Goal: Task Accomplishment & Management: Complete application form

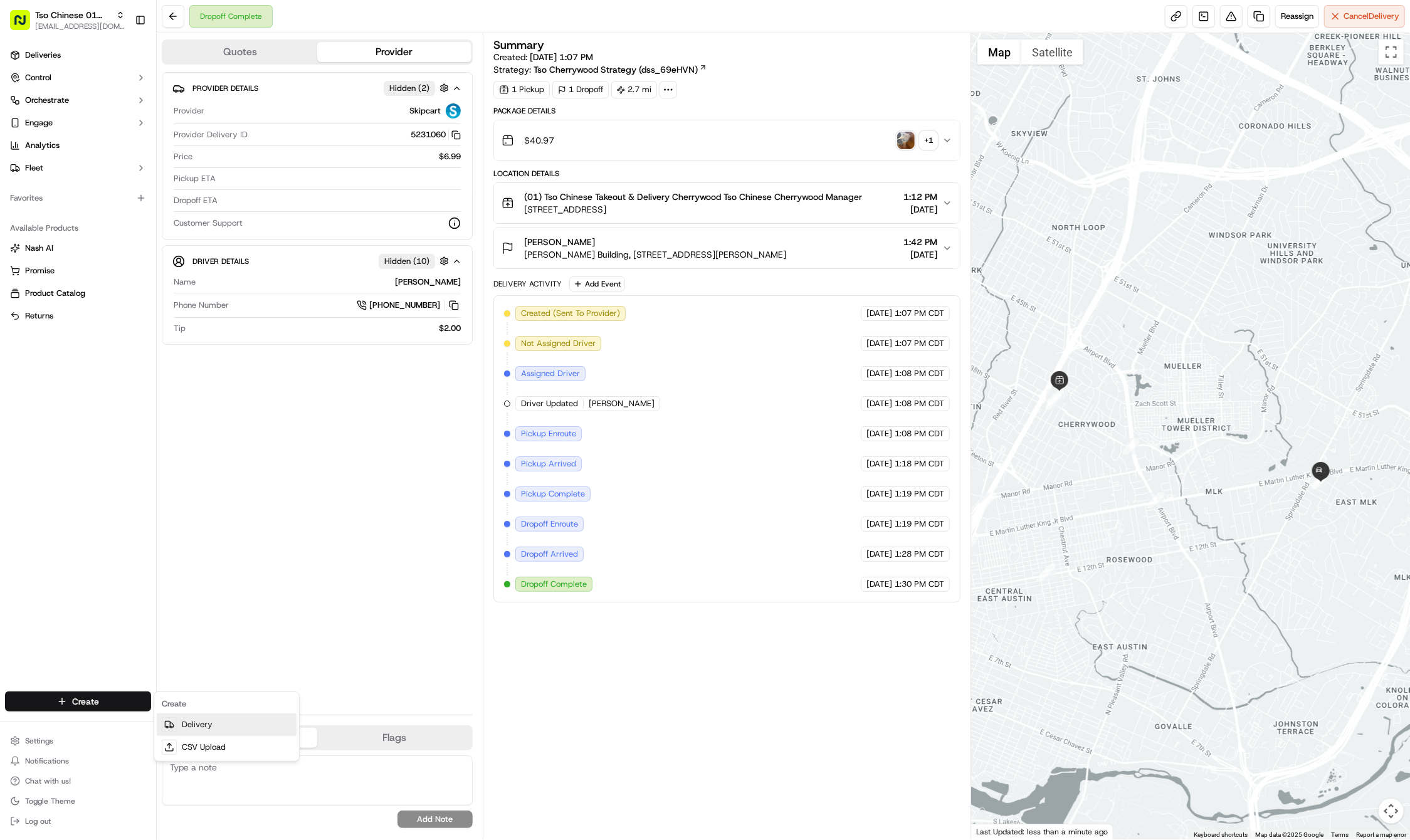
click at [232, 724] on link "Delivery" at bounding box center [226, 724] width 140 height 22
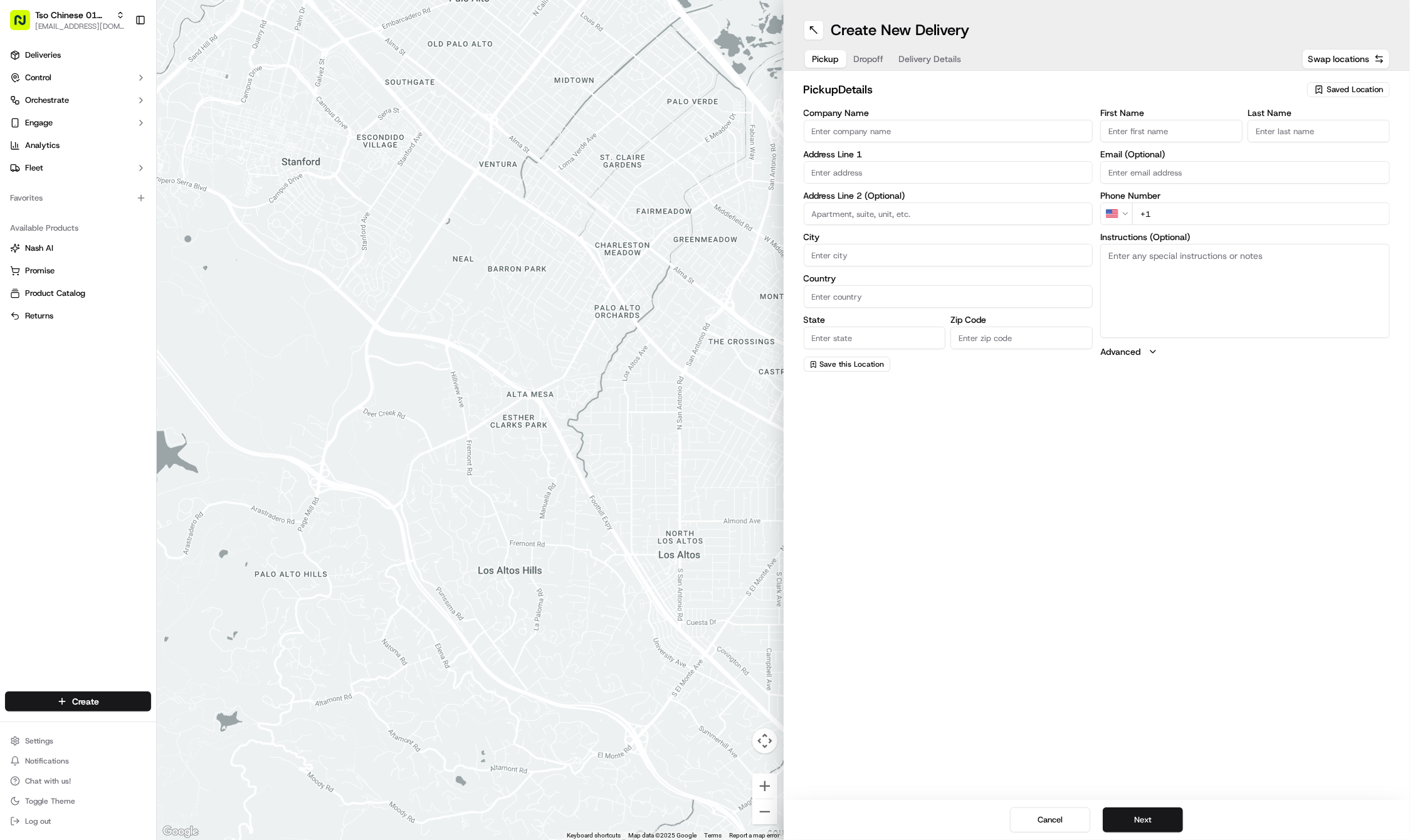
click at [1332, 89] on span "Saved Location" at bounding box center [1355, 89] width 57 height 11
click at [1322, 142] on span "(01) Tso Chinese Takeout & Delivery Cherrywood" at bounding box center [1327, 142] width 154 height 22
type input "(01) Tso Chinese Takeout & Delivery Cherrywood"
type input "Ste E-5"
type input "Austin"
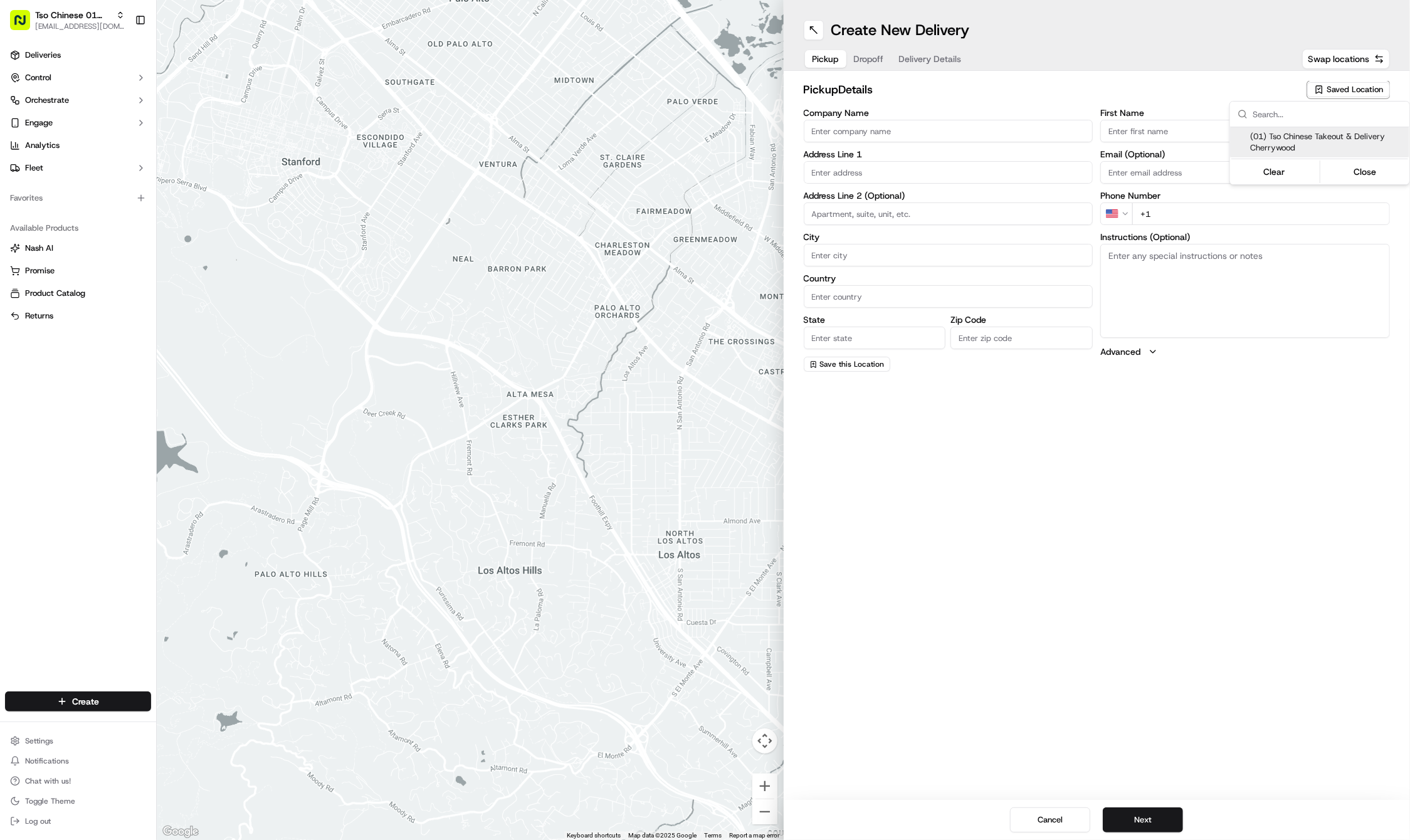
type input "US"
type input "[GEOGRAPHIC_DATA]"
type input "78722"
type input "Tso Chinese"
type input "Cherrywood Manager"
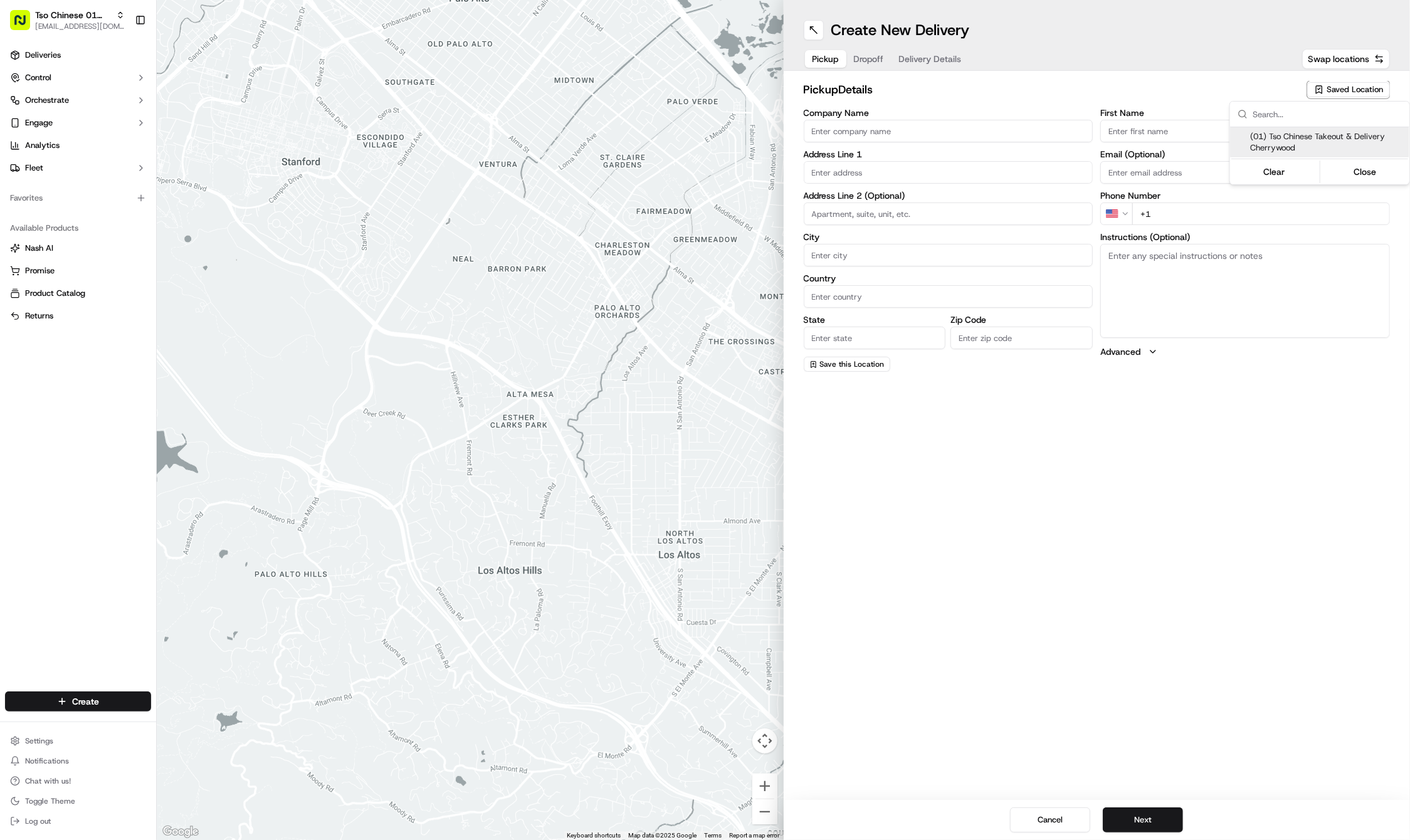
type input "[EMAIL_ADDRESS][DOMAIN_NAME]"
type input "[PHONE_NUMBER]"
type textarea "Submit a picture displaying address & food as Proof of Delivery. Envía una foto…"
type input "[STREET_ADDRESS]"
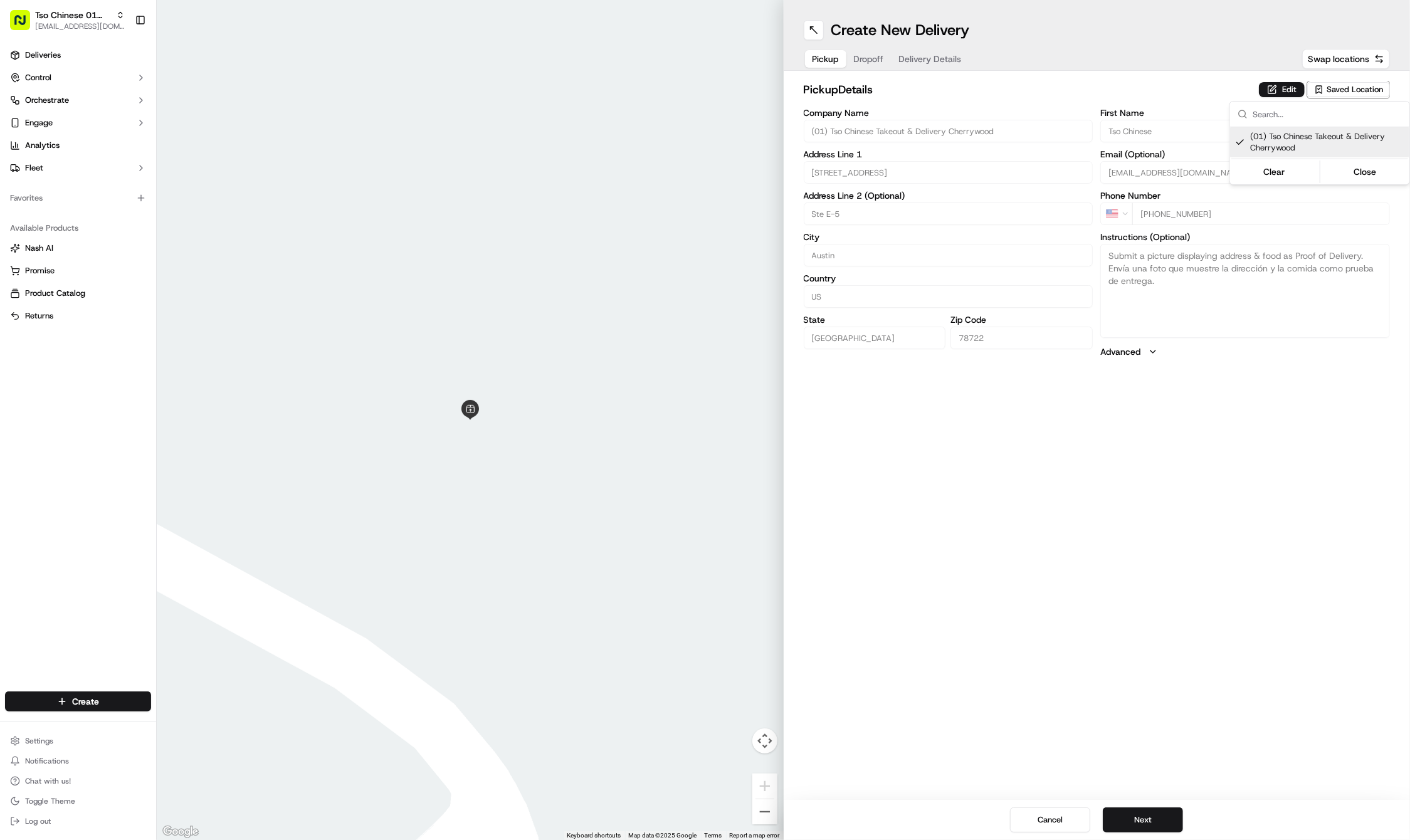
click at [1146, 821] on html "Tso Chinese 01 Cherrywood [EMAIL_ADDRESS][DOMAIN_NAME] Toggle Sidebar Deliverie…" at bounding box center [705, 420] width 1410 height 840
click at [1146, 821] on button "Next" at bounding box center [1143, 819] width 81 height 25
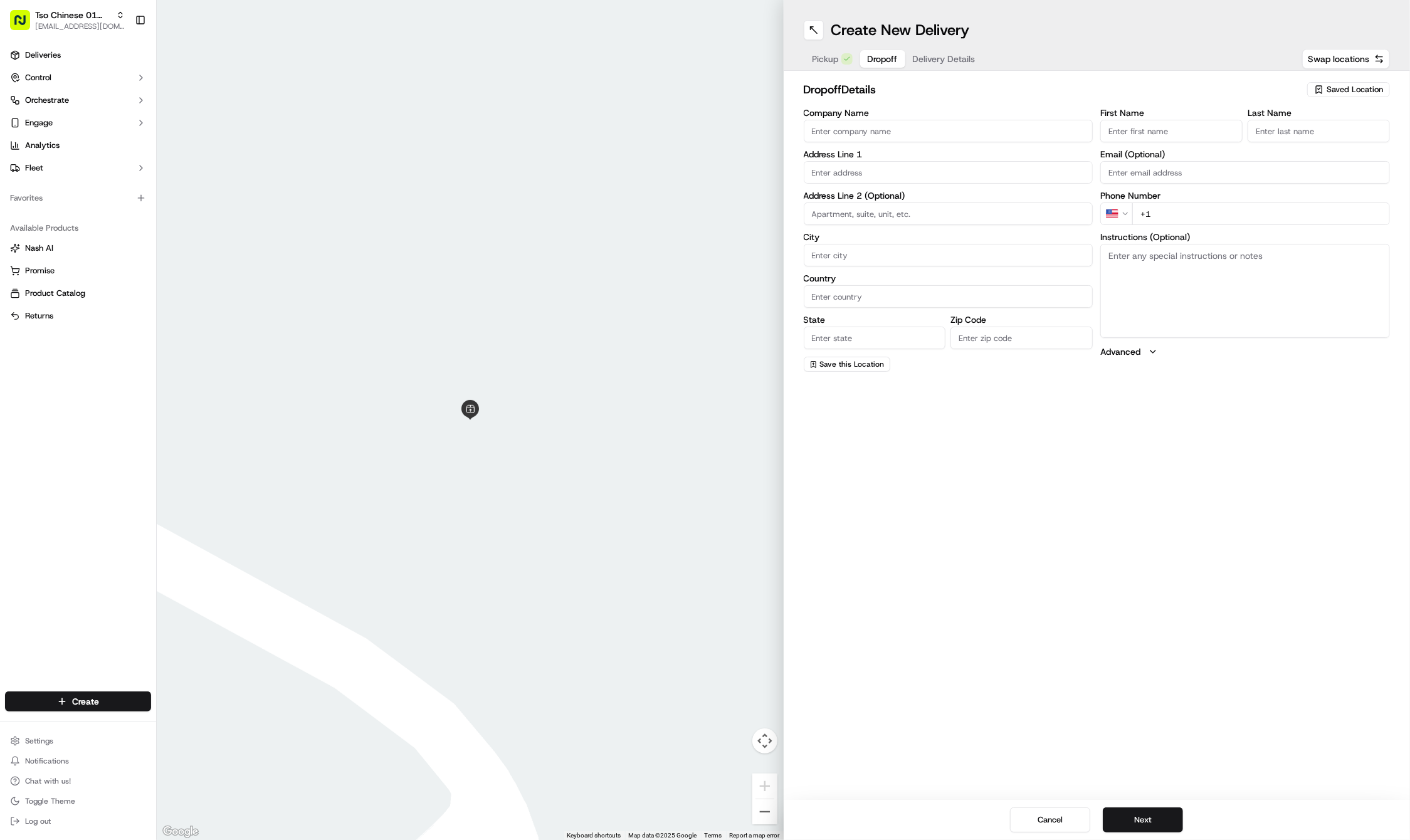
click at [1171, 124] on input "First Name" at bounding box center [1171, 131] width 142 height 22
paste input "Maria"
type input "Maria"
click at [1341, 121] on input "Last Name" at bounding box center [1319, 131] width 142 height 22
paste input "Reyes"
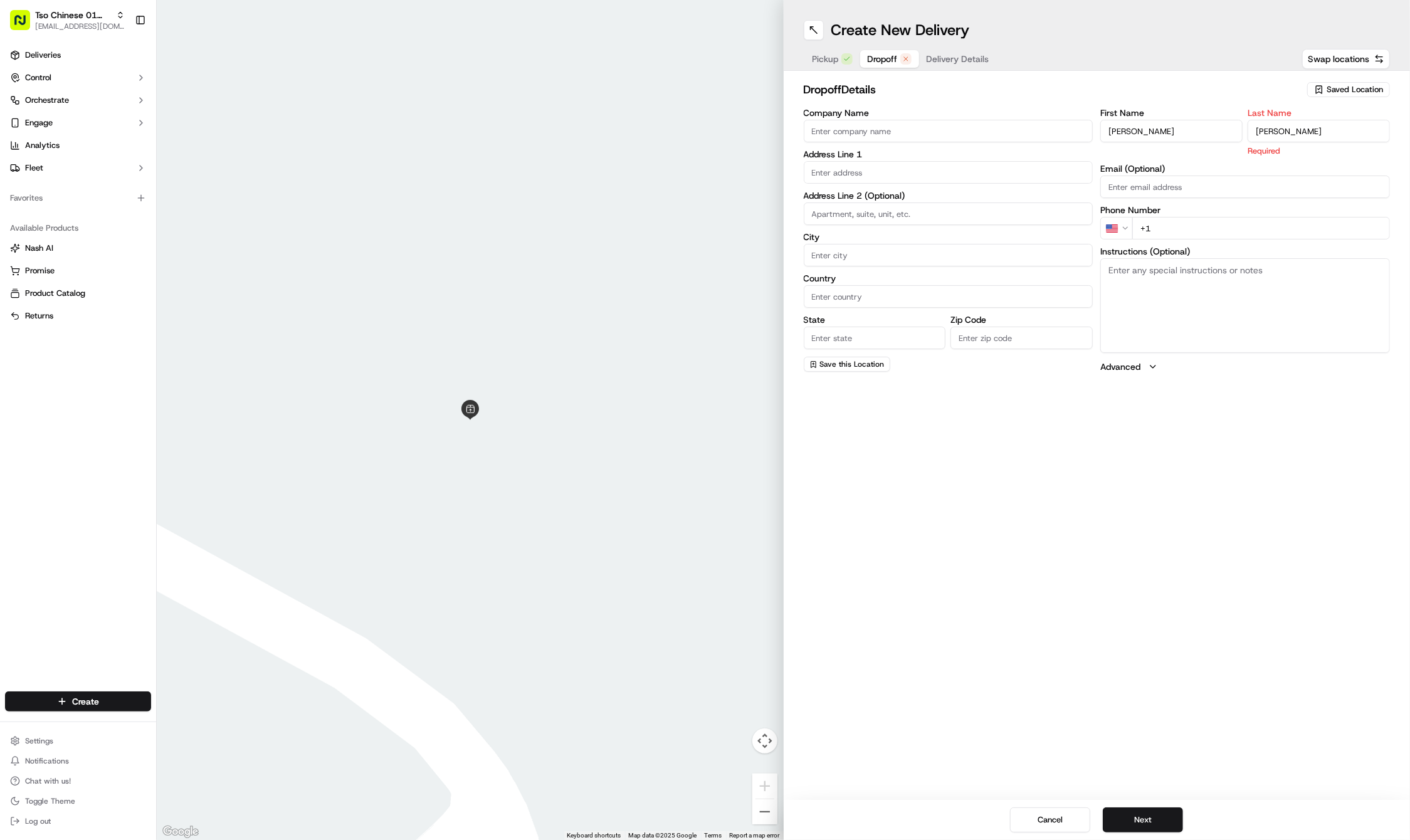
type input "Reyes"
paste input "512 956 0161"
type input "+1 512 956 0161"
click at [897, 171] on input "text" at bounding box center [948, 172] width 290 height 22
paste input "Berkman Dr"
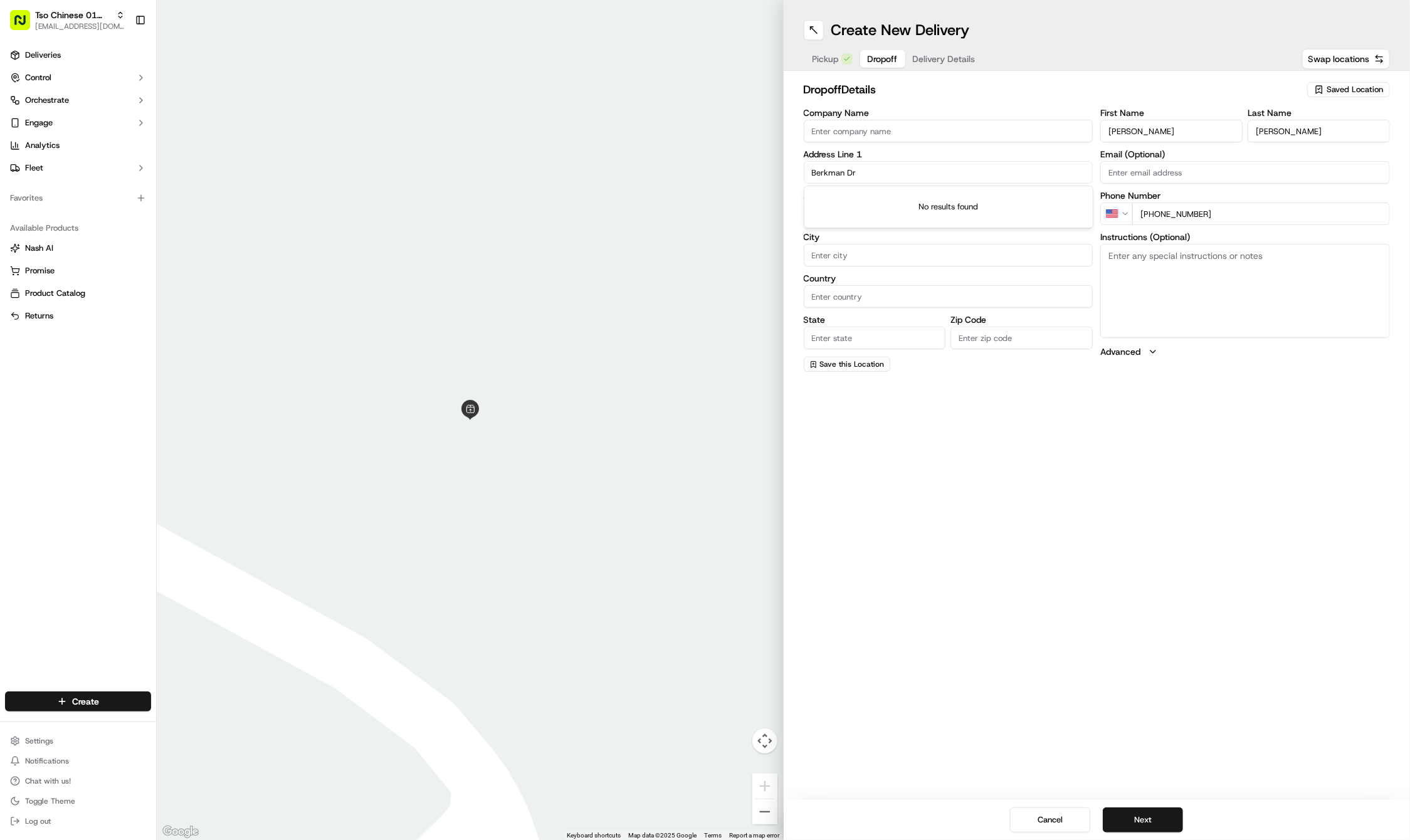
click at [868, 164] on input "Berkman Dr" at bounding box center [948, 172] width 290 height 22
click at [888, 174] on input "Berkman Dr" at bounding box center [948, 172] width 290 height 22
type input "B"
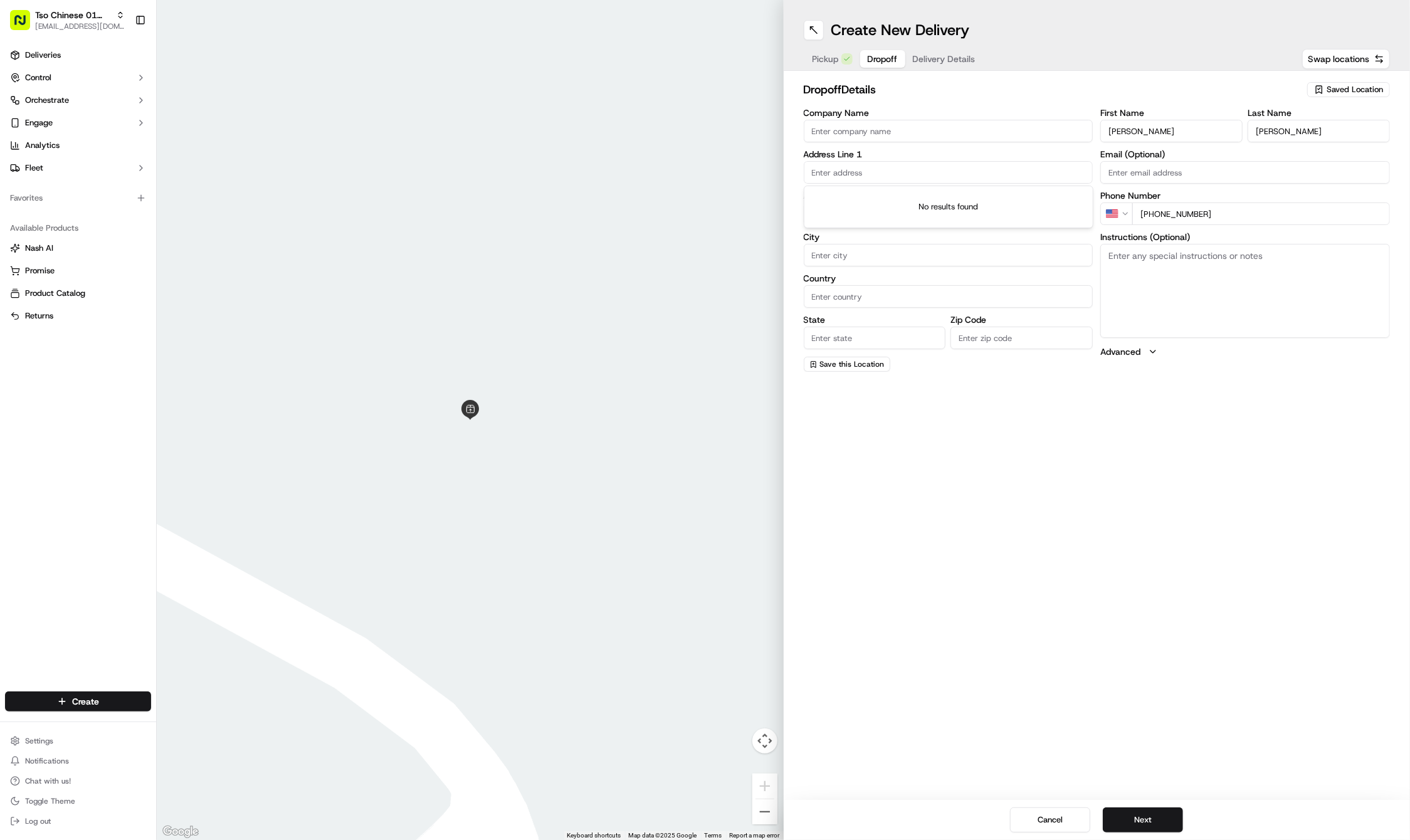
click at [1005, 171] on input "text" at bounding box center [948, 172] width 290 height 22
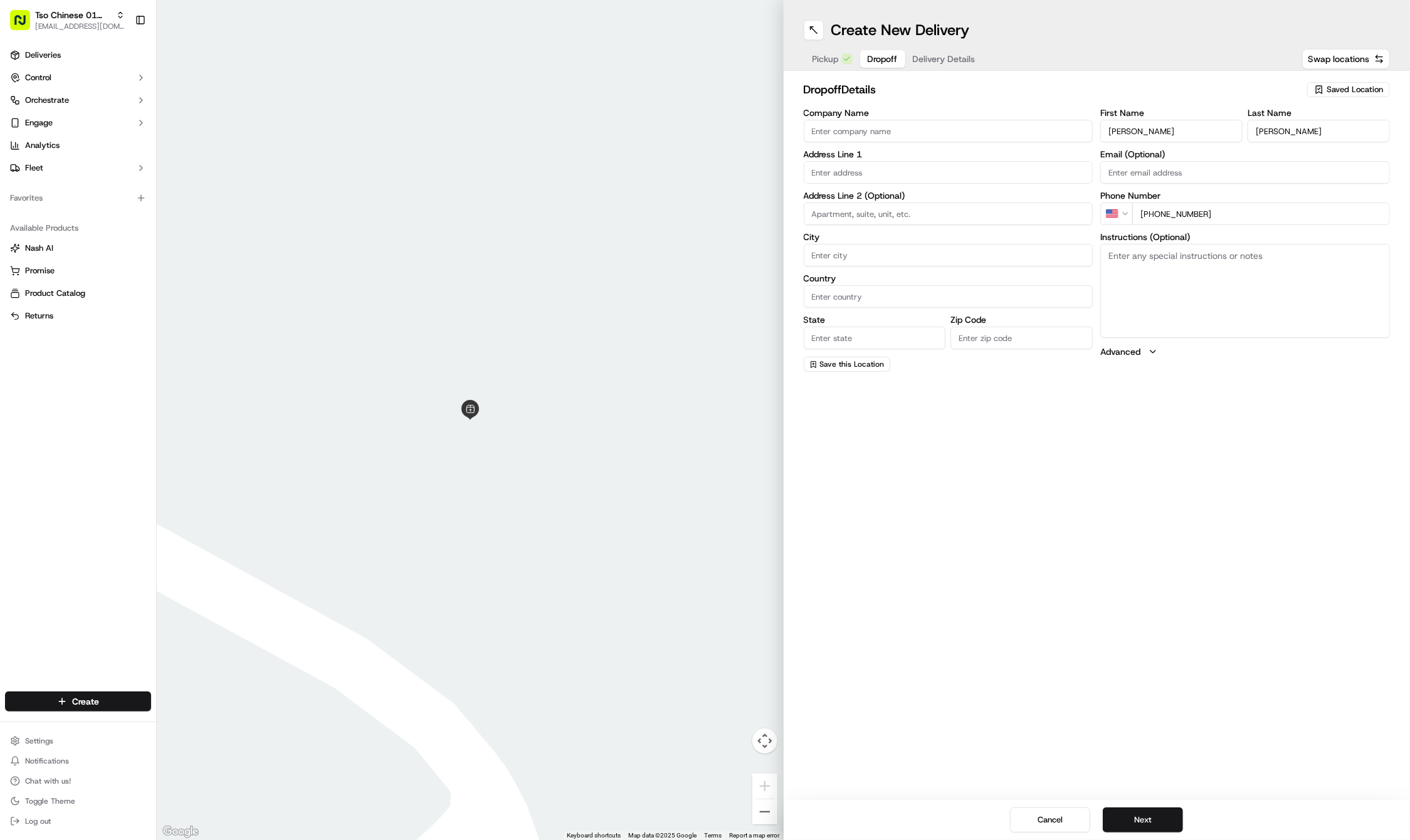
click at [1005, 171] on input "text" at bounding box center [948, 172] width 290 height 22
paste input "Berkman Dr"
click at [1084, 174] on input "Berkman Dr" at bounding box center [948, 172] width 290 height 22
click at [1082, 172] on input "Berkman Dr" at bounding box center [948, 172] width 290 height 22
click at [968, 167] on input "Berkman Dr" at bounding box center [948, 172] width 290 height 22
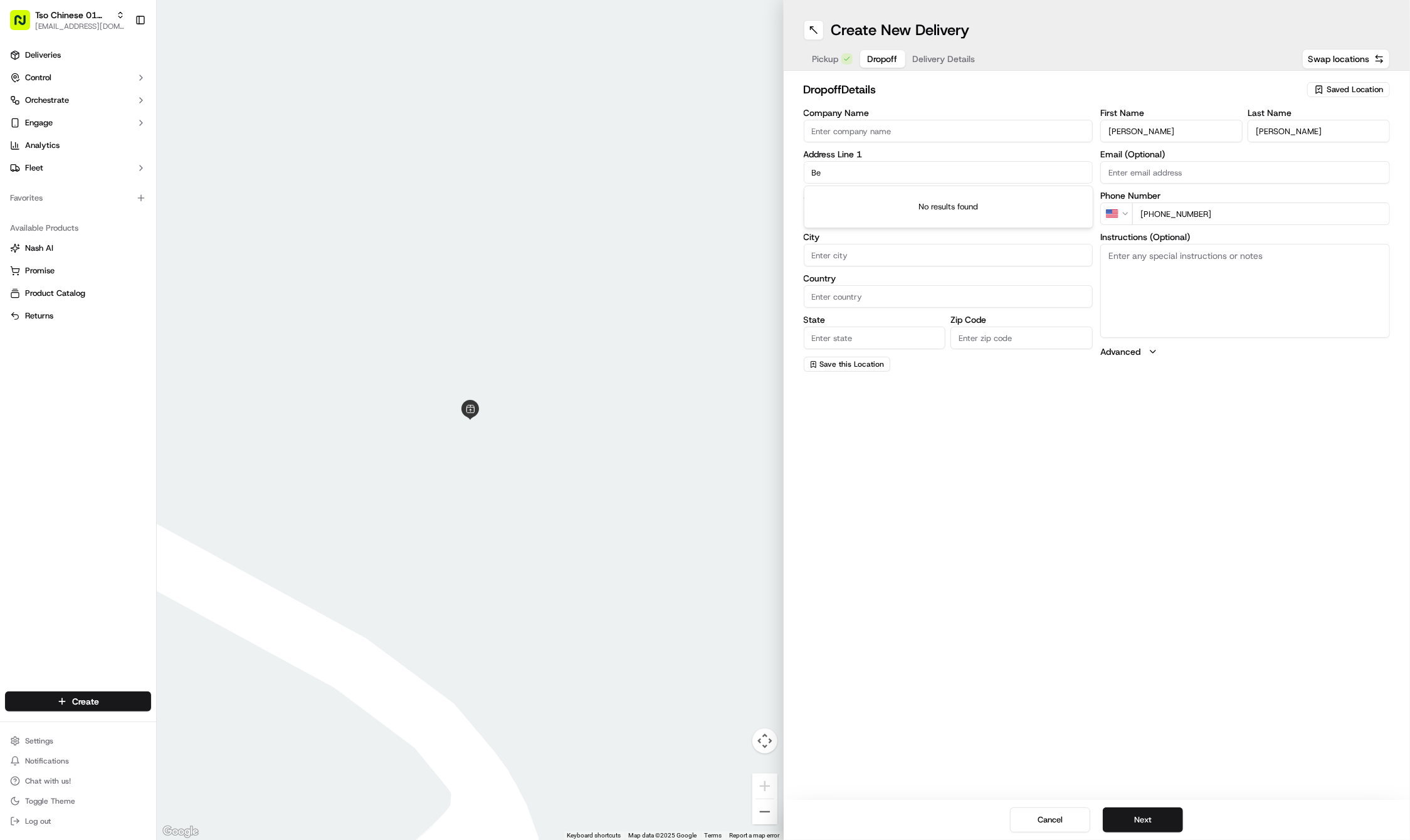
type input "B"
click at [1037, 388] on div "Create New Delivery Pickup Dropoff Delivery Details Swap locations dropoff Deta…" at bounding box center [1097, 420] width 627 height 840
click at [906, 259] on input "City" at bounding box center [948, 255] width 290 height 22
paste input "Austin Texas 78723"
type input "Austin"
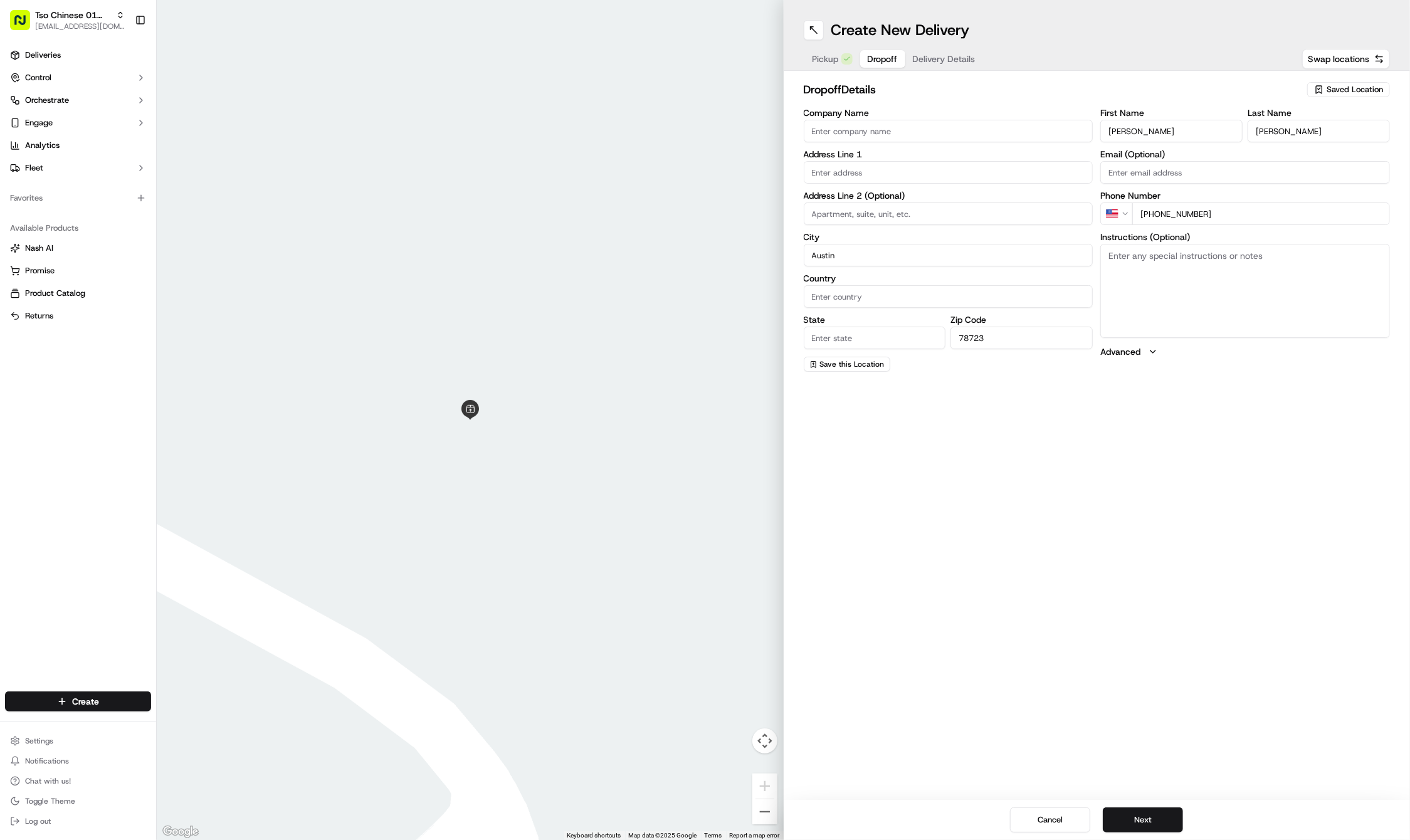
type input "78723"
click at [869, 318] on label "State" at bounding box center [875, 319] width 142 height 9
click at [869, 326] on input "State" at bounding box center [875, 337] width 142 height 22
click at [869, 318] on label "State" at bounding box center [875, 319] width 142 height 9
click at [869, 326] on input "State" at bounding box center [875, 337] width 142 height 22
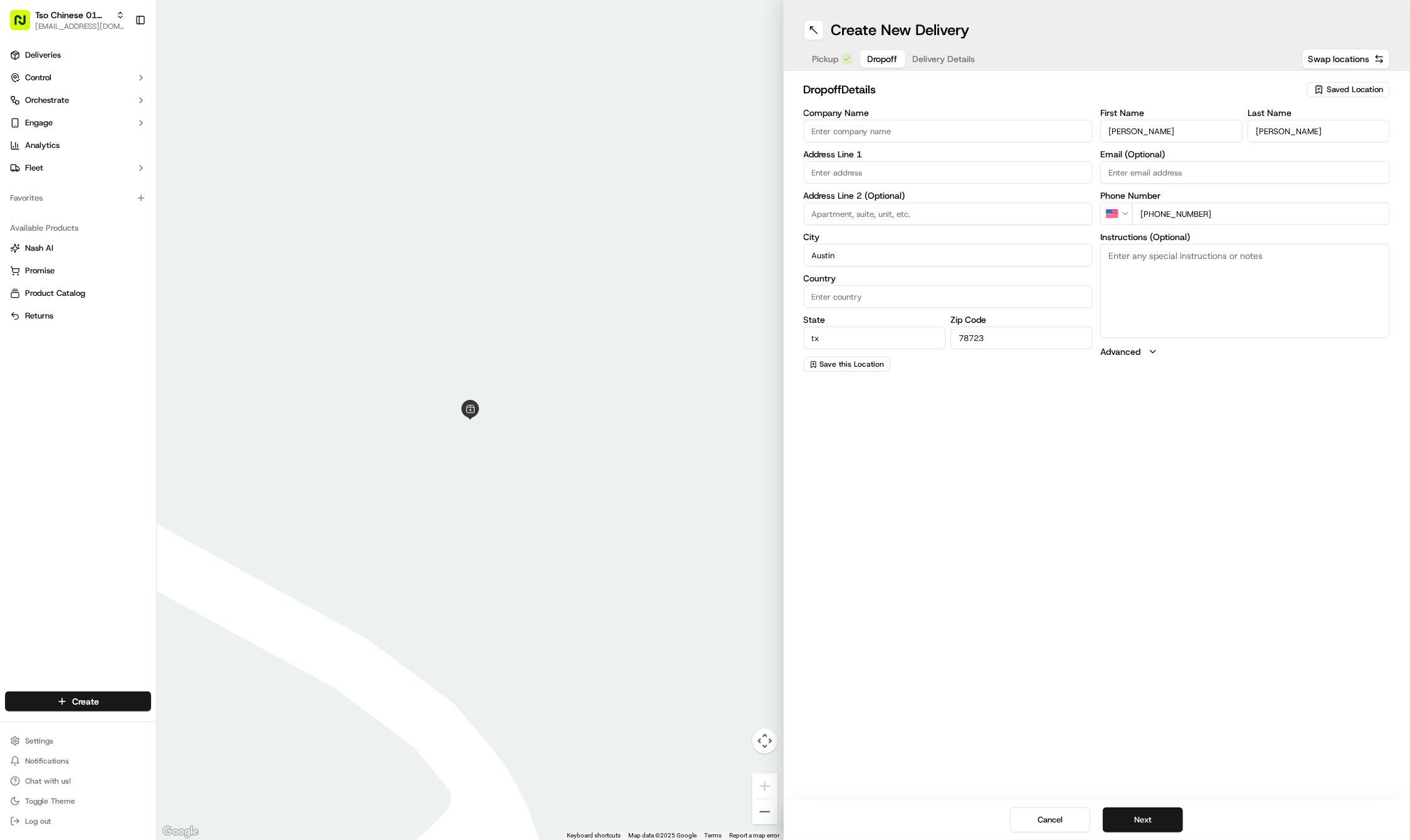
type input "tx"
click at [950, 171] on input "text" at bounding box center [948, 172] width 290 height 22
paste input "Austin Texas 78723"
click at [993, 349] on input "78723" at bounding box center [1021, 352] width 142 height 22
click at [874, 246] on input "Austin" at bounding box center [948, 255] width 290 height 22
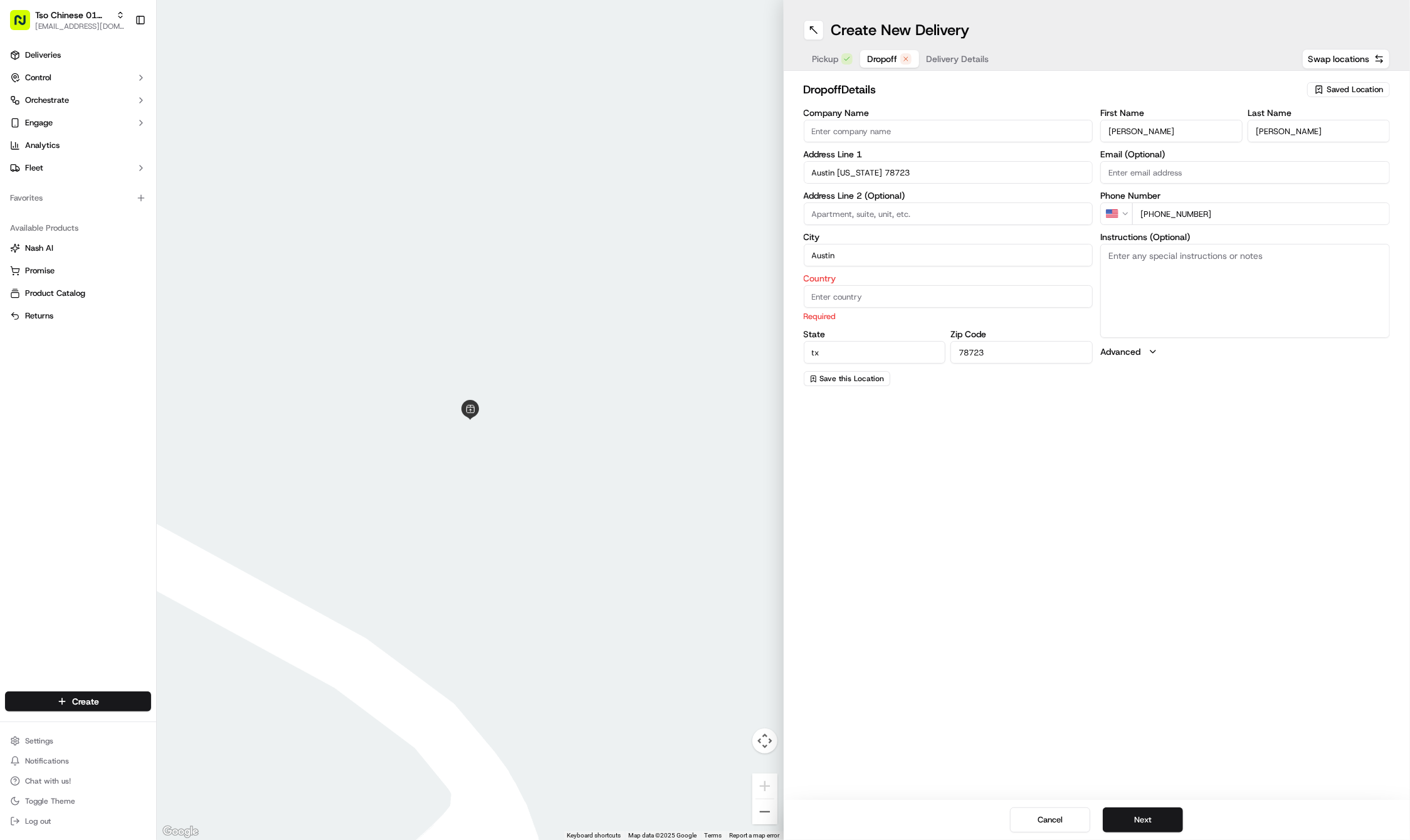
click at [941, 174] on input "Austin Texas 78723" at bounding box center [948, 172] width 290 height 22
click at [941, 165] on input "Austin Texas 78723" at bounding box center [948, 172] width 290 height 22
click at [941, 168] on input "Austin Texas 78723" at bounding box center [948, 172] width 290 height 22
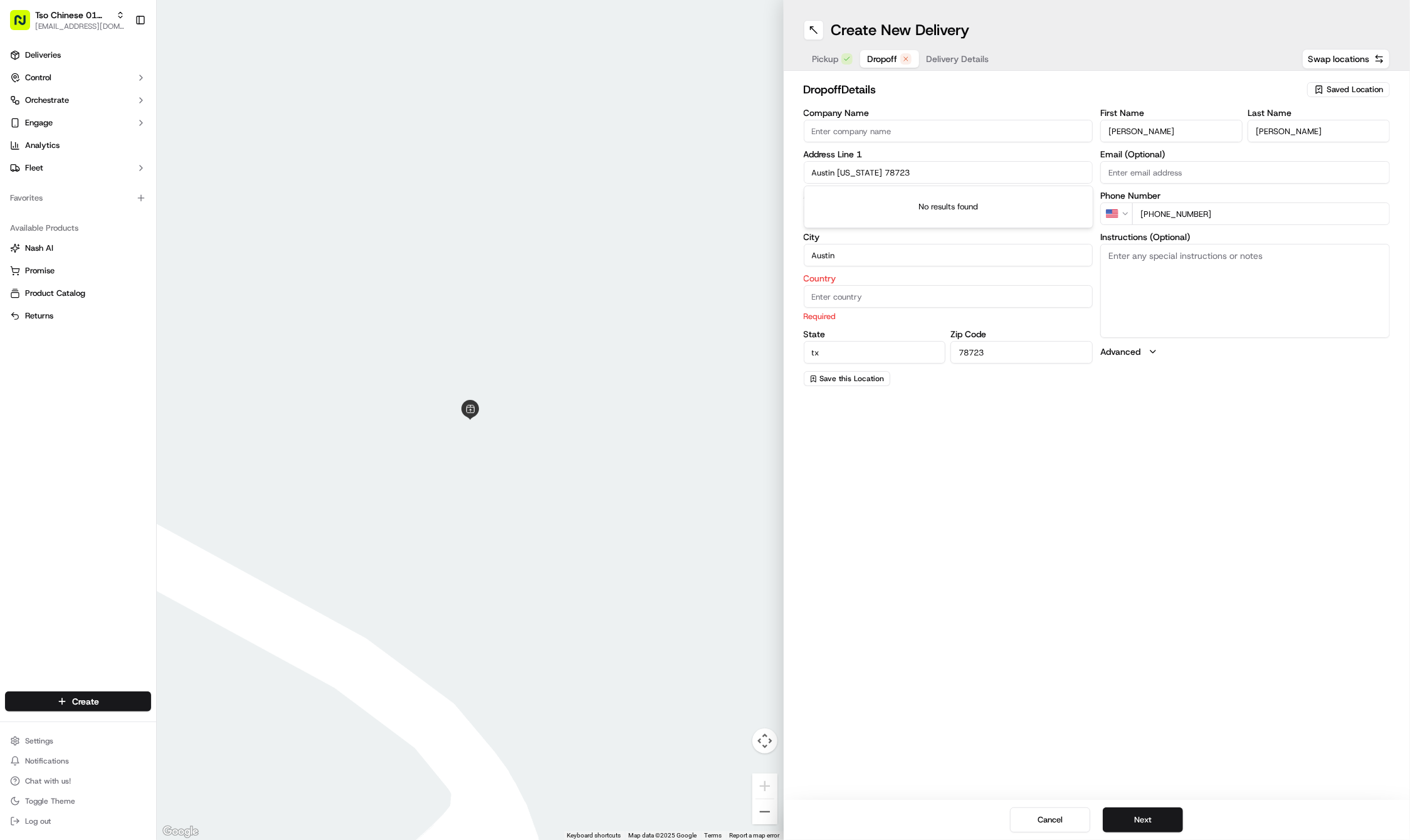
click at [941, 168] on input "Austin Texas 78723" at bounding box center [948, 172] width 290 height 22
type input "A"
paste input "Austin Texas 78723"
type input "A"
click at [911, 209] on div "3801 Berkman Drive, Austin, TX" at bounding box center [948, 217] width 283 height 19
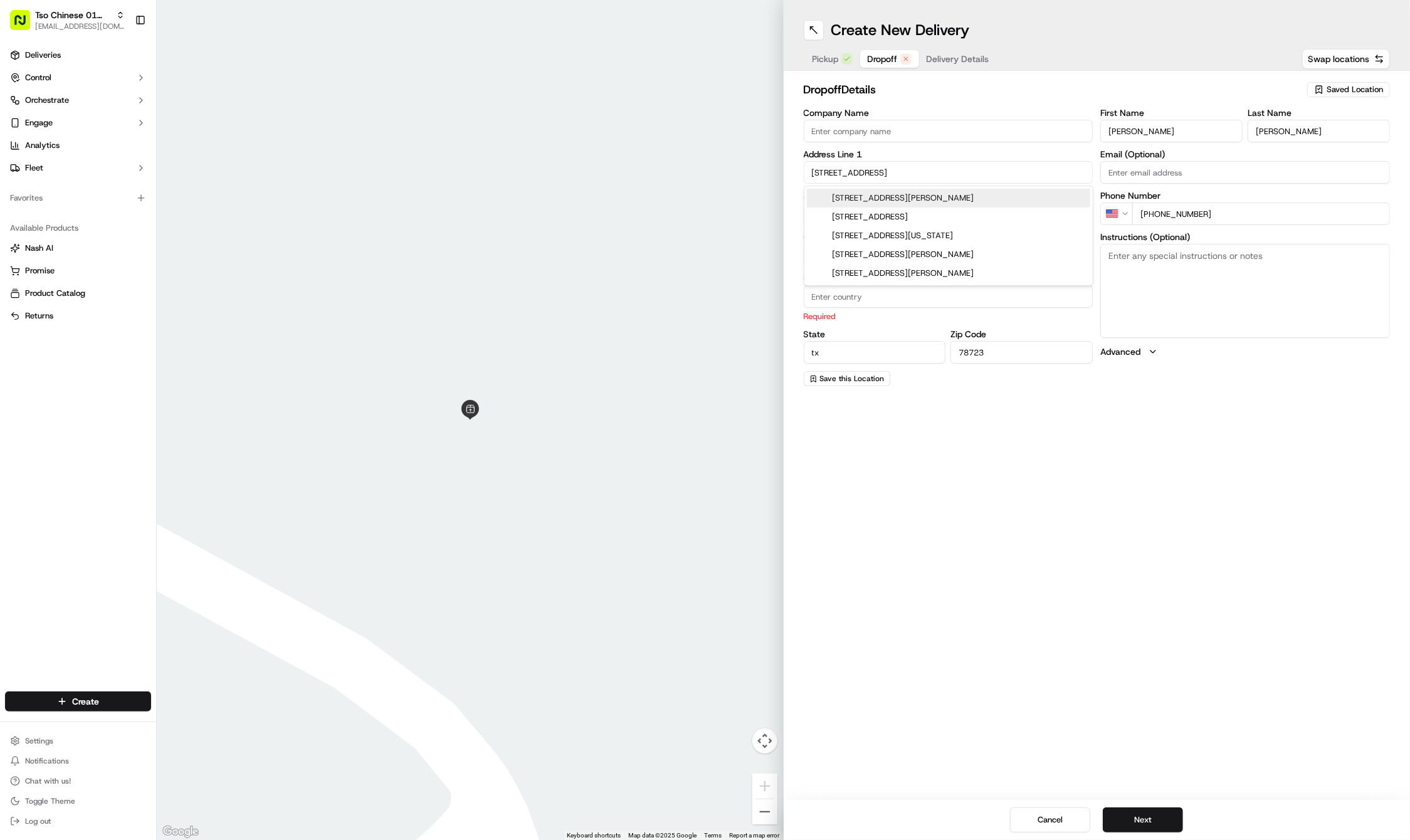
type input "3801 Berkman Dr, Austin, TX 78723, USA"
type input "Austin"
type input "[GEOGRAPHIC_DATA]"
type input "3801 Berkman Drive"
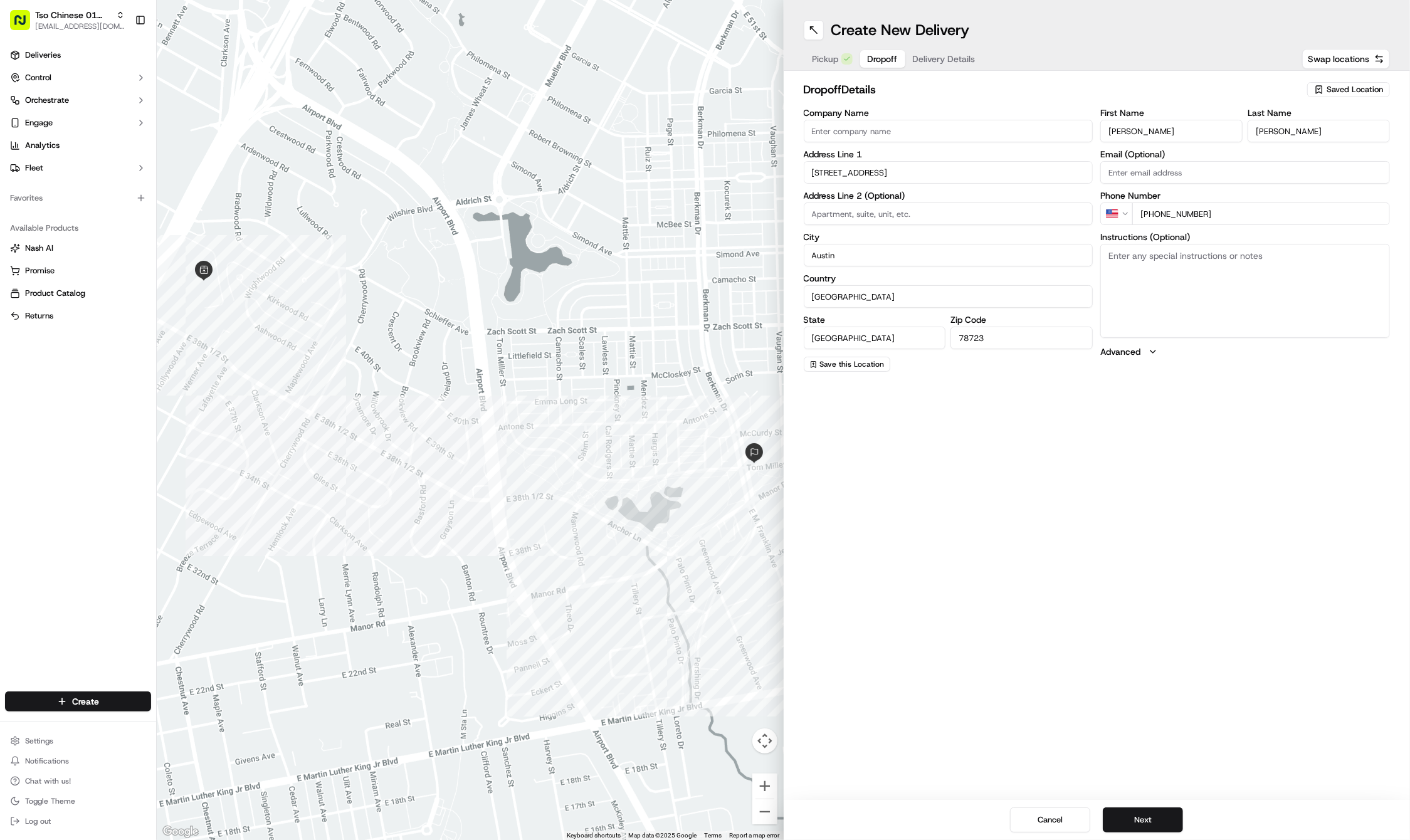
click at [1150, 812] on button "Next" at bounding box center [1143, 819] width 81 height 25
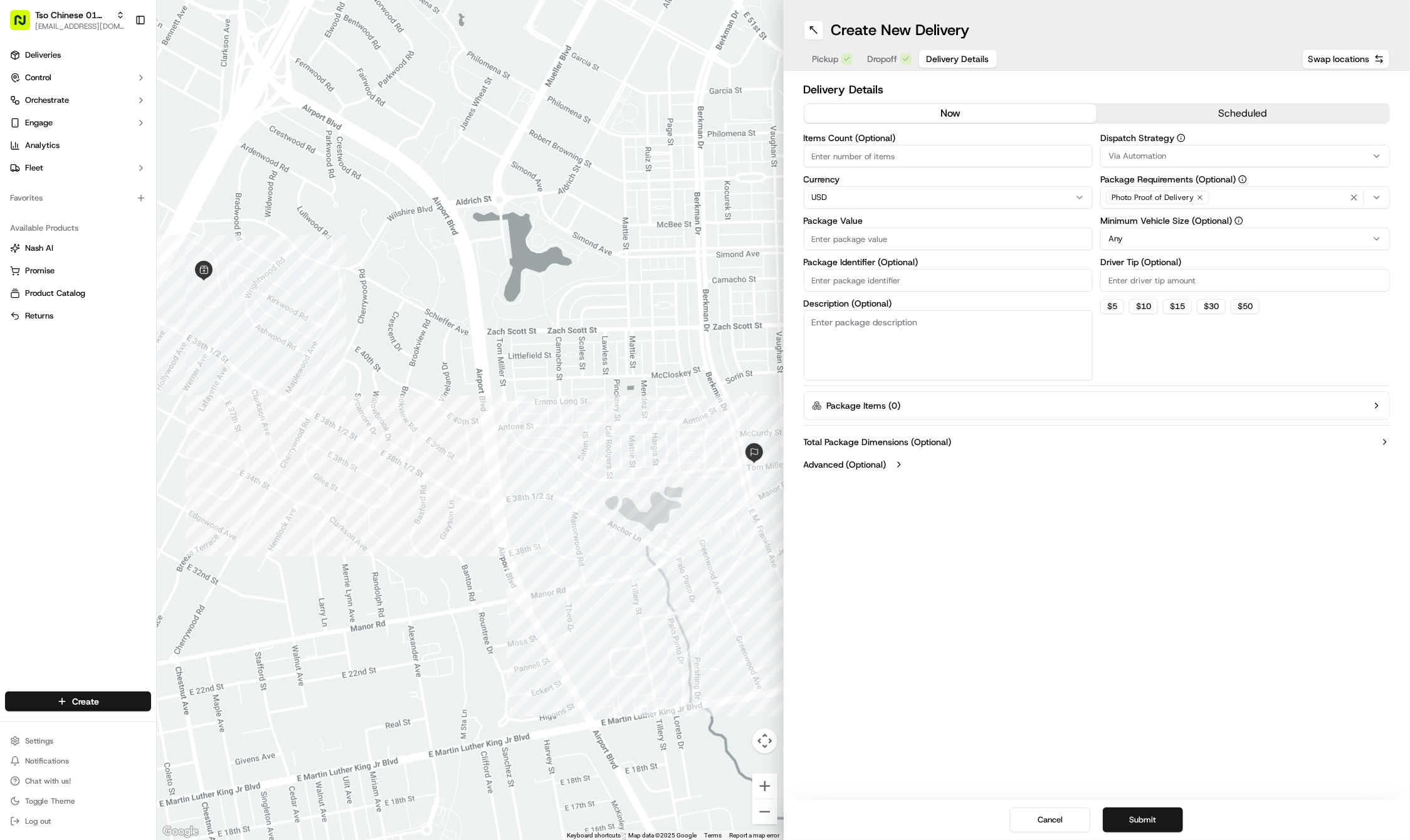
click at [934, 277] on input "Package Identifier (Optional)" at bounding box center [948, 280] width 290 height 22
paste input "#EBDGZCR"
drag, startPoint x: 926, startPoint y: 268, endPoint x: 926, endPoint y: 259, distance: 9.0
click at [926, 264] on div "Package Identifier (Optional) #EBDGZCR" at bounding box center [948, 274] width 290 height 34
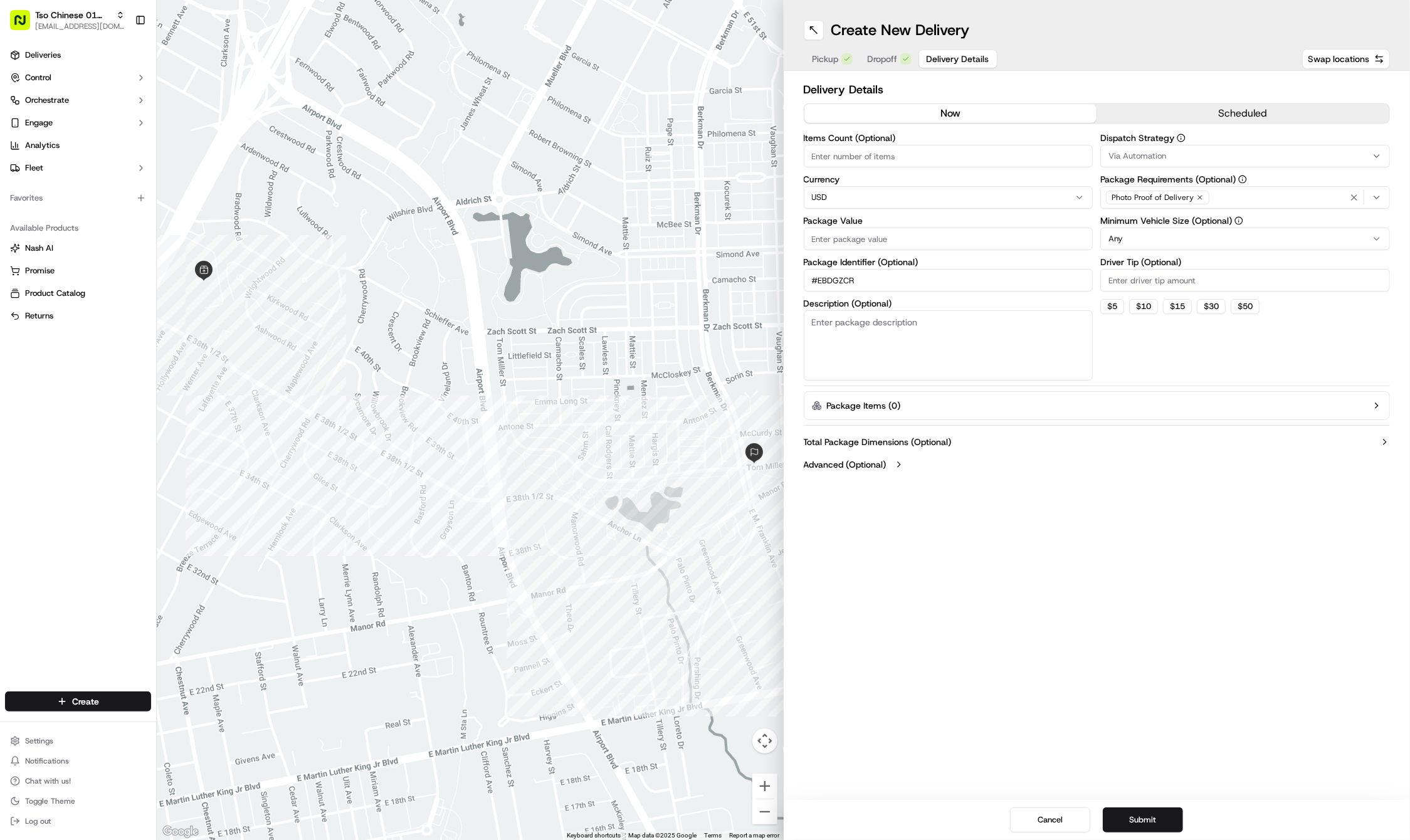
type input "#EBDGZCR"
click at [911, 223] on label "Package Value" at bounding box center [948, 220] width 290 height 9
click at [911, 227] on input "Package Value" at bounding box center [948, 239] width 290 height 22
click at [911, 223] on label "Package Value" at bounding box center [948, 220] width 290 height 9
click at [911, 227] on input "Package Value" at bounding box center [948, 239] width 290 height 22
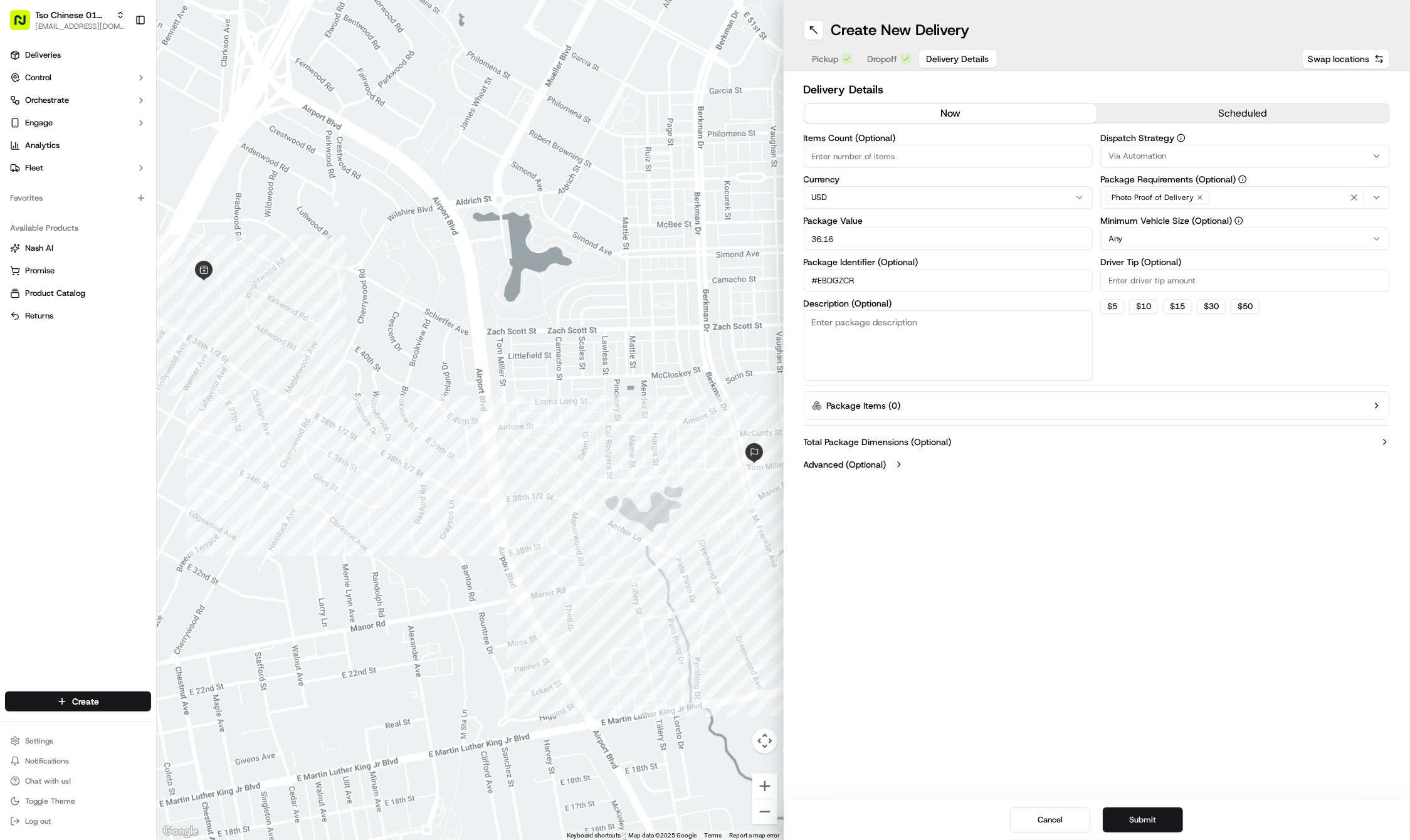
type input "36.16"
click at [1128, 276] on input "Driver Tip (Optional)" at bounding box center [1245, 280] width 290 height 22
type input "2"
click at [1137, 154] on span "Via Automation" at bounding box center [1137, 156] width 57 height 11
click at [1162, 227] on span "Tso Cherrywood Strategy" at bounding box center [1199, 224] width 154 height 11
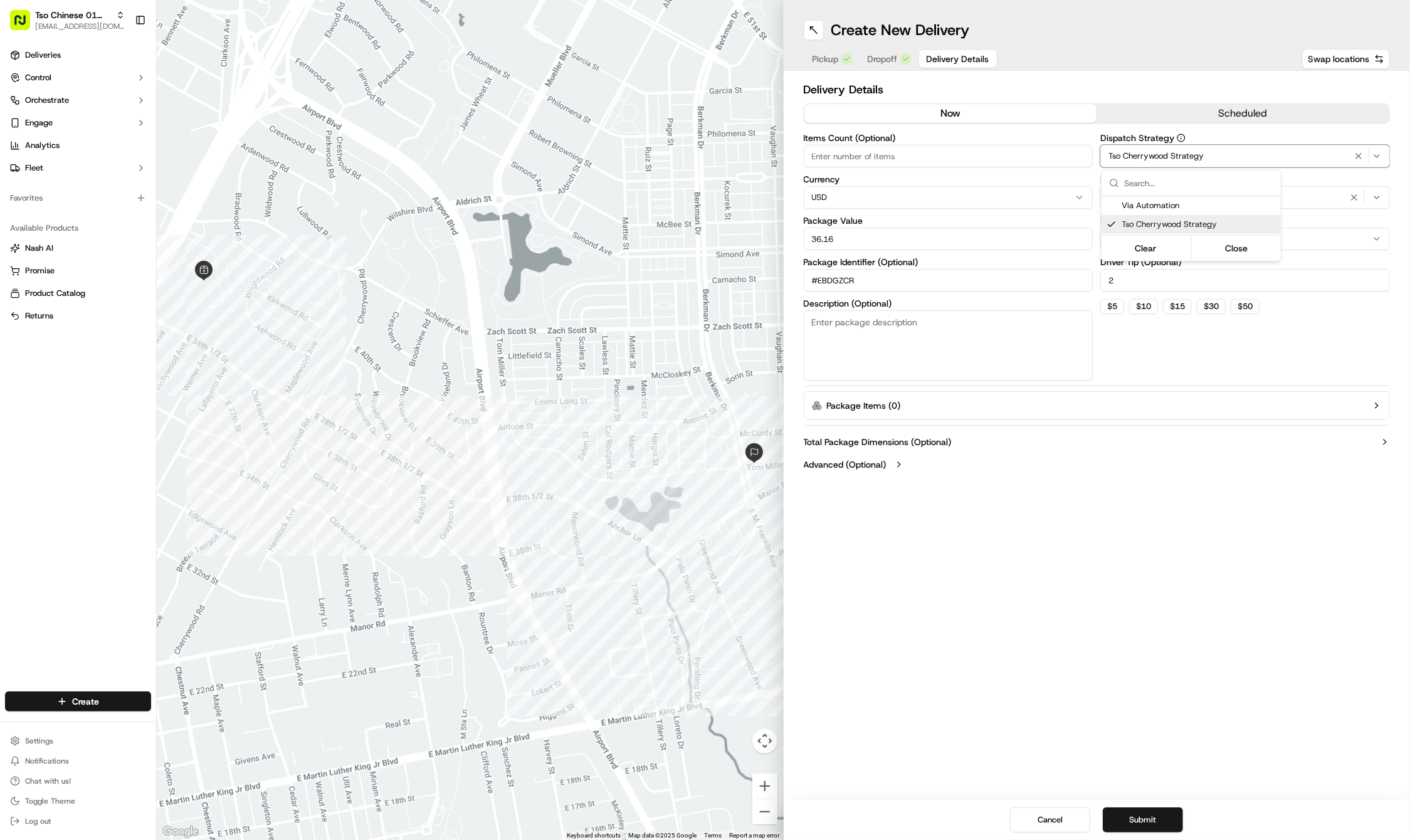
click at [1181, 537] on html "Tso Chinese 01 Cherrywood haran@tsochinese.com Toggle Sidebar Deliveries Contro…" at bounding box center [705, 420] width 1410 height 840
click at [1135, 814] on button "Submit" at bounding box center [1143, 819] width 81 height 25
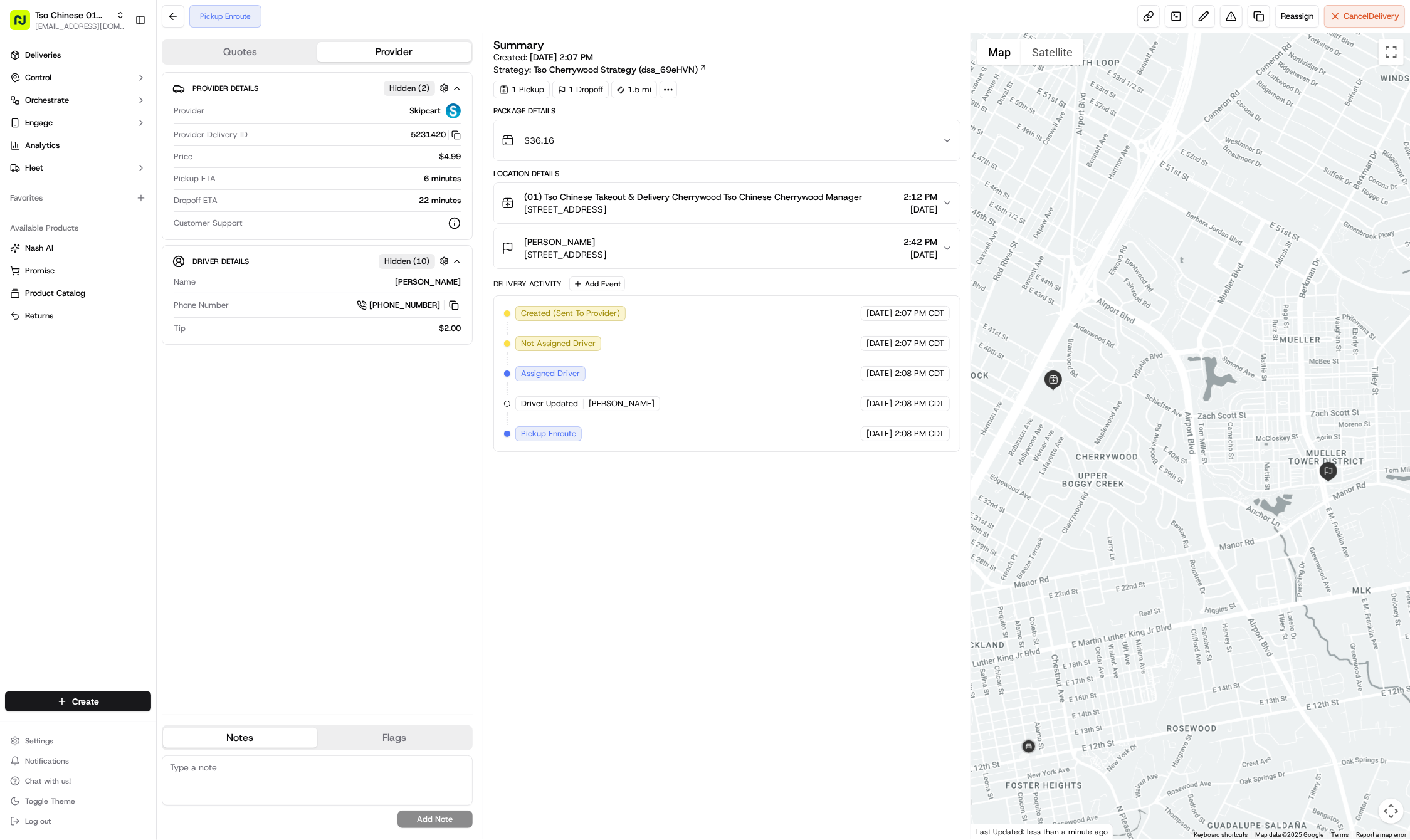
click at [124, 693] on html "Tso Chinese 01 Cherrywood haran@tsochinese.com Toggle Sidebar Deliveries Contro…" at bounding box center [705, 420] width 1410 height 840
click at [209, 721] on link "Delivery" at bounding box center [226, 724] width 140 height 22
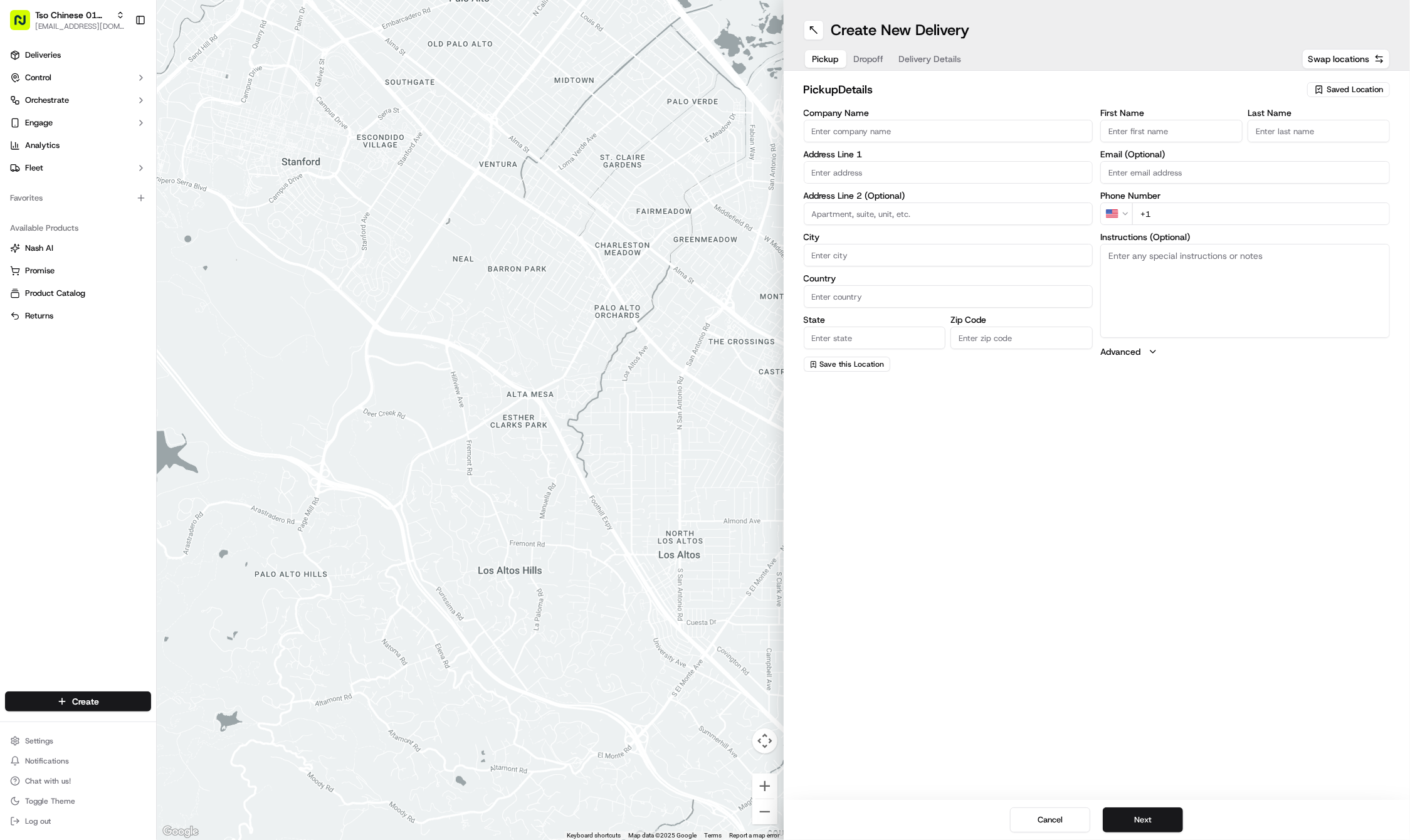
click at [1345, 82] on div "Saved Location" at bounding box center [1349, 89] width 83 height 15
click at [1348, 142] on span "(01) Tso Chinese Takeout & Delivery Cherrywood" at bounding box center [1327, 142] width 154 height 22
type input "(01) Tso Chinese Takeout & Delivery Cherrywood"
type input "Ste E-5"
type input "Austin"
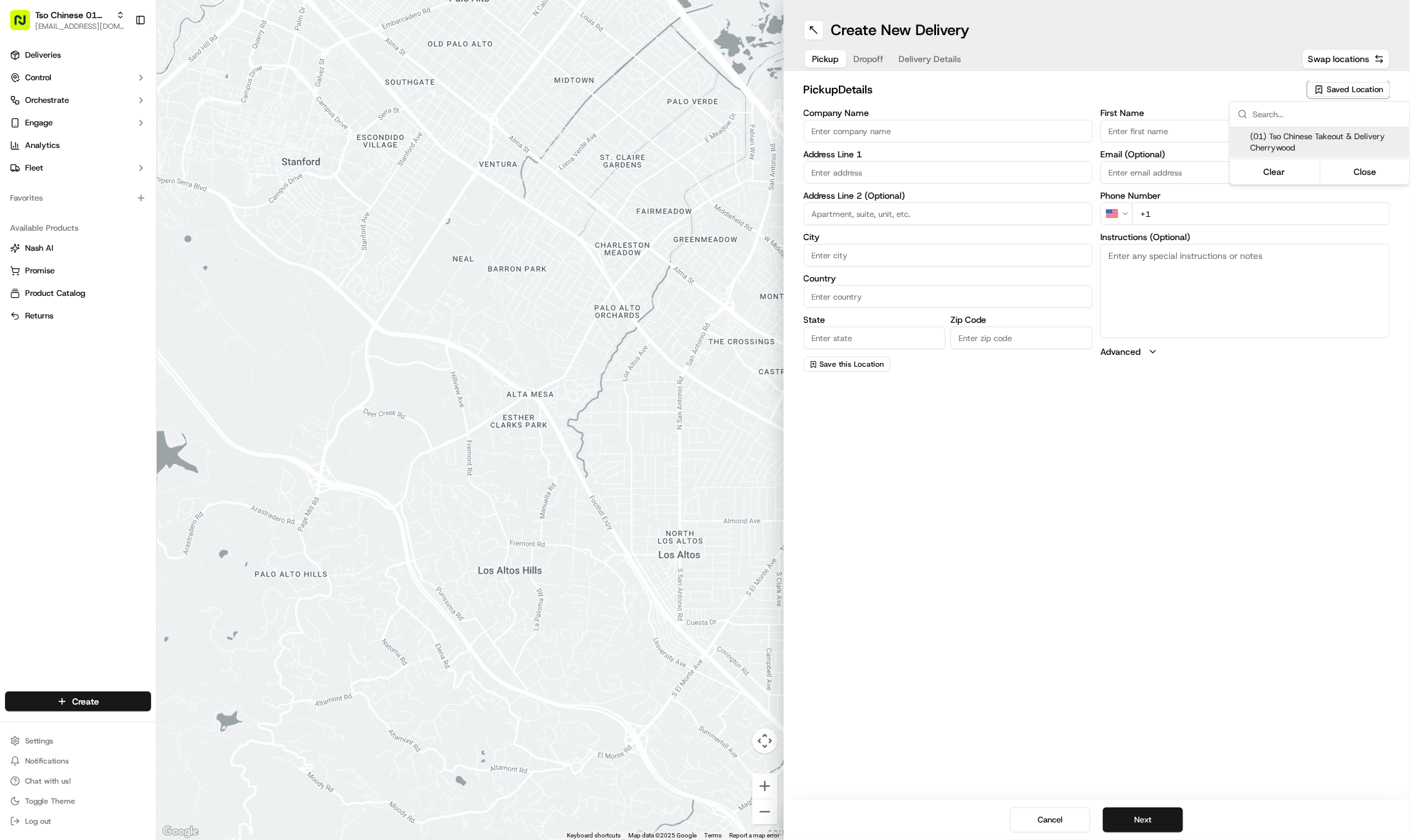
type input "US"
type input "TX"
type input "78722"
type input "Tso Chinese"
type input "Cherrywood Manager"
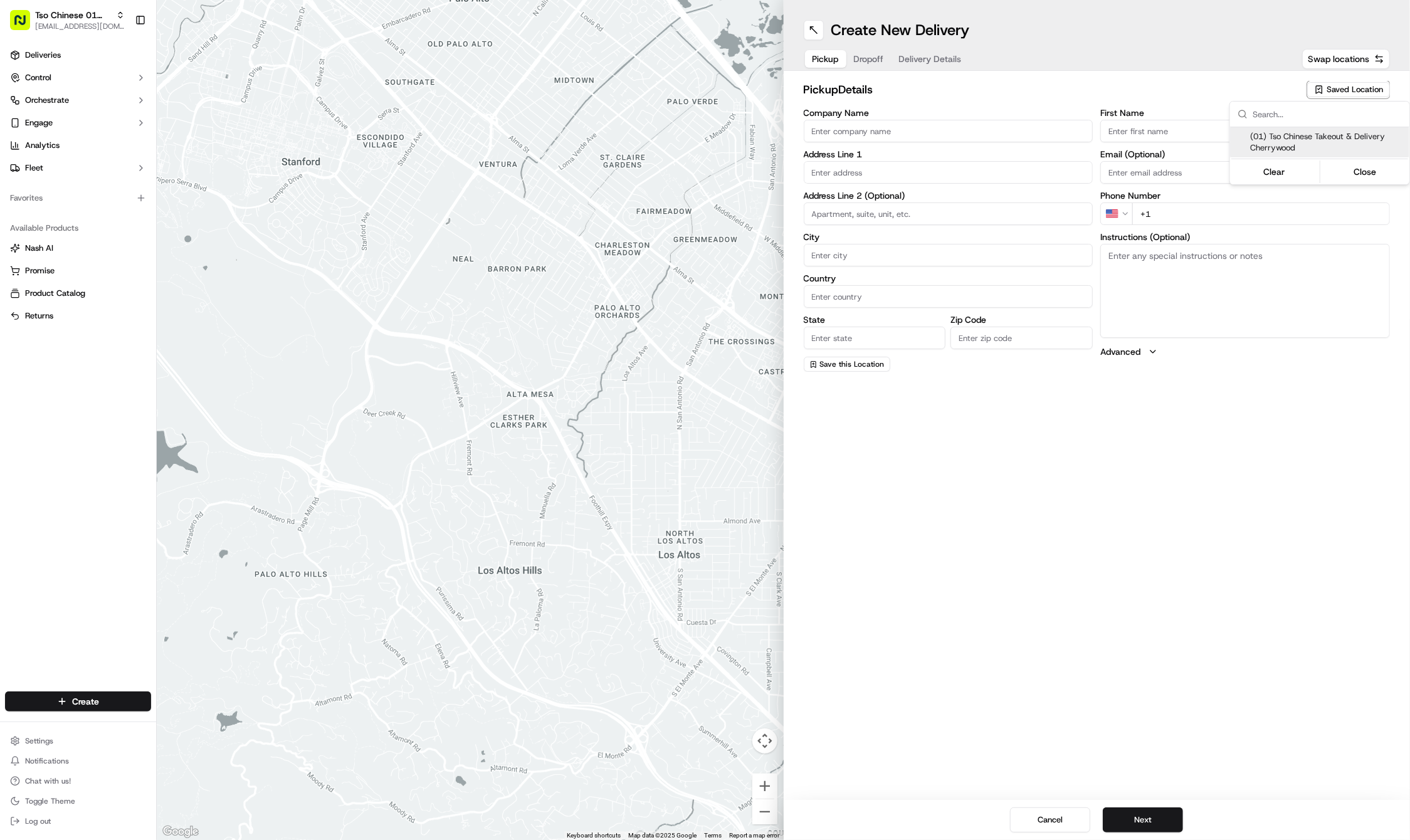
type input "cherrywoodstore@tsochinese.com"
type input "+1 512 401 3232"
type textarea "Submit a picture displaying address & food as Proof of Delivery. Envía una foto…"
type input "3909 N Interstate Hwy 35"
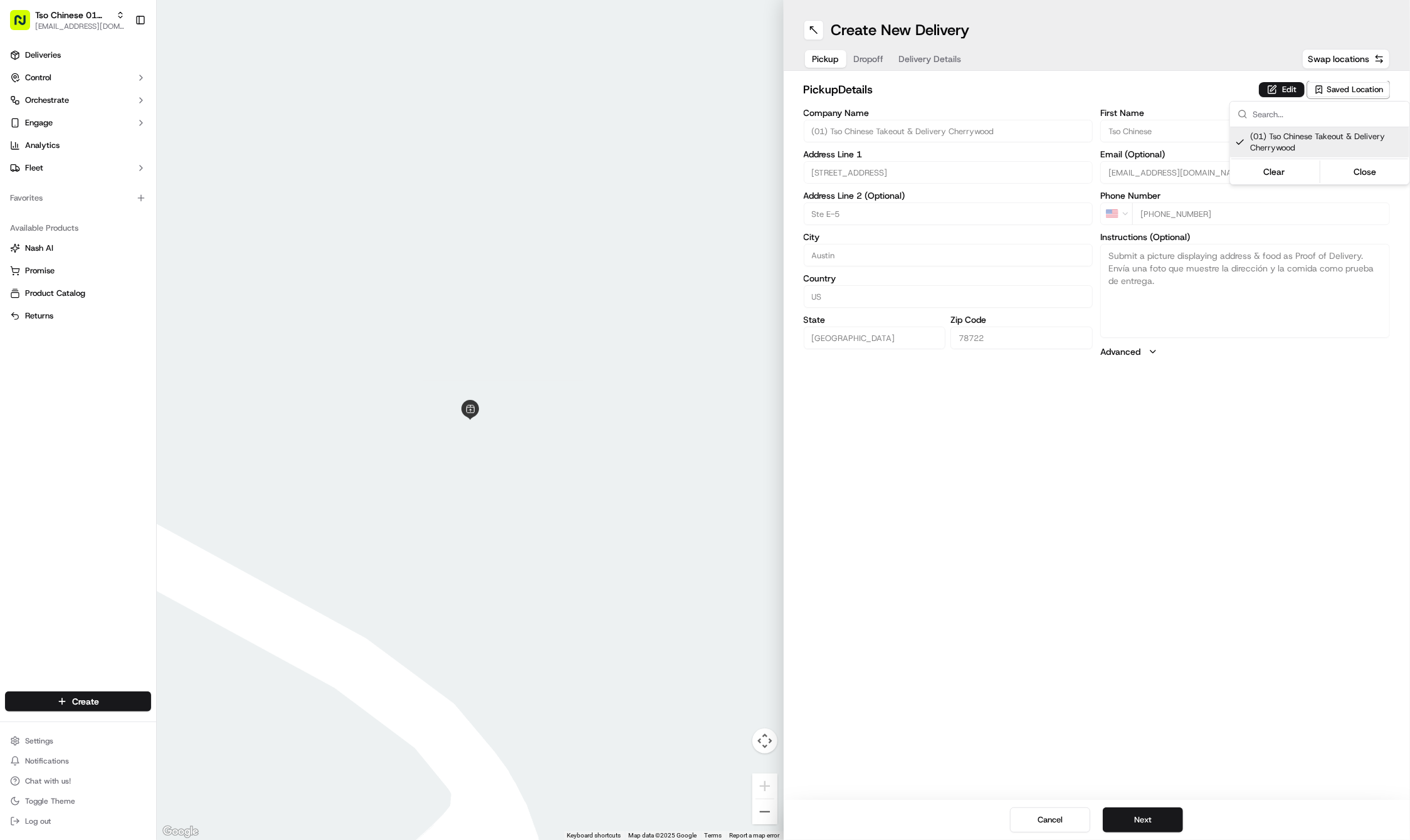
click at [1139, 815] on html "Tso Chinese 01 Cherrywood haran@tsochinese.com Toggle Sidebar Deliveries Contro…" at bounding box center [705, 420] width 1410 height 840
click at [1139, 815] on button "Next" at bounding box center [1143, 819] width 81 height 25
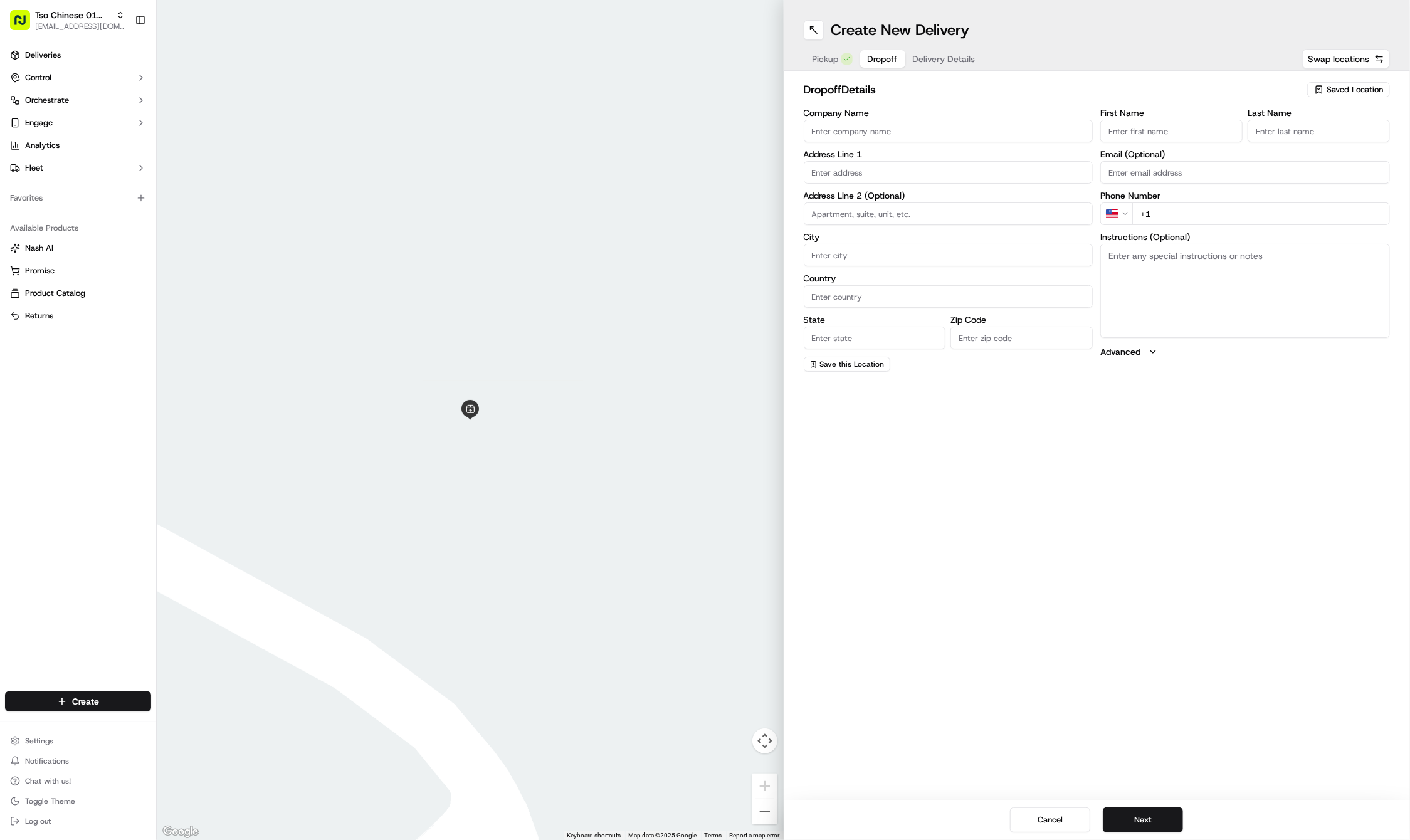
click at [1175, 133] on input "First Name" at bounding box center [1171, 131] width 142 height 22
paste input "Lindsey"
type input "Lindsey"
click at [1280, 128] on input "Last Name" at bounding box center [1319, 131] width 142 height 22
paste input "Rutledge"
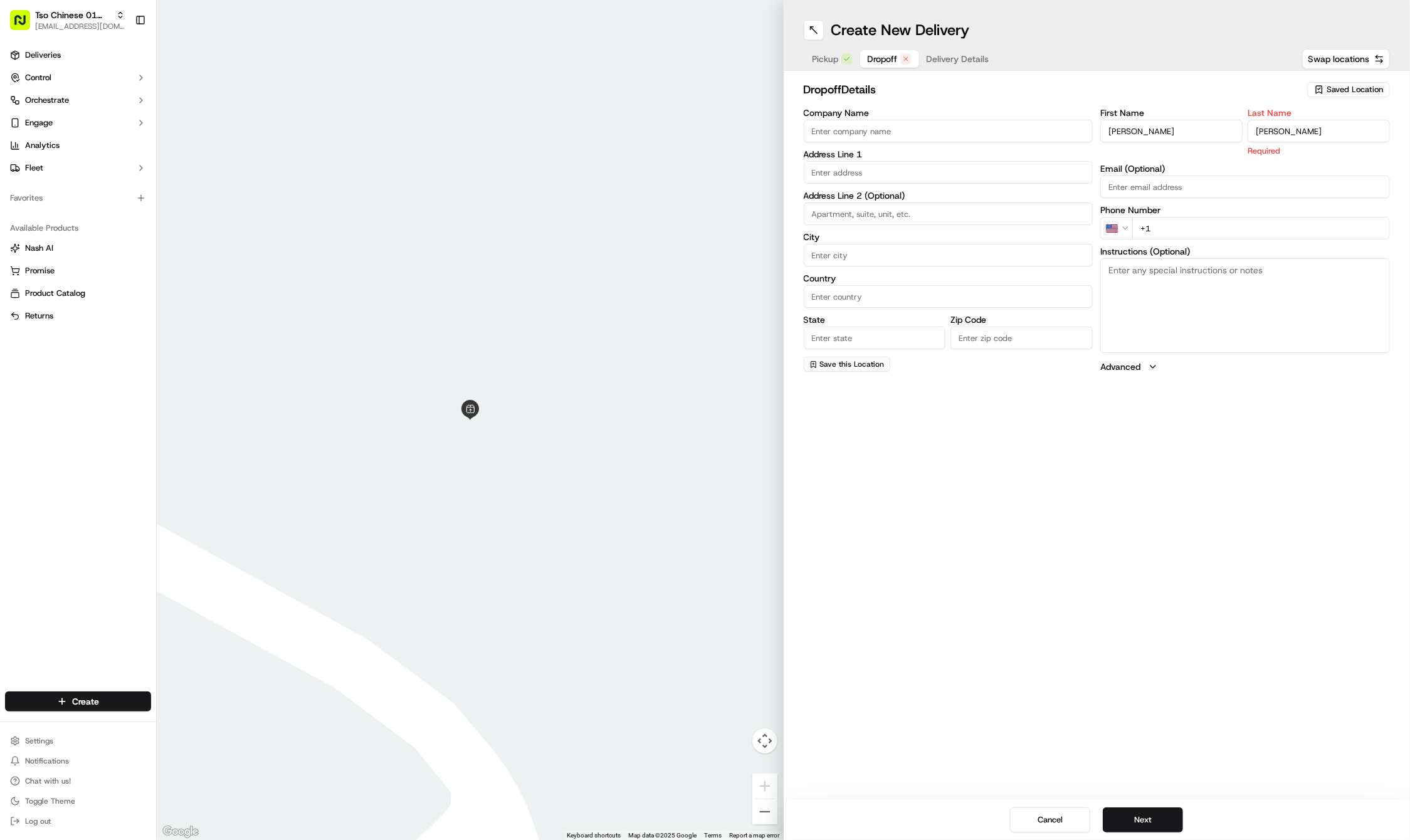
type input "Rutledge"
click at [1218, 214] on div "Phone Number US +1" at bounding box center [1245, 223] width 290 height 34
click at [1218, 214] on input "+1" at bounding box center [1261, 214] width 258 height 22
paste input "254 433 2913"
type input "+1 254 433 2913"
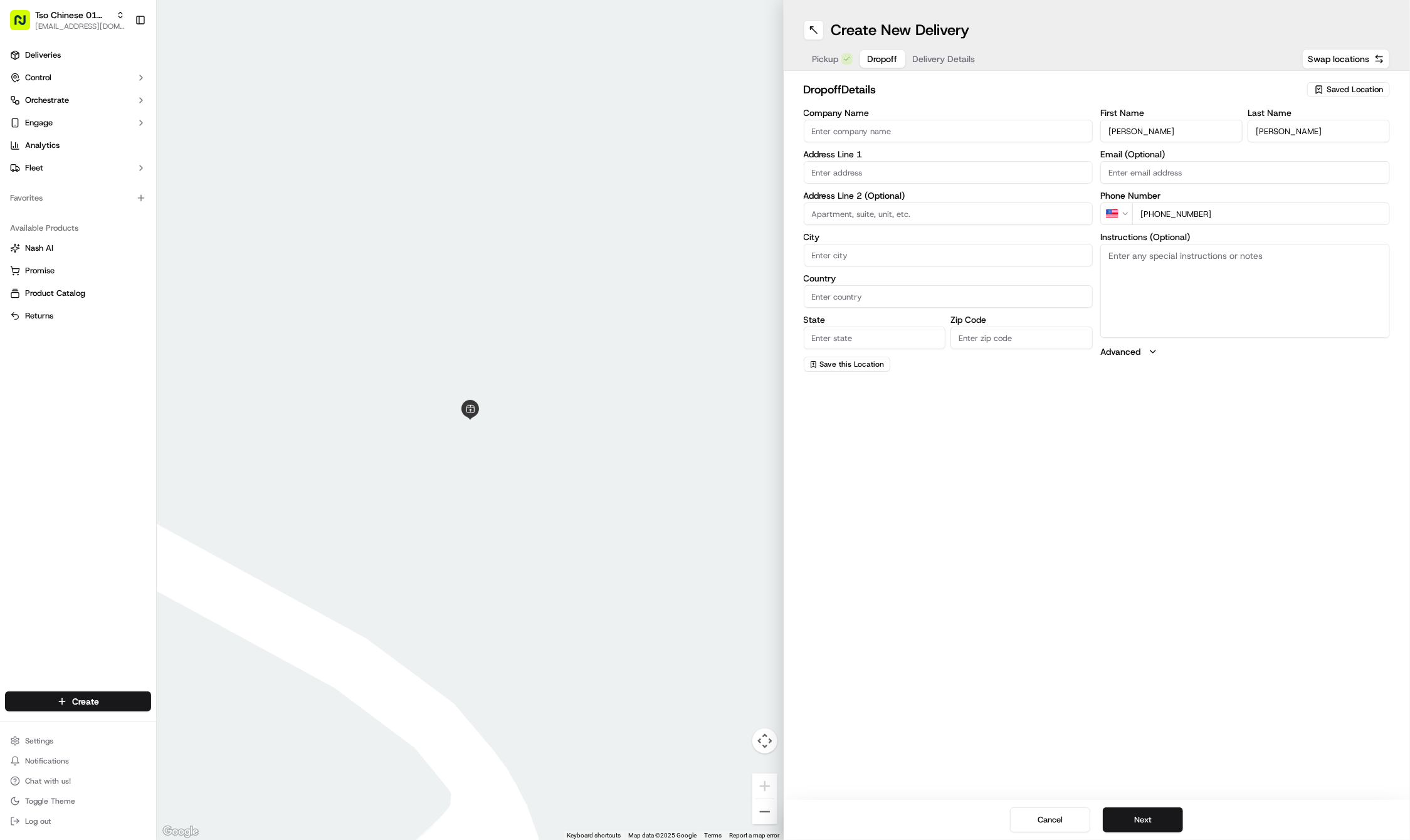
click at [954, 164] on input "text" at bounding box center [948, 172] width 290 height 22
paste input "5010 Old Manor Rd"
click at [954, 194] on div "5010 Old Manor Rd, Austin, TX" at bounding box center [948, 199] width 283 height 19
type input "[STREET_ADDRESS]"
type input "Austin"
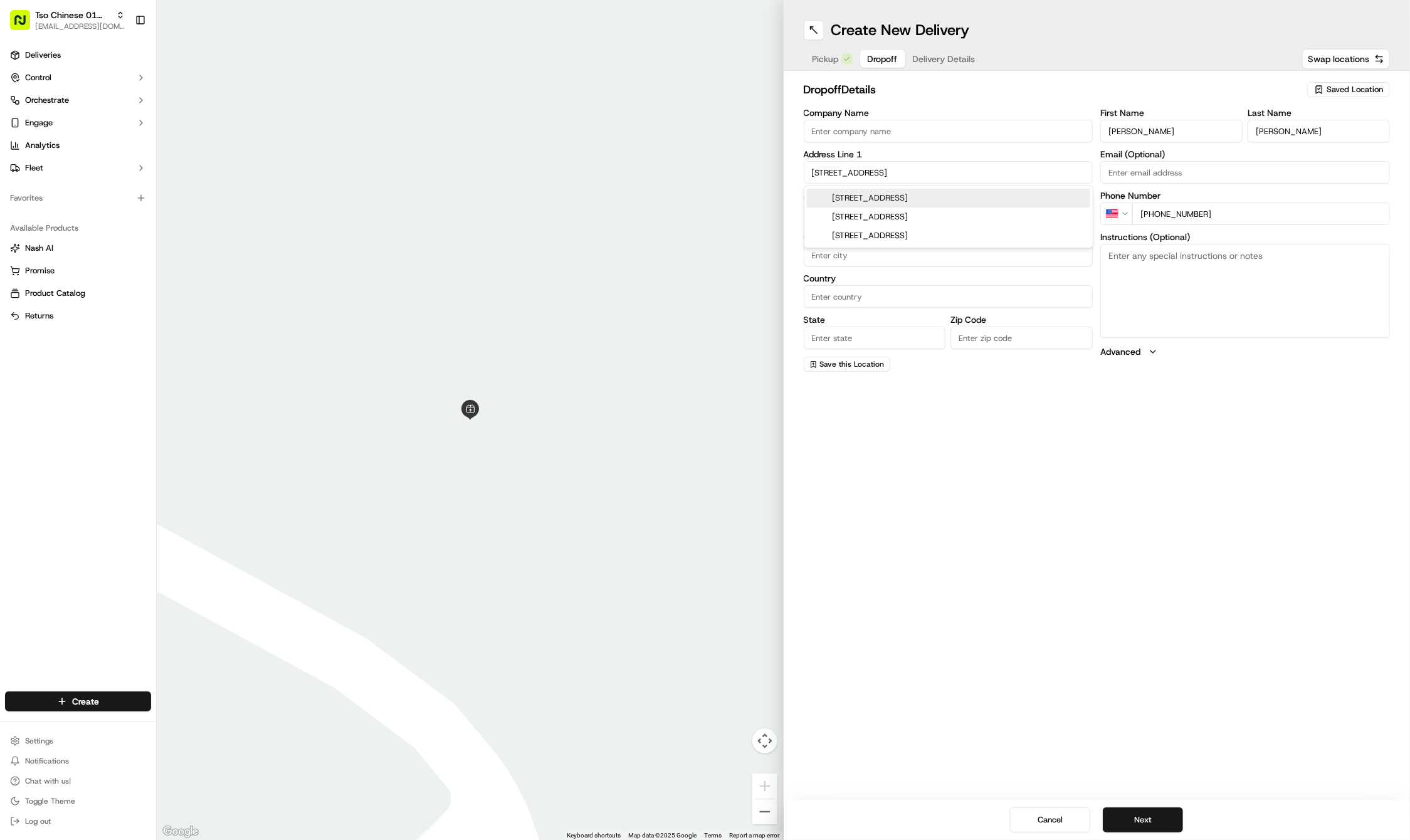
type input "United States"
type input "TX"
type input "78723"
type input "5010 Old Manor Road"
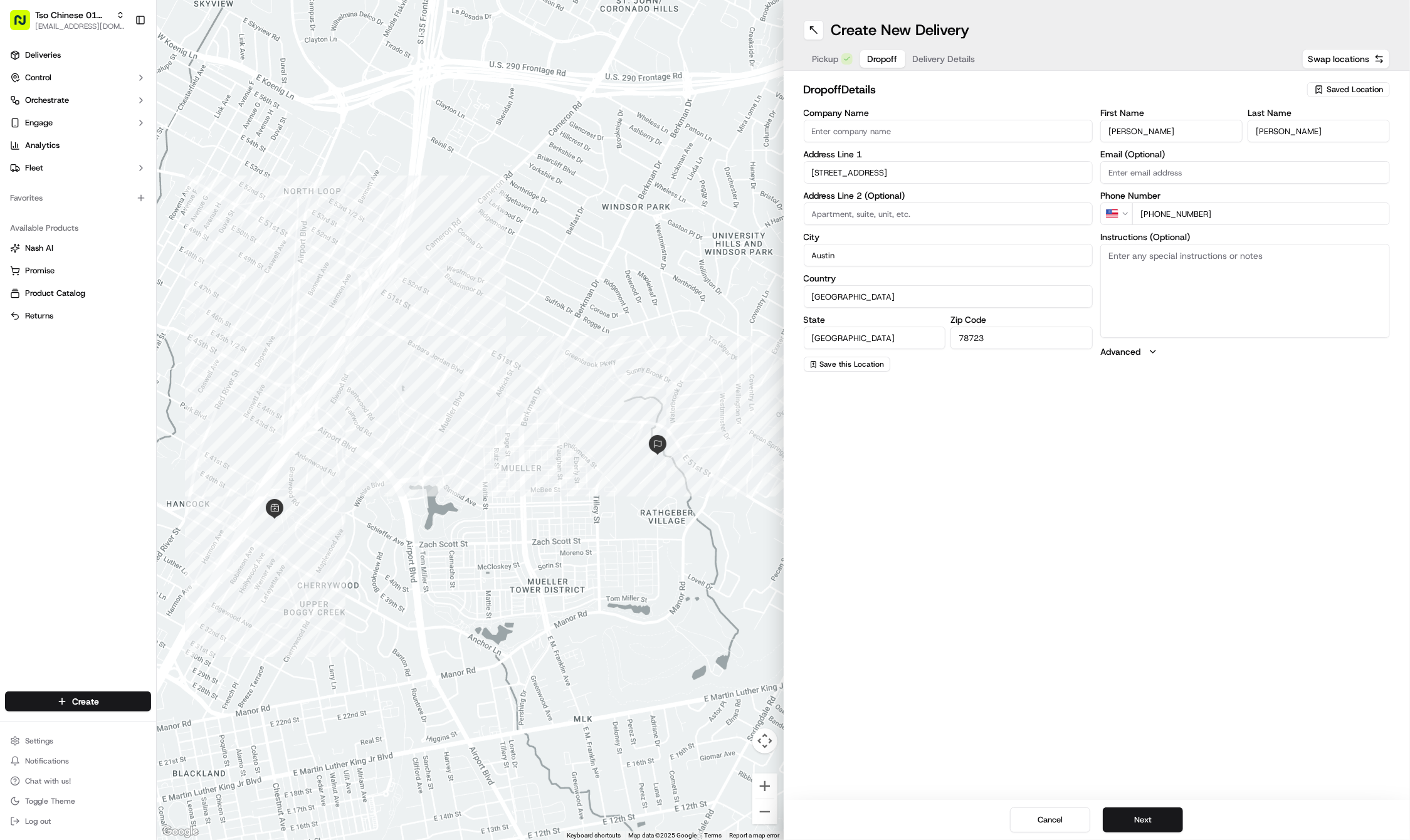
click at [1258, 296] on textarea "Instructions (Optional)" at bounding box center [1245, 291] width 290 height 94
paste textarea "Tell gate you have delivery for EMS, leave with security, thank you!"
type textarea "Tell gate you have delivery for EMS, leave with security, thank you!"
click at [1145, 814] on button "Next" at bounding box center [1143, 819] width 81 height 25
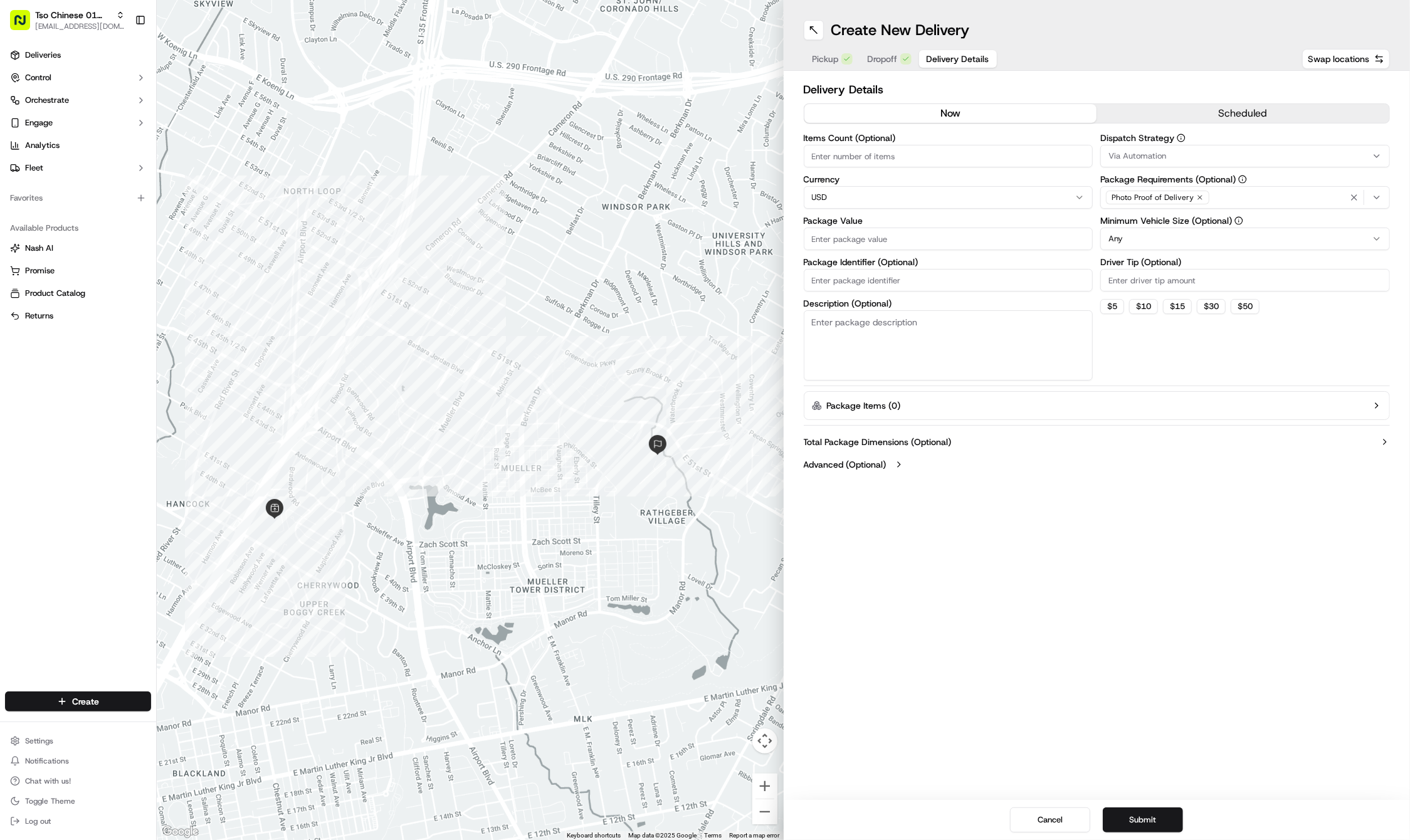
click at [860, 277] on input "Package Identifier (Optional)" at bounding box center [948, 280] width 290 height 22
paste input "TPUGQKN"
type input "TPUGQKN"
click at [893, 232] on input "Package Value" at bounding box center [948, 239] width 290 height 22
type input "70.69"
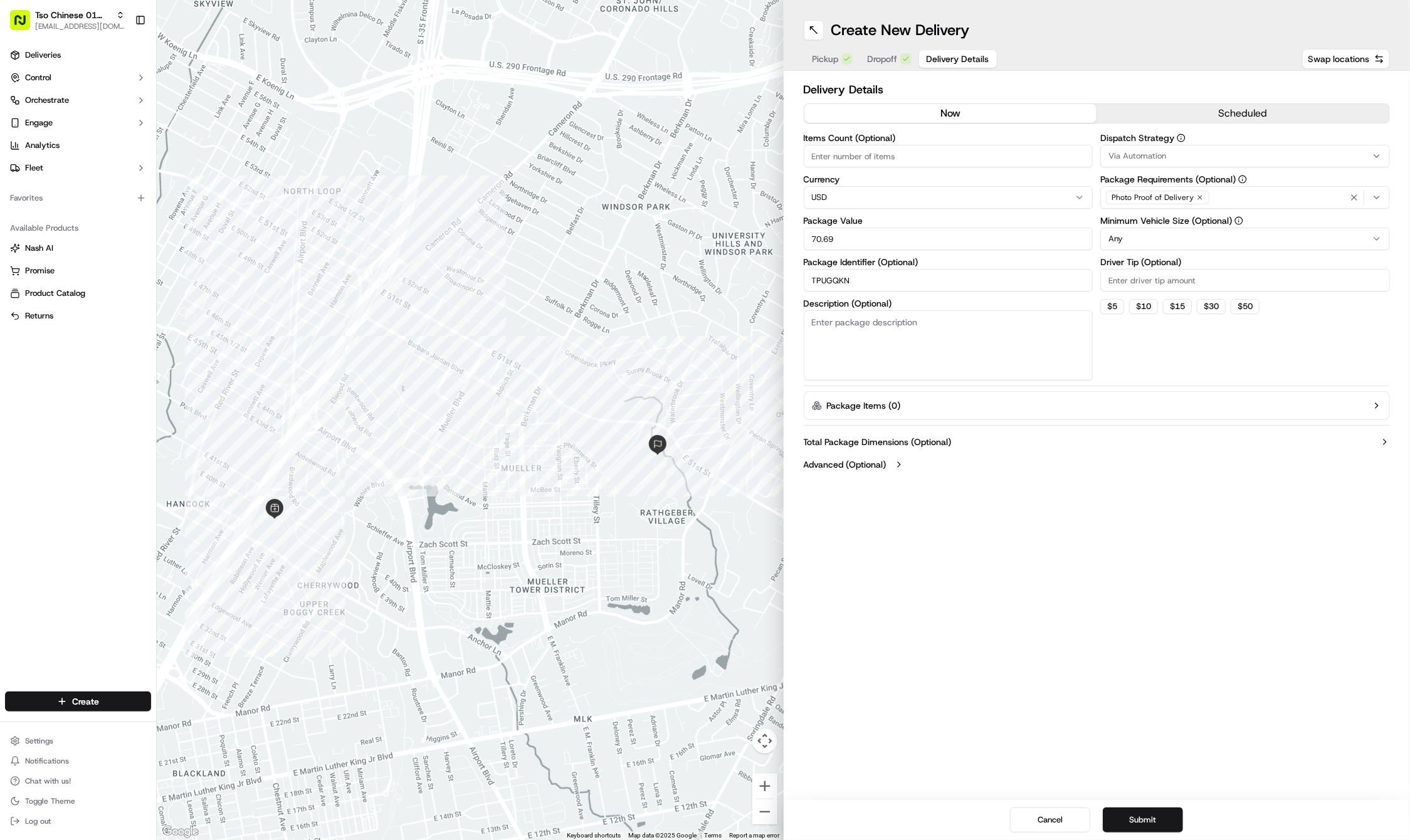
click at [1139, 276] on input "Driver Tip (Optional)" at bounding box center [1245, 280] width 290 height 22
type input "2"
click at [1167, 153] on div "Via Automation" at bounding box center [1245, 156] width 283 height 11
click at [1172, 223] on span "Tso Cherrywood Strategy" at bounding box center [1199, 224] width 154 height 11
click at [1239, 490] on html "Tso Chinese 01 Cherrywood haran@tsochinese.com Toggle Sidebar Deliveries Contro…" at bounding box center [705, 420] width 1410 height 840
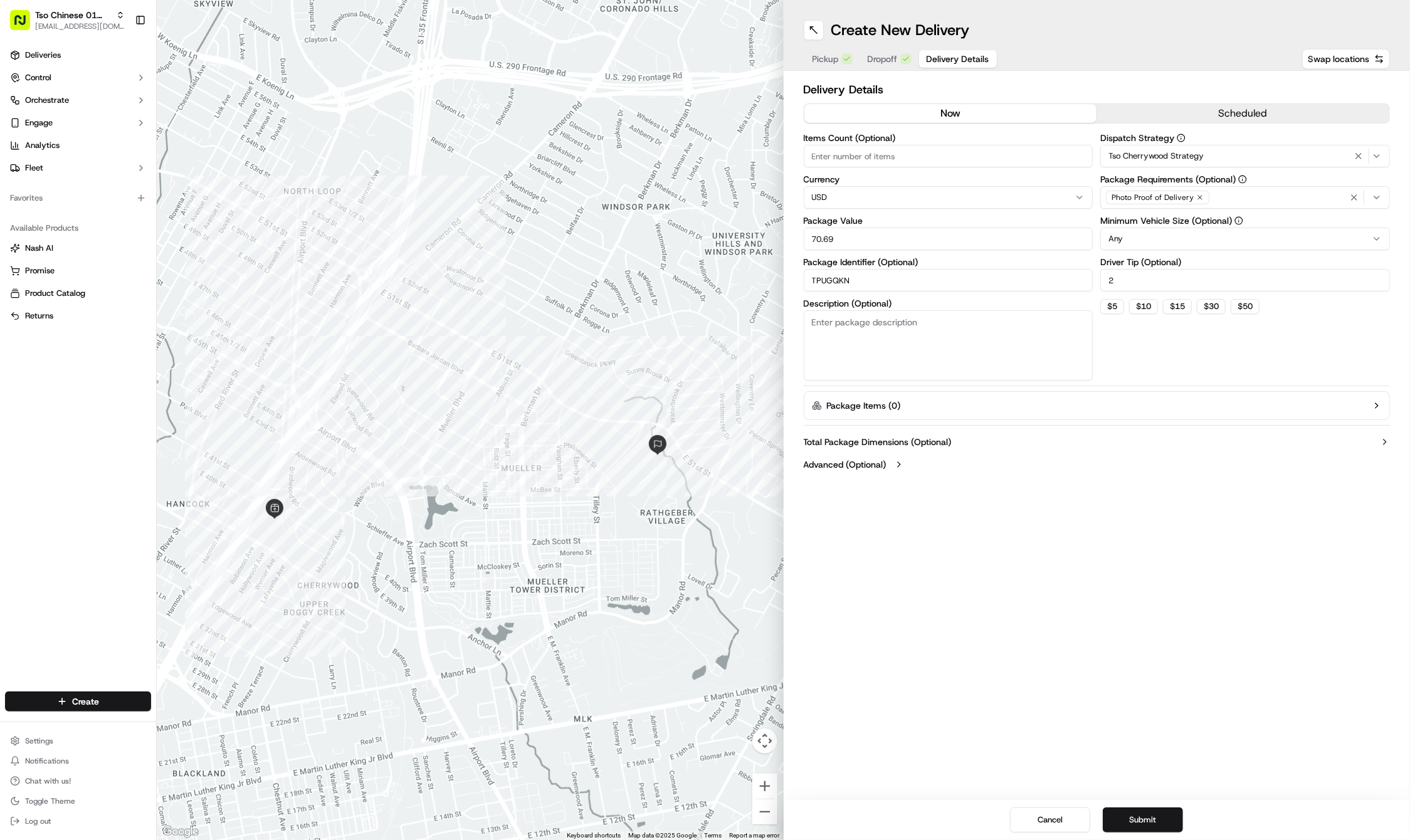
click at [1131, 810] on button "Submit" at bounding box center [1143, 819] width 81 height 25
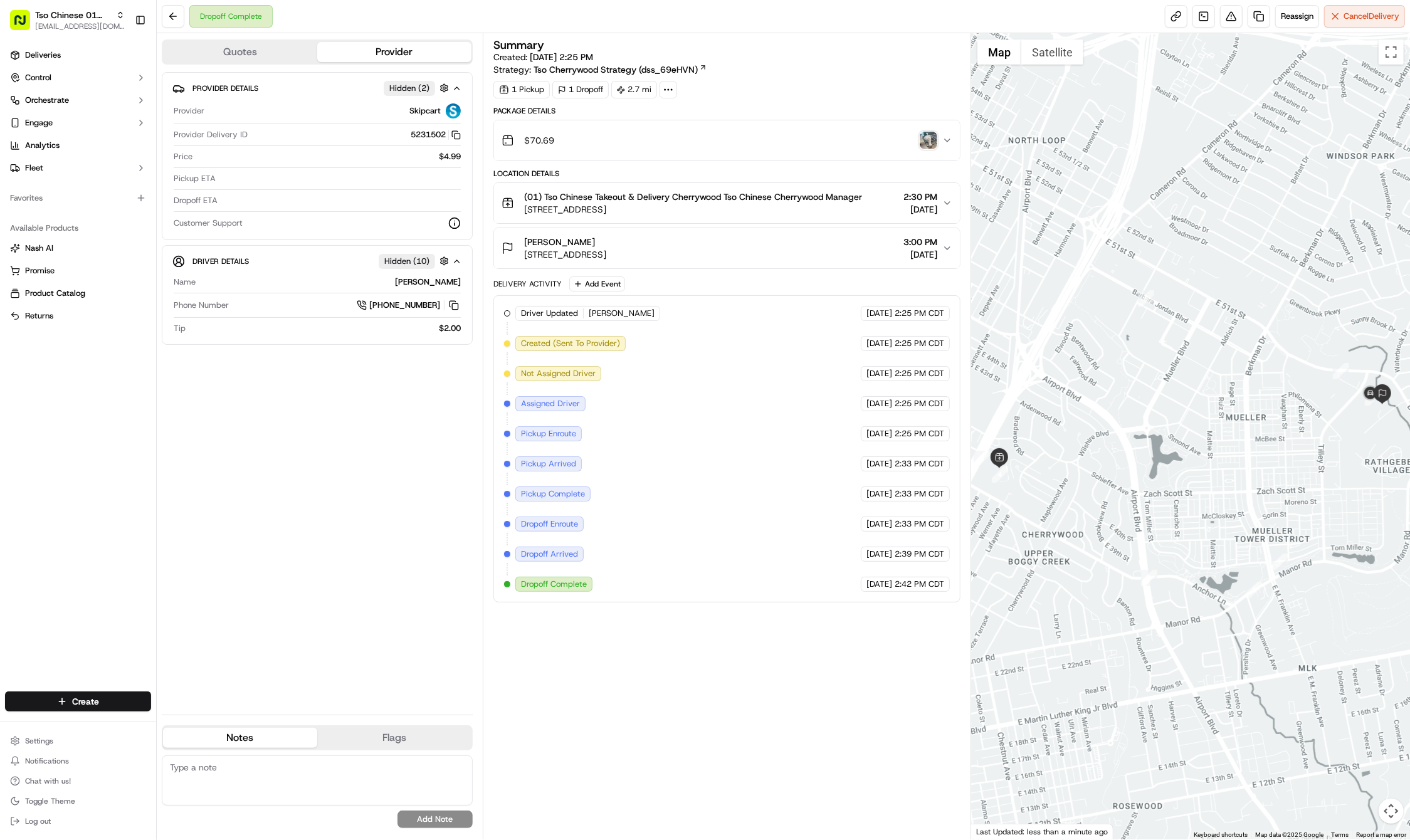
click at [126, 705] on html "Tso Chinese 01 Cherrywood haran@tsochinese.com Toggle Sidebar Deliveries Contro…" at bounding box center [705, 420] width 1410 height 840
click at [196, 725] on link "Delivery" at bounding box center [226, 724] width 140 height 22
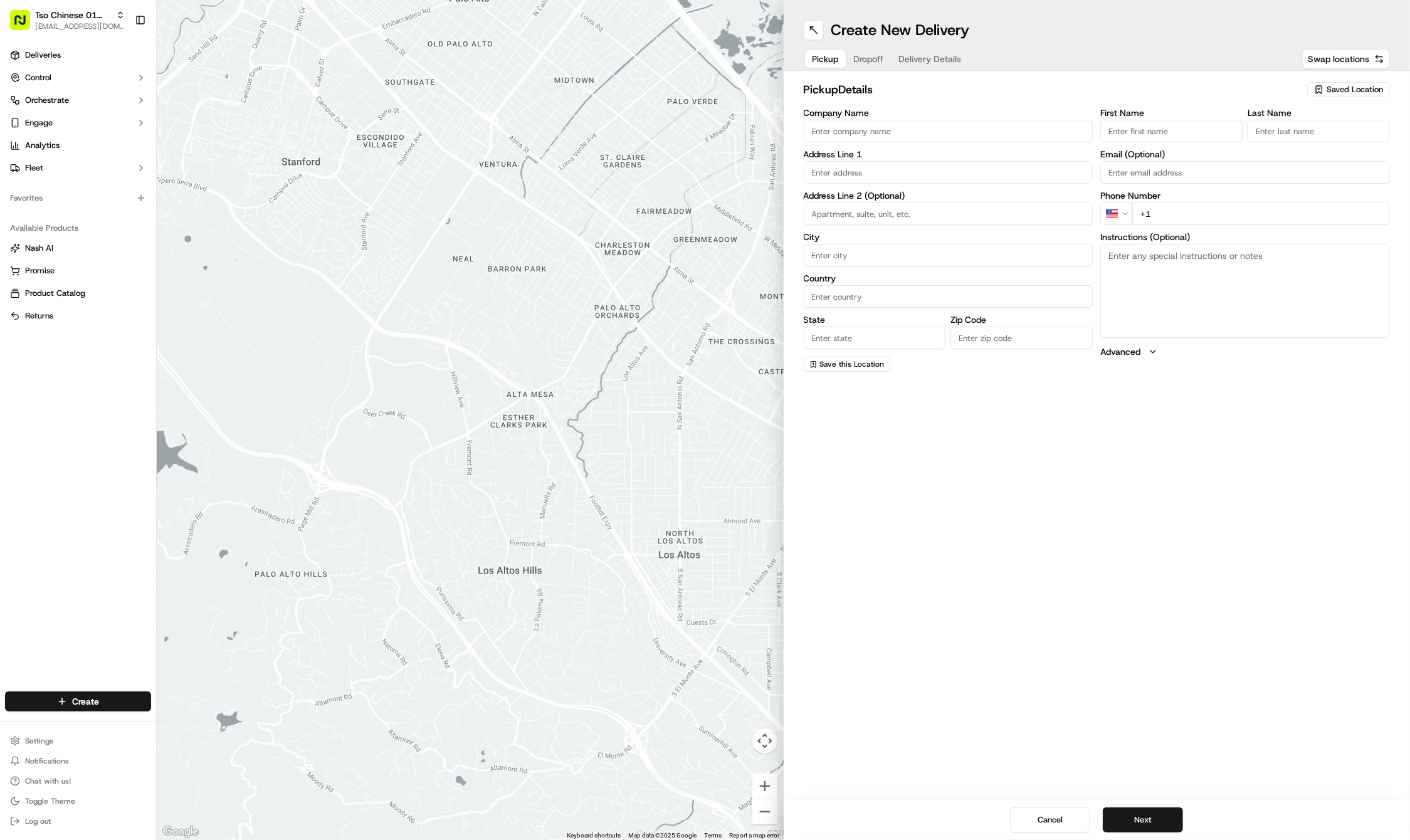
click at [1340, 83] on div "Saved Location" at bounding box center [1349, 89] width 83 height 15
click at [1309, 138] on span "(01) Tso Chinese Takeout & Delivery Cherrywood" at bounding box center [1327, 142] width 154 height 22
type input "(01) Tso Chinese Takeout & Delivery Cherrywood"
type input "Ste E-5"
type input "Austin"
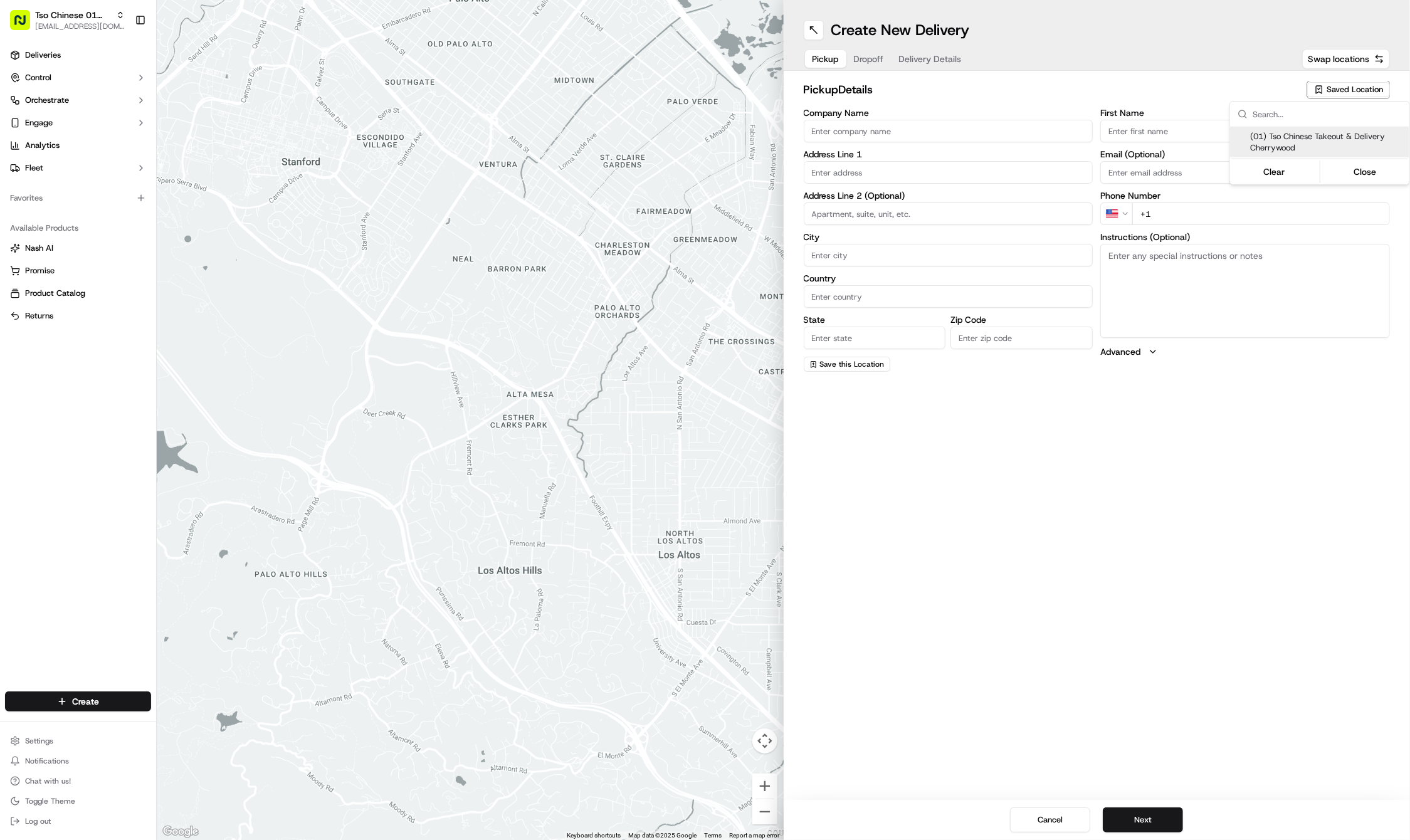
type input "US"
type input "TX"
type input "78722"
type input "Tso Chinese"
type input "Cherrywood Manager"
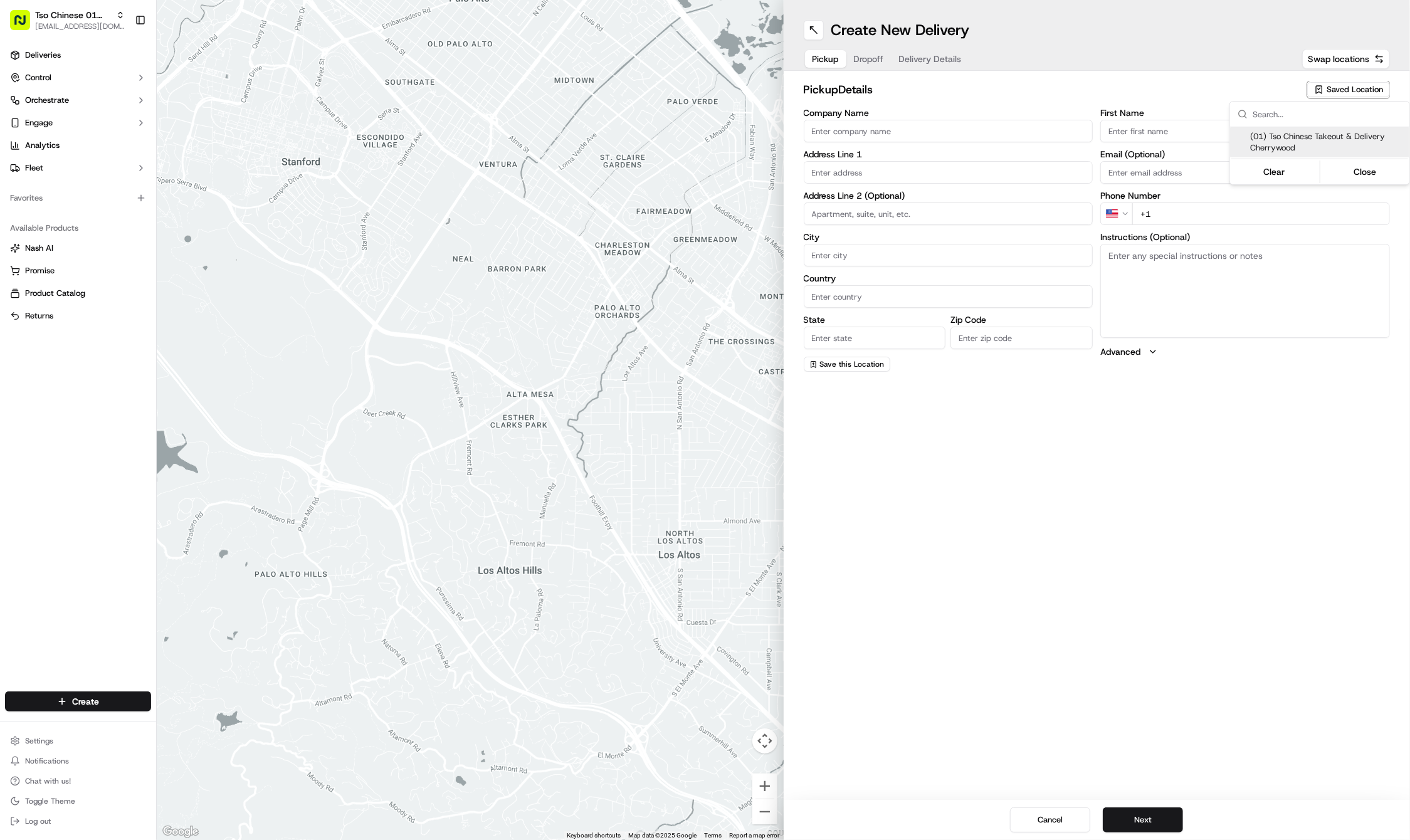
type input "cherrywoodstore@tsochinese.com"
type input "+1 512 401 3232"
type textarea "Submit a picture displaying address & food as Proof of Delivery. Envía una foto…"
type input "3909 N Interstate Hwy 35"
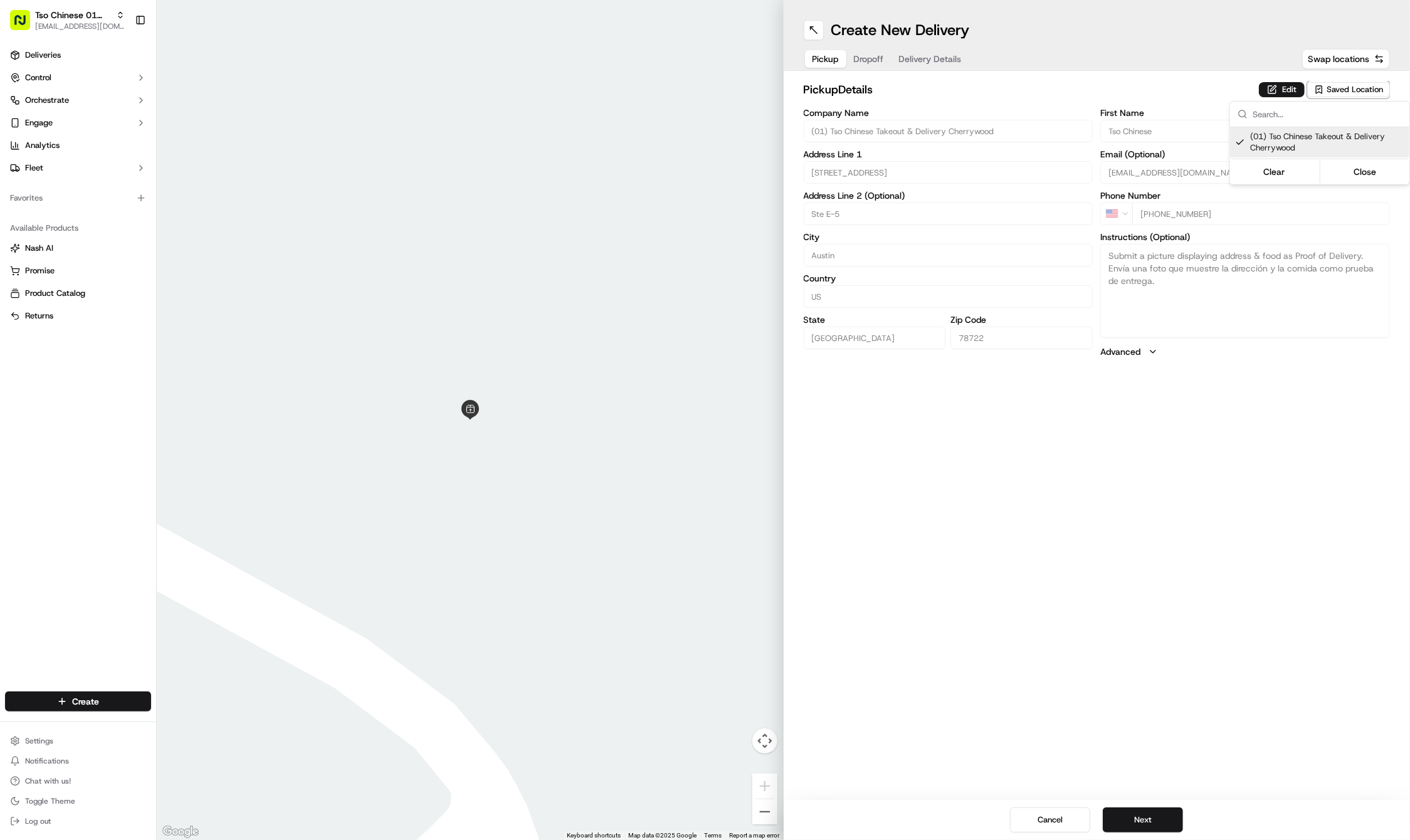
click at [1146, 813] on html "Tso Chinese 01 Cherrywood haran@tsochinese.com Toggle Sidebar Deliveries Contro…" at bounding box center [705, 420] width 1410 height 840
click at [1146, 813] on button "Next" at bounding box center [1143, 819] width 81 height 25
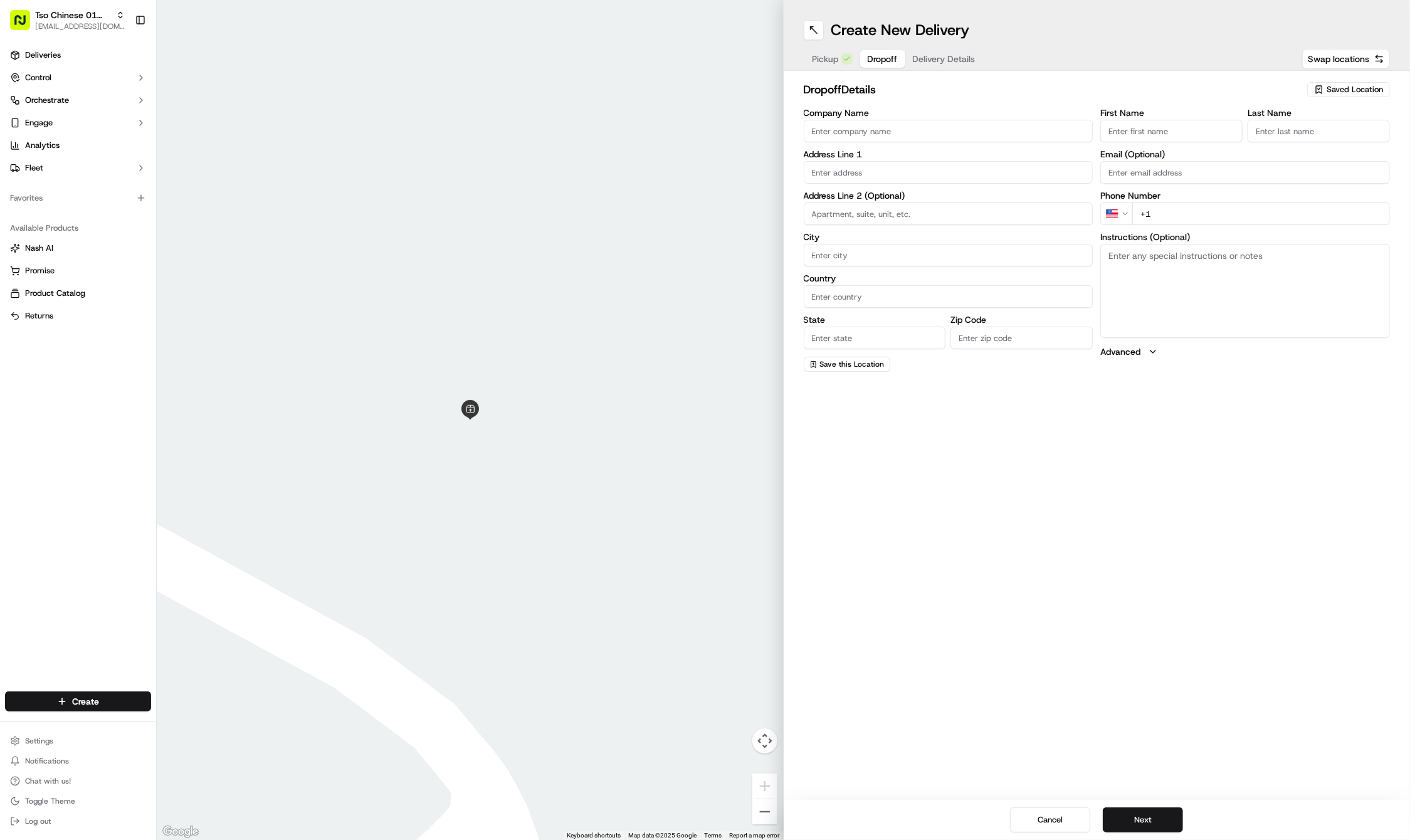
click at [1177, 125] on input "First Name" at bounding box center [1171, 131] width 142 height 22
paste input "Lana"
type input "Lana"
click at [1317, 128] on input "Last Name" at bounding box center [1319, 131] width 142 height 22
paste input "Haffar"
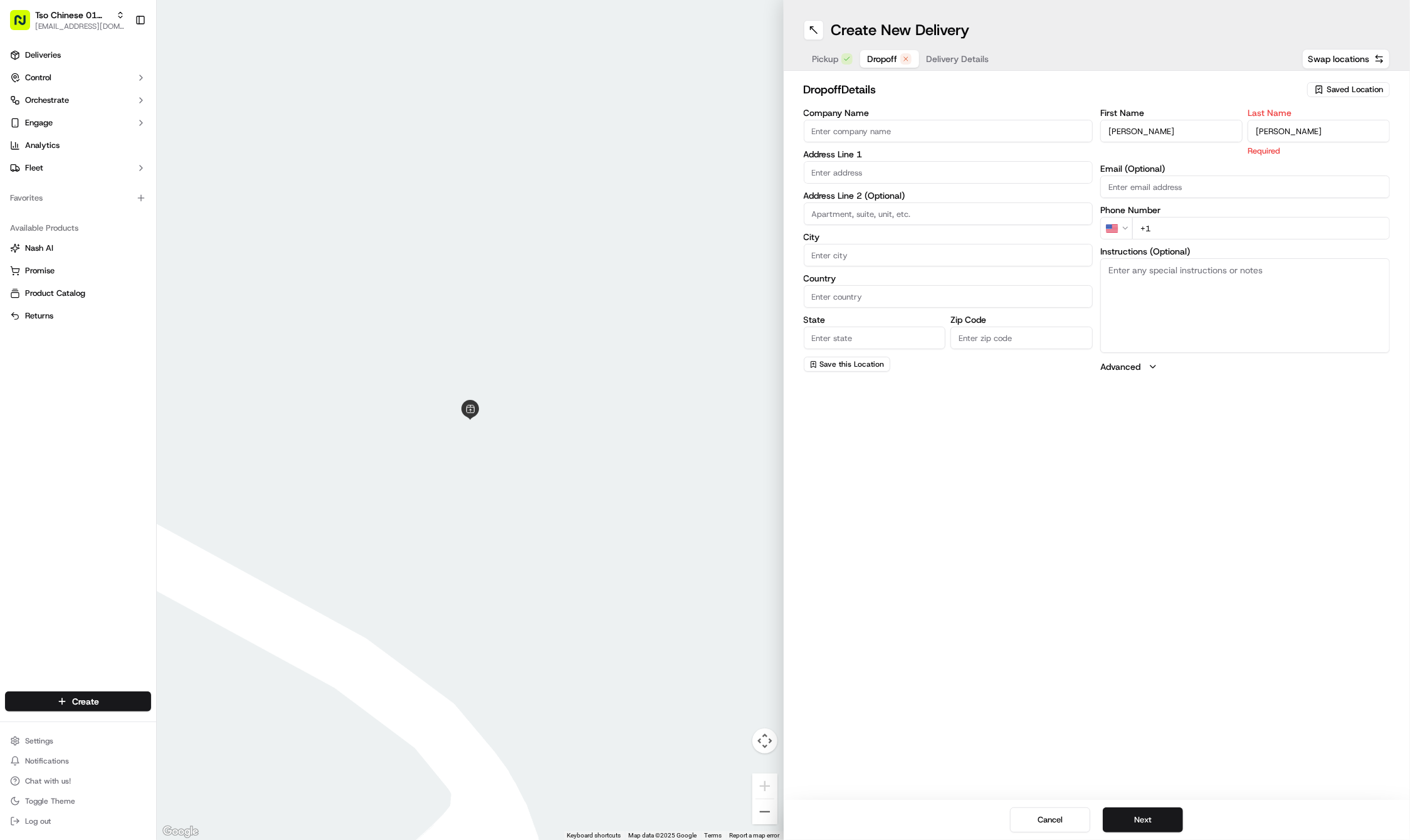
type input "Haffar"
click at [1207, 219] on input "+1" at bounding box center [1261, 228] width 258 height 22
click at [1207, 219] on input "+1" at bounding box center [1261, 214] width 258 height 22
paste input "281 740 1558"
type input "+1 281 740 1558"
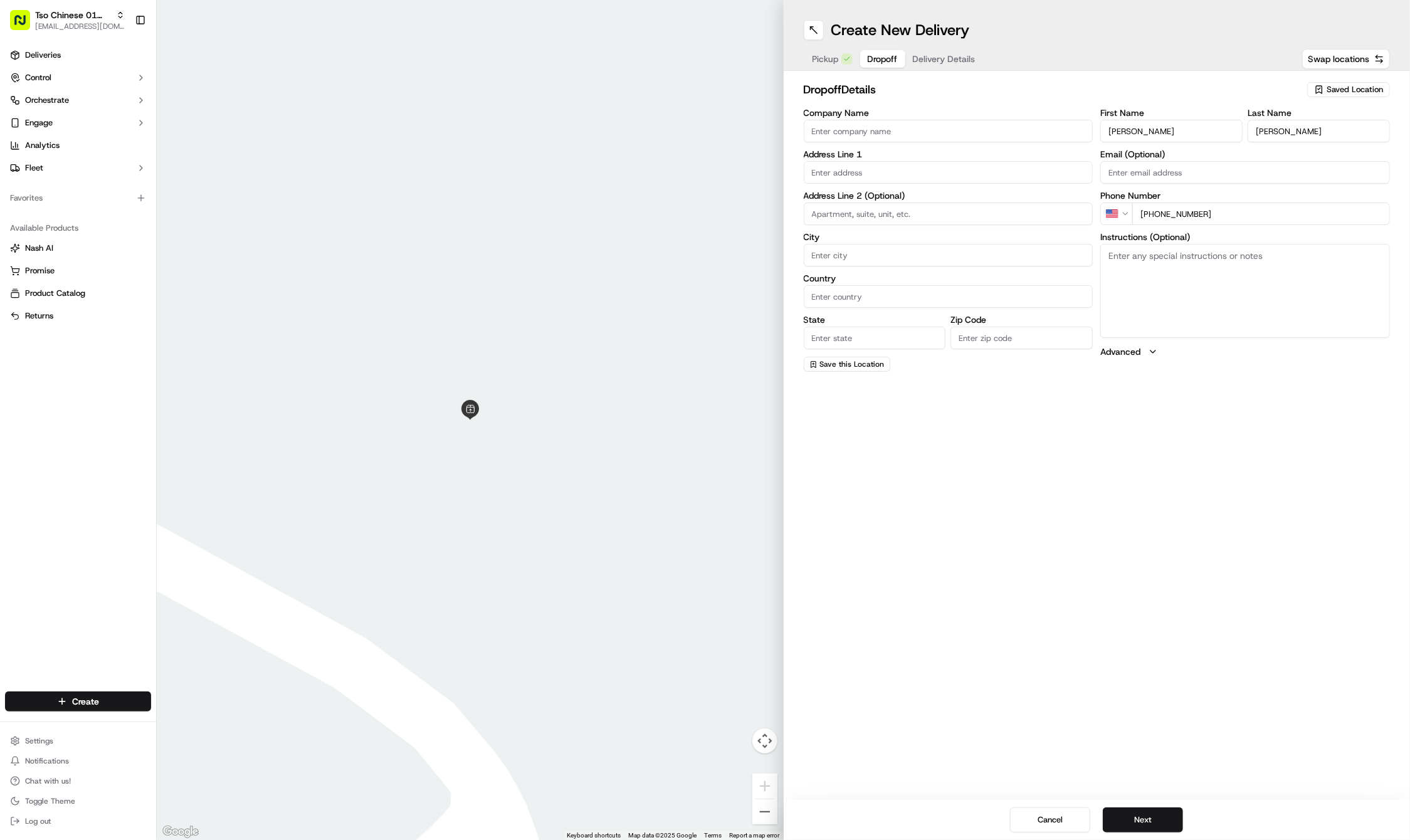
click at [938, 169] on input "text" at bounding box center [948, 172] width 290 height 22
paste input "3200 Duval St"
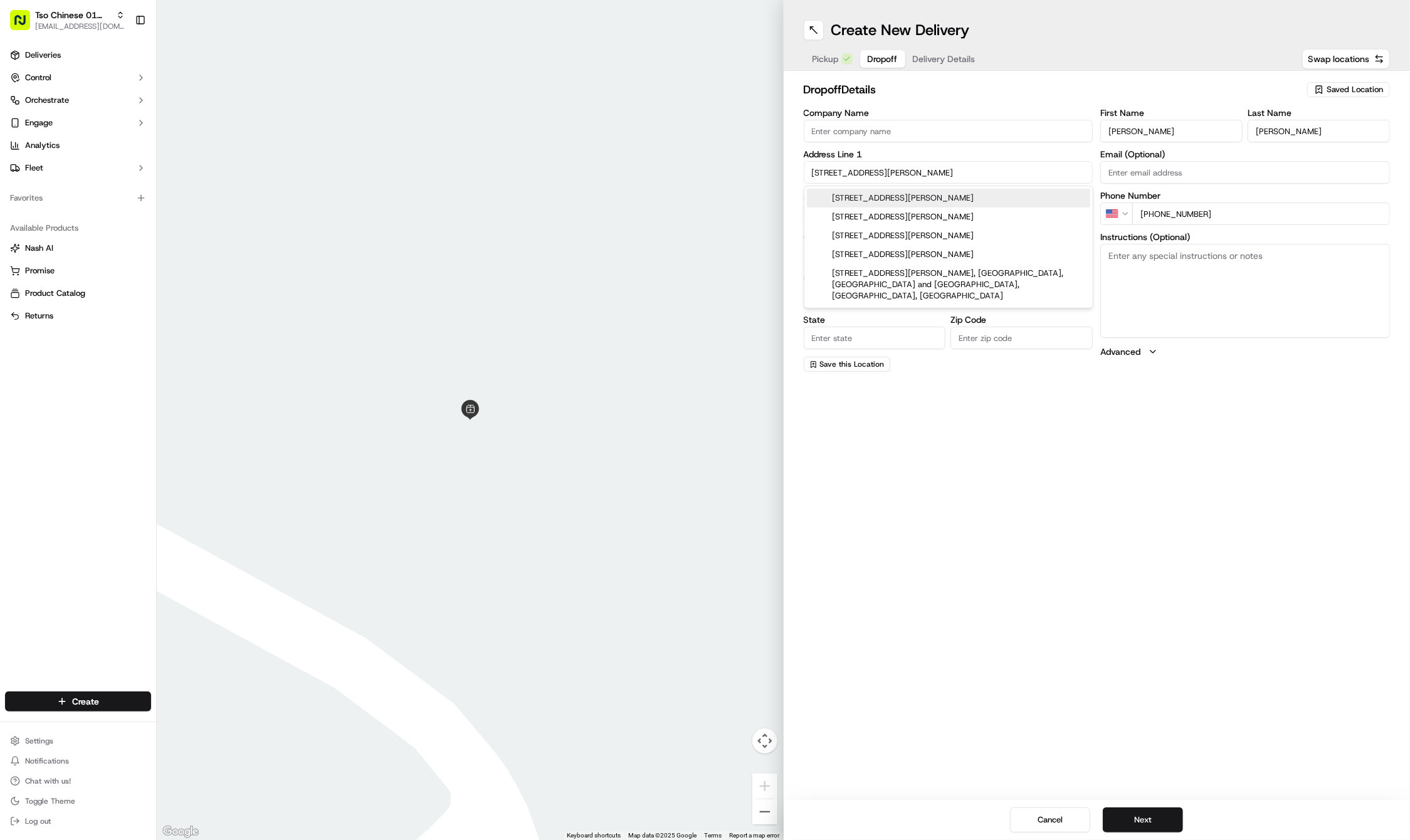
click at [932, 196] on div "3200 Duval Street, Austin, TX" at bounding box center [948, 199] width 283 height 19
type input "3200 Duval St, Austin, TX 78705, USA"
type input "Austin"
type input "United States"
type input "TX"
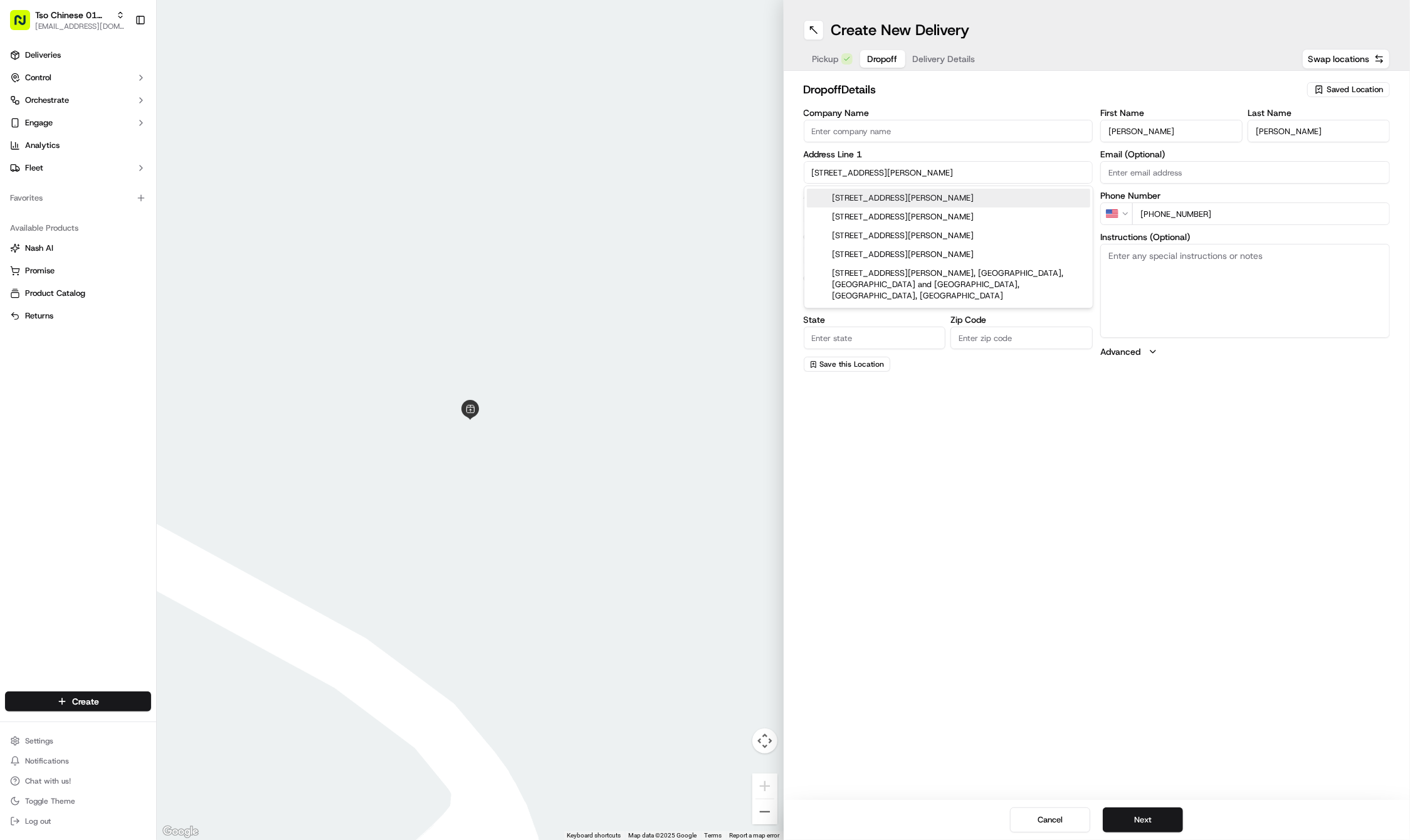
type input "78705"
type input "3200 Duval Street"
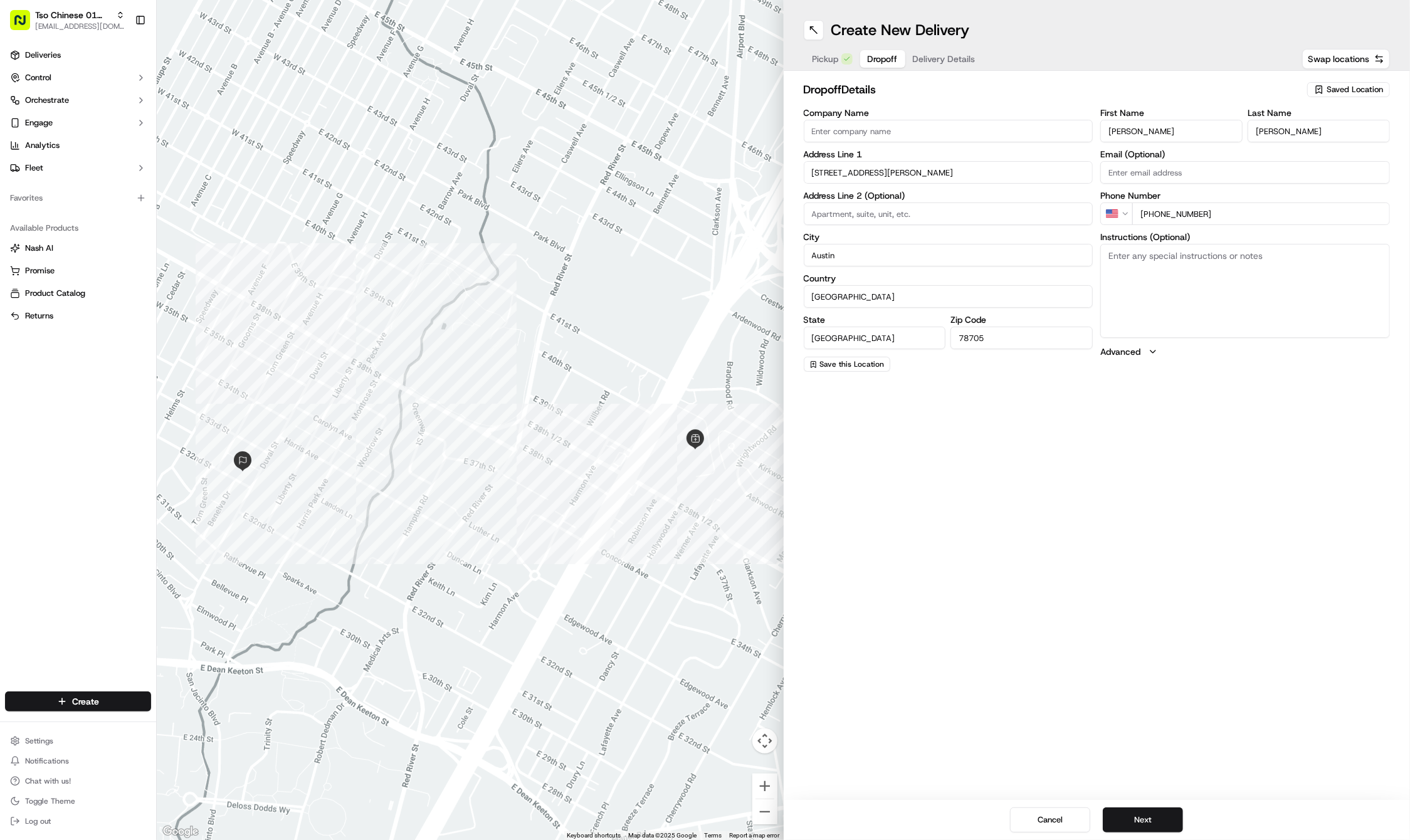
click at [845, 208] on input at bounding box center [948, 214] width 290 height 22
paste input "306"
type input "306"
click at [1222, 259] on textarea "Instructions (Optional)" at bounding box center [1245, 291] width 290 height 94
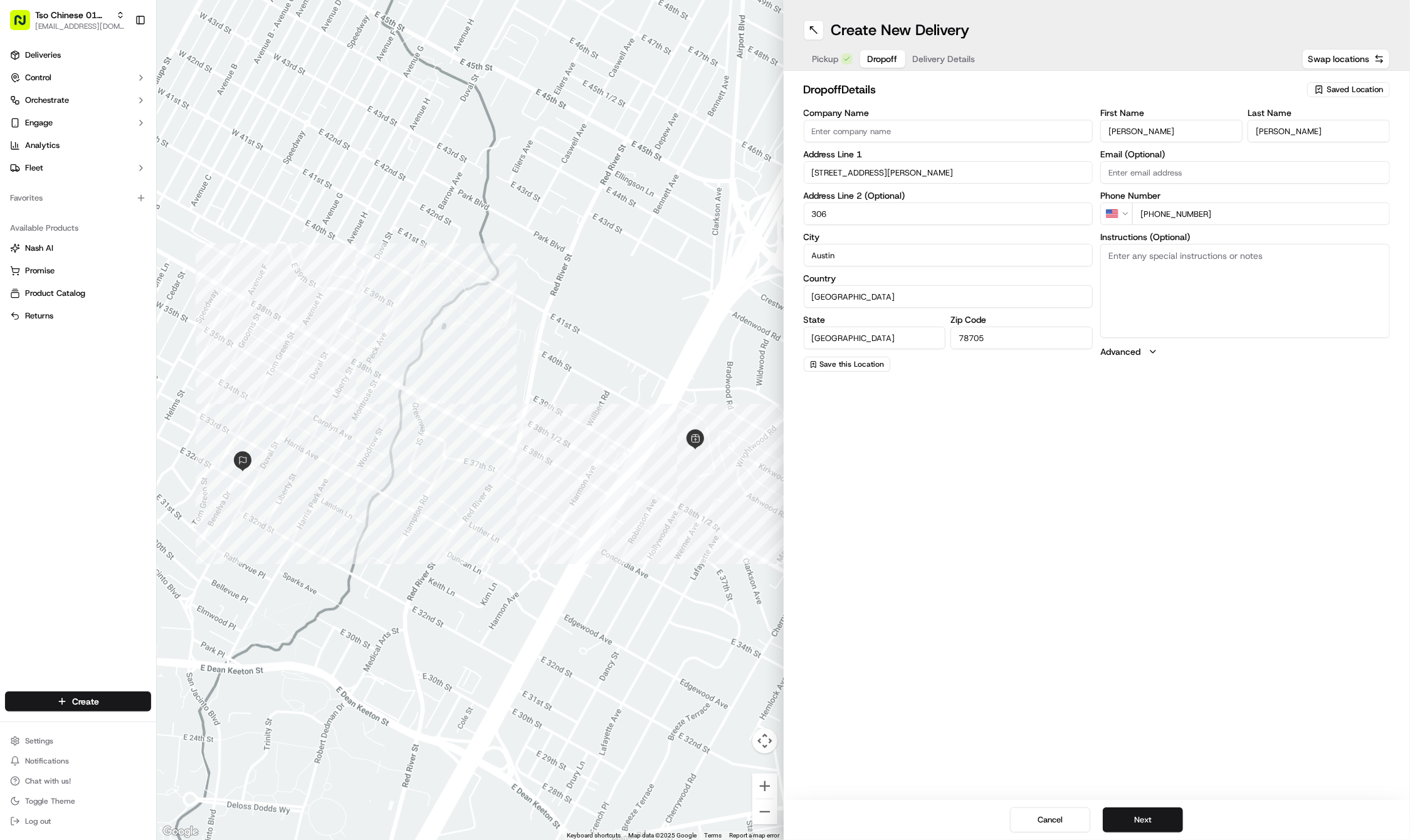
click at [1222, 259] on textarea "Instructions (Optional)" at bounding box center [1245, 291] width 290 height 94
paste textarea "Gate code is 54321 and push inward. Apt. 306 is a straight shot after climbing …"
type textarea "Gate code is 54321 and push inward. Apt. 306 is a straight shot after climbing …"
click at [1136, 822] on button "Next" at bounding box center [1143, 819] width 81 height 25
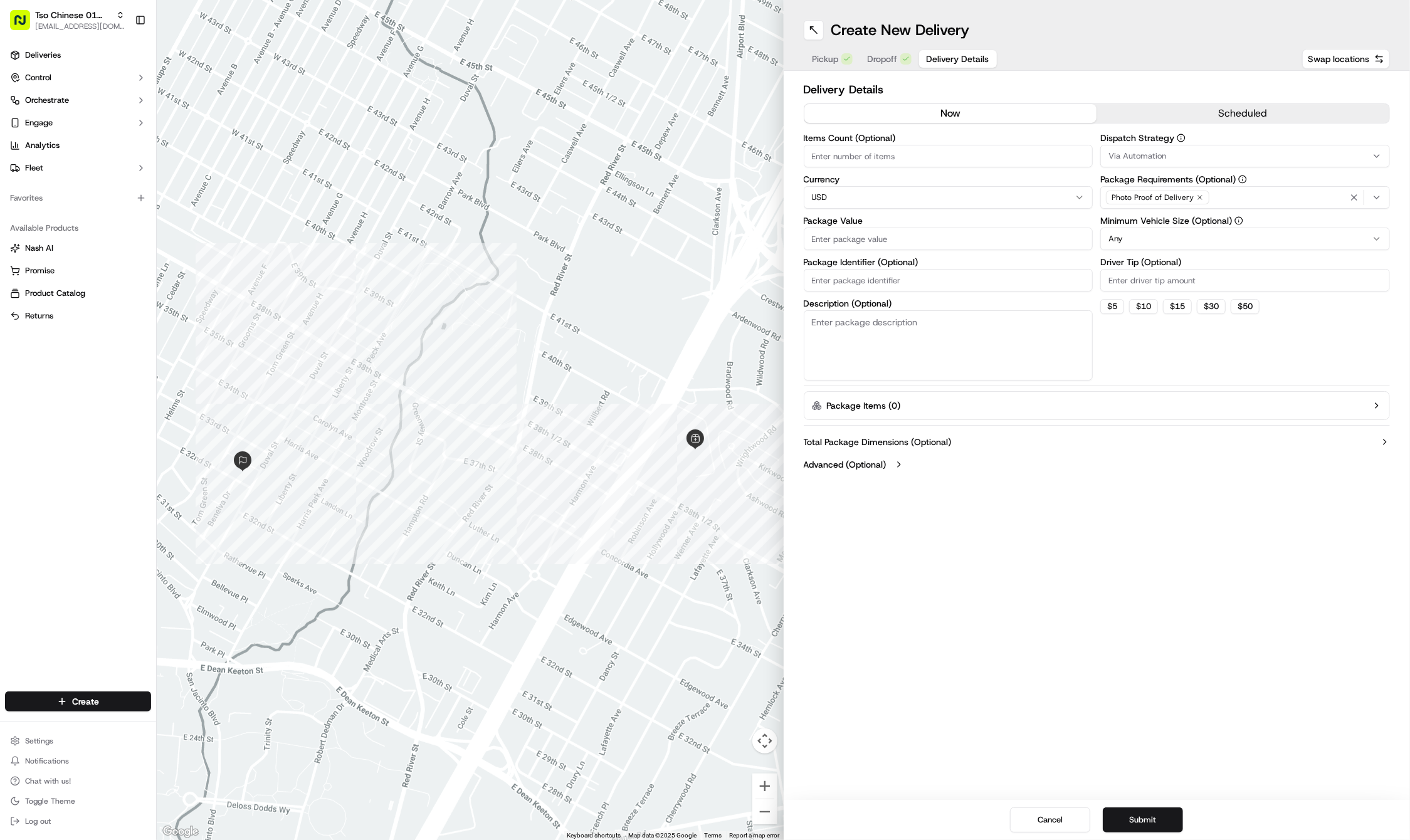
click at [883, 270] on input "Package Identifier (Optional)" at bounding box center [948, 280] width 290 height 22
paste input "#1QOVKHX"
type input "#1QOVKHX"
click at [874, 235] on input "Package Value" at bounding box center [948, 239] width 290 height 22
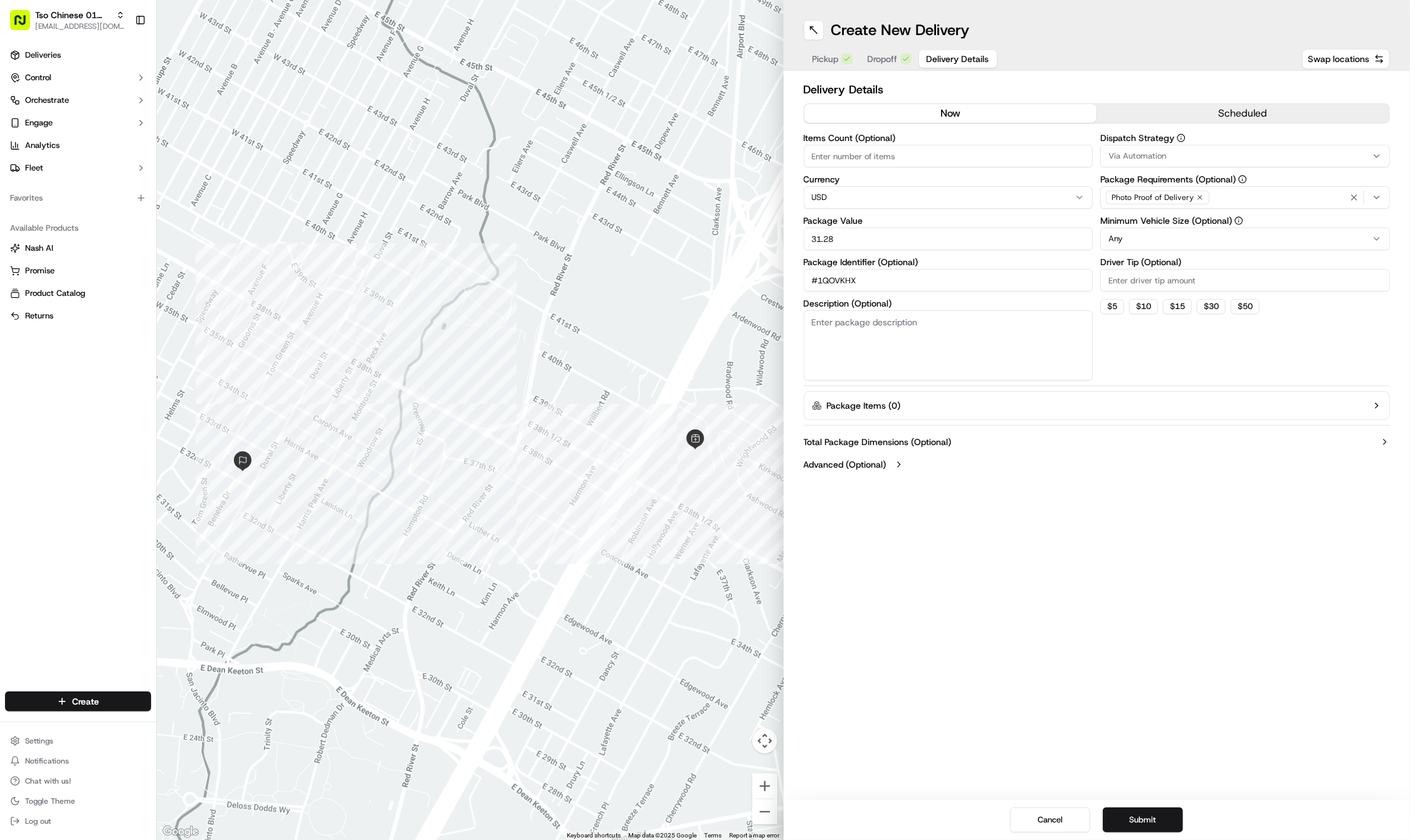
type input "31.28"
click at [1142, 282] on input "Driver Tip (Optional)" at bounding box center [1245, 280] width 290 height 22
type input "2"
click at [1137, 151] on span "Via Automation" at bounding box center [1137, 156] width 57 height 11
click at [1157, 221] on span "Tso Cherrywood Strategy" at bounding box center [1199, 224] width 154 height 11
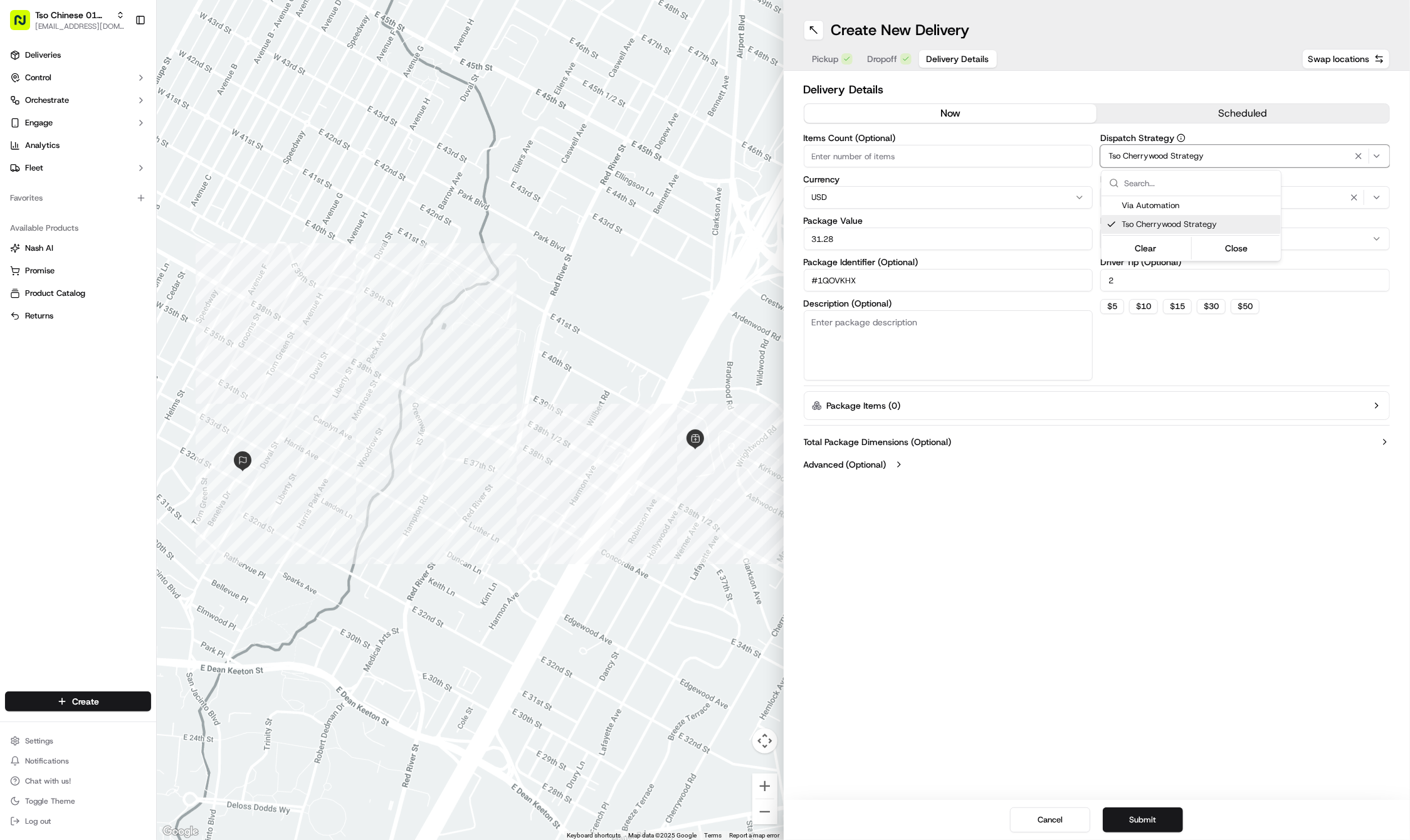
click at [1128, 637] on html "Tso Chinese 01 Cherrywood haran@tsochinese.com Toggle Sidebar Deliveries Contro…" at bounding box center [705, 420] width 1410 height 840
click at [1143, 810] on button "Submit" at bounding box center [1143, 819] width 81 height 25
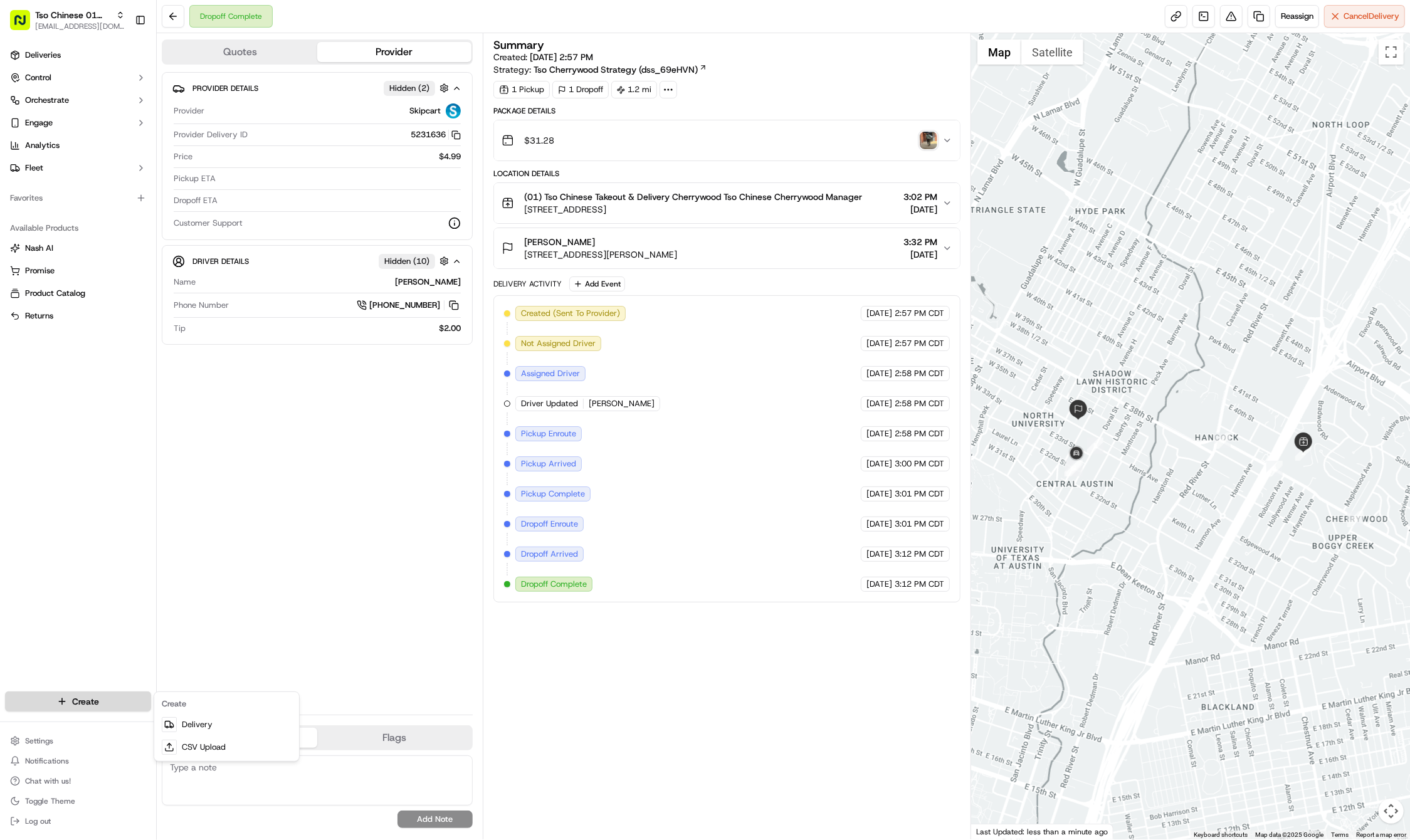
click at [61, 695] on html "Tso Chinese 01 Cherrywood haran@tsochinese.com Toggle Sidebar Deliveries Contro…" at bounding box center [705, 420] width 1410 height 840
click at [200, 727] on link "Delivery" at bounding box center [226, 724] width 140 height 22
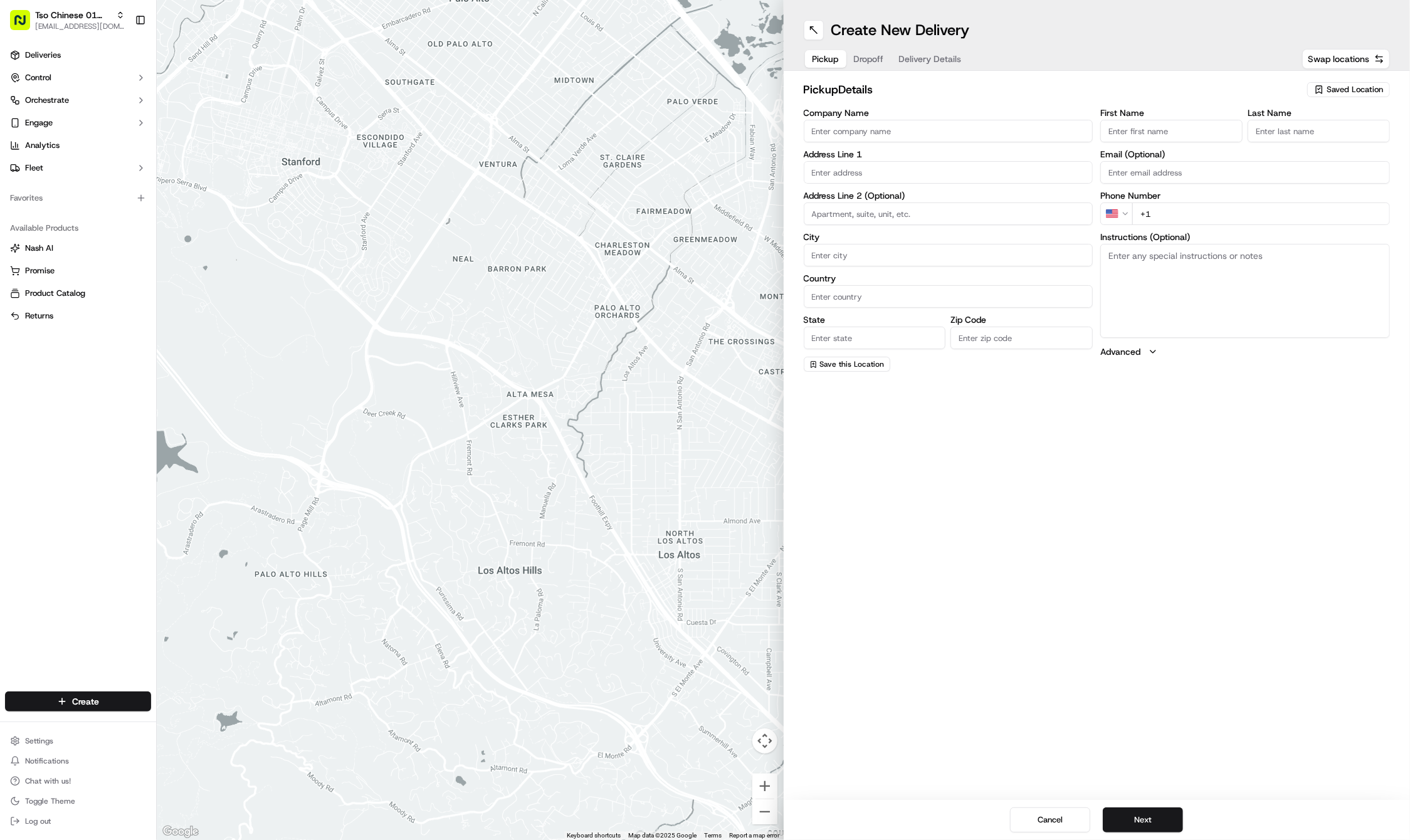
click at [1343, 89] on span "Saved Location" at bounding box center [1355, 89] width 57 height 11
click at [1292, 141] on span "(01) Tso Chinese Takeout & Delivery Cherrywood" at bounding box center [1327, 142] width 154 height 22
type input "(01) Tso Chinese Takeout & Delivery Cherrywood"
type input "Ste E-5"
type input "Austin"
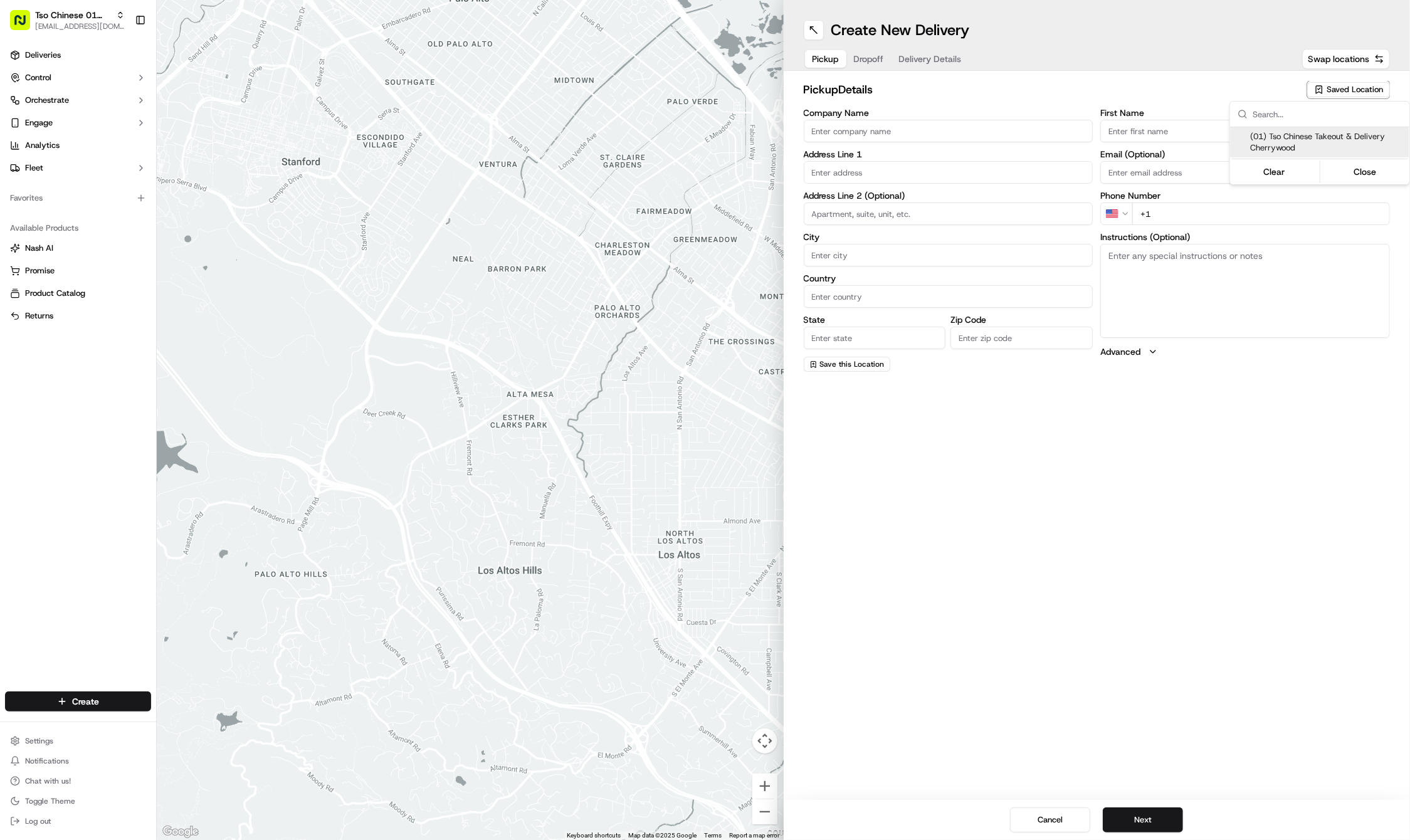
type input "US"
type input "[GEOGRAPHIC_DATA]"
type input "78722"
type input "Tso Chinese"
type input "Cherrywood Manager"
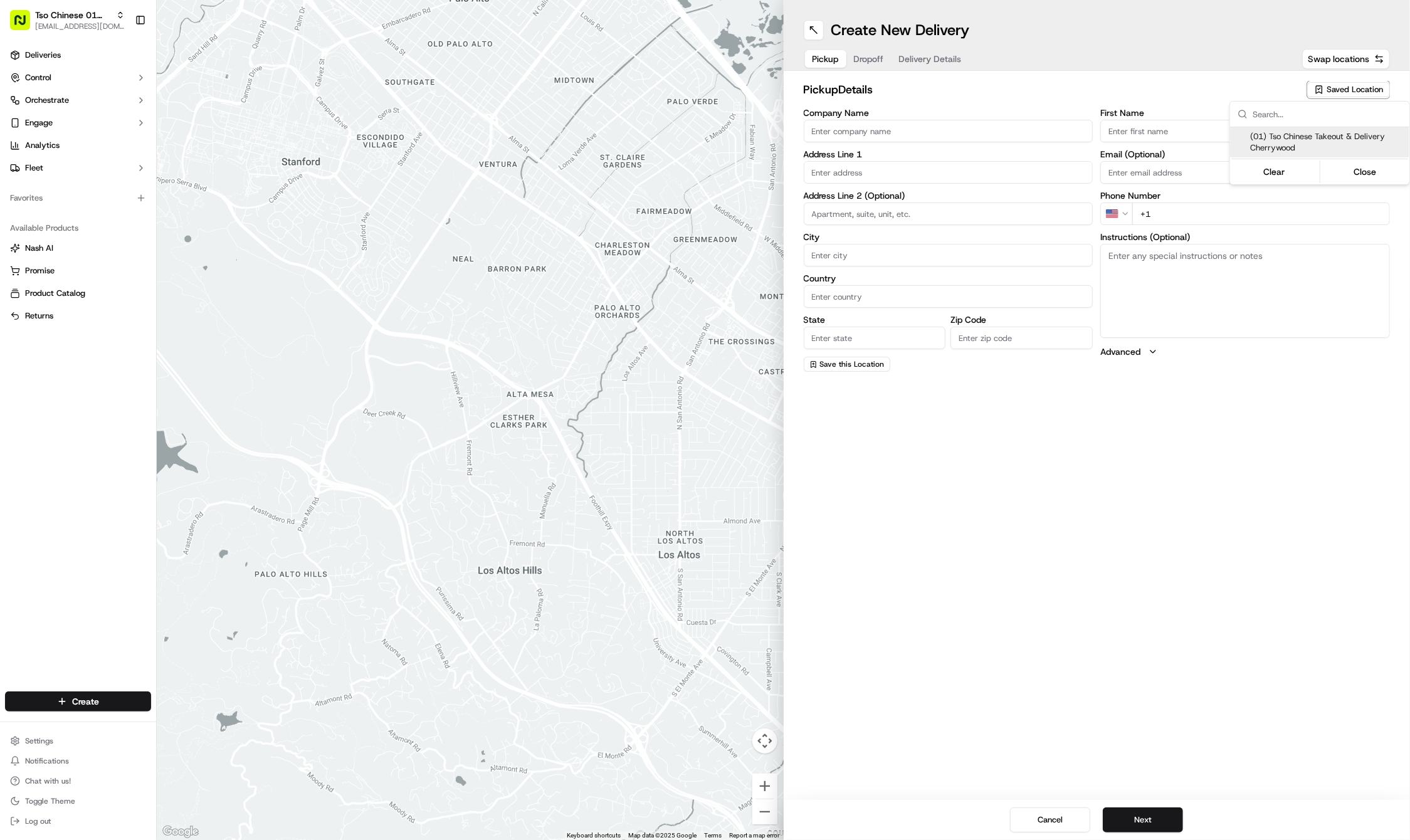
type input "[EMAIL_ADDRESS][DOMAIN_NAME]"
type input "[PHONE_NUMBER]"
type textarea "Submit a picture displaying address & food as Proof of Delivery. Envía una foto…"
type input "[STREET_ADDRESS]"
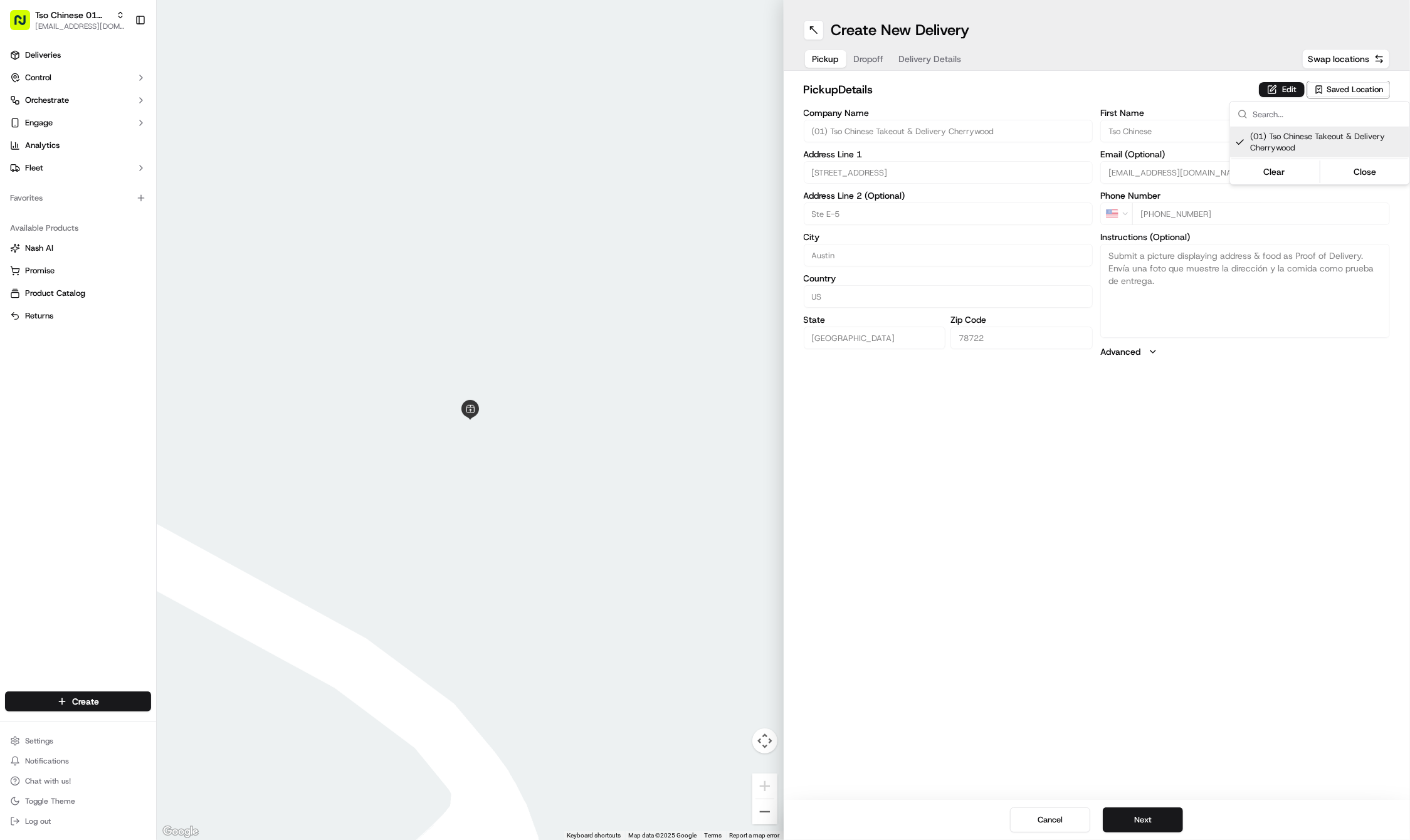
click at [1104, 546] on html "Tso Chinese 01 Cherrywood [EMAIL_ADDRESS][DOMAIN_NAME] Toggle Sidebar Deliverie…" at bounding box center [705, 420] width 1410 height 840
click at [1143, 812] on button "Next" at bounding box center [1143, 819] width 81 height 25
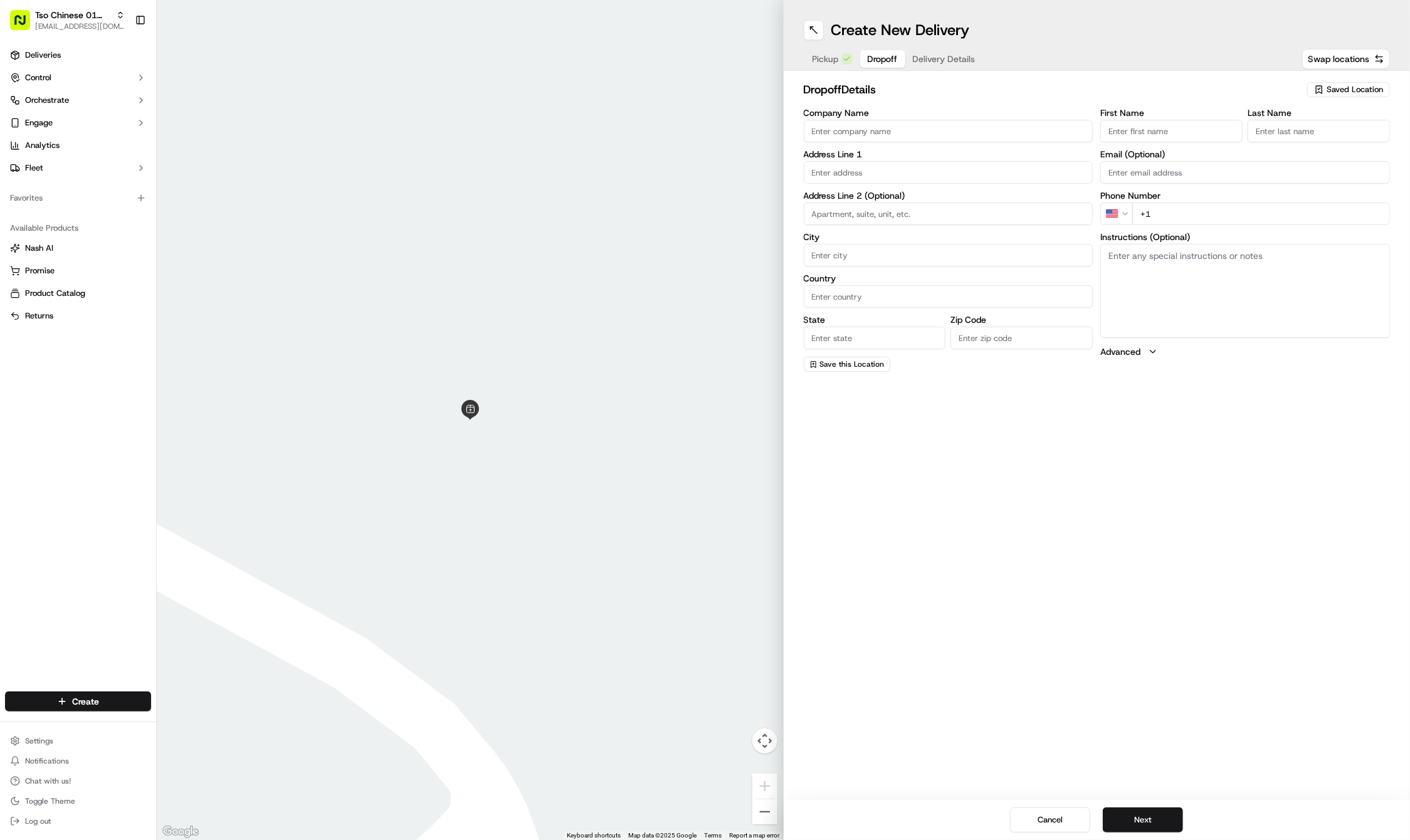
click at [1239, 230] on div "First Name Last Name Email (Optional) Phone Number US +1 Instructions (Optional…" at bounding box center [1245, 240] width 290 height 263
paste input "512 626 5563"
type input "+1 512 626 5563"
paste input "3902 Seiders Avenue"
click at [851, 199] on div "3902 Seiders Avenue, Austin, TX" at bounding box center [948, 199] width 283 height 19
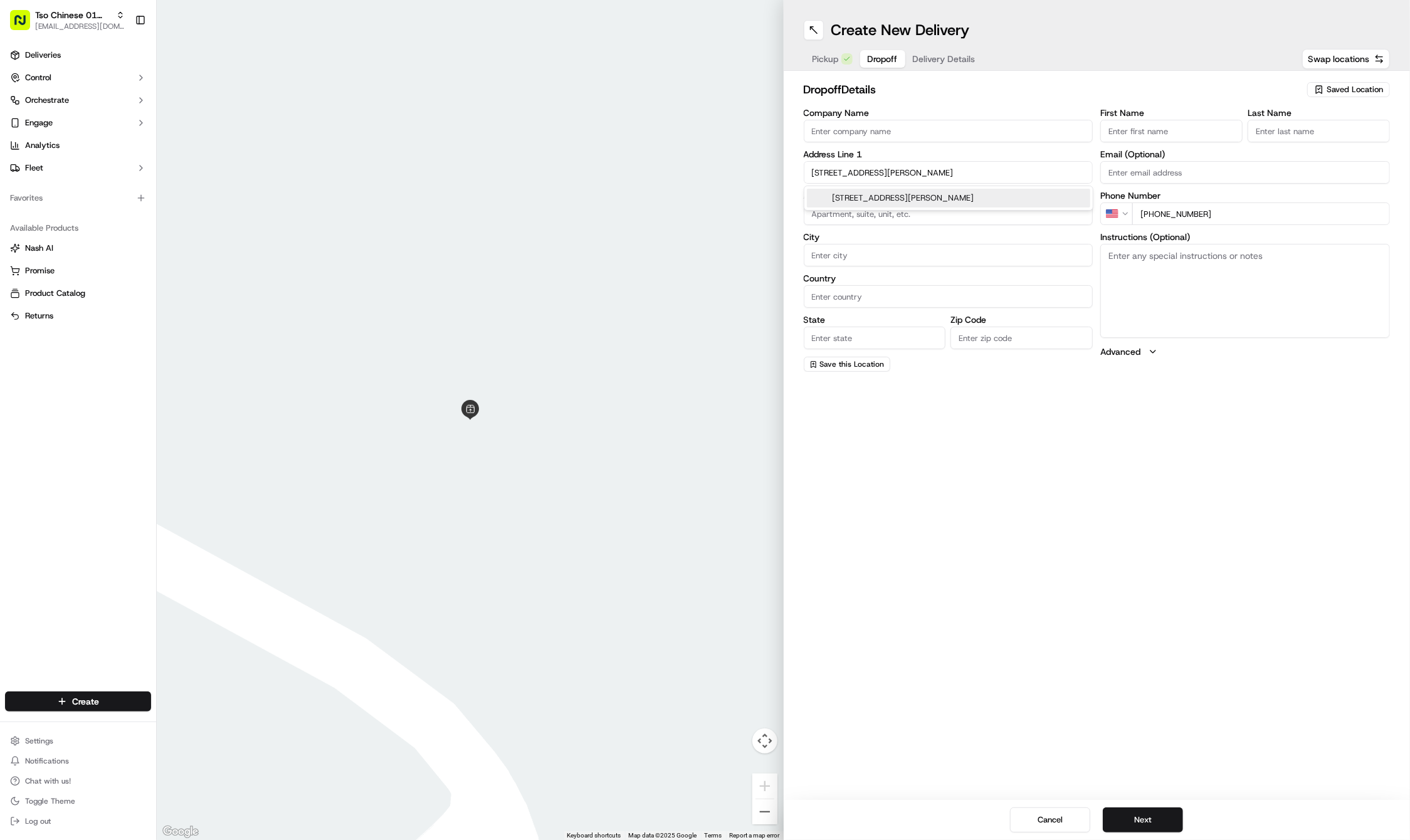
type input "3902 Seiders Ave, Austin, TX 78756, USA"
type input "Austin"
type input "[GEOGRAPHIC_DATA]"
type input "78756"
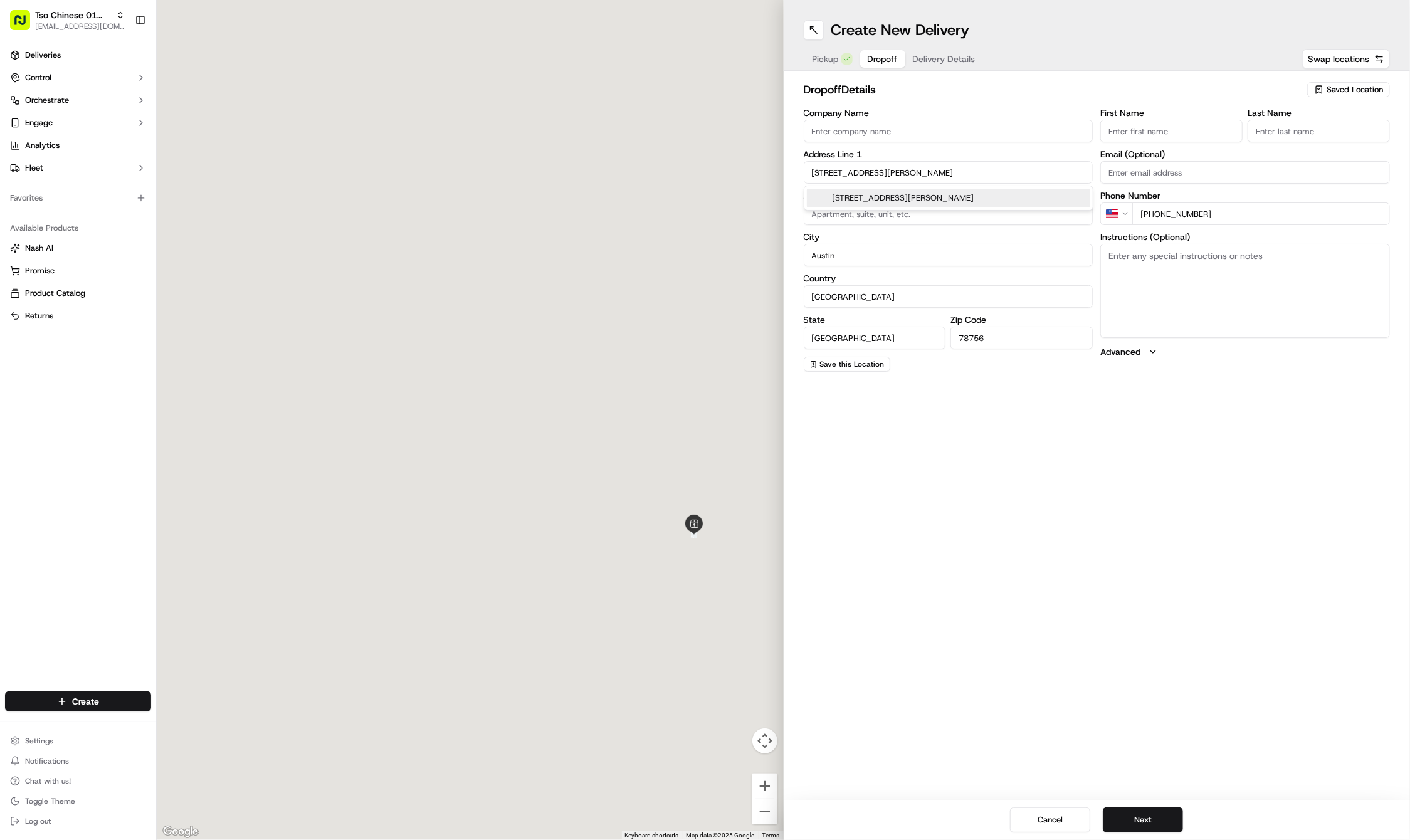
type input "3902 Seiders Avenue"
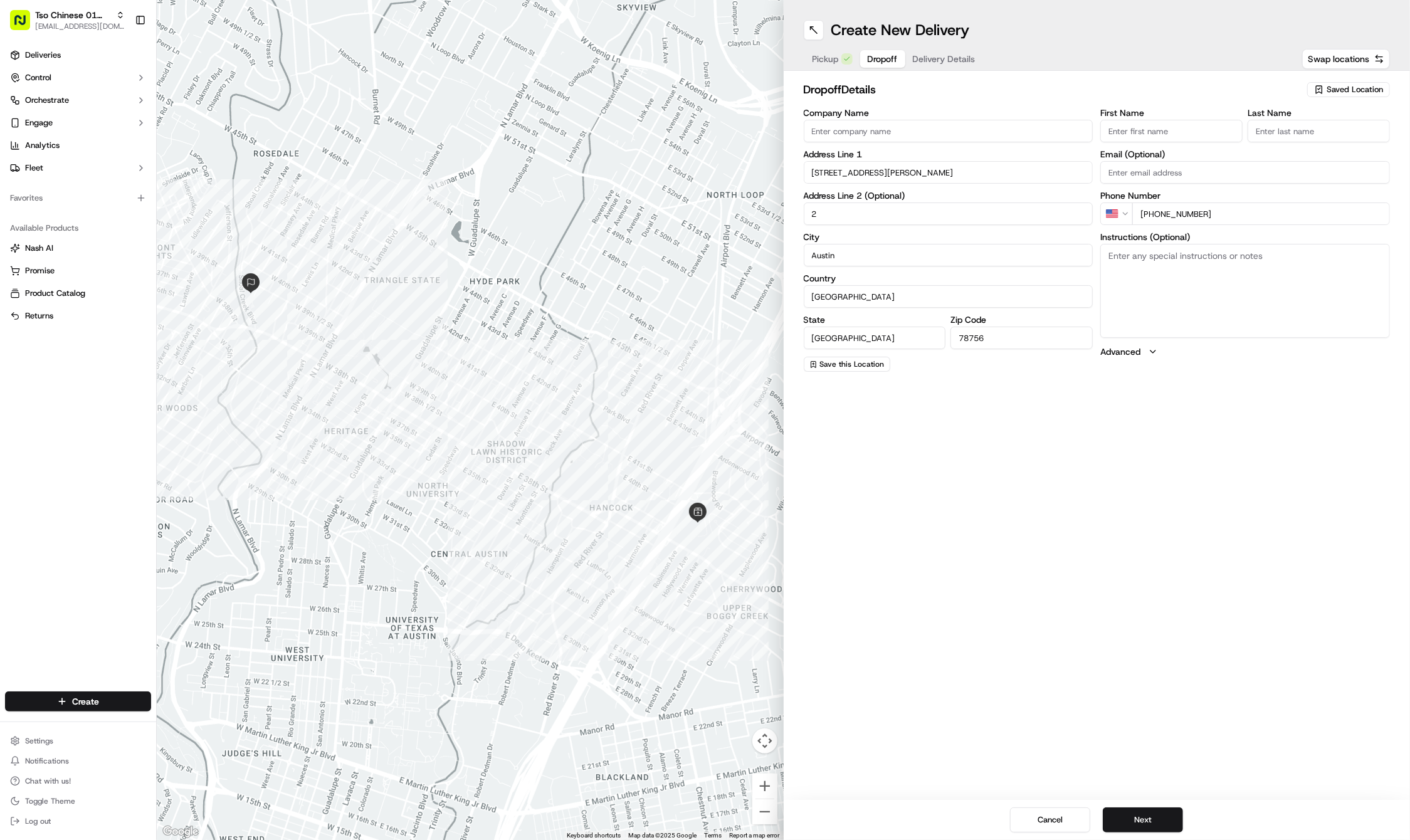
type input "2"
click at [1159, 121] on input "First Name" at bounding box center [1171, 131] width 142 height 22
paste input "[PERSON_NAME]"
drag, startPoint x: 1178, startPoint y: 132, endPoint x: 1132, endPoint y: 128, distance: 46.2
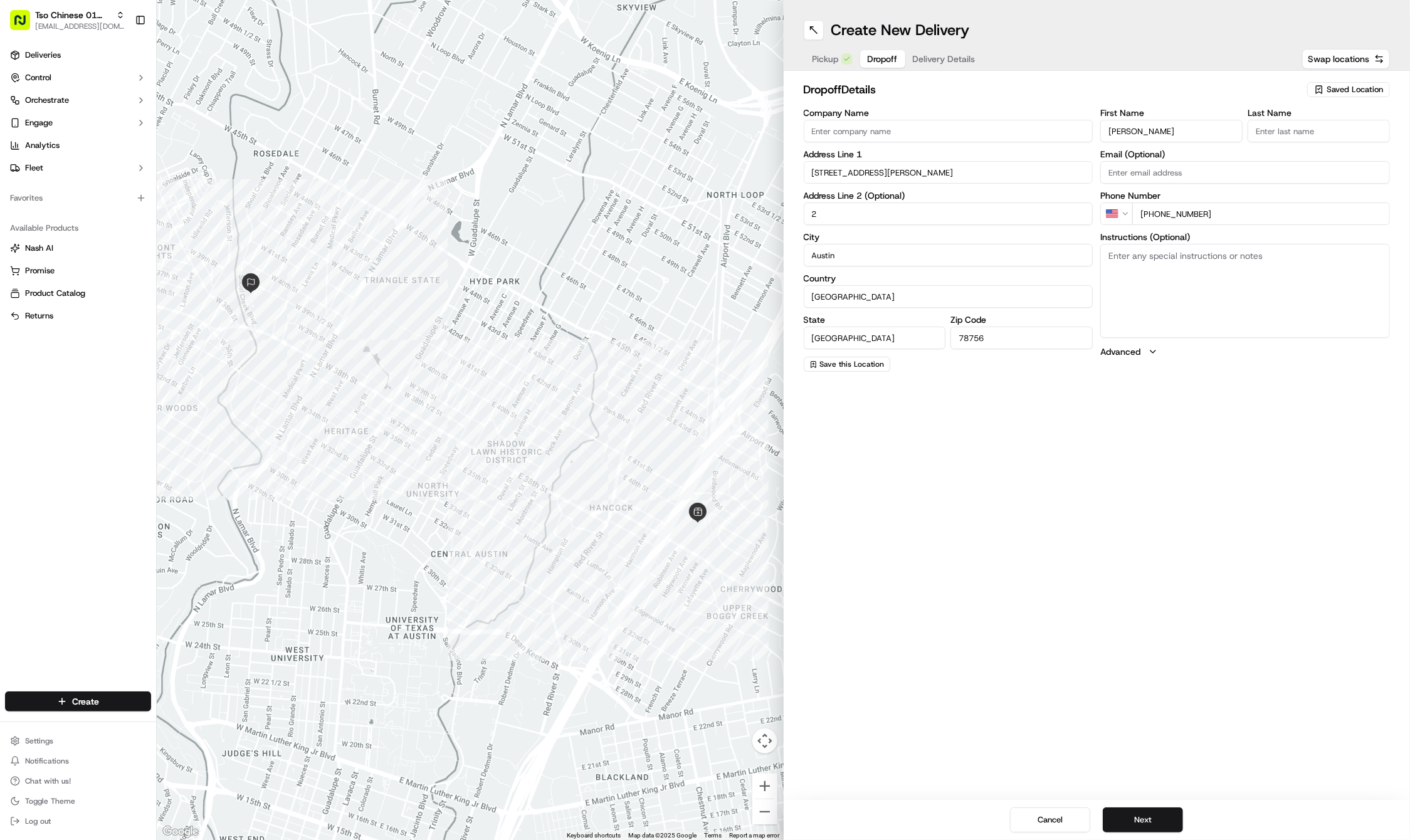
click at [1132, 128] on input "[PERSON_NAME]" at bounding box center [1171, 131] width 142 height 22
type input "Kirstie"
paste input "Osten"
type input "Osten"
click at [1218, 291] on textarea "Instructions (Optional)" at bounding box center [1245, 306] width 290 height 94
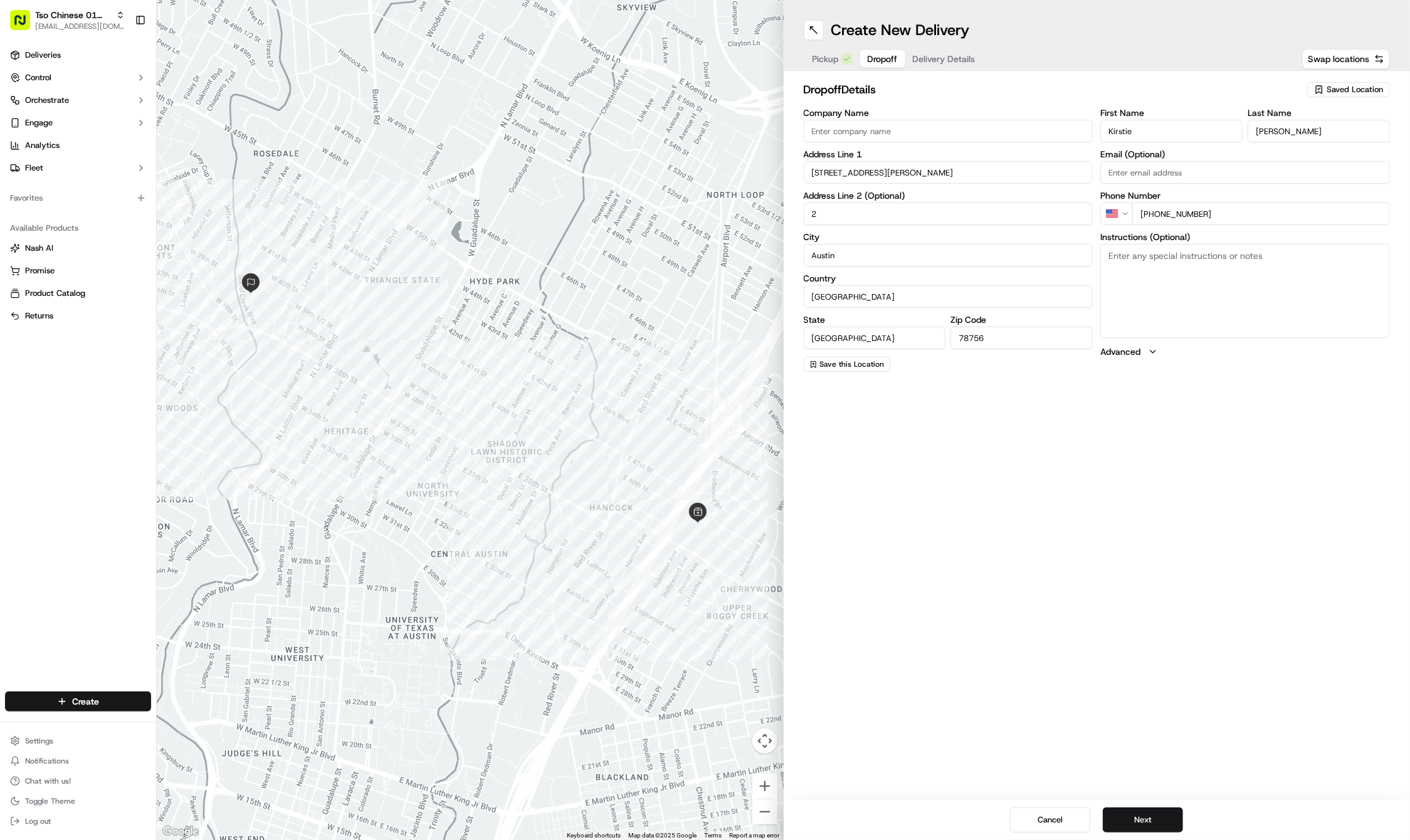
paste textarea "From Shoal Creek, turn onto 39-1/2 Street. Turn right on Seiders Ave and go tow…"
type textarea "From Shoal Creek, turn onto 39-1/2 Street. Turn right on Seiders Ave and go tow…"
click at [1096, 548] on div "Create New Delivery Pickup Dropoff Delivery Details Swap locations dropoff Deta…" at bounding box center [1097, 420] width 627 height 840
click at [1162, 821] on button "Next" at bounding box center [1143, 819] width 81 height 25
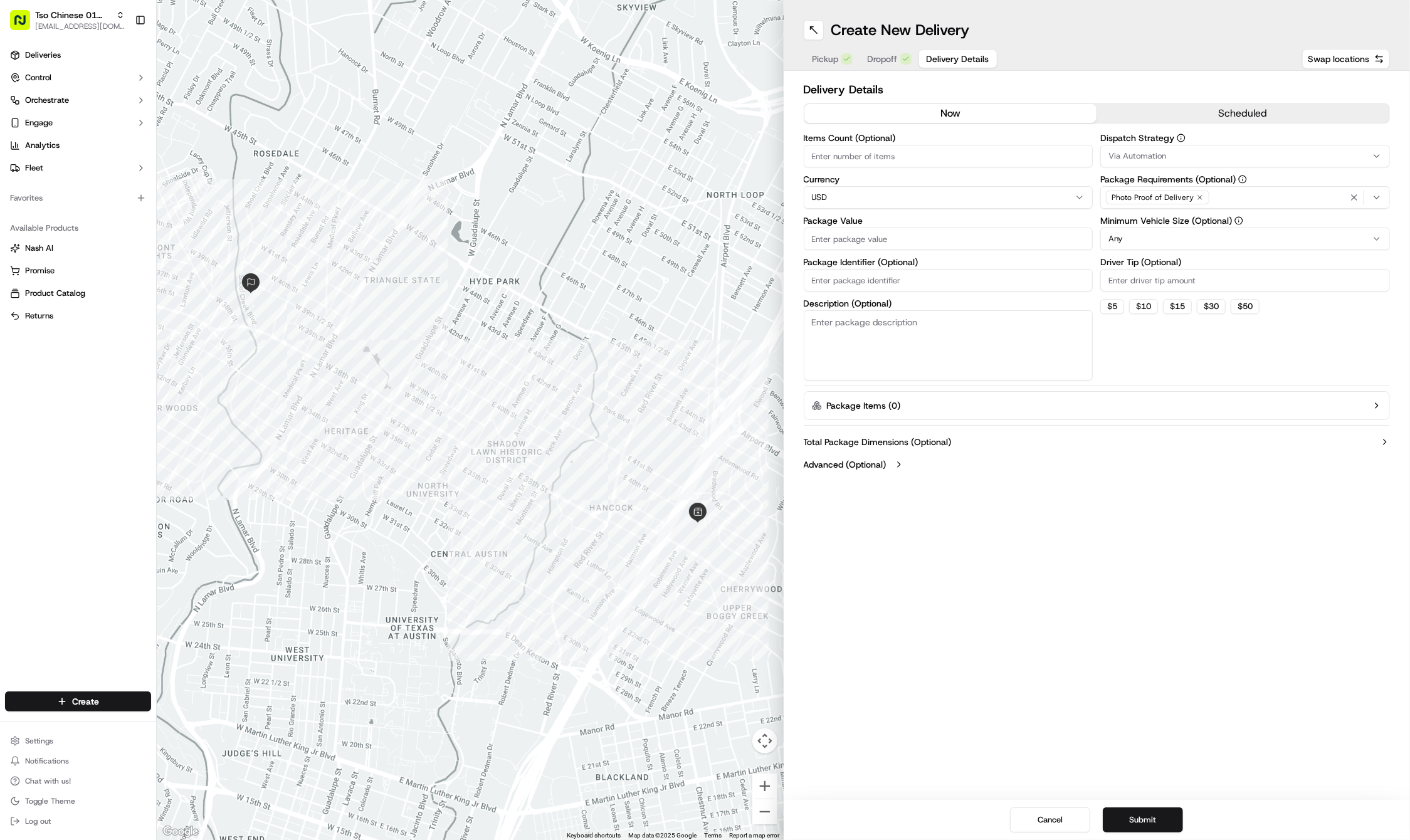
click at [1116, 282] on input "Driver Tip (Optional)" at bounding box center [1245, 280] width 290 height 22
type input "2"
click at [1175, 158] on div "Via Automation" at bounding box center [1245, 156] width 283 height 11
click at [1177, 221] on span "Tso Cherrywood Strategy" at bounding box center [1199, 224] width 154 height 11
click at [1351, 200] on icon "button" at bounding box center [1354, 197] width 10 height 10
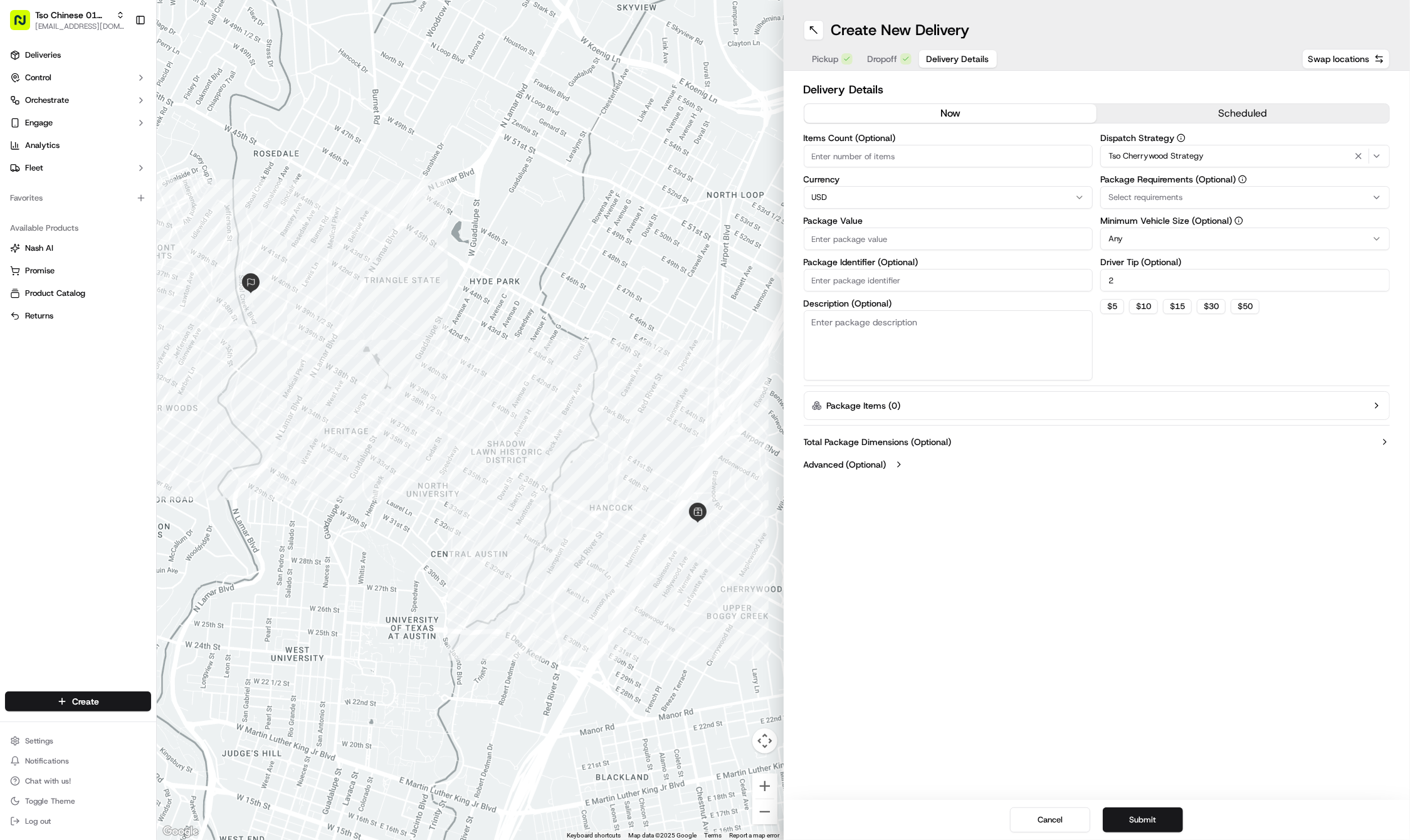
click at [1351, 200] on div "Select requirements" at bounding box center [1245, 197] width 283 height 11
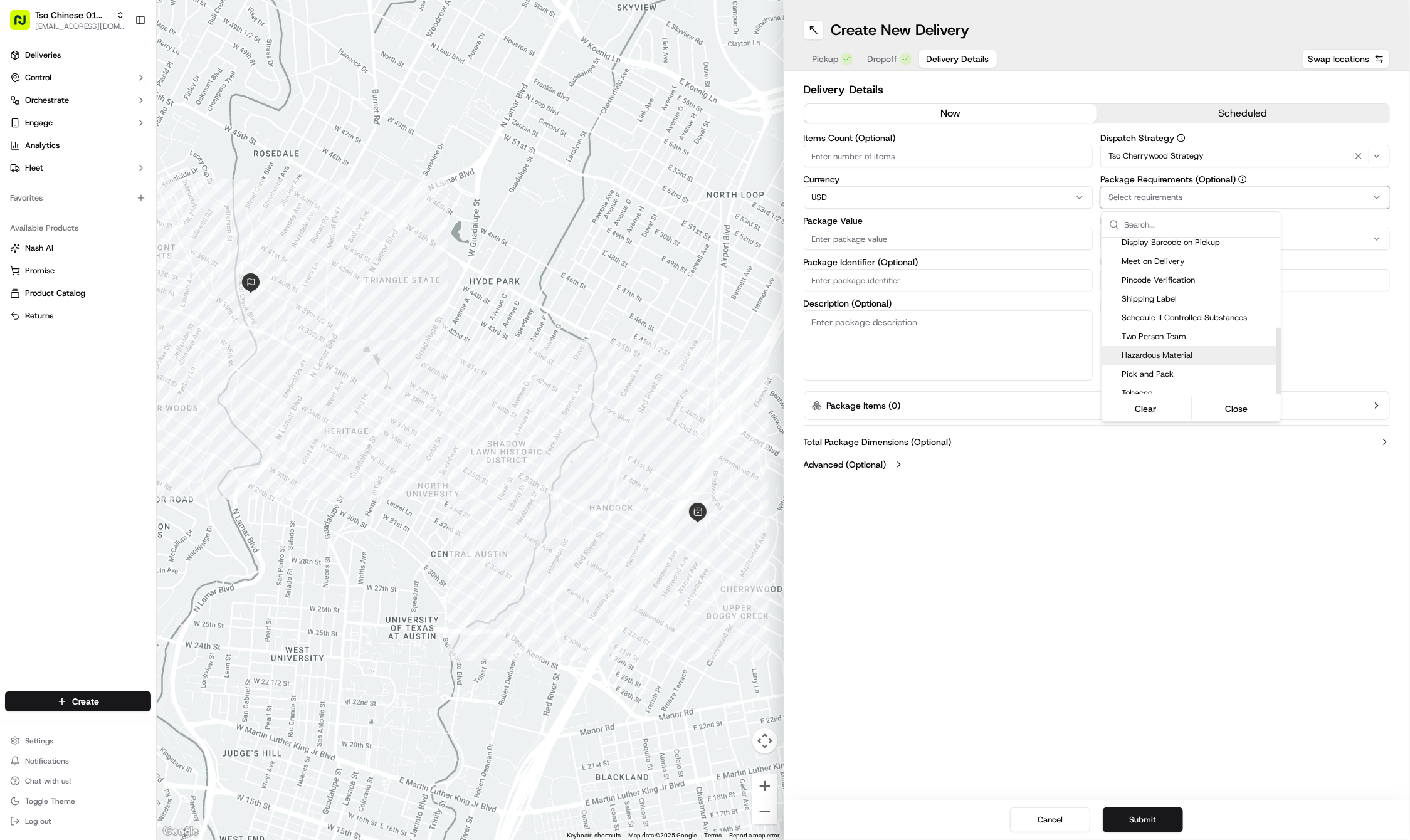
scroll to position [211, 0]
click at [1167, 262] on span "Meet on Delivery" at bounding box center [1199, 262] width 154 height 11
click at [1121, 463] on html "Tso Chinese 01 Cherrywood haran@tsochinese.com Toggle Sidebar Deliveries Contro…" at bounding box center [705, 420] width 1410 height 840
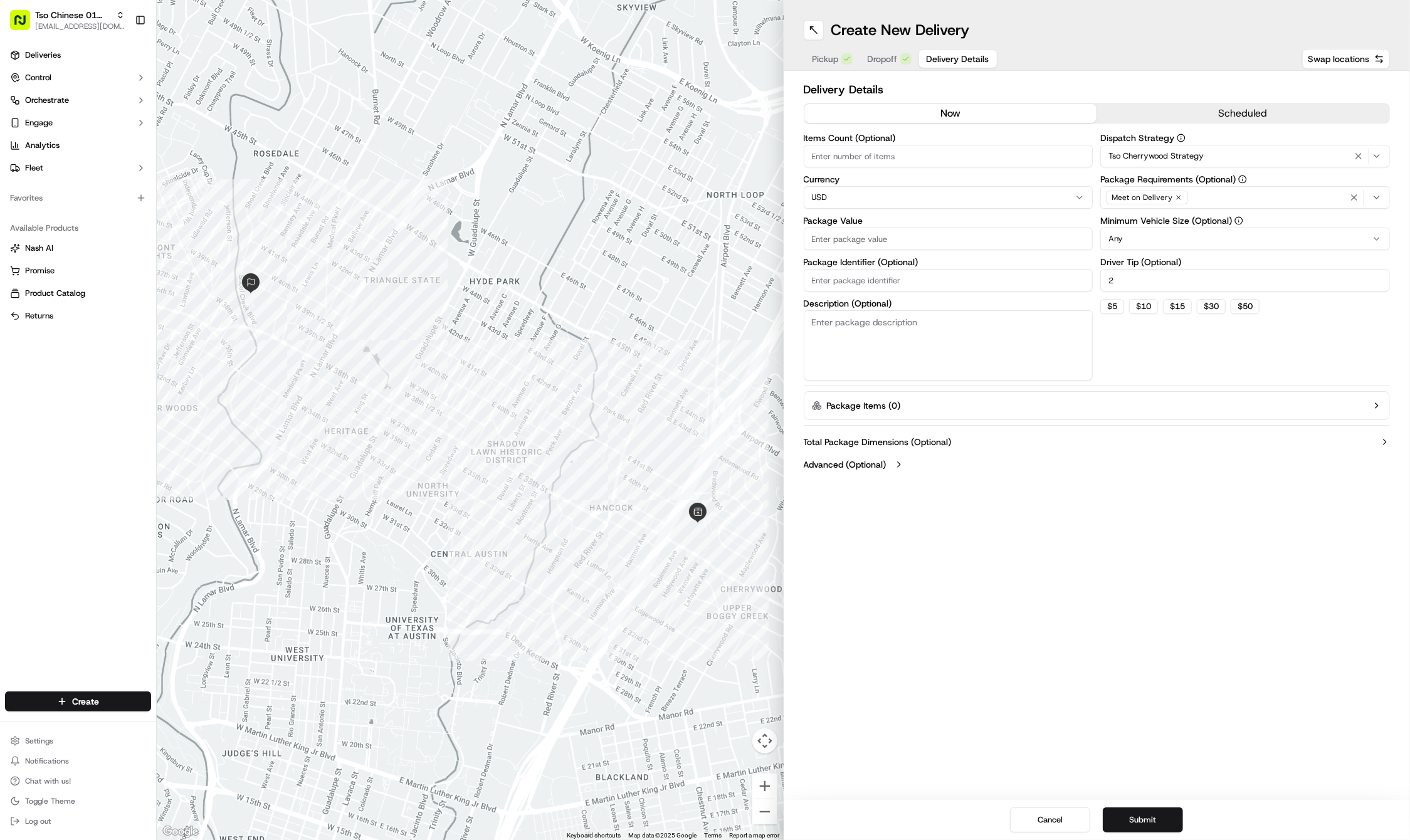
click at [914, 276] on input "Package Identifier (Optional)" at bounding box center [948, 280] width 290 height 22
paste input "HXGN8FX"
type input "HXGN8FX"
click at [878, 250] on div "Items Count (Optional) Currency USD Package Value Package Identifier (Optional)…" at bounding box center [948, 257] width 290 height 247
click at [848, 235] on input "Package Value" at bounding box center [948, 239] width 290 height 22
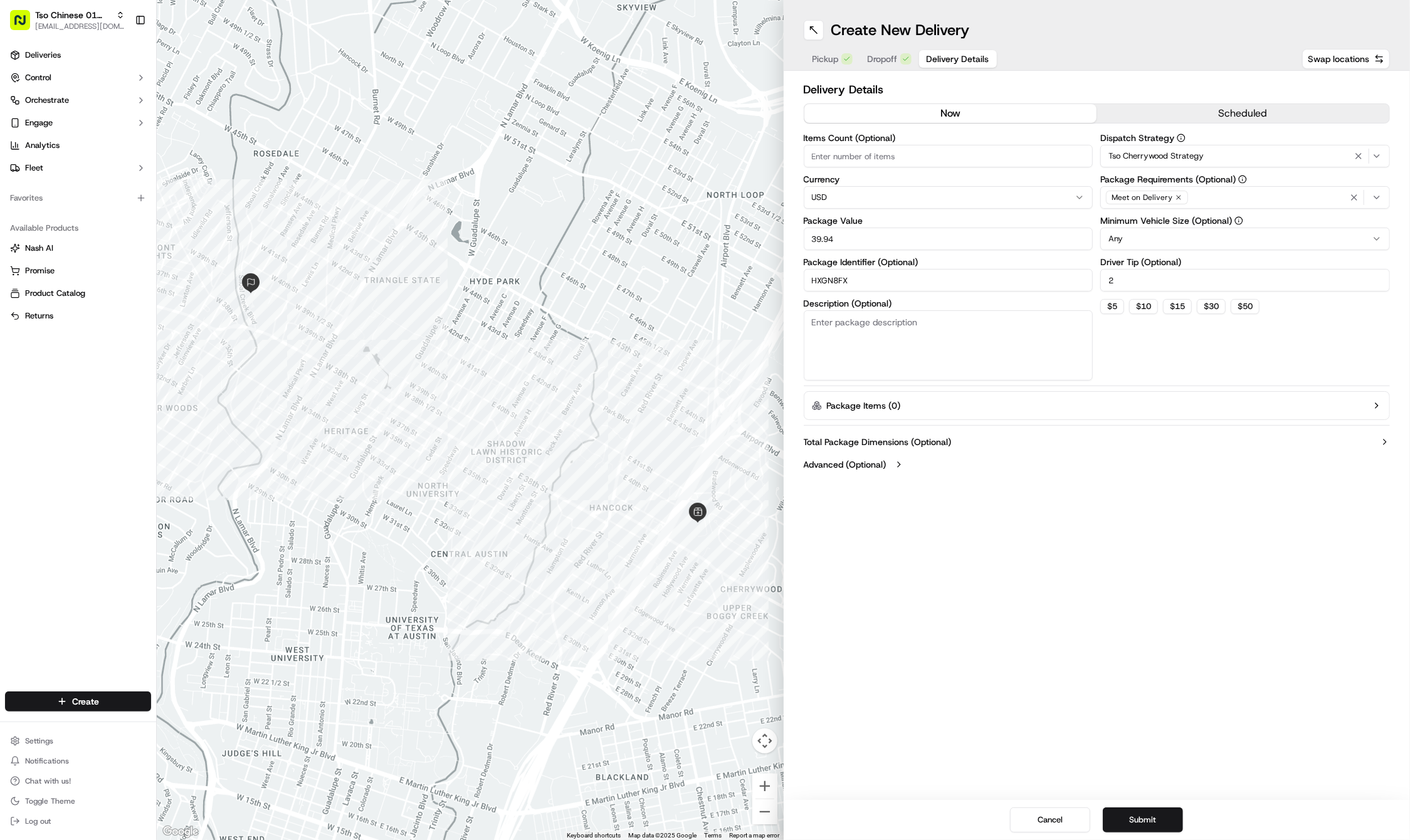
type input "39.94"
click at [1134, 520] on div "Create New Delivery Pickup Dropoff Delivery Details Swap locations Delivery Det…" at bounding box center [1097, 420] width 627 height 840
click at [1007, 640] on div "Create New Delivery Pickup Dropoff Delivery Details Swap locations Delivery Det…" at bounding box center [1097, 420] width 627 height 840
click at [1139, 811] on button "Submit" at bounding box center [1143, 819] width 81 height 25
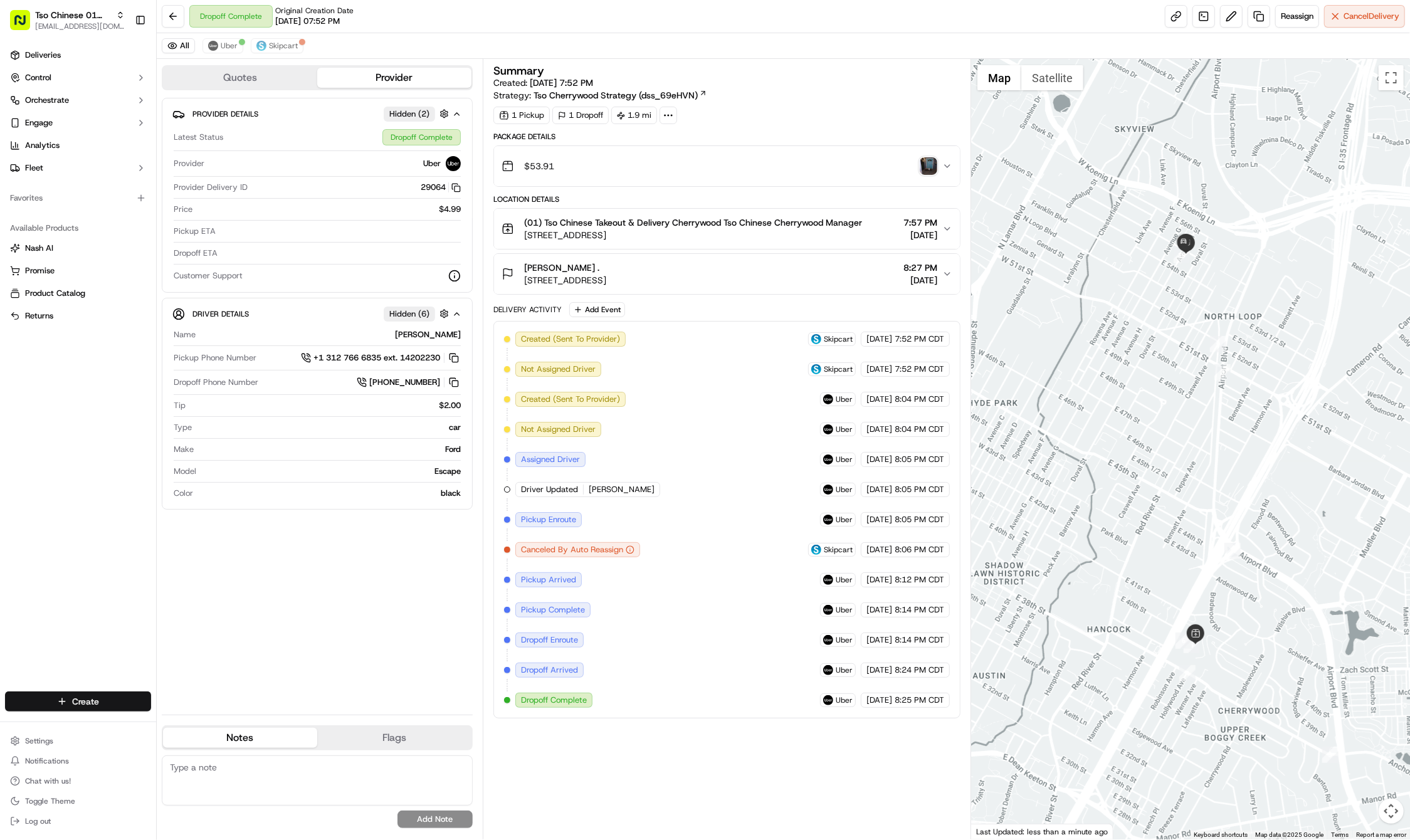
click at [81, 698] on html "Tso Chinese 01 Cherrywood haran@tsochinese.com Toggle Sidebar Deliveries Contro…" at bounding box center [705, 420] width 1410 height 840
click at [193, 720] on link "Delivery" at bounding box center [226, 724] width 140 height 22
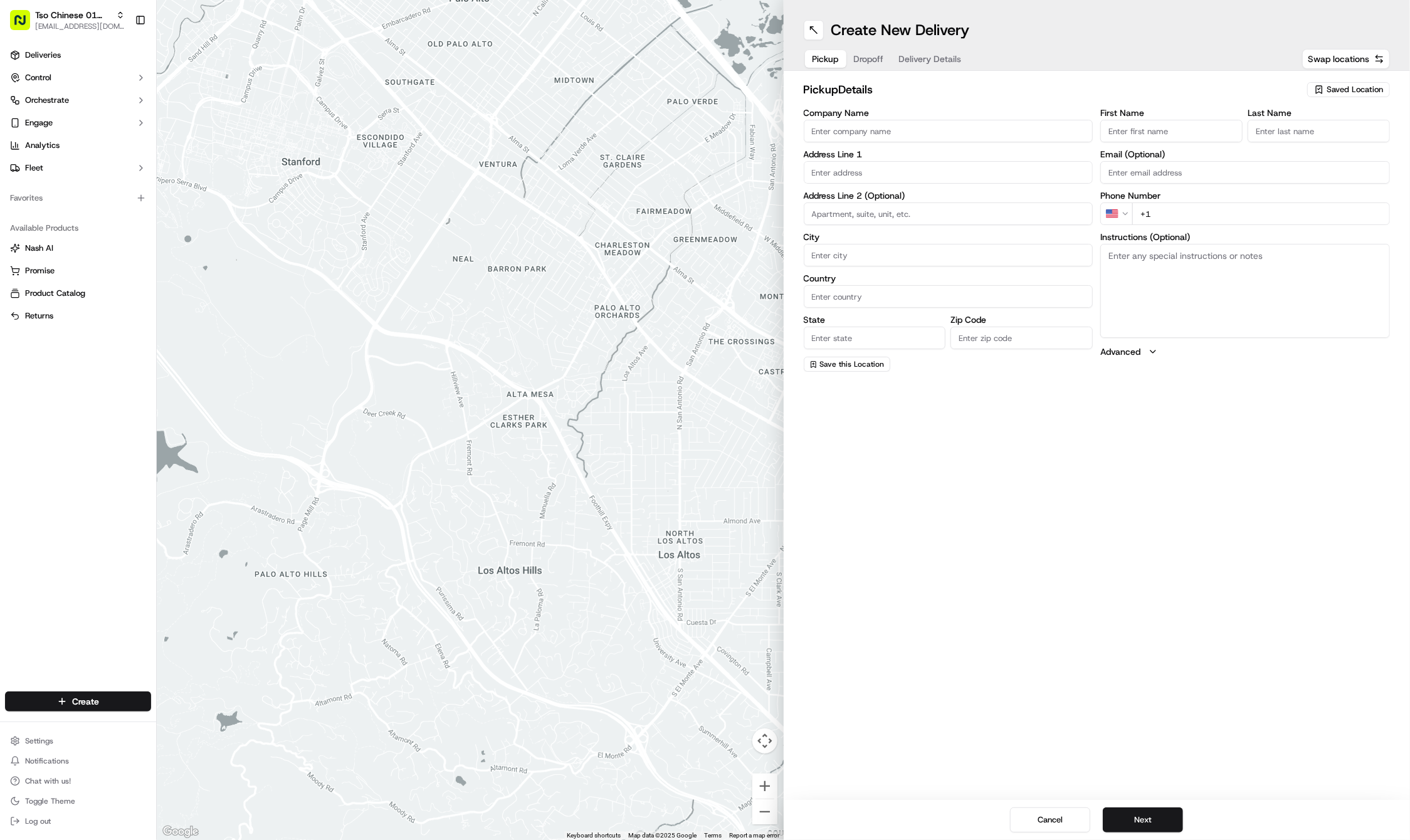
click at [1321, 98] on div "pickup Details Saved Location" at bounding box center [1096, 92] width 587 height 22
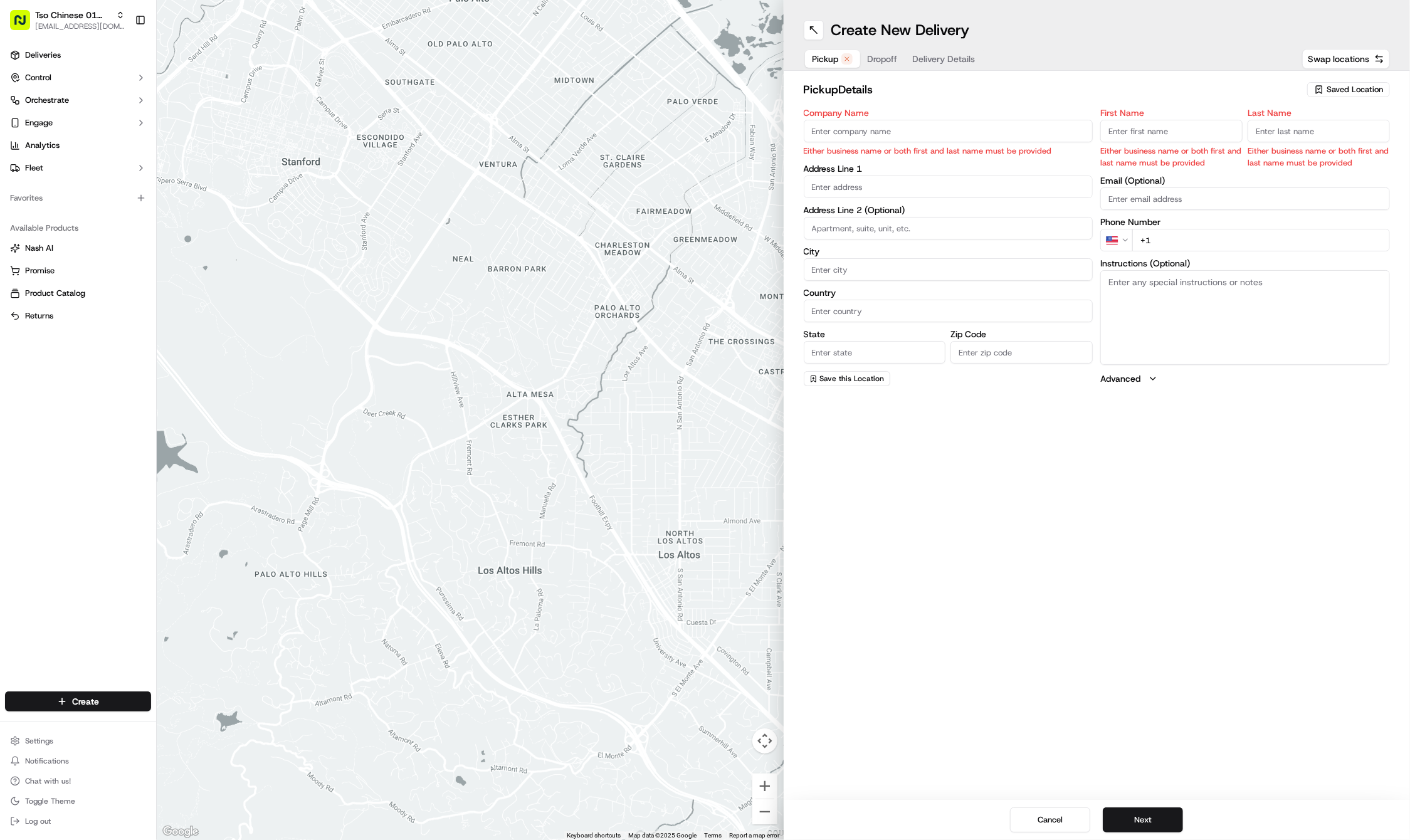
click at [1332, 93] on span "Saved Location" at bounding box center [1355, 89] width 57 height 11
click at [1298, 139] on span "(01) Tso Chinese Takeout & Delivery Cherrywood" at bounding box center [1327, 142] width 154 height 22
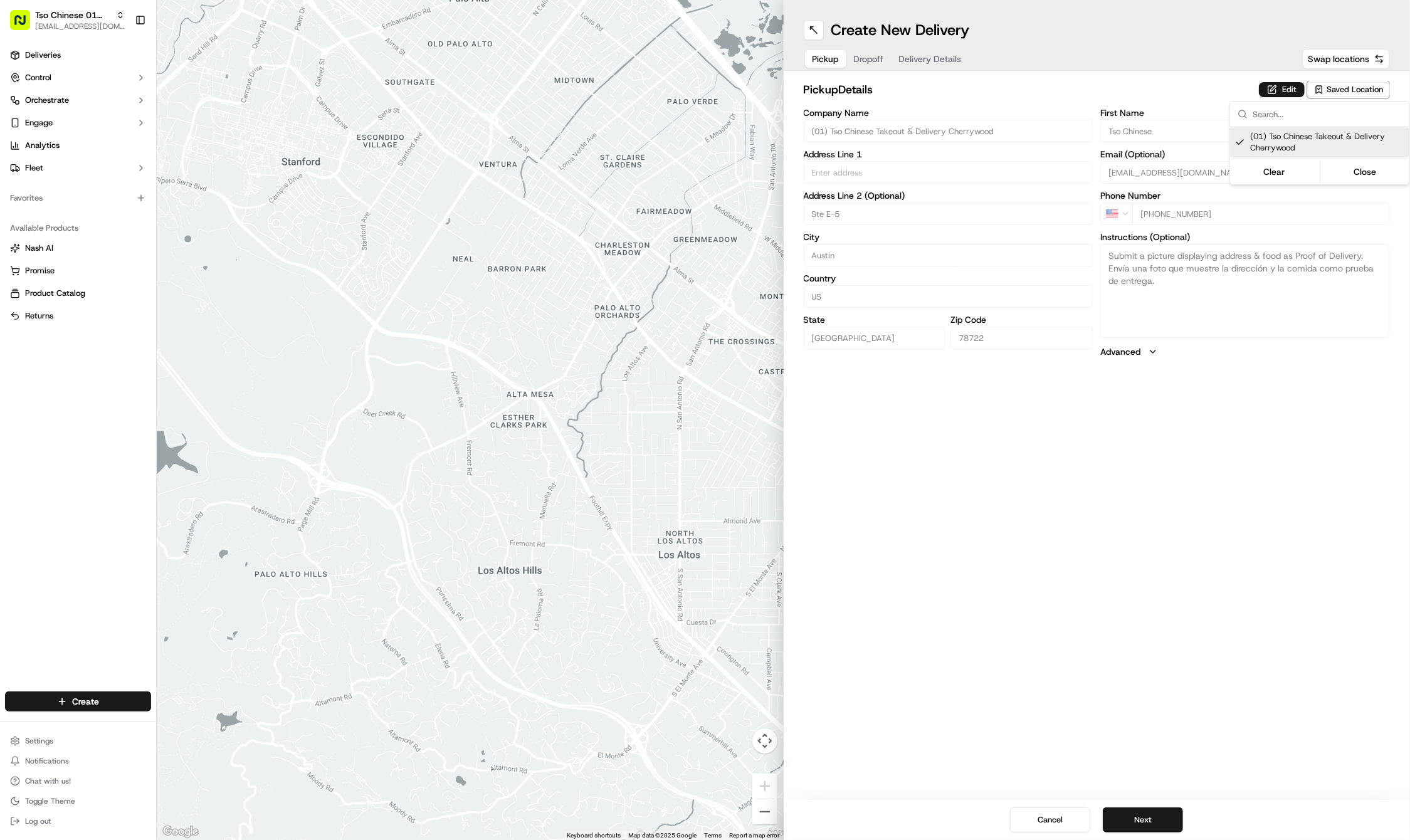
type input "(01) Tso Chinese Takeout & Delivery Cherrywood"
type input "Ste E-5"
type input "Austin"
type input "US"
type input "[GEOGRAPHIC_DATA]"
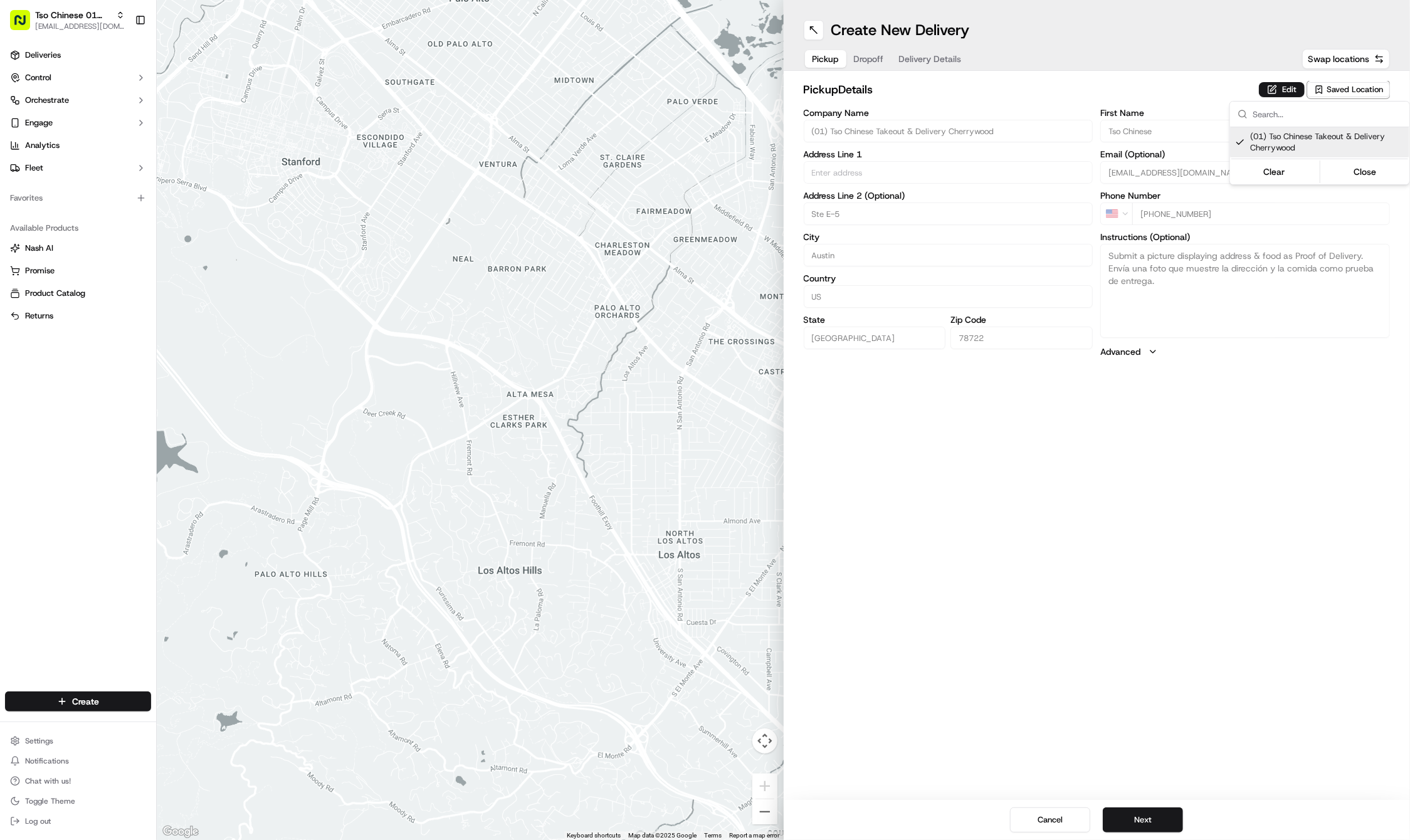
type input "78722"
type input "Tso Chinese"
type input "Cherrywood Manager"
type input "[EMAIL_ADDRESS][DOMAIN_NAME]"
type input "[PHONE_NUMBER]"
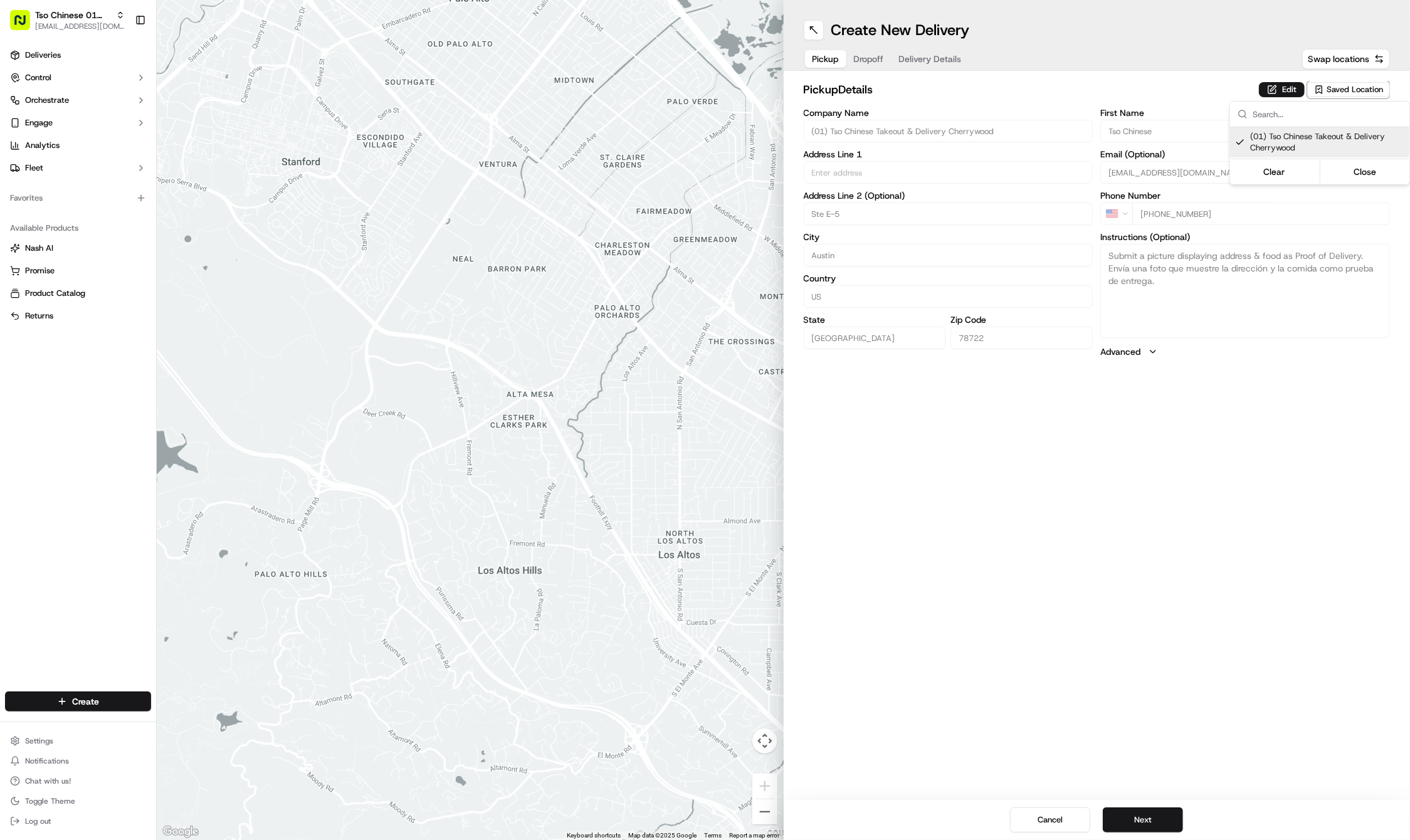
type textarea "Submit a picture displaying address & food as Proof of Delivery. Envía una foto…"
type input "[STREET_ADDRESS]"
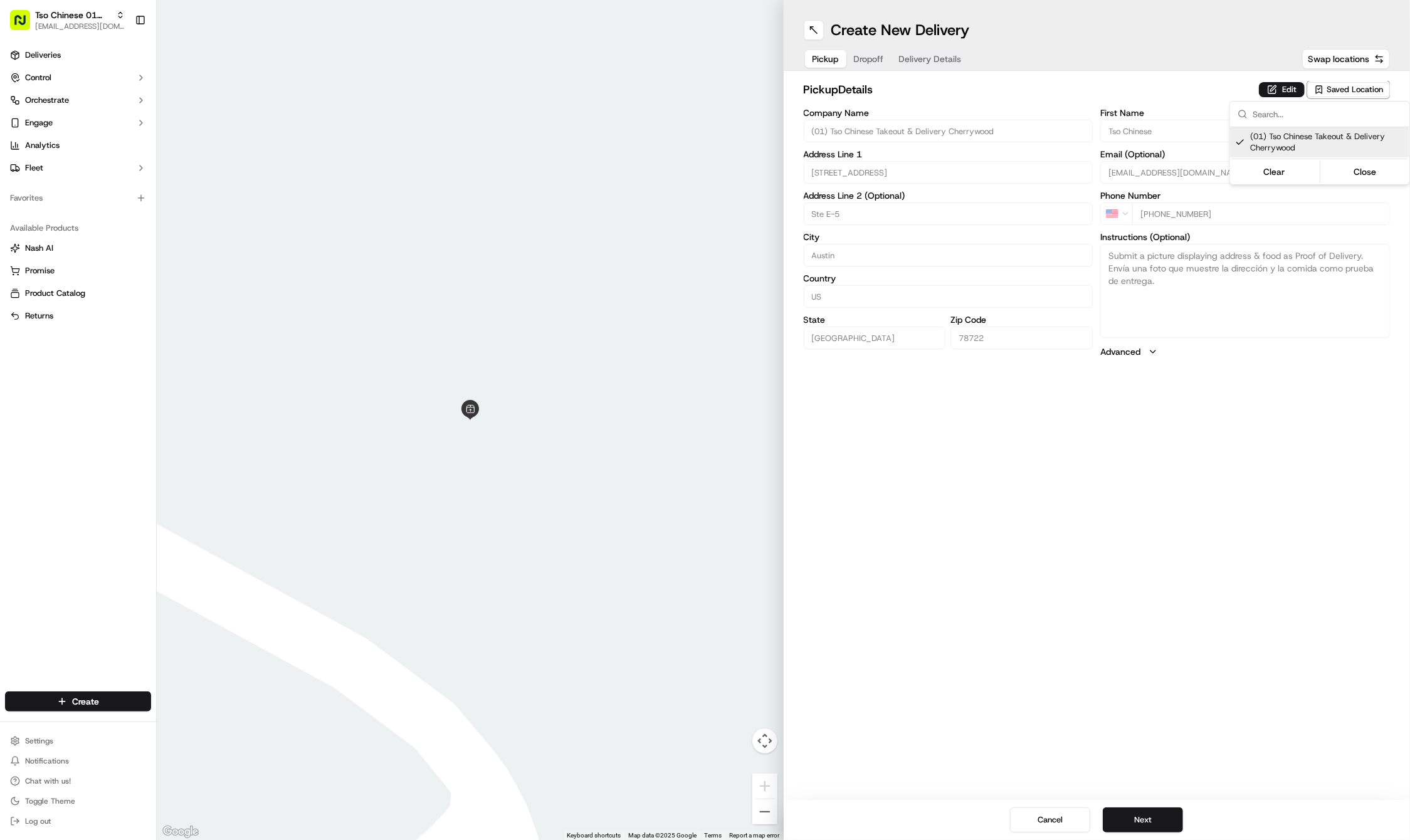
click at [1111, 613] on html "Tso Chinese 01 Cherrywood [EMAIL_ADDRESS][DOMAIN_NAME] Toggle Sidebar Deliverie…" at bounding box center [705, 420] width 1410 height 840
click at [1143, 806] on div "Cancel Next" at bounding box center [1097, 820] width 627 height 40
click at [1143, 818] on button "Next" at bounding box center [1143, 819] width 81 height 25
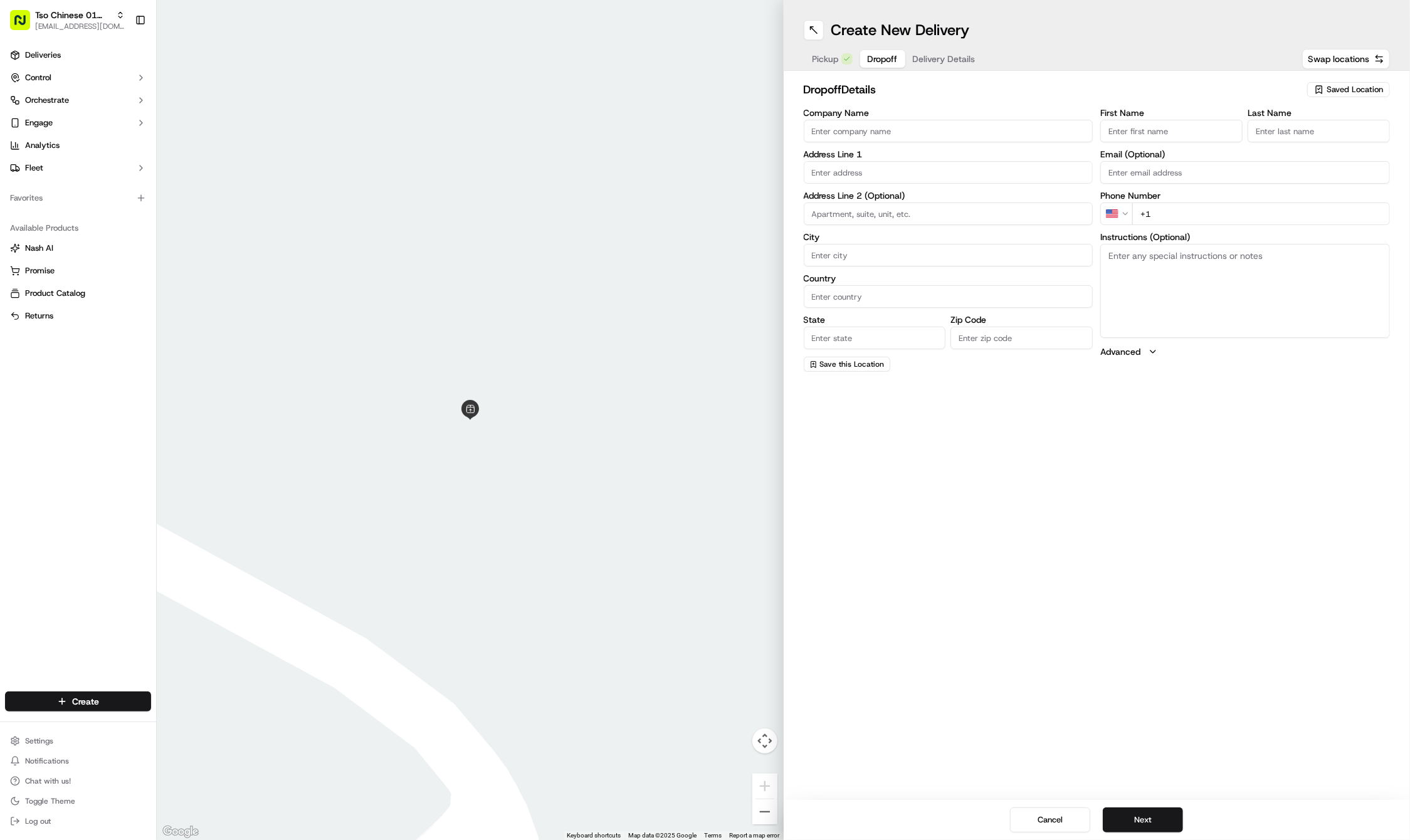
paste input "Jackson"
type input "Jackson"
paste input "Taylor"
type input "Taylor"
paste input "972 836 4783"
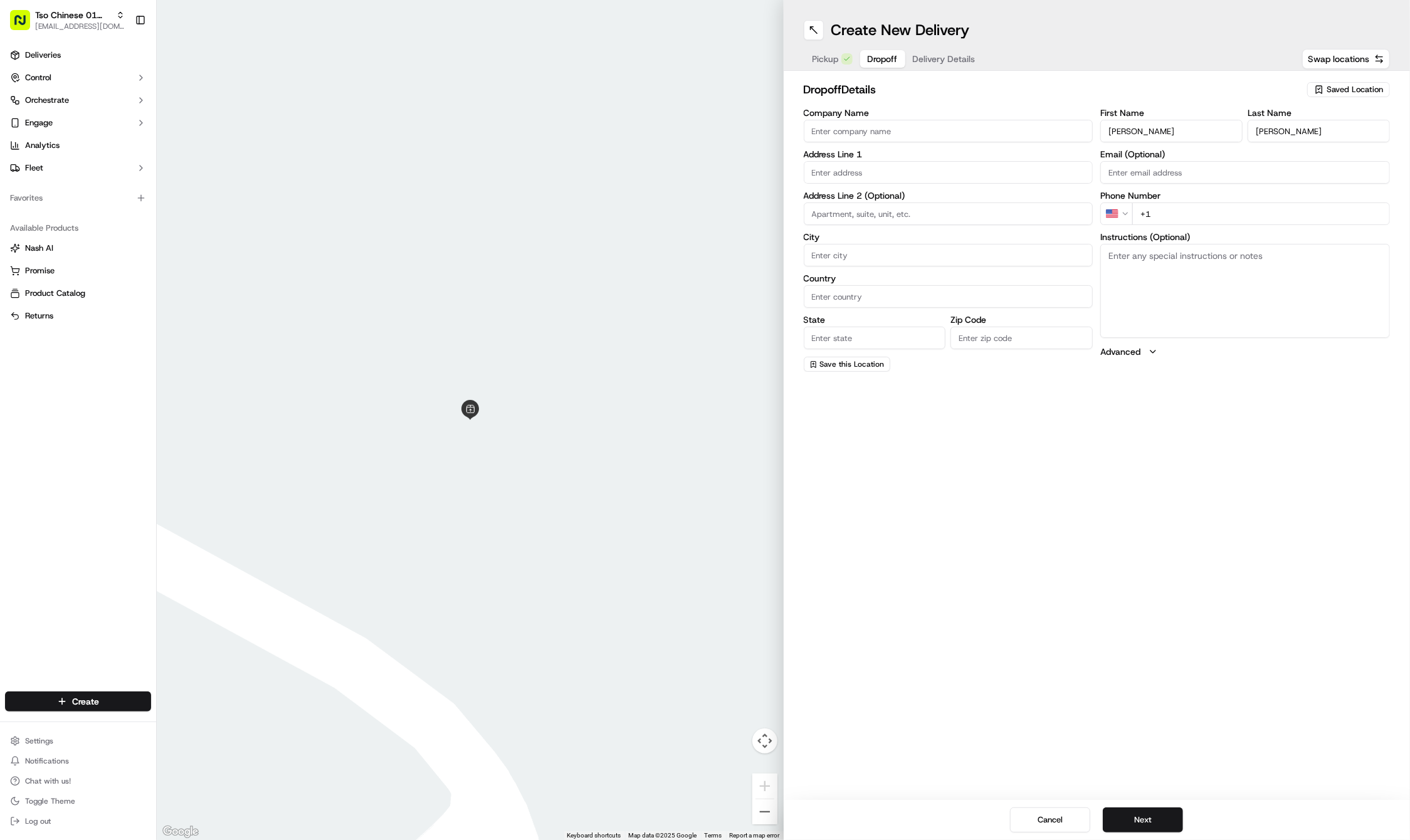
type input "+1 972 836 4783"
paste input "1710 E 32nd St"
click at [887, 197] on div "1710 East 32nd Street, Austin, TX" at bounding box center [948, 199] width 283 height 19
type input "1710 E 32nd St, Austin, TX 78722, USA"
type input "Austin"
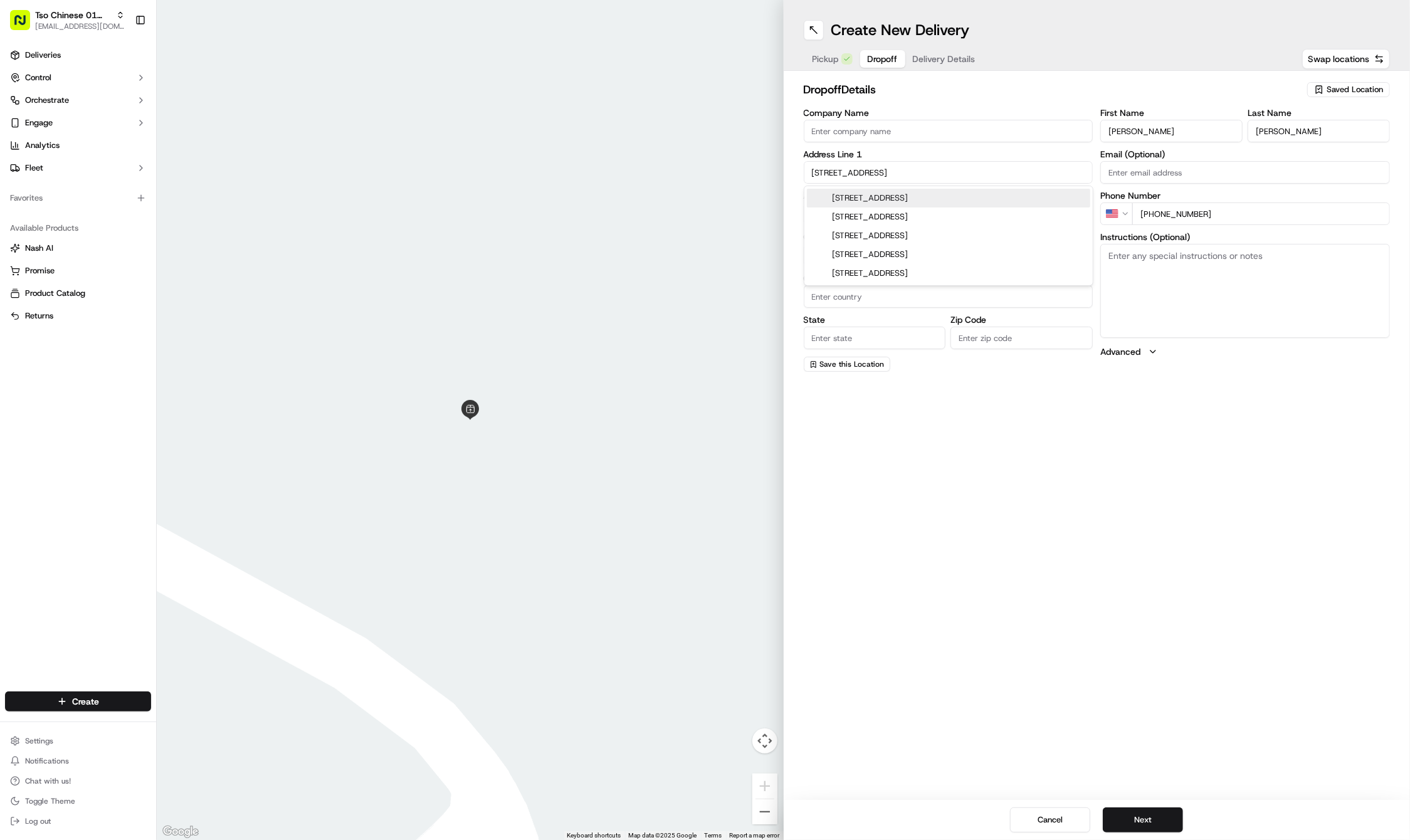
type input "[GEOGRAPHIC_DATA]"
type input "78722"
type input "1710 East 32nd Street"
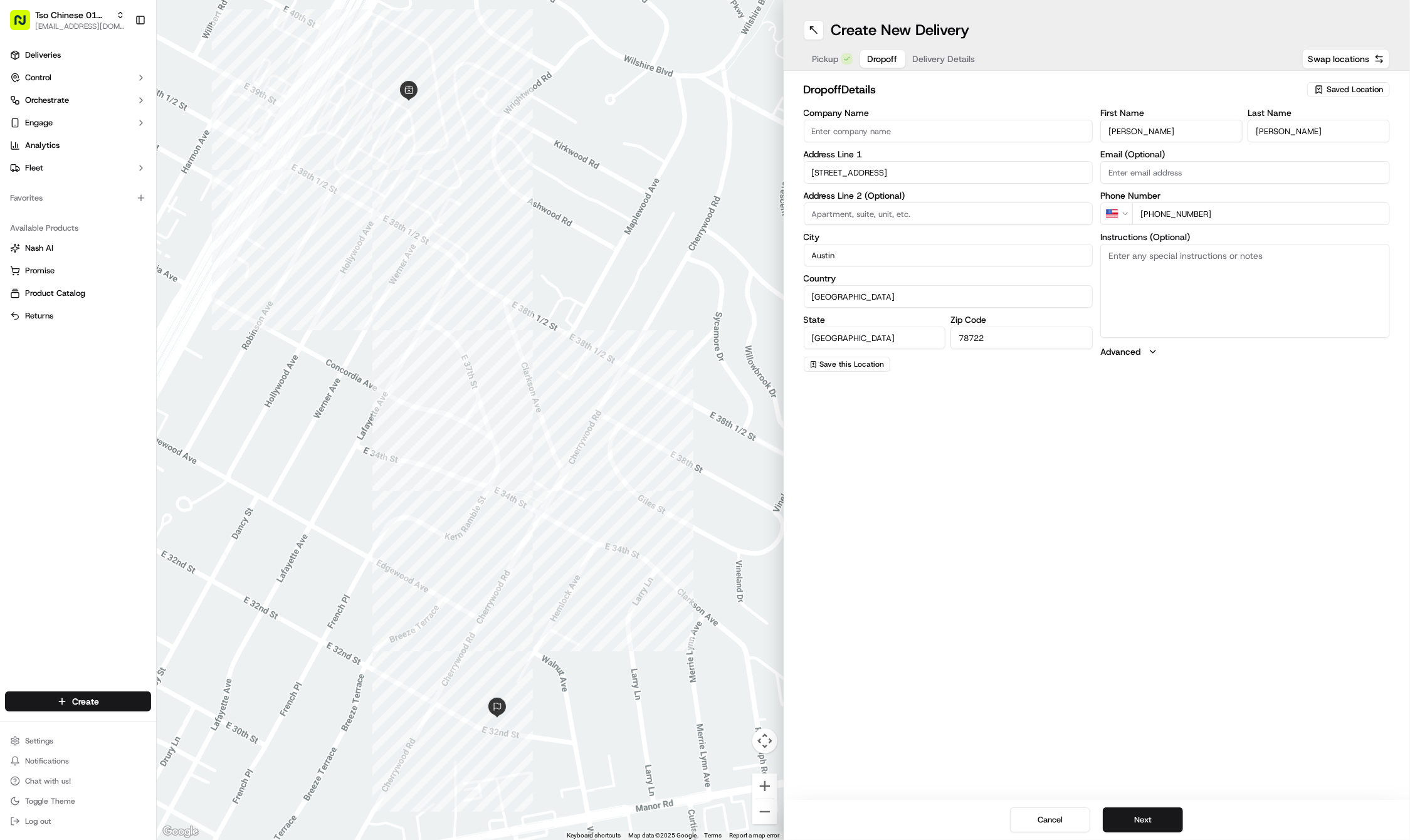
click at [1222, 298] on textarea "Instructions (Optional)" at bounding box center [1245, 291] width 290 height 94
paste textarea "Leave at door. Thanks!"
type textarea "Leave at door. Thanks!"
click at [1145, 807] on div "Cancel Next" at bounding box center [1097, 820] width 627 height 40
click at [1149, 821] on button "Next" at bounding box center [1143, 819] width 81 height 25
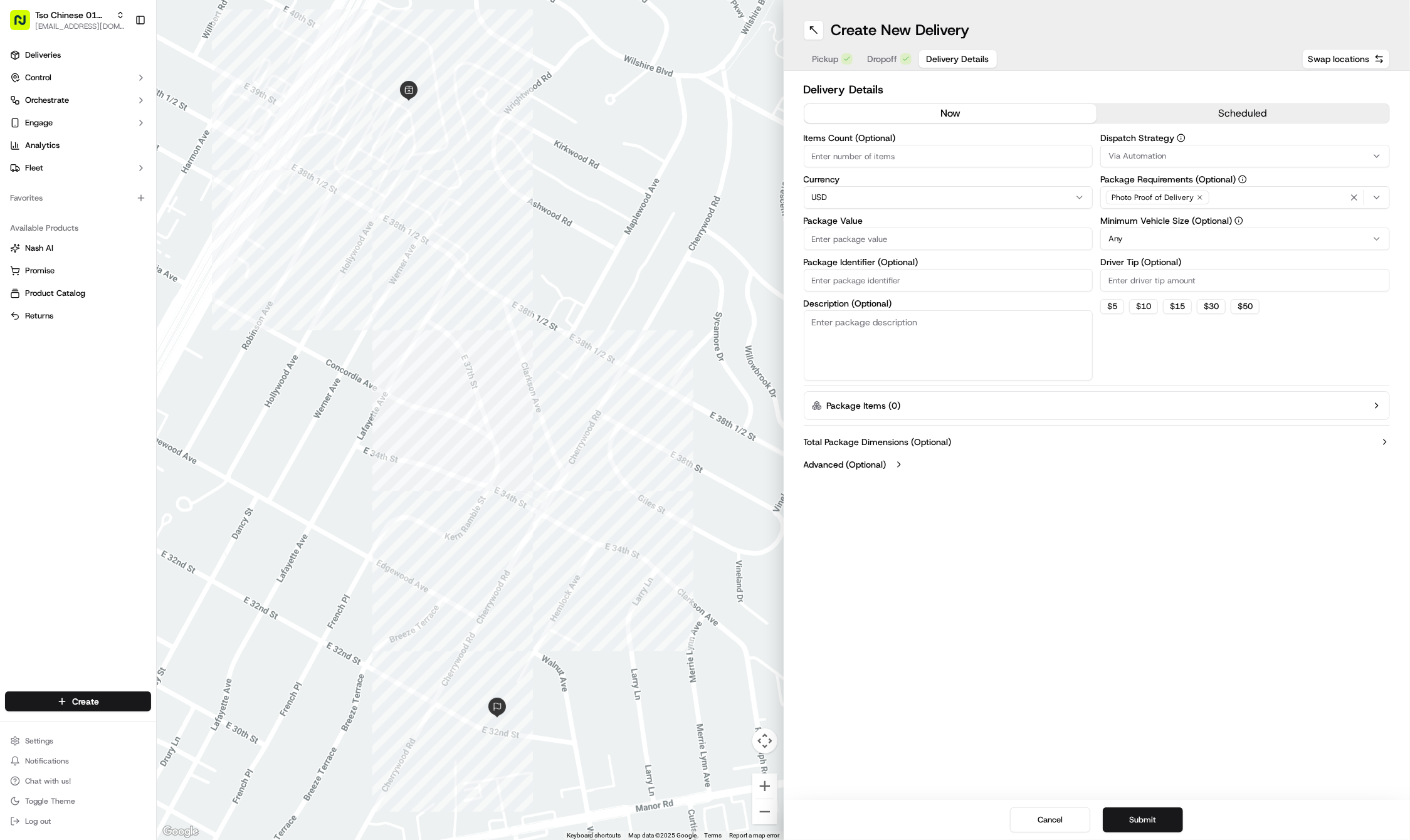
click at [1148, 279] on input "Driver Tip (Optional)" at bounding box center [1245, 280] width 290 height 22
type input "2"
click at [1175, 158] on div "Via Automation" at bounding box center [1245, 156] width 283 height 11
click at [1174, 218] on div "Tso Cherrywood Strategy" at bounding box center [1191, 225] width 180 height 19
click at [899, 286] on html "Tso Chinese 01 Cherrywood haran@tsochinese.com Toggle Sidebar Deliveries Contro…" at bounding box center [705, 420] width 1410 height 840
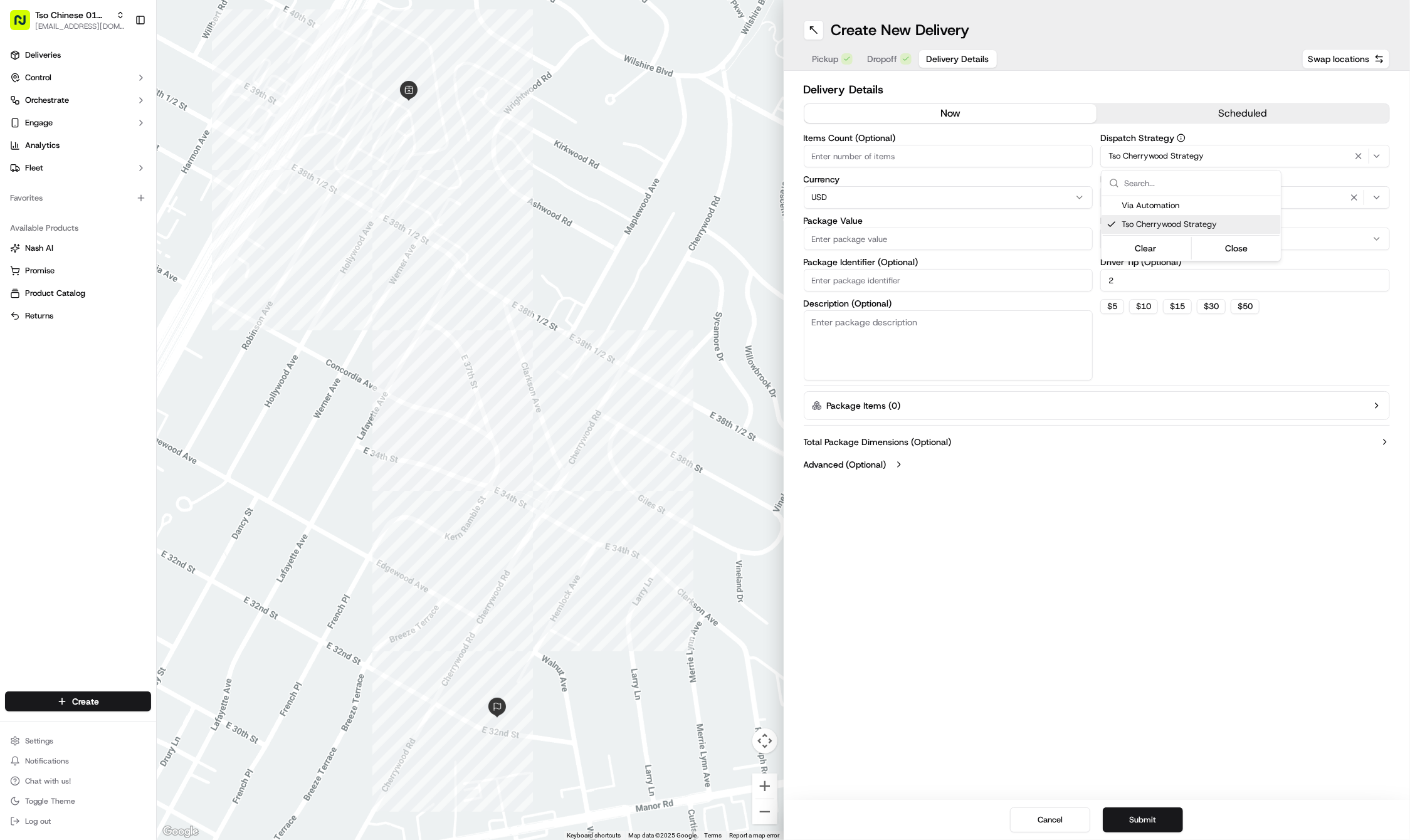
click at [899, 286] on input "Package Identifier (Optional)" at bounding box center [948, 280] width 290 height 22
paste input "5MPBKU1"
type input "5MPBKU1"
click at [871, 239] on input "Package Value" at bounding box center [948, 239] width 290 height 22
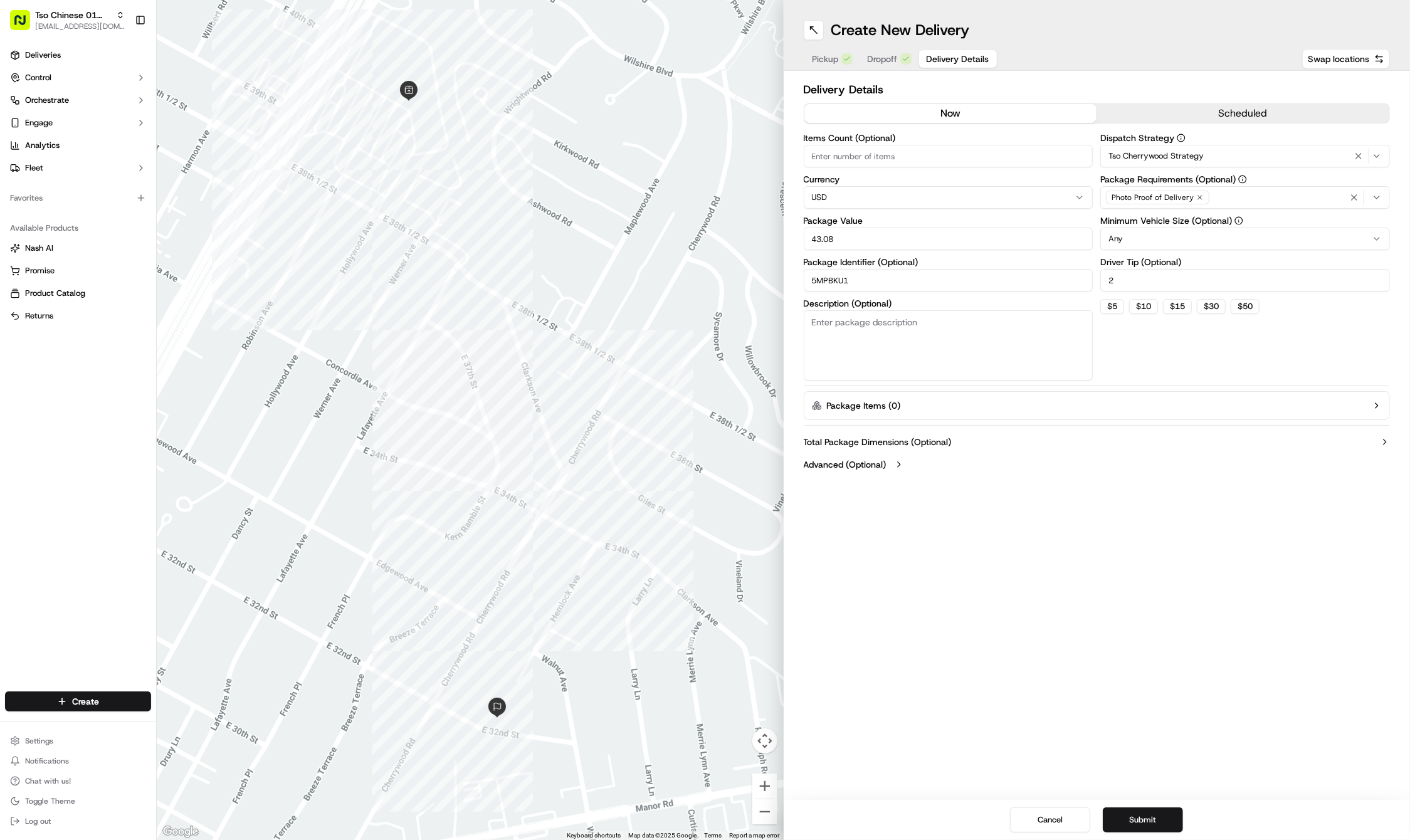
type input "43.08"
click at [1202, 197] on icon "button" at bounding box center [1199, 197] width 7 height 7
click at [1202, 197] on div "Select requirements" at bounding box center [1245, 197] width 283 height 11
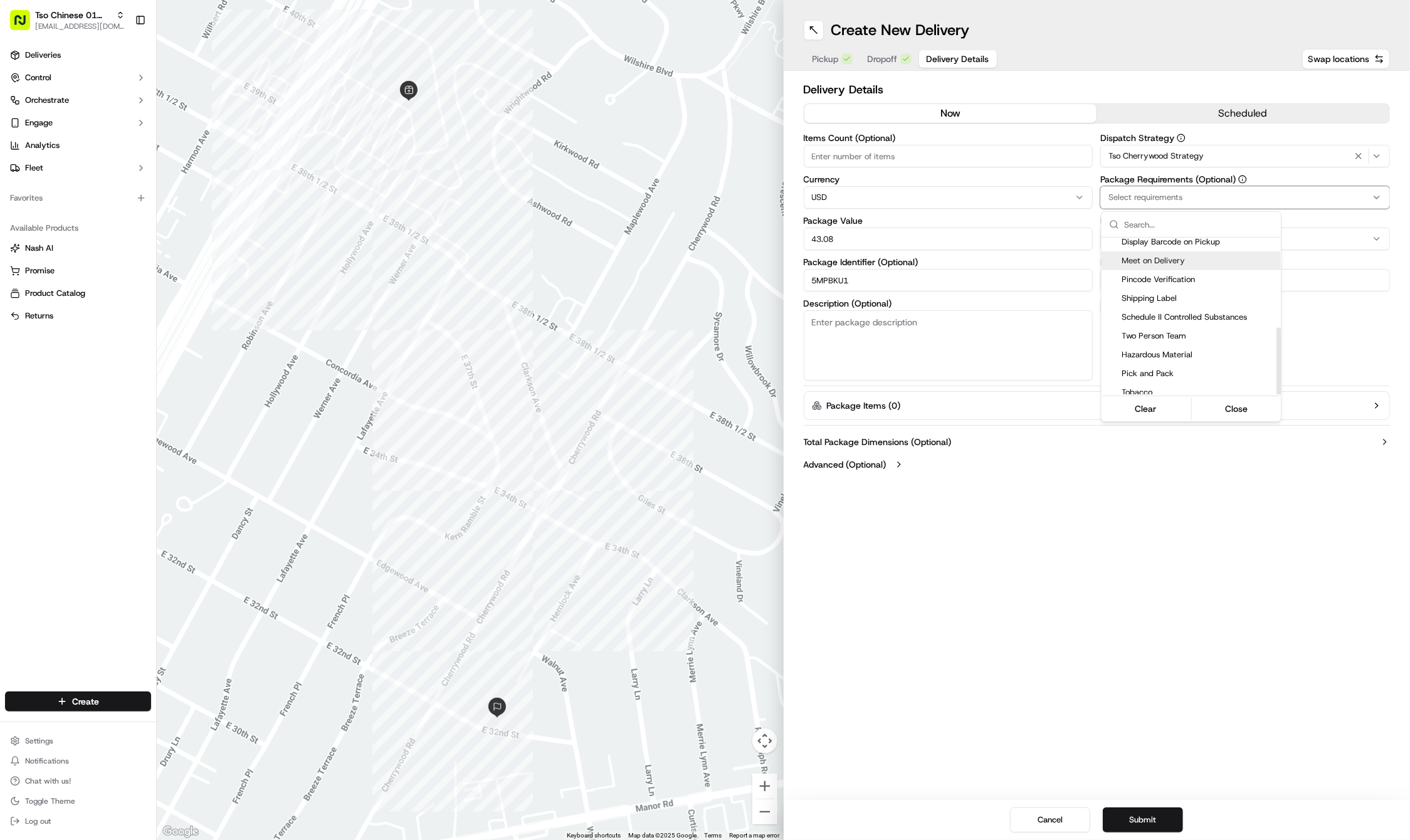
scroll to position [211, 0]
click at [1183, 256] on span "Meet on Delivery" at bounding box center [1199, 262] width 154 height 11
click at [1029, 597] on html "Tso Chinese 01 Cherrywood haran@tsochinese.com Toggle Sidebar Deliveries Contro…" at bounding box center [705, 420] width 1410 height 840
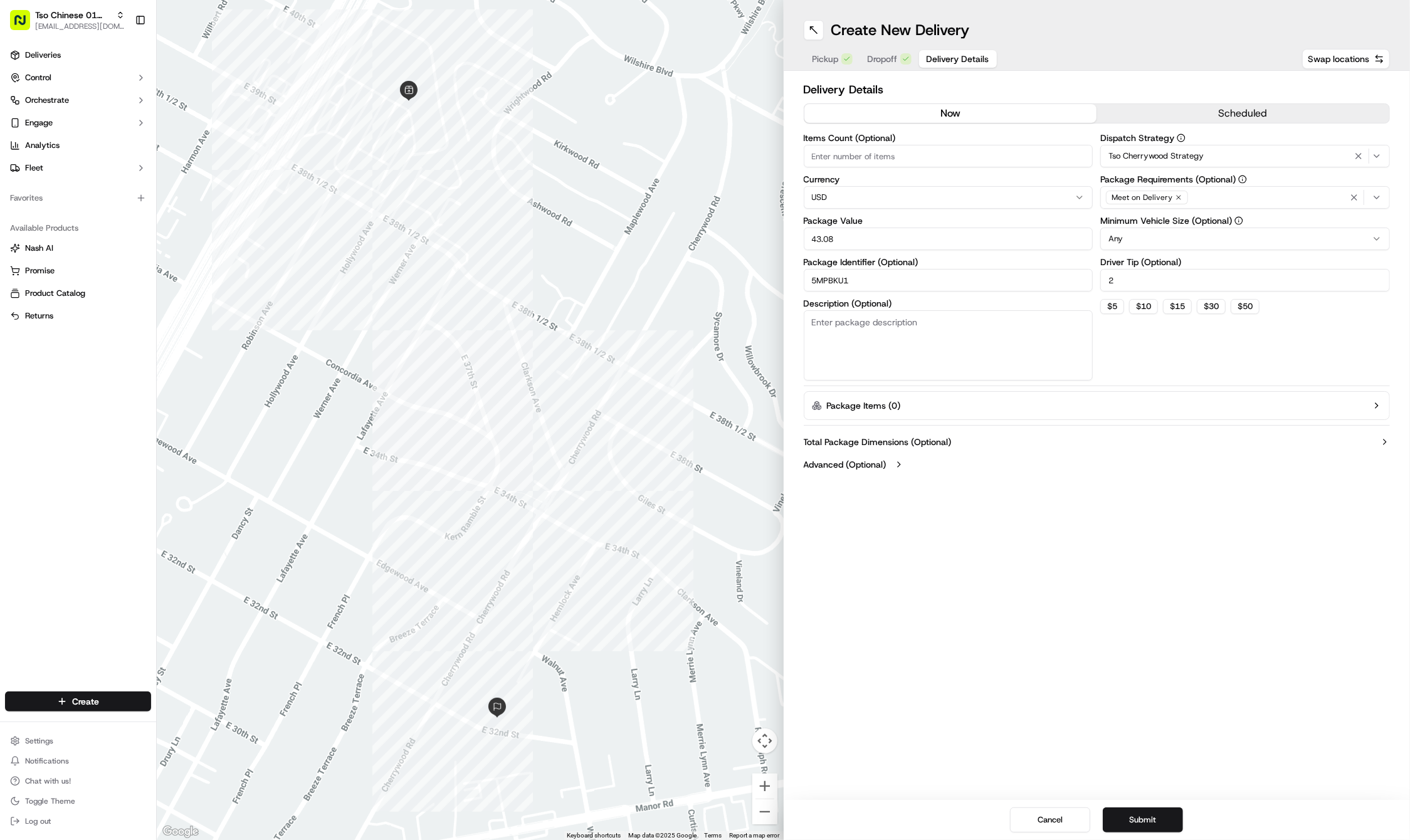
click at [1109, 619] on div "Create New Delivery Pickup Dropoff Delivery Details Swap locations Delivery Det…" at bounding box center [1097, 420] width 627 height 840
click at [1149, 825] on button "Submit" at bounding box center [1143, 819] width 81 height 25
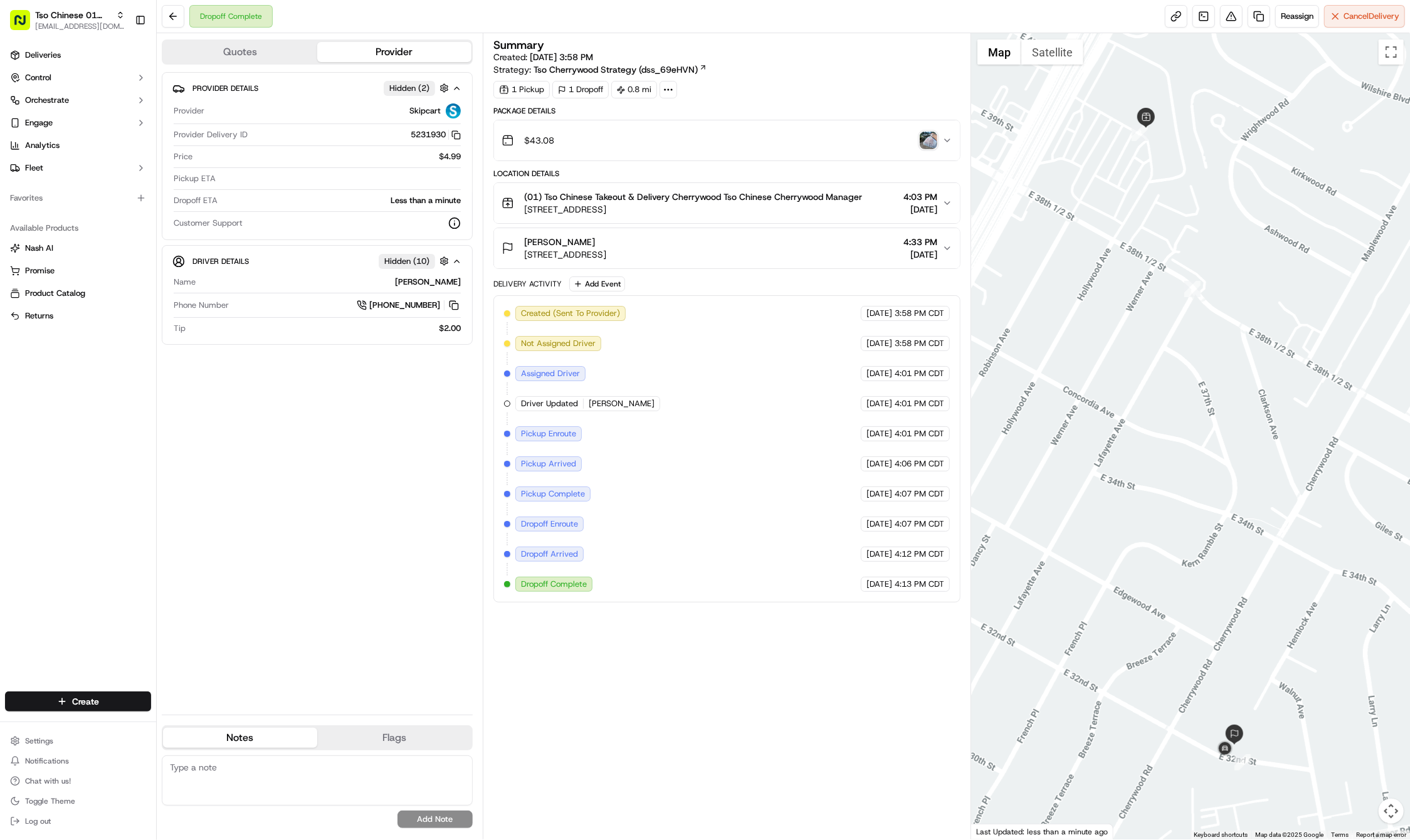
click at [104, 668] on div "Deliveries Control Orchestrate Engage Analytics Fleet Favorites Available Produ…" at bounding box center [78, 361] width 156 height 641
click at [94, 700] on html "Tso Chinese 01 Cherrywood haran@tsochinese.com Toggle Sidebar Deliveries Contro…" at bounding box center [705, 420] width 1410 height 840
click at [256, 718] on link "Delivery" at bounding box center [226, 724] width 140 height 22
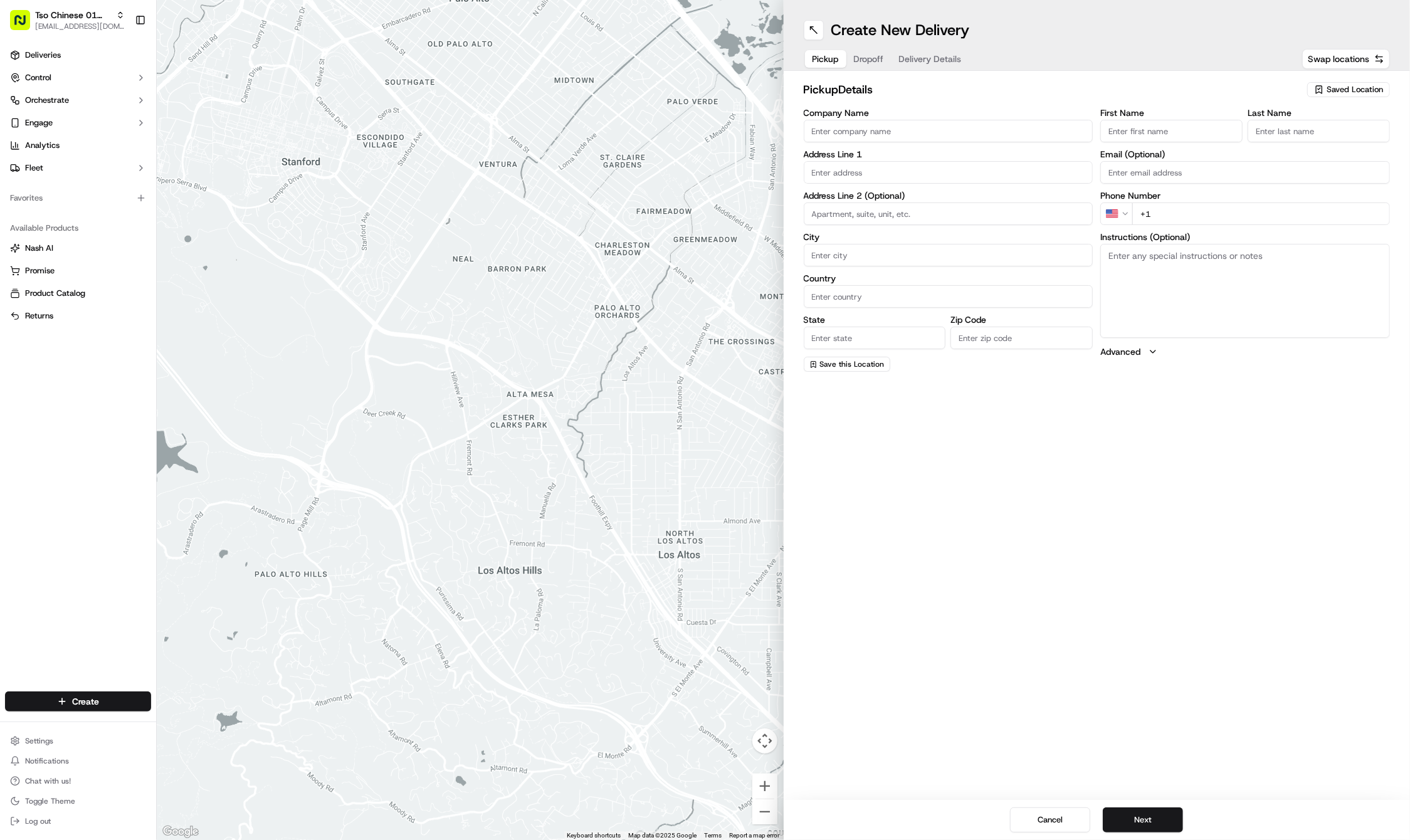
click at [1334, 89] on span "Saved Location" at bounding box center [1355, 89] width 57 height 11
click at [1295, 144] on span "(01) Tso Chinese Takeout & Delivery Cherrywood" at bounding box center [1327, 142] width 154 height 22
type input "(01) Tso Chinese Takeout & Delivery Cherrywood"
type input "Ste E-5"
type input "Austin"
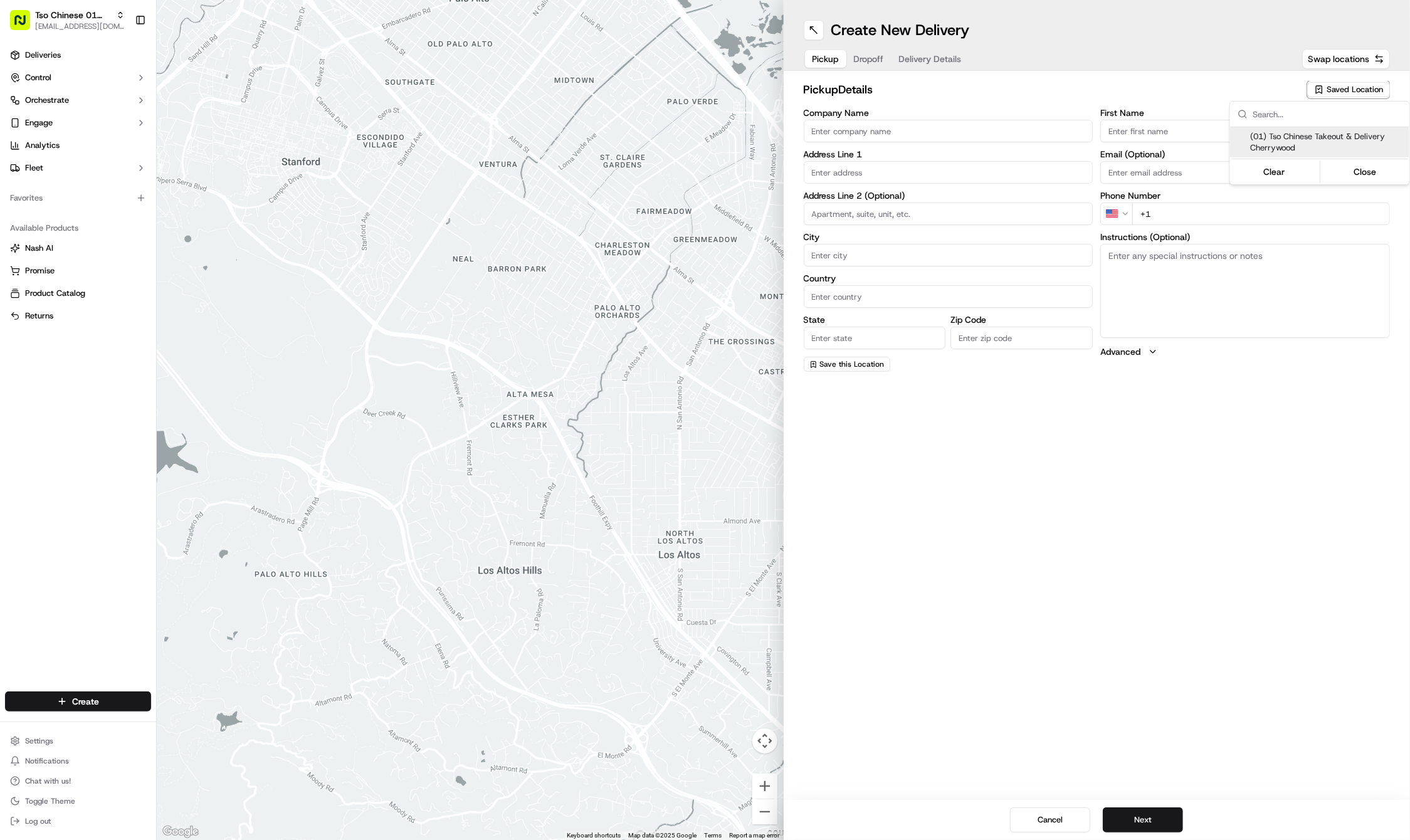
type input "US"
type input "TX"
type input "78722"
type input "Tso Chinese"
type input "Cherrywood Manager"
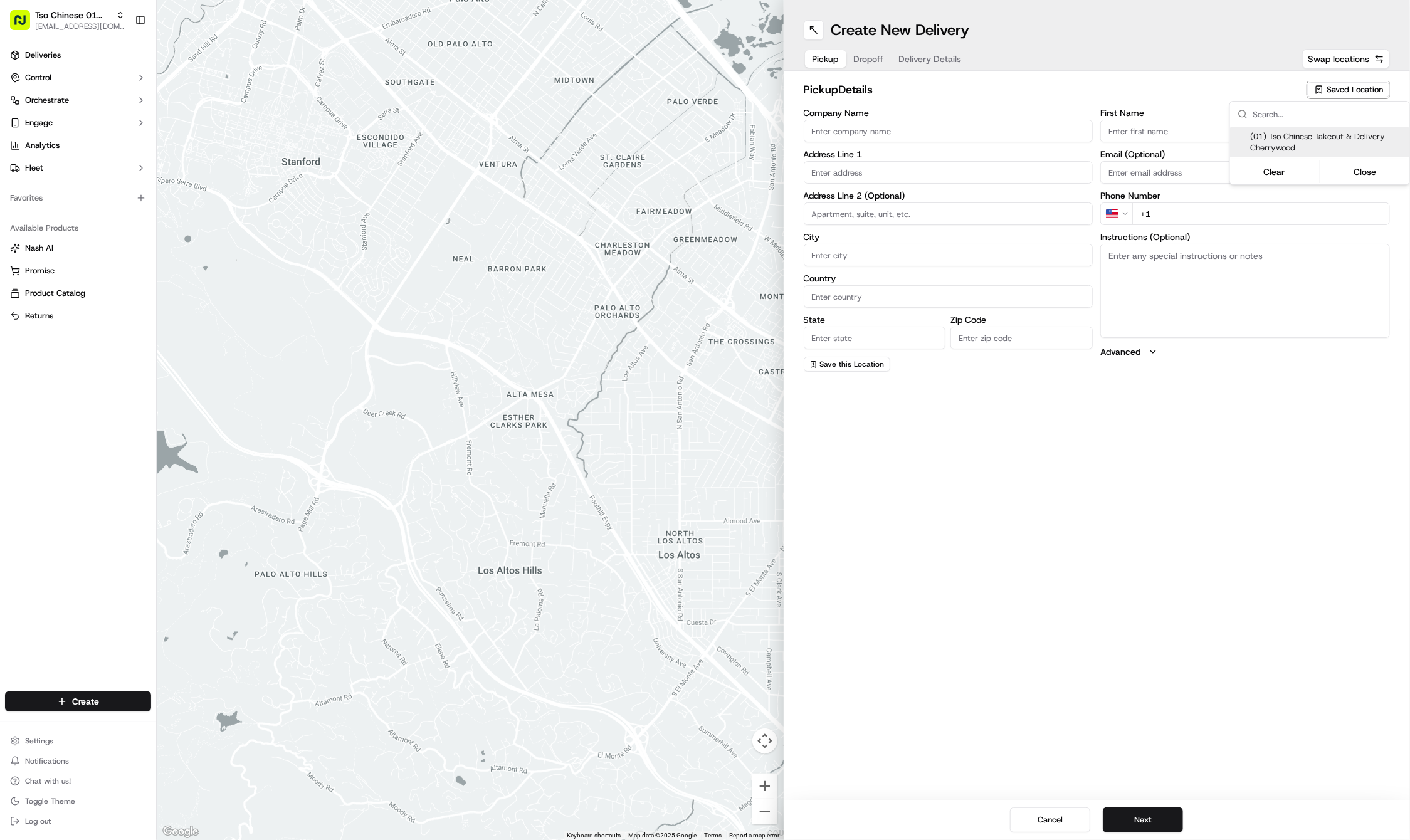
type input "cherrywoodstore@tsochinese.com"
type input "+1 512 401 3232"
type textarea "Submit a picture displaying address & food as Proof of Delivery. Envía una foto…"
type input "3909 N Interstate Hwy 35"
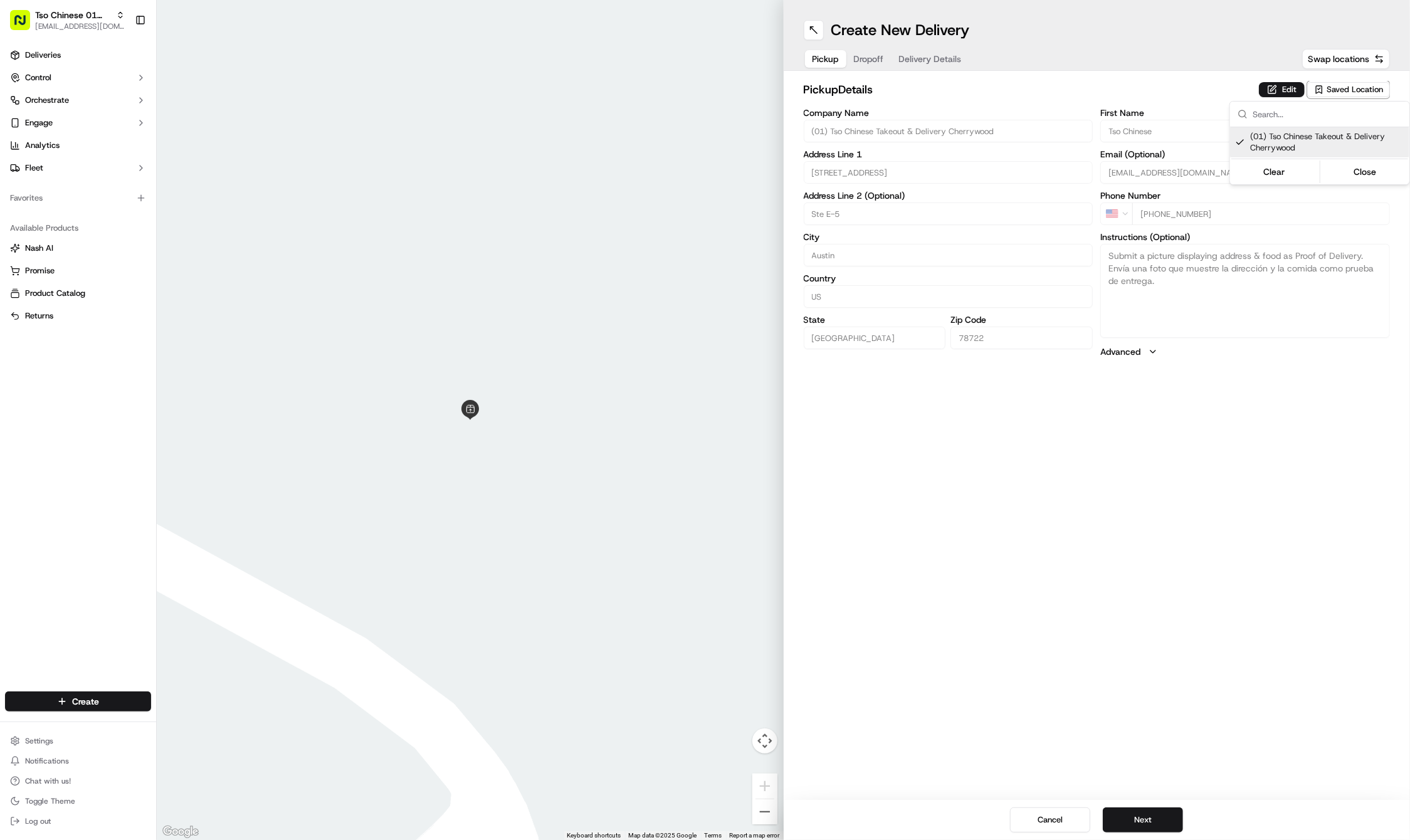
click at [1136, 643] on html "Tso Chinese 01 Cherrywood haran@tsochinese.com Toggle Sidebar Deliveries Contro…" at bounding box center [705, 420] width 1410 height 840
click at [1137, 818] on button "Next" at bounding box center [1143, 819] width 81 height 25
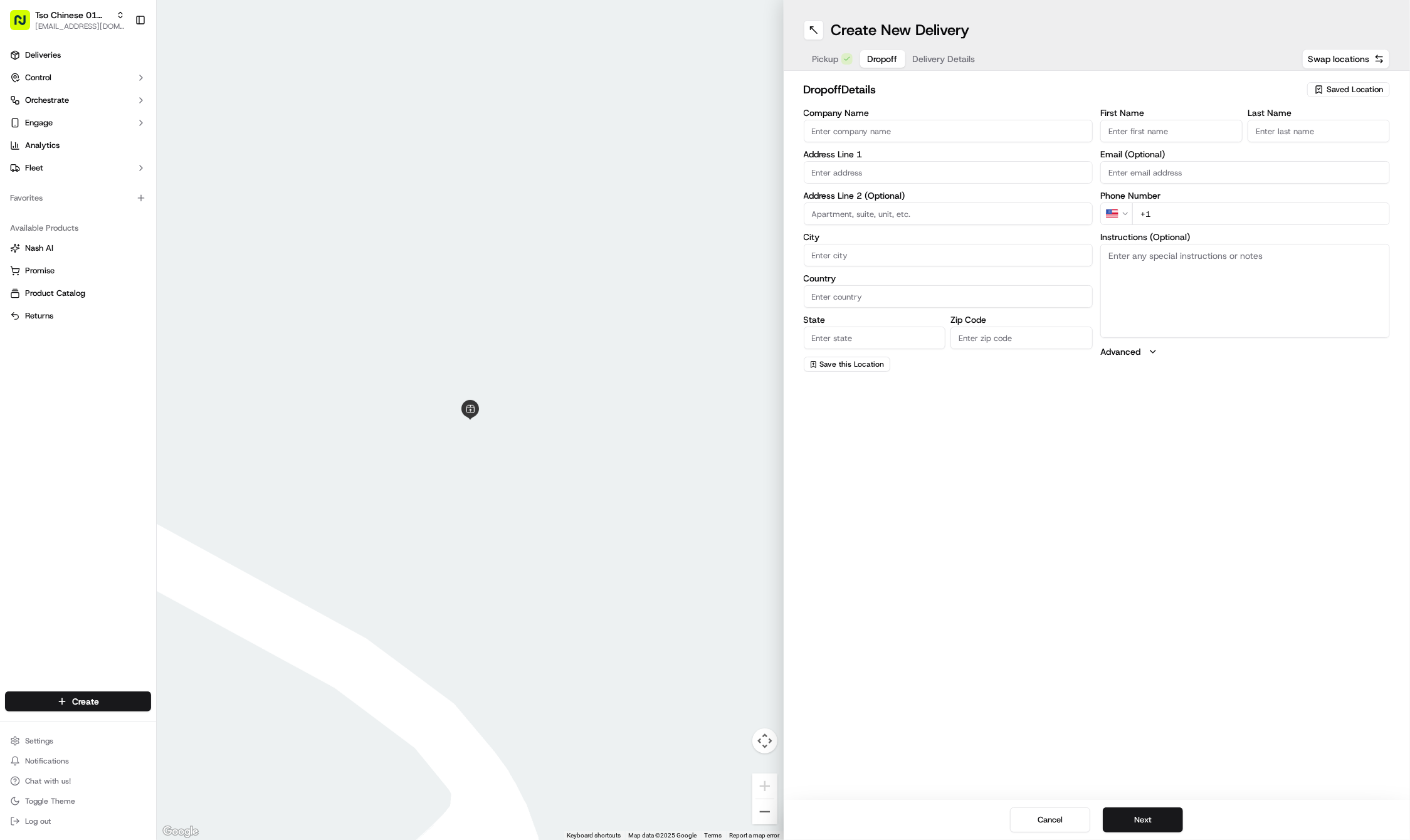
paste input "Ting"
type input "Ting"
paste input "Chang"
type input "Chang"
paste input "4108 Lawless St"
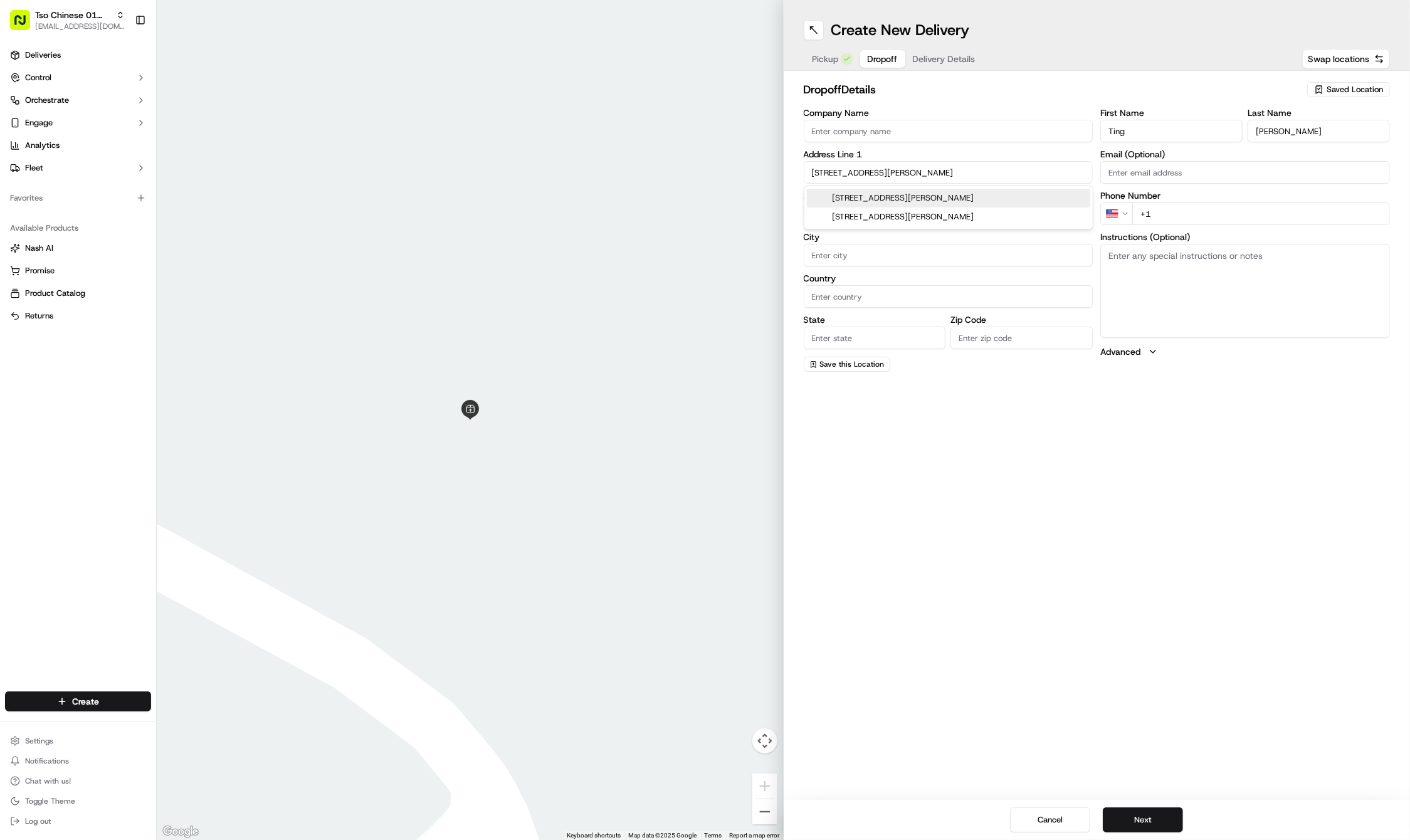
click at [853, 195] on div "4108 Lawless St, Austin, TX" at bounding box center [948, 199] width 283 height 19
type input "[STREET_ADDRESS][PERSON_NAME]"
type input "Austin"
type input "United States"
type input "TX"
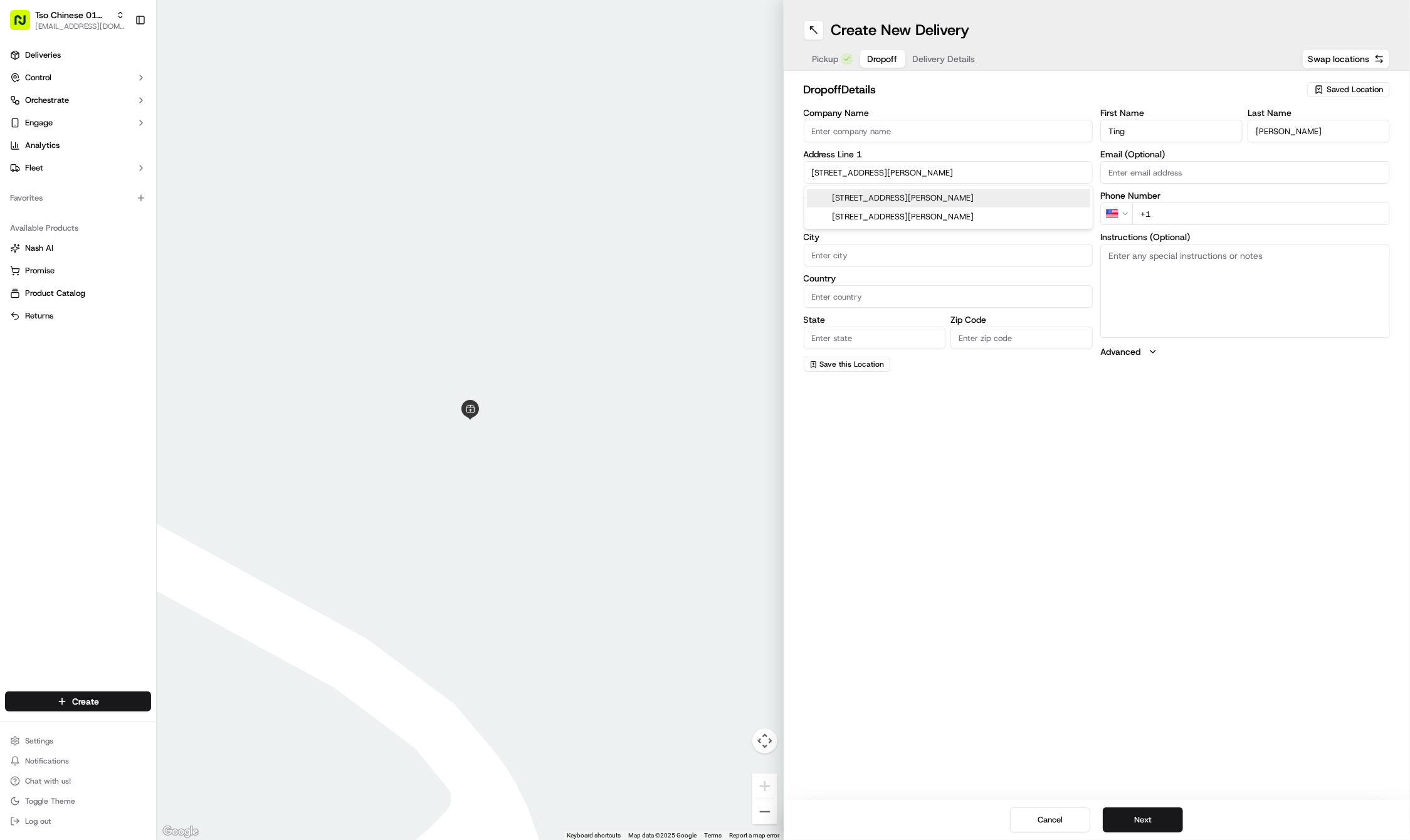
type input "78723"
type input "4108 Lawless Street"
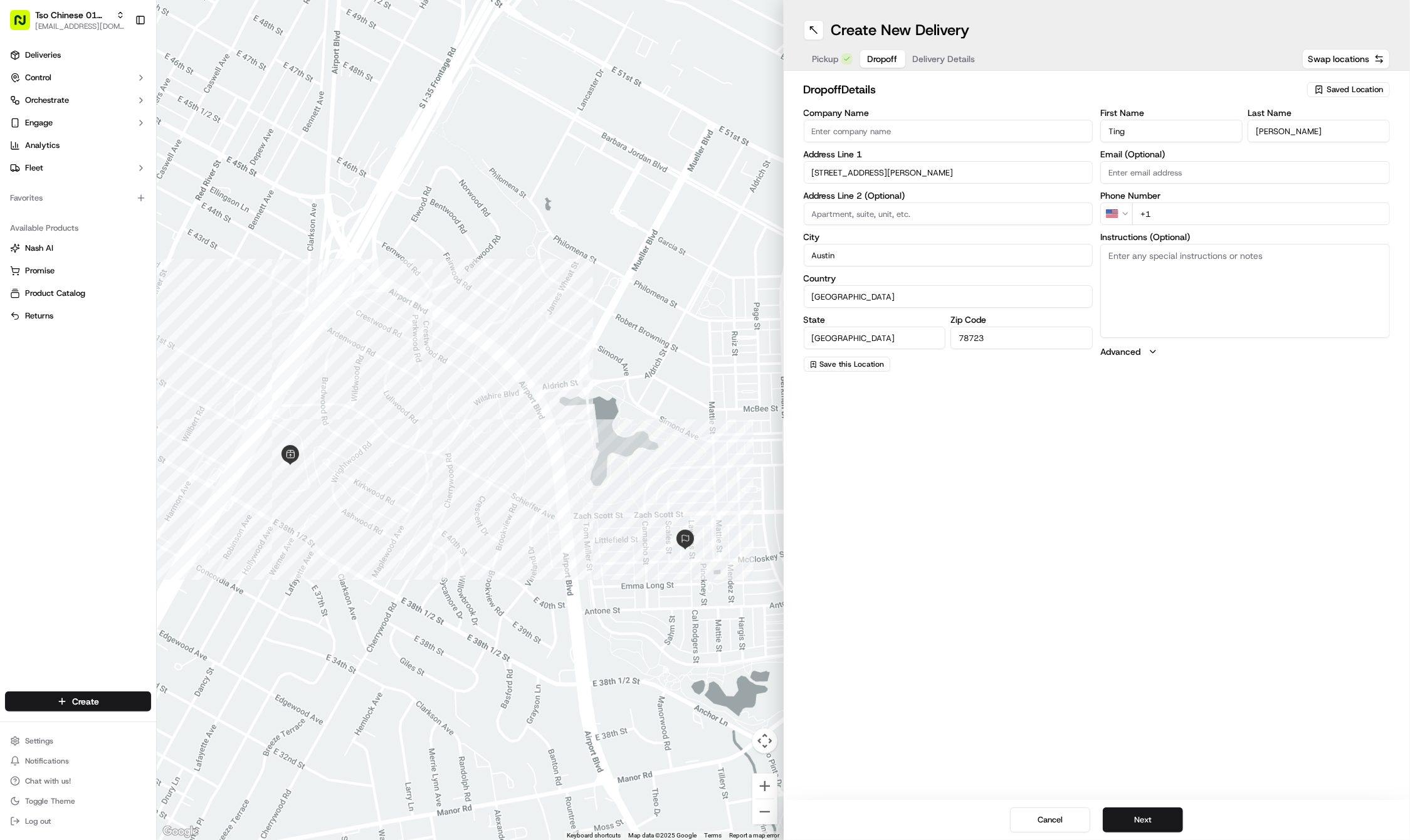
paste input "512 426 7474"
type input "+1 512 426 7474"
click at [1157, 823] on button "Next" at bounding box center [1143, 819] width 81 height 25
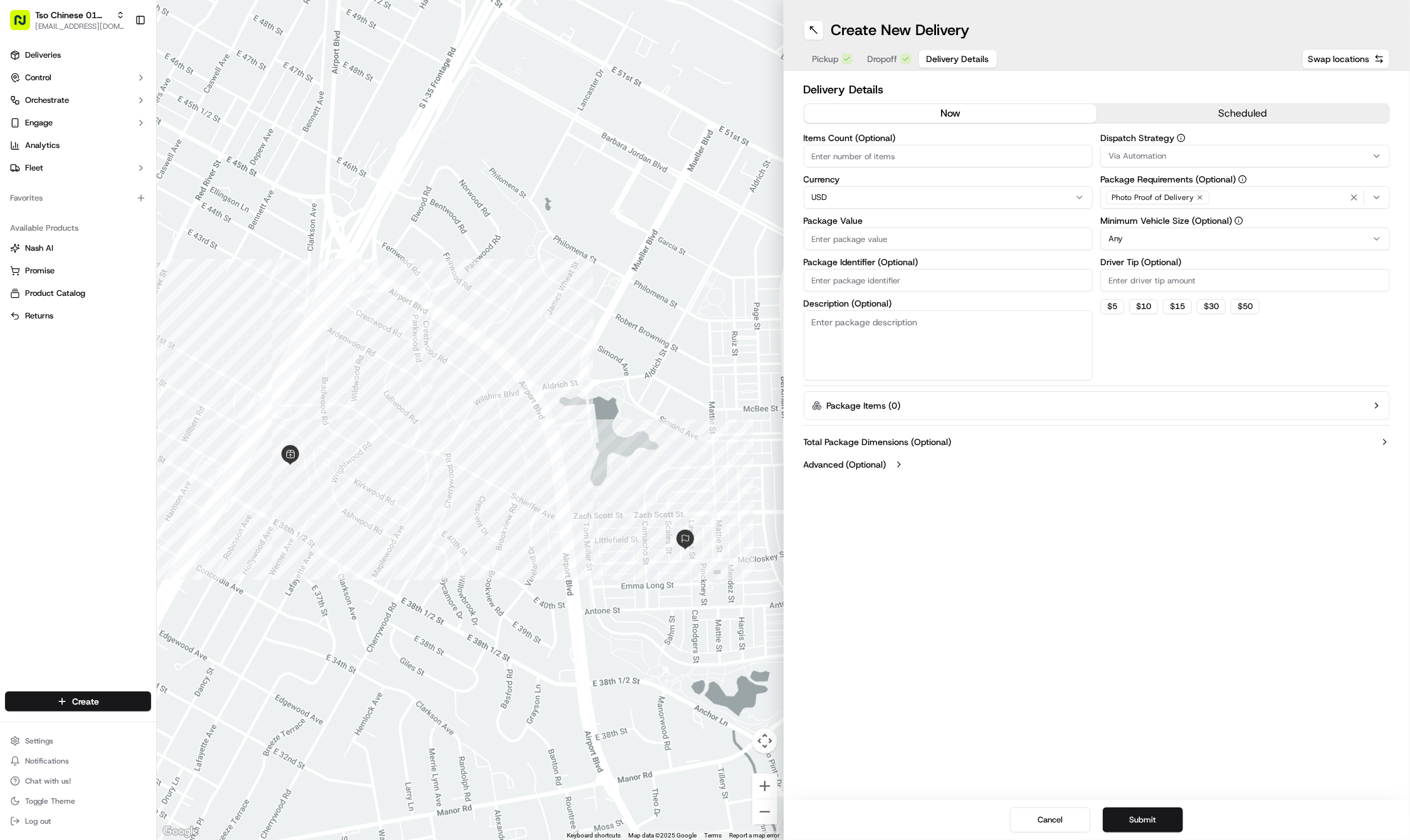
click at [839, 272] on input "Package Identifier (Optional)" at bounding box center [948, 280] width 290 height 22
paste input "HGWTVK1"
type input "HGWTVK1"
click at [831, 239] on input "Package Value" at bounding box center [948, 239] width 290 height 22
type input "66.57"
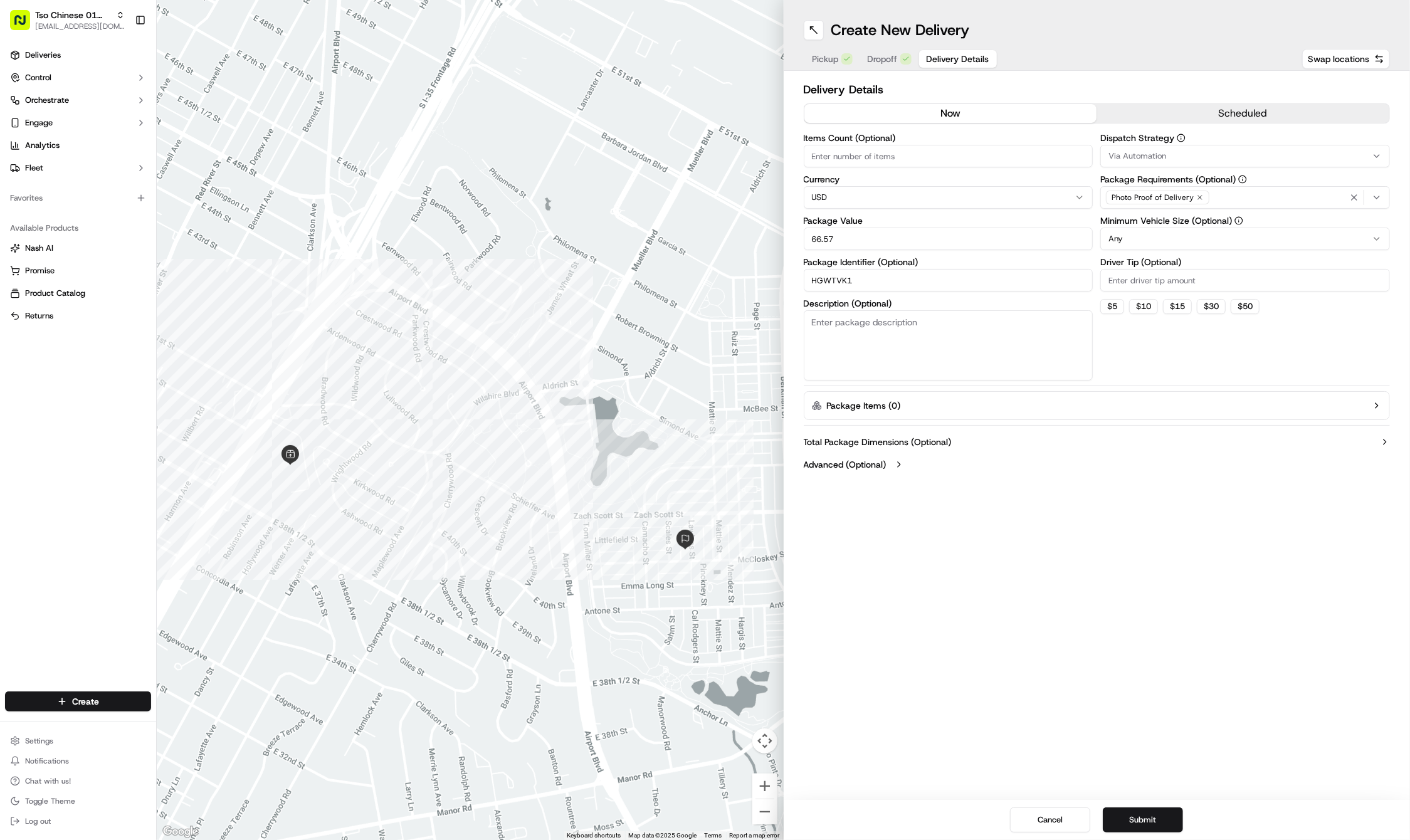
click at [1137, 276] on input "Driver Tip (Optional)" at bounding box center [1245, 280] width 290 height 22
type input "2"
click at [1160, 154] on span "Via Automation" at bounding box center [1137, 156] width 57 height 11
click at [1156, 221] on span "Tso Cherrywood Strategy" at bounding box center [1199, 224] width 154 height 11
click at [1257, 607] on html "Tso Chinese 01 Cherrywood haran@tsochinese.com Toggle Sidebar Deliveries Contro…" at bounding box center [705, 420] width 1410 height 840
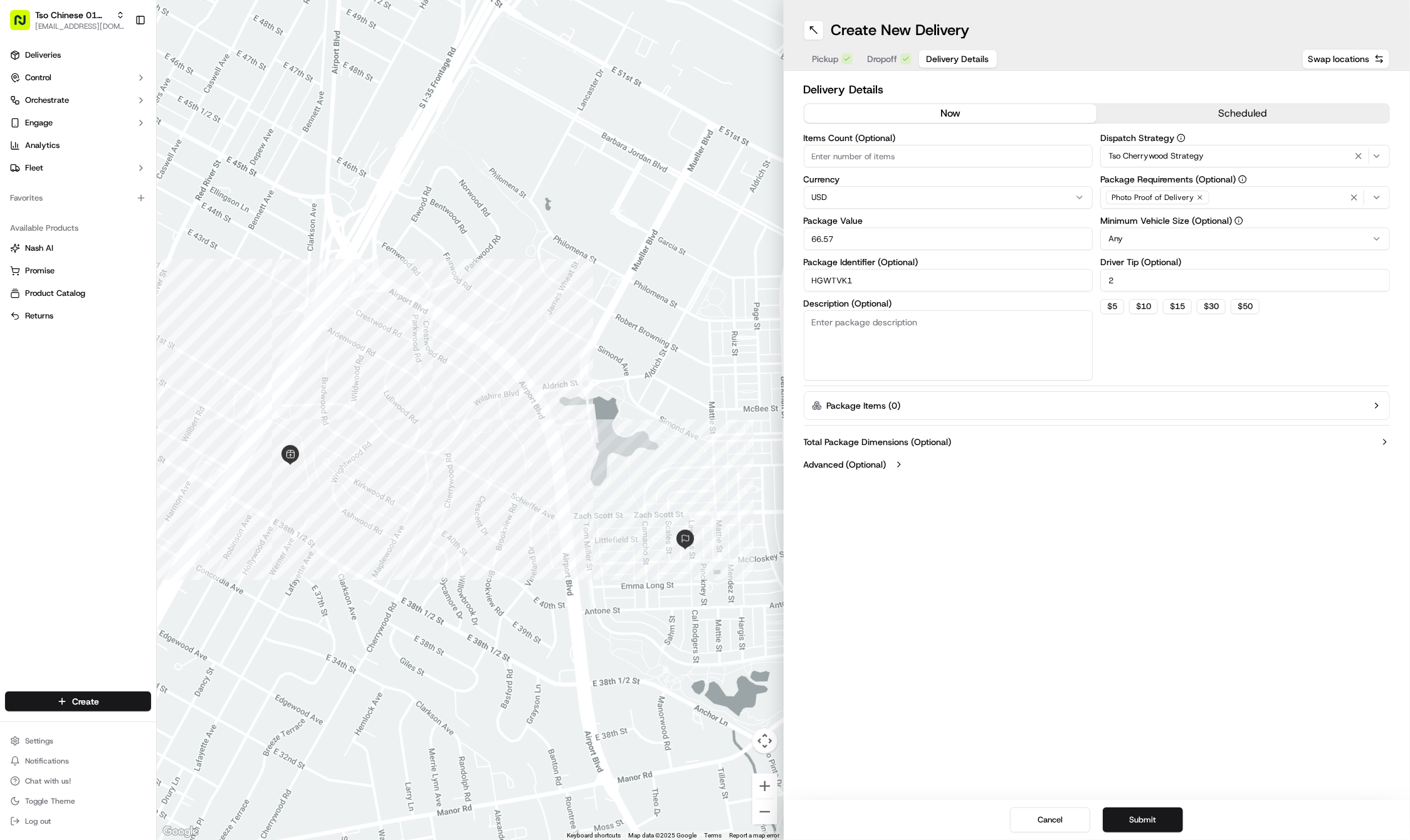
click at [1199, 196] on icon "button" at bounding box center [1199, 197] width 7 height 7
click at [1199, 196] on div "Select requirements" at bounding box center [1245, 197] width 283 height 11
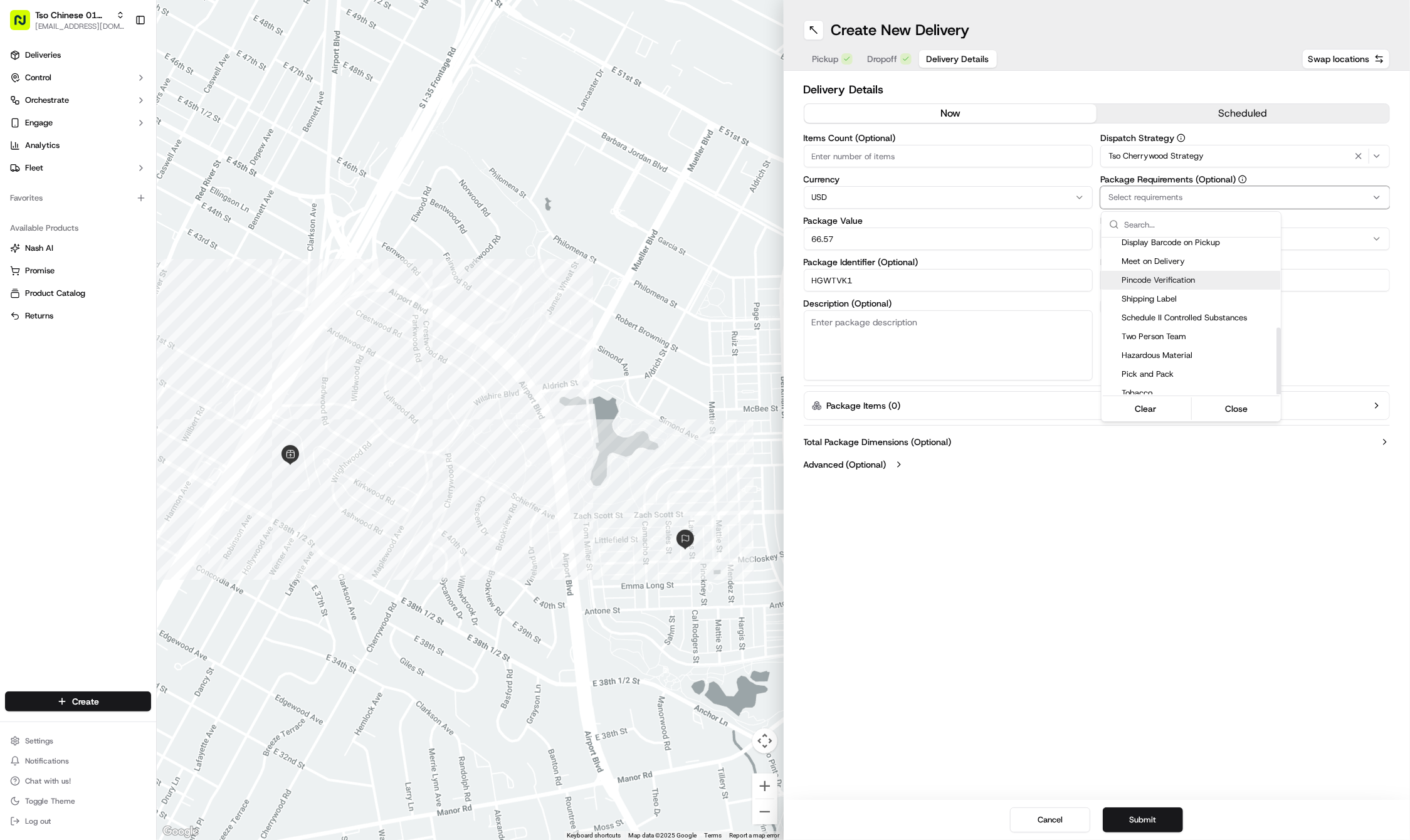
scroll to position [211, 0]
click at [1143, 262] on span "Meet on Delivery" at bounding box center [1199, 262] width 154 height 11
click at [1101, 599] on html "Tso Chinese 01 Cherrywood haran@tsochinese.com Toggle Sidebar Deliveries Contro…" at bounding box center [705, 420] width 1410 height 840
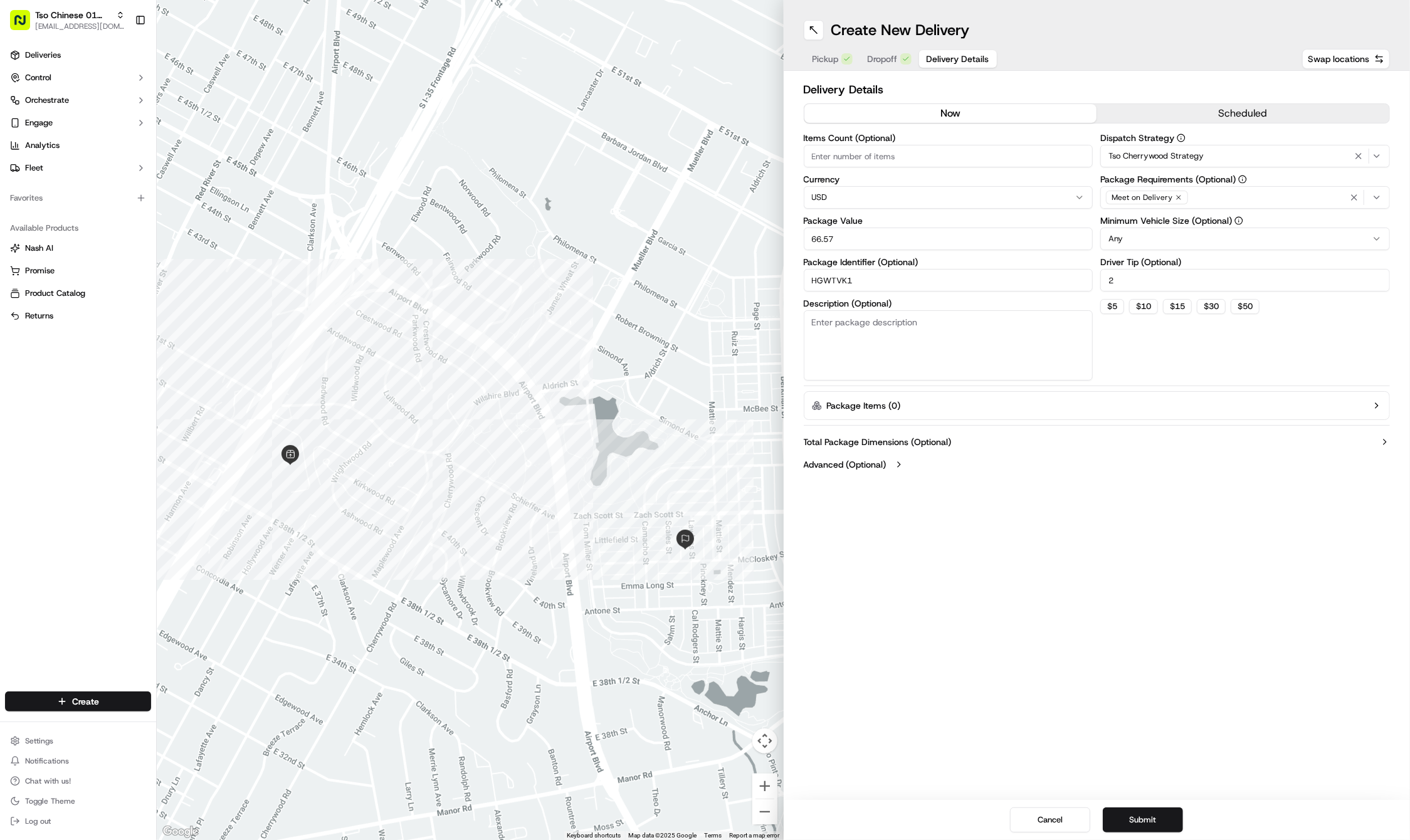
click at [1076, 763] on div "Create New Delivery Pickup Dropoff Delivery Details Swap locations Delivery Det…" at bounding box center [1097, 420] width 627 height 840
click at [1120, 816] on button "Submit" at bounding box center [1143, 819] width 81 height 25
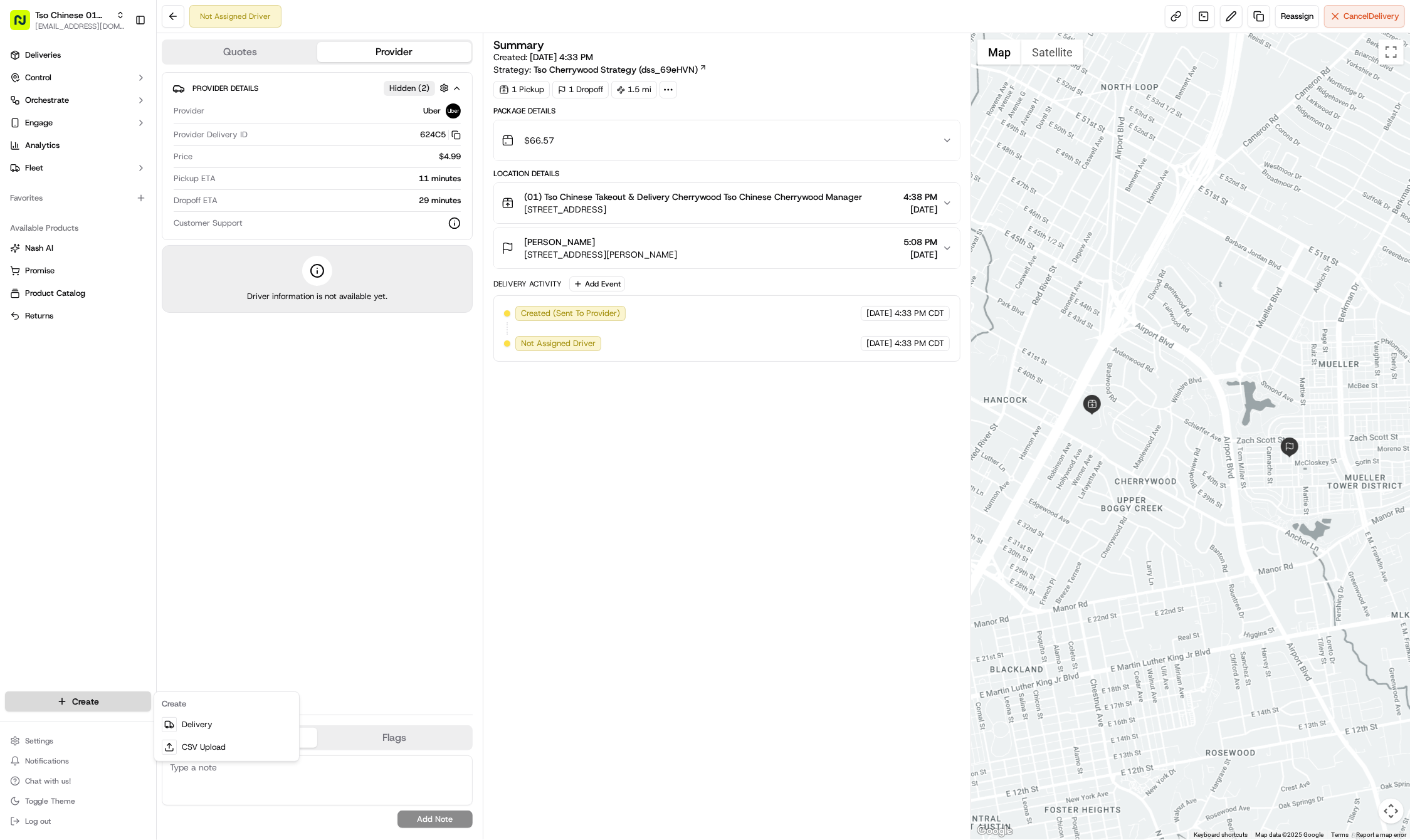
click at [101, 700] on html "Tso Chinese 01 Cherrywood haran@tsochinese.com Toggle Sidebar Deliveries Contro…" at bounding box center [705, 420] width 1410 height 840
click at [196, 725] on link "Delivery" at bounding box center [226, 724] width 140 height 22
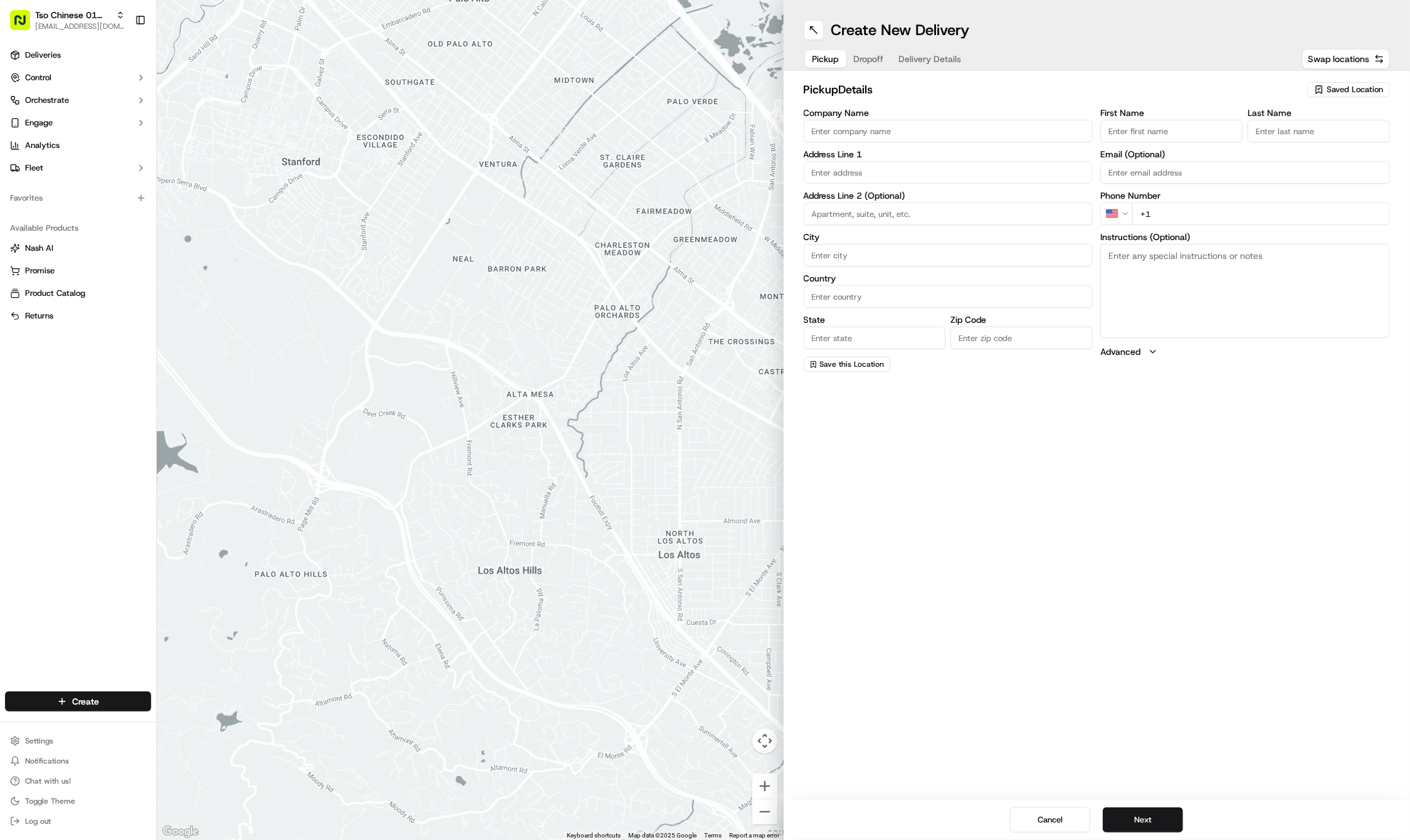
click at [1120, 380] on div "Create New Delivery Pickup Dropoff Delivery Details Swap locations pickup Detai…" at bounding box center [1097, 420] width 627 height 840
click at [1353, 86] on span "Saved Location" at bounding box center [1355, 89] width 57 height 11
click at [1325, 133] on span "(01) Tso Chinese Takeout & Delivery Cherrywood" at bounding box center [1327, 142] width 154 height 22
type input "(01) Tso Chinese Takeout & Delivery Cherrywood"
type input "Ste E-5"
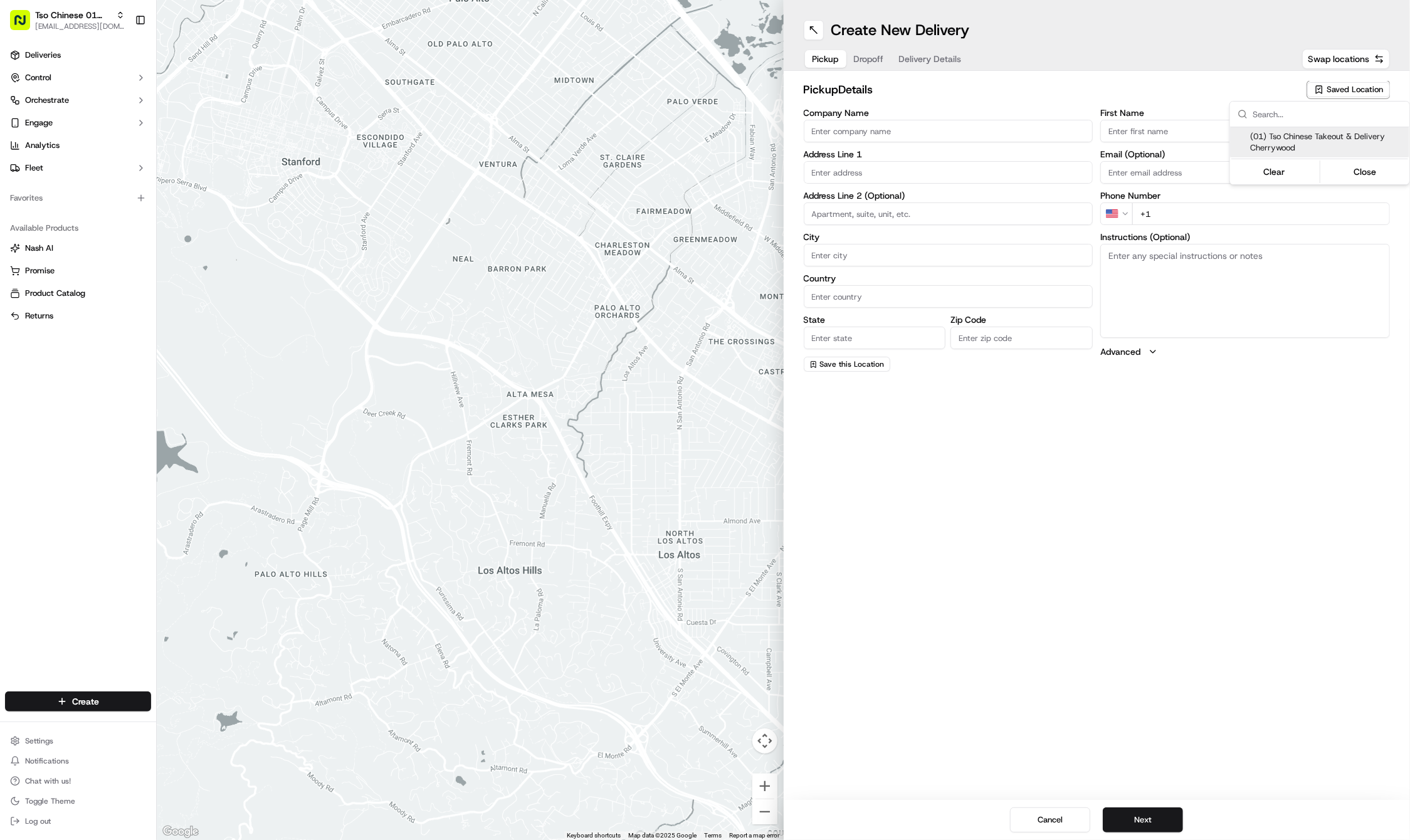
type input "Austin"
type input "US"
type input "TX"
type input "78722"
type input "Tso Chinese"
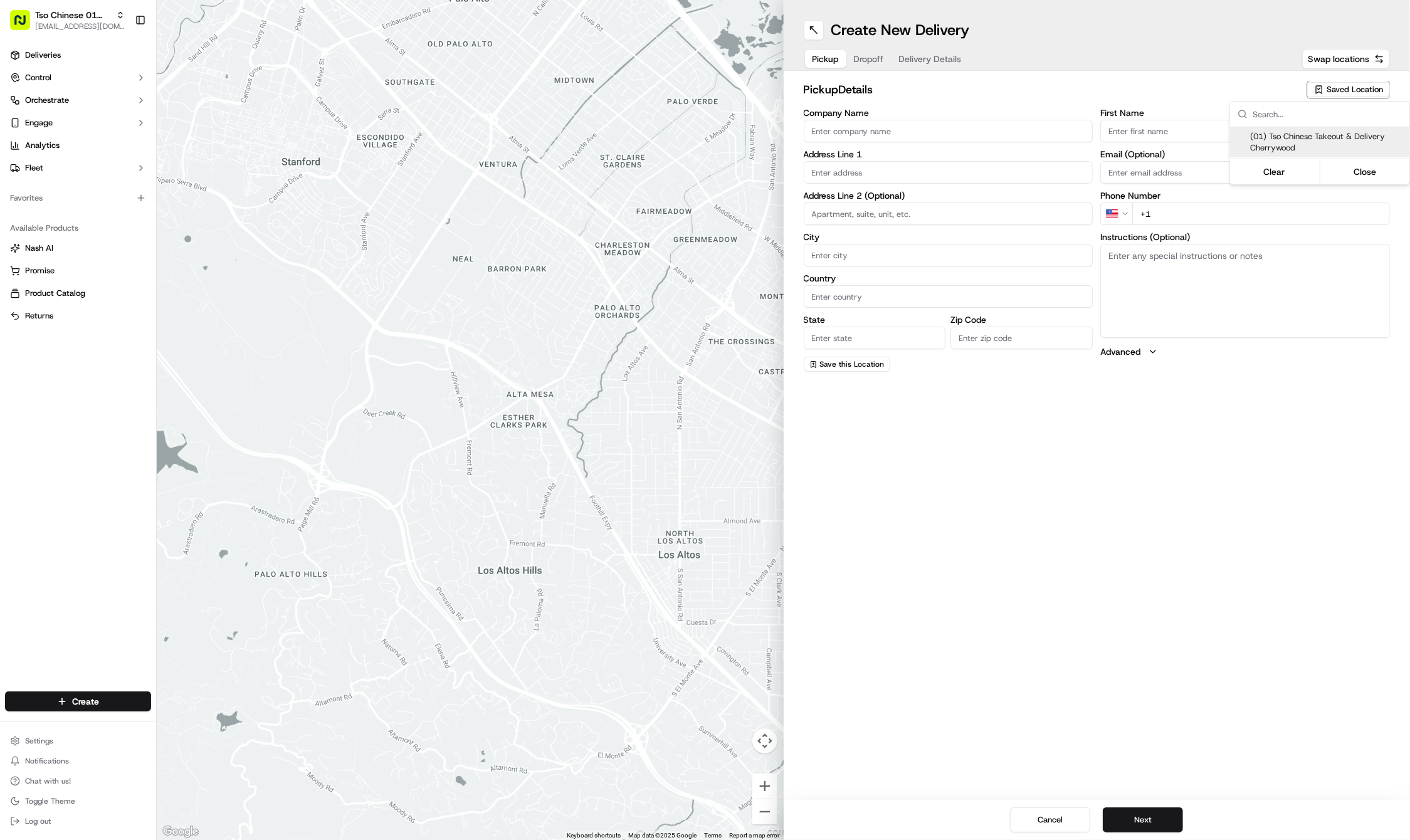
type input "Cherrywood Manager"
type input "cherrywoodstore@tsochinese.com"
type input "+1 512 401 3232"
type textarea "Submit a picture displaying address & food as Proof of Delivery. Envía una foto…"
type input "3909 N Interstate Hwy 35"
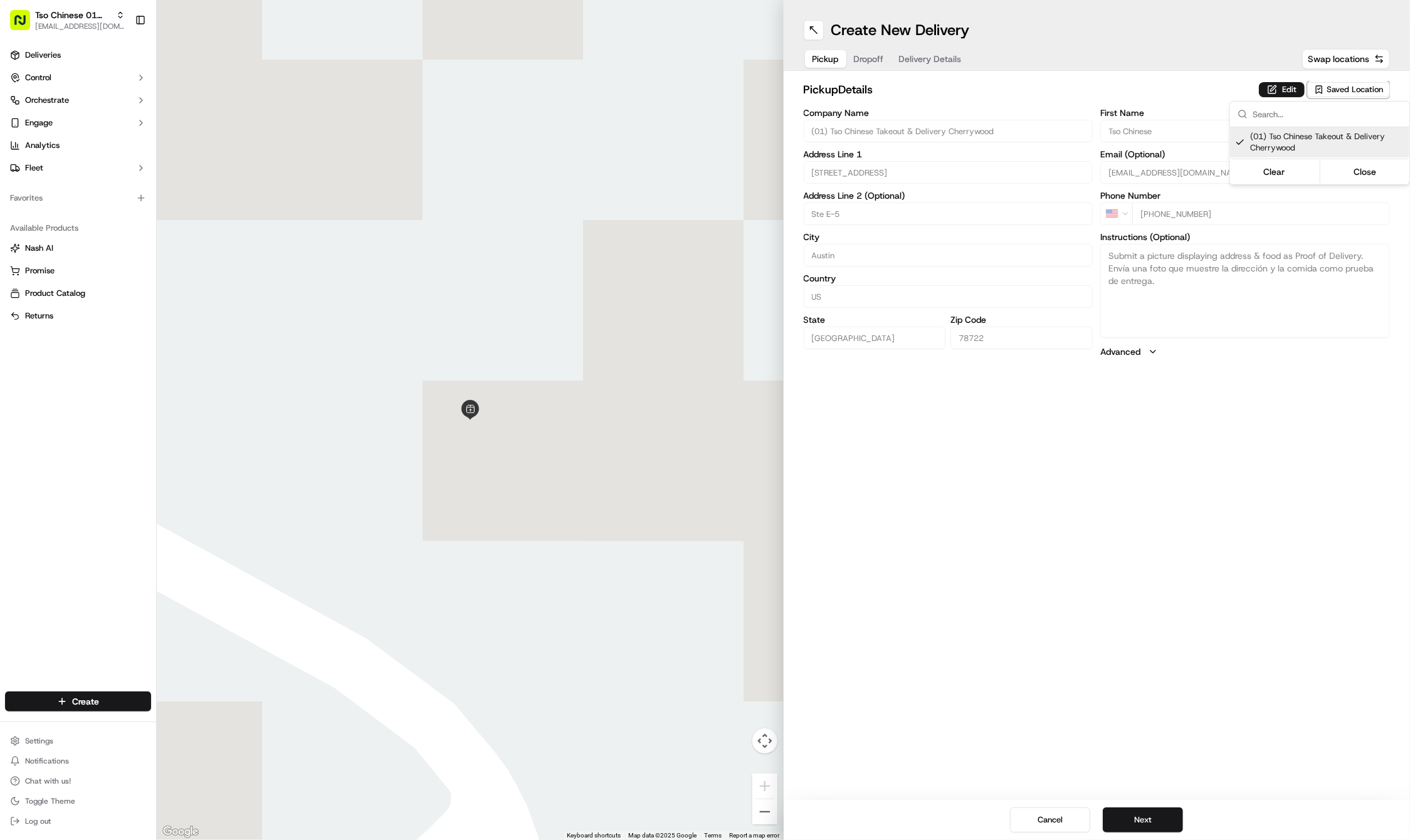
click at [1092, 710] on html "Tso Chinese 01 Cherrywood haran@tsochinese.com Toggle Sidebar Deliveries Contro…" at bounding box center [705, 420] width 1410 height 840
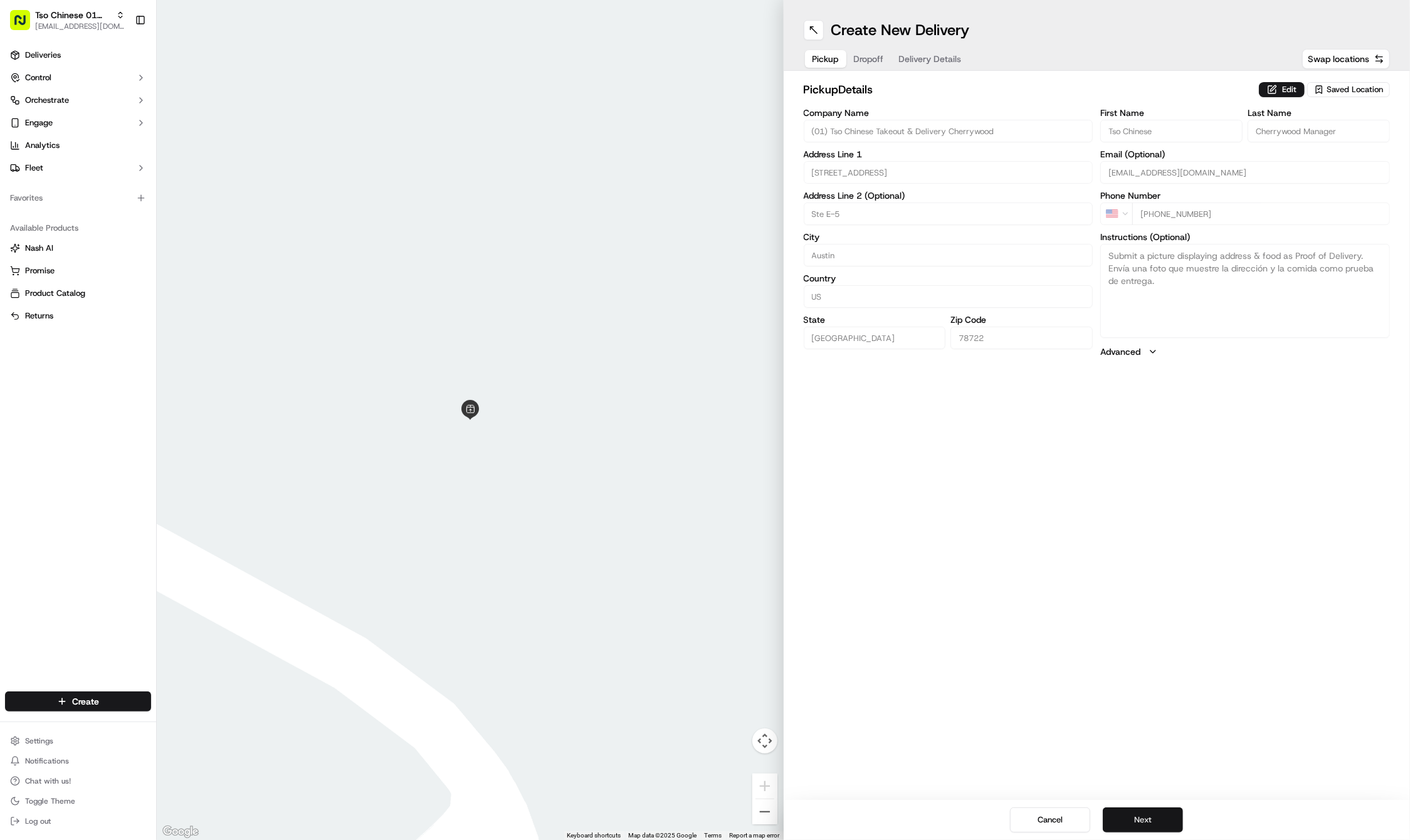
click at [1136, 818] on button "Next" at bounding box center [1143, 819] width 81 height 25
paste input "Liz"
type input "Liz"
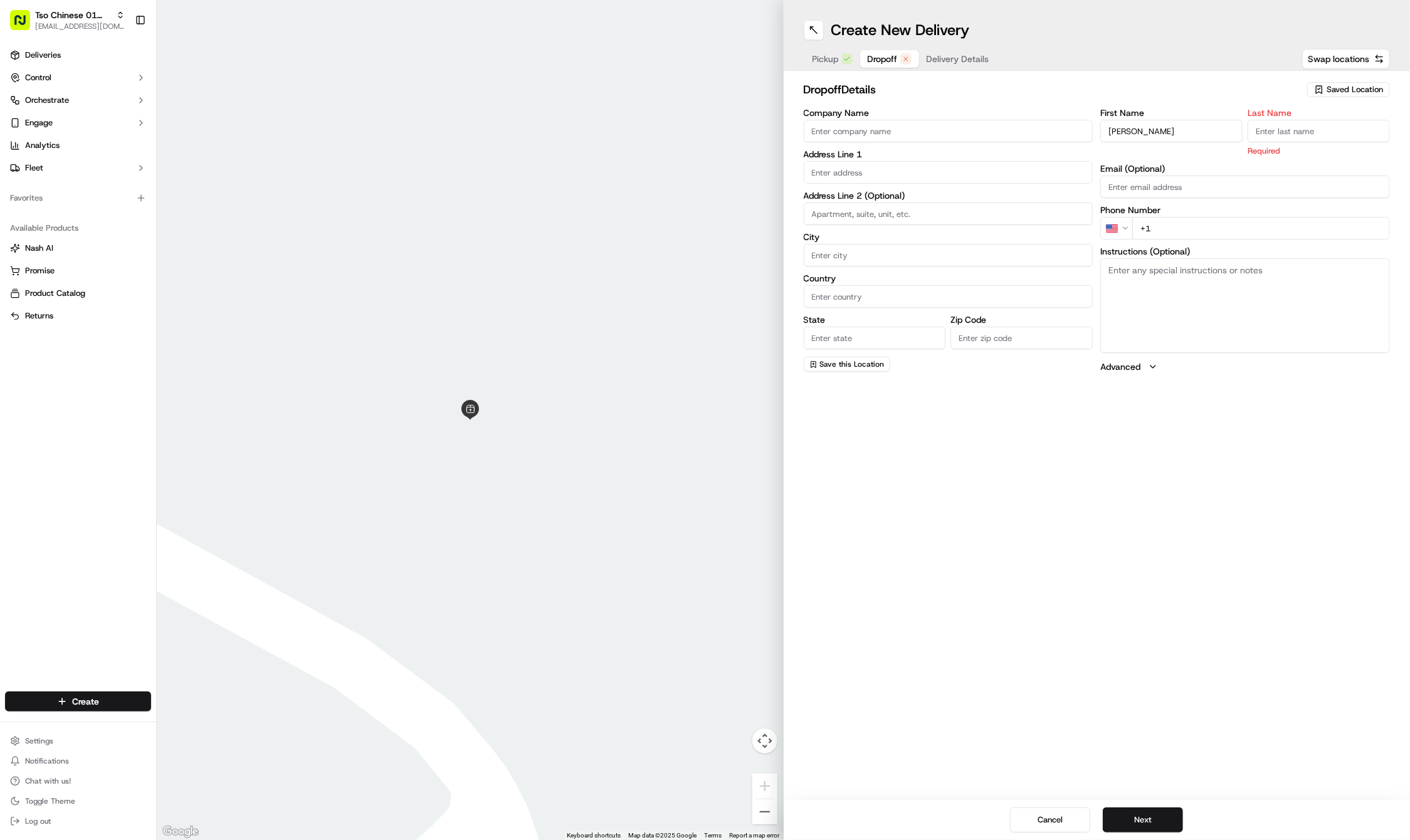
paste input "Watson"
type input "Watson"
click at [1224, 250] on div "Instructions (Optional)" at bounding box center [1245, 300] width 290 height 105
paste input "512 750 5003"
type input "+1 512 750 5003"
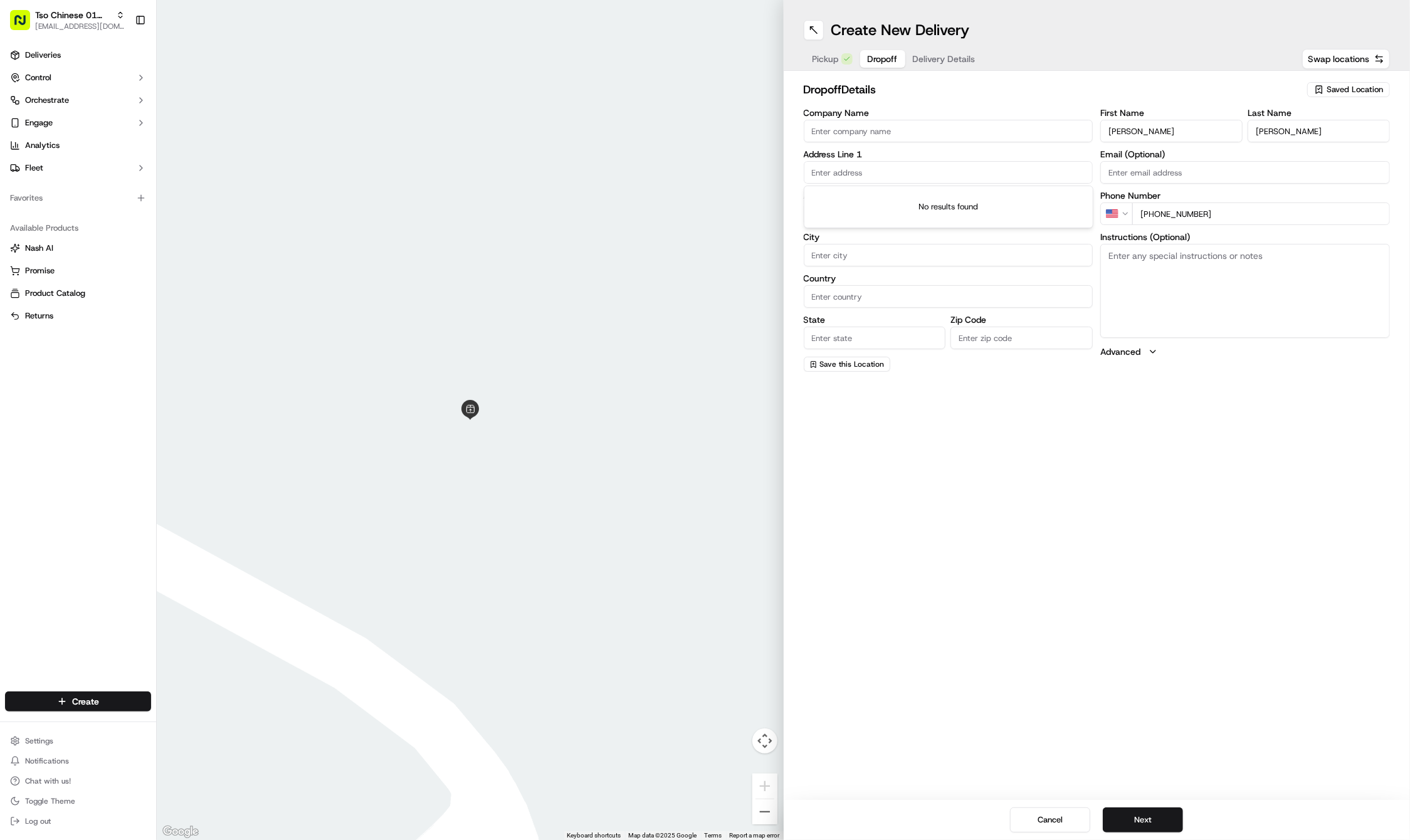
paste input "4017 Avenue H"
click at [879, 193] on div "4017 Avenue H, Austin, TX" at bounding box center [948, 199] width 283 height 19
type input "[STREET_ADDRESS]"
type input "Austin"
type input "United States"
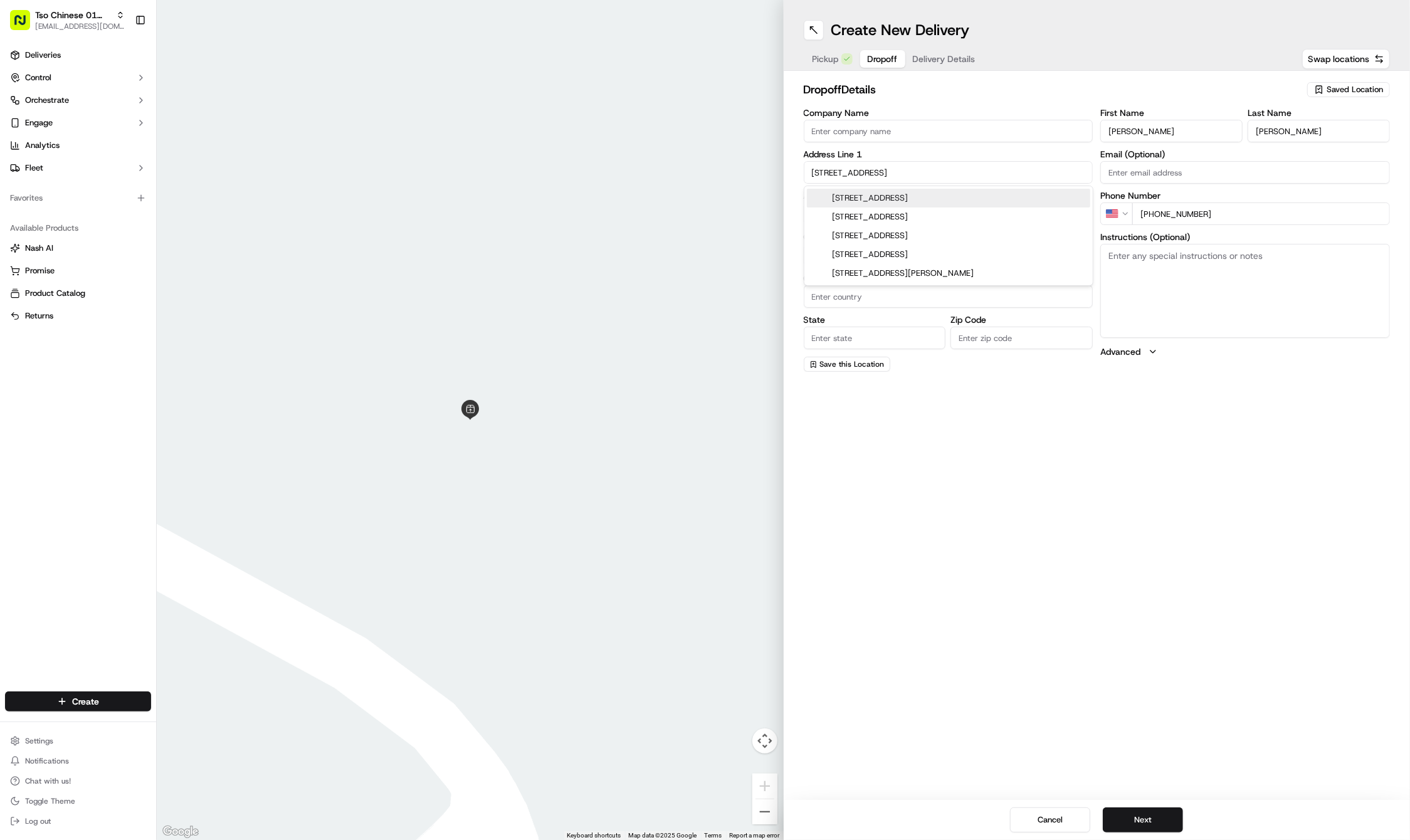
type input "TX"
type input "78751"
type input "4017 Avenue H"
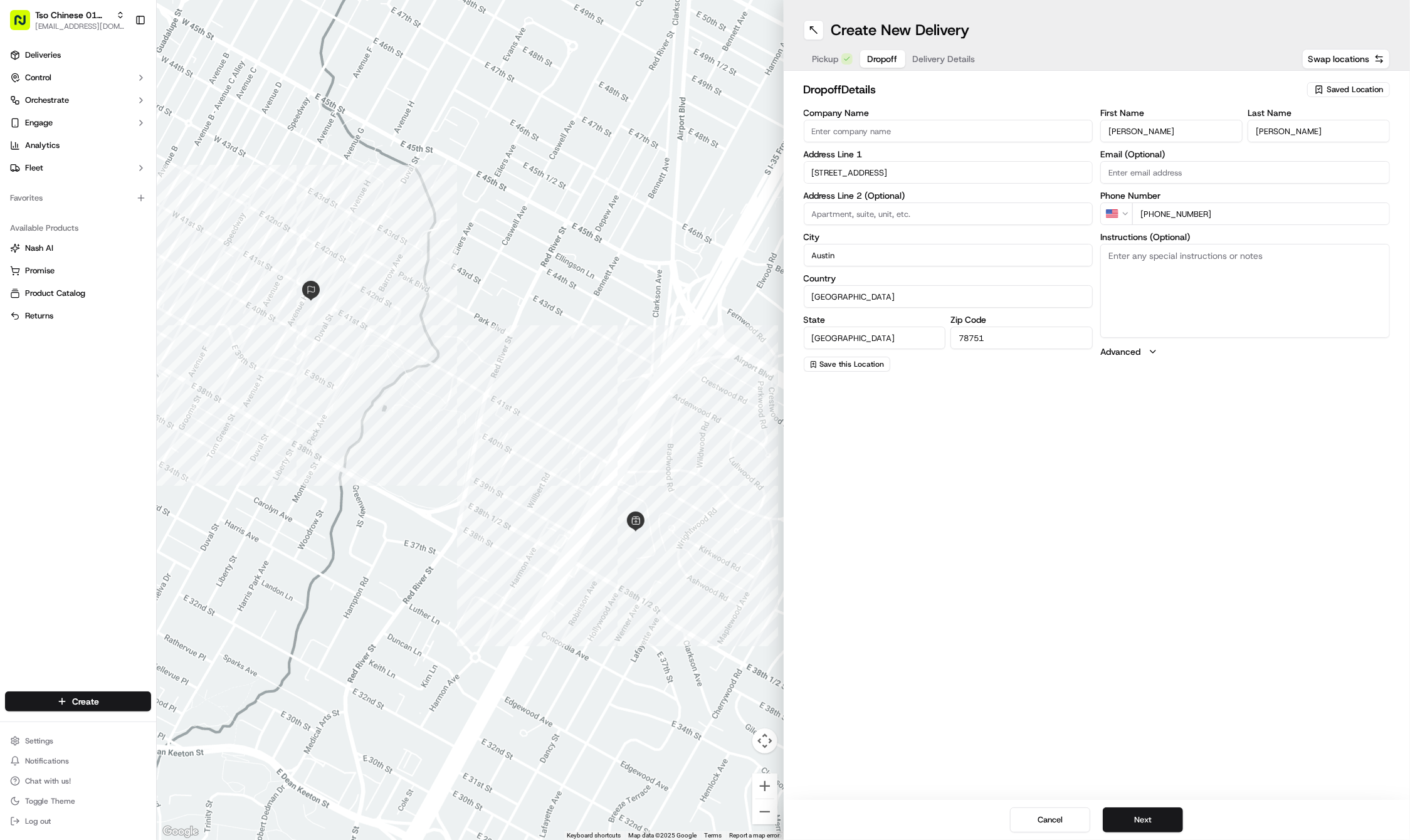
click at [1227, 279] on textarea "Instructions (Optional)" at bounding box center [1245, 291] width 290 height 94
paste textarea "Yellow 2 story house corner of 41st and Avenue H in Hyde Park. 4017 Avenue H. 7…"
type textarea "Yellow 2 story house corner of 41st and Avenue H in Hyde Park. 4017 Avenue H. 7…"
click at [1134, 814] on button "Next" at bounding box center [1143, 819] width 81 height 25
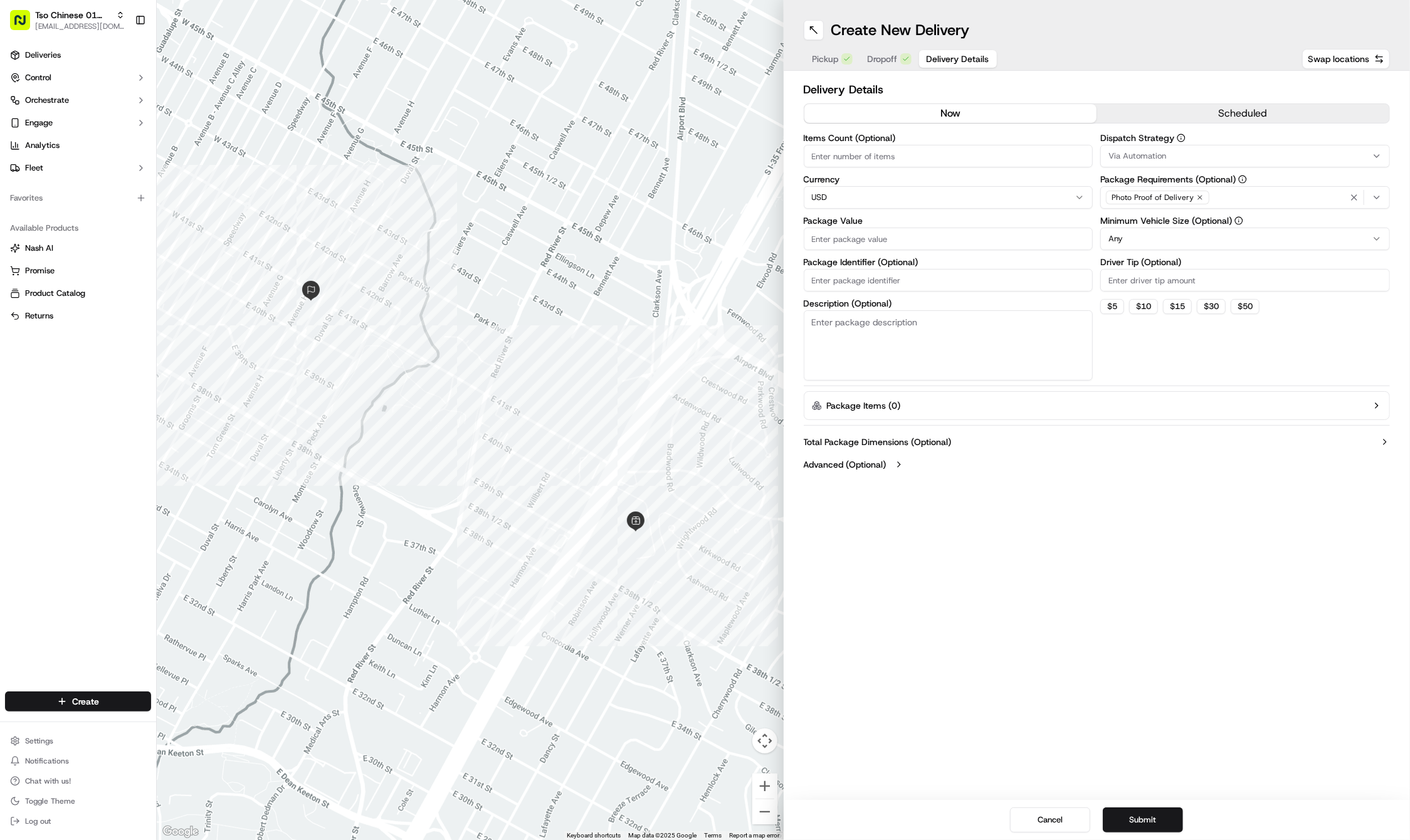
click at [1122, 279] on input "Driver Tip (Optional)" at bounding box center [1245, 280] width 290 height 22
type input "2"
click at [1143, 154] on span "Via Automation" at bounding box center [1137, 156] width 57 height 11
click at [1155, 228] on span "Tso Cherrywood Strategy" at bounding box center [1199, 224] width 154 height 11
click at [879, 274] on html "Tso Chinese 01 Cherrywood haran@tsochinese.com Toggle Sidebar Deliveries Contro…" at bounding box center [705, 420] width 1410 height 840
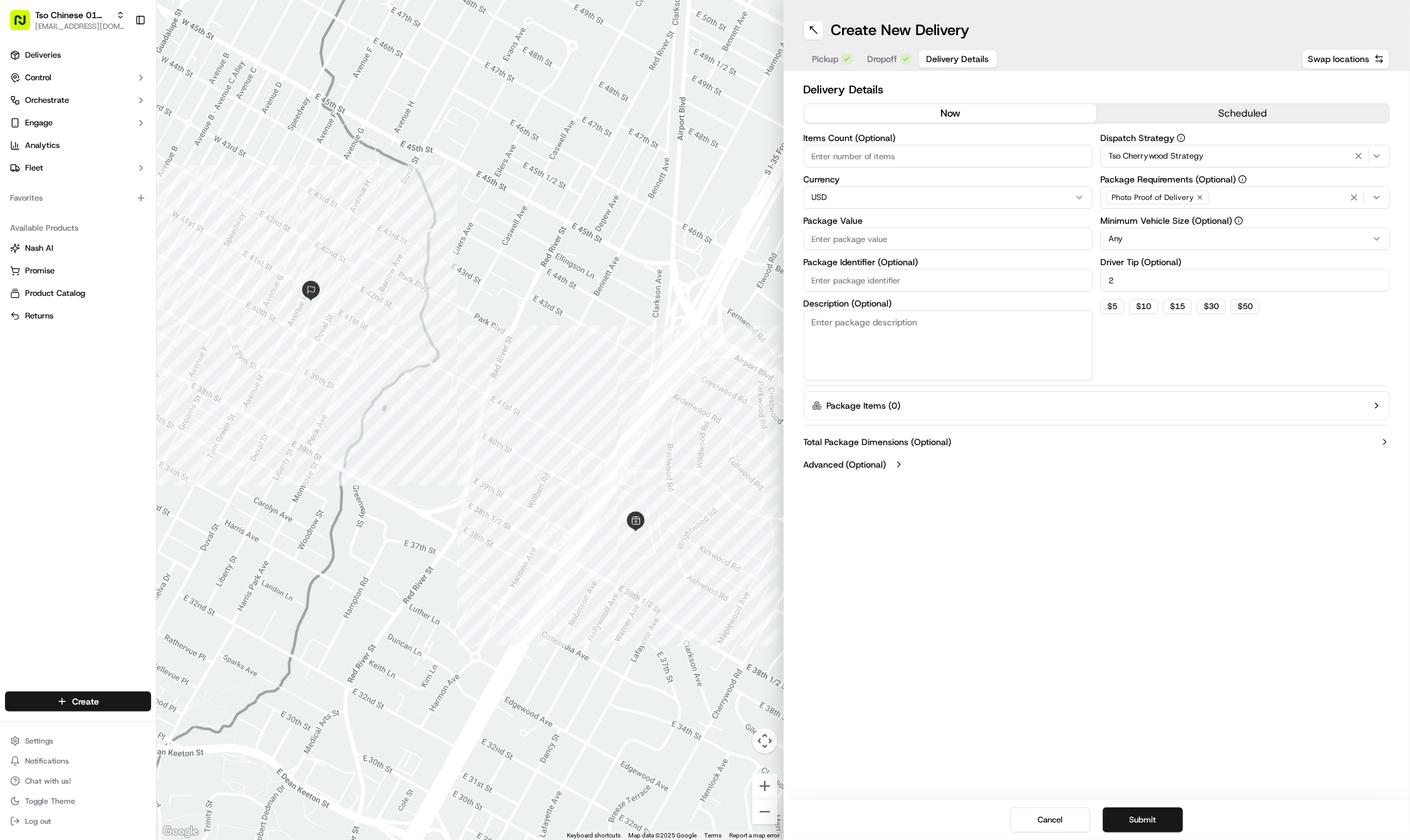
click at [879, 274] on input "Package Identifier (Optional)" at bounding box center [948, 280] width 290 height 22
paste input "52B77C7"
type input "52B77C7"
click at [859, 246] on input "Package Value" at bounding box center [948, 239] width 290 height 22
type input "59.27"
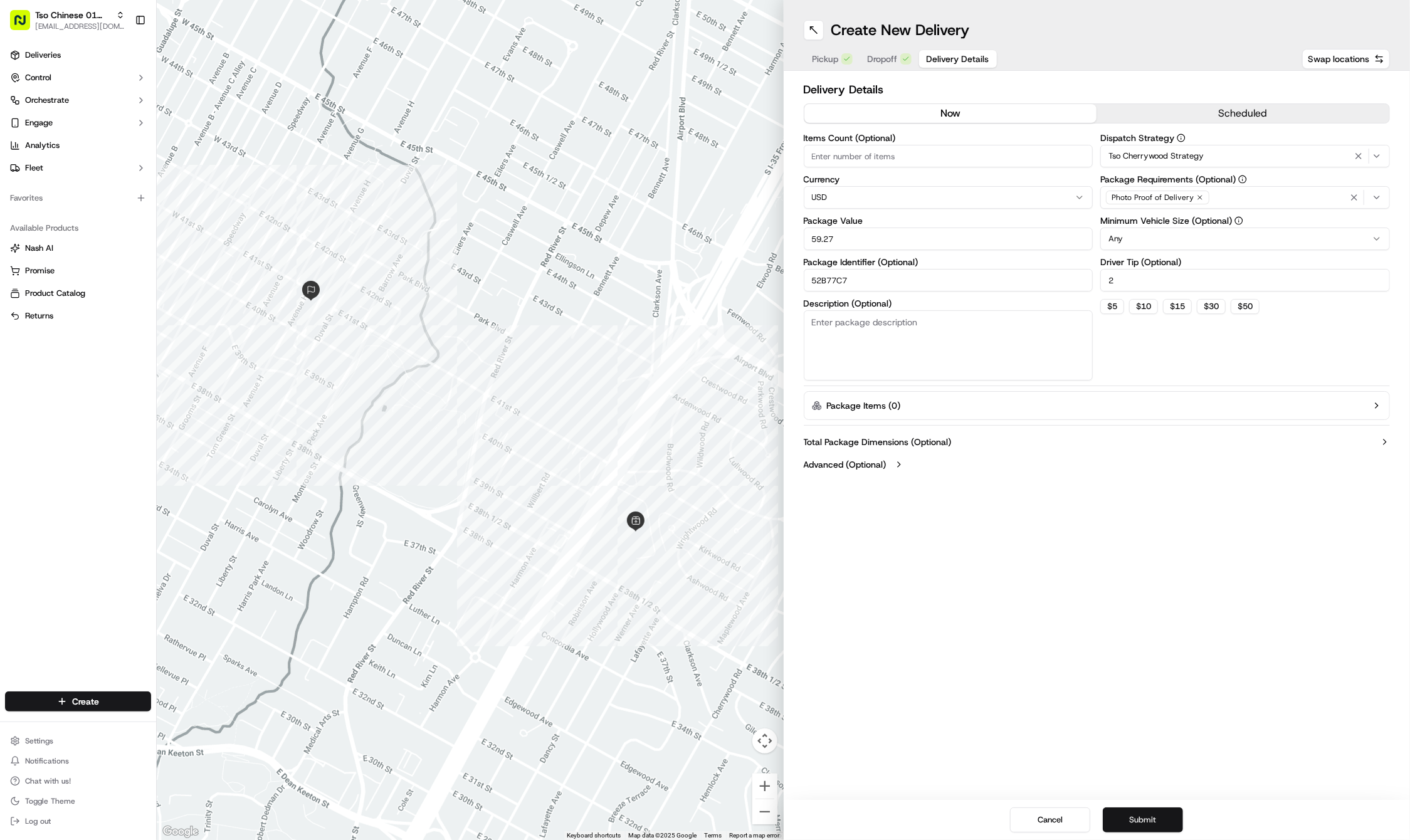
click at [1142, 821] on button "Submit" at bounding box center [1143, 819] width 81 height 25
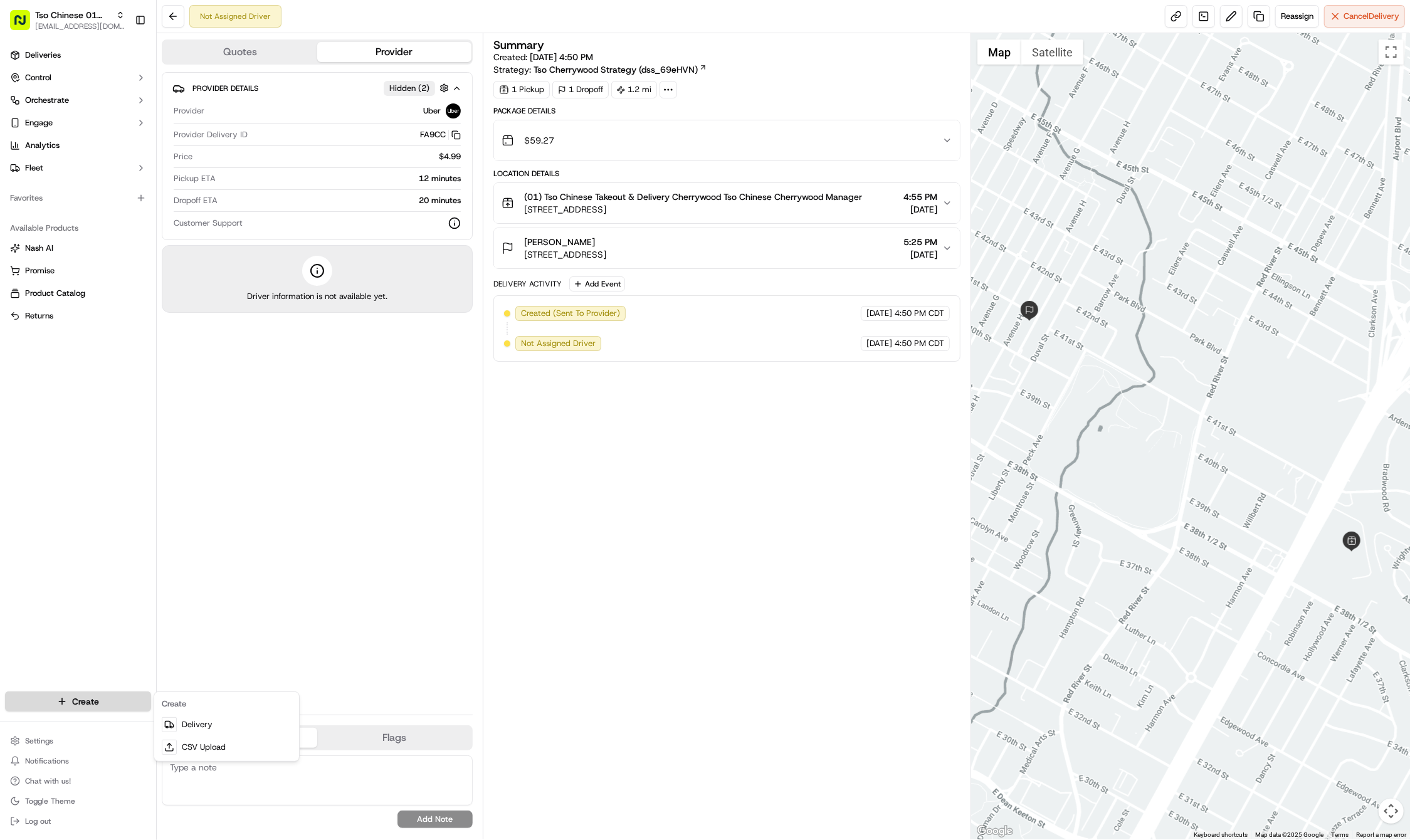
click at [89, 697] on html "Tso Chinese 01 Cherrywood haran@tsochinese.com Toggle Sidebar Deliveries Contro…" at bounding box center [705, 420] width 1410 height 840
click at [224, 716] on link "Delivery" at bounding box center [226, 724] width 140 height 22
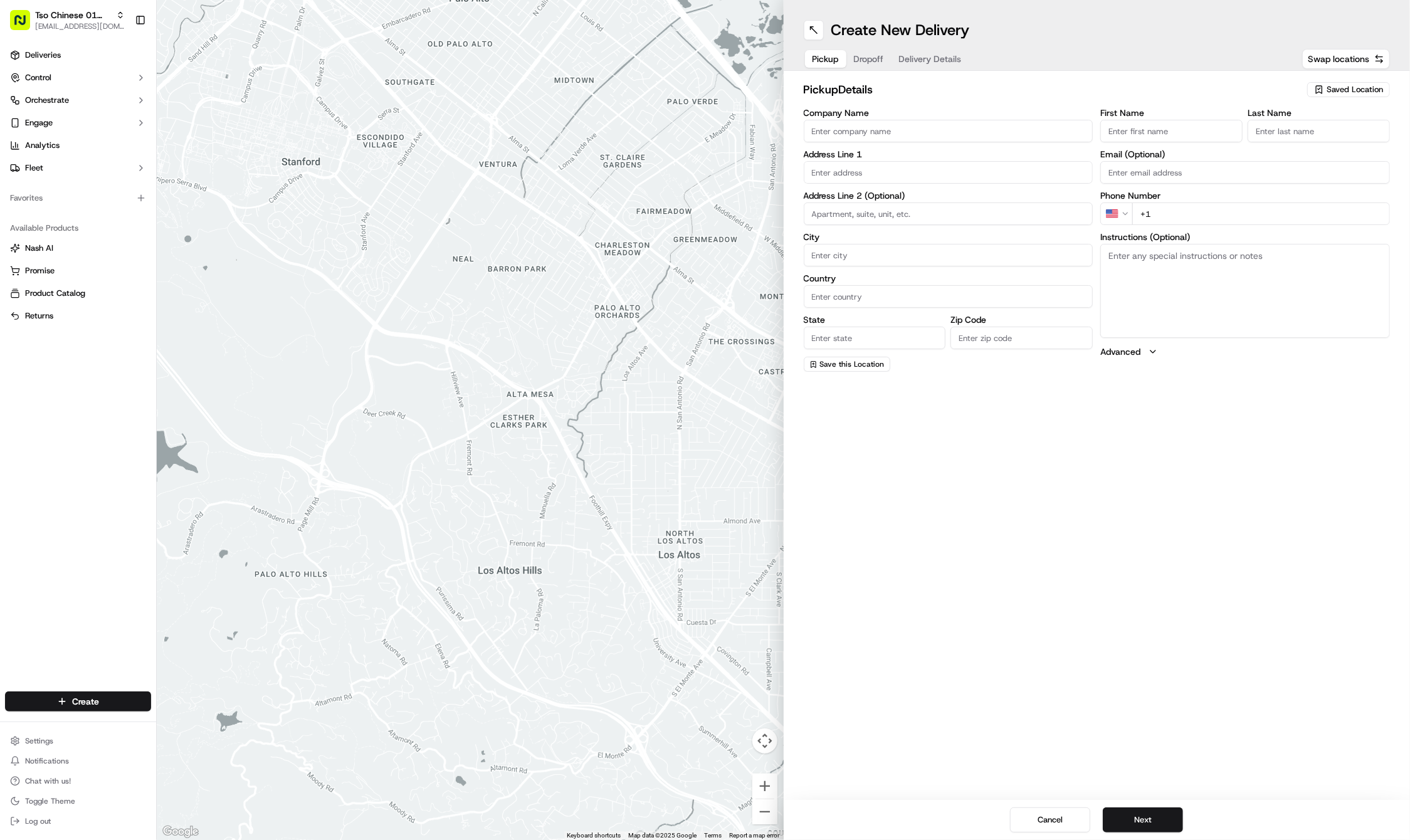
click at [1357, 89] on span "Saved Location" at bounding box center [1355, 89] width 57 height 11
click at [1300, 136] on span "(01) Tso Chinese Takeout & Delivery Cherrywood" at bounding box center [1327, 142] width 154 height 22
type input "(01) Tso Chinese Takeout & Delivery Cherrywood"
type input "Ste E-5"
type input "Austin"
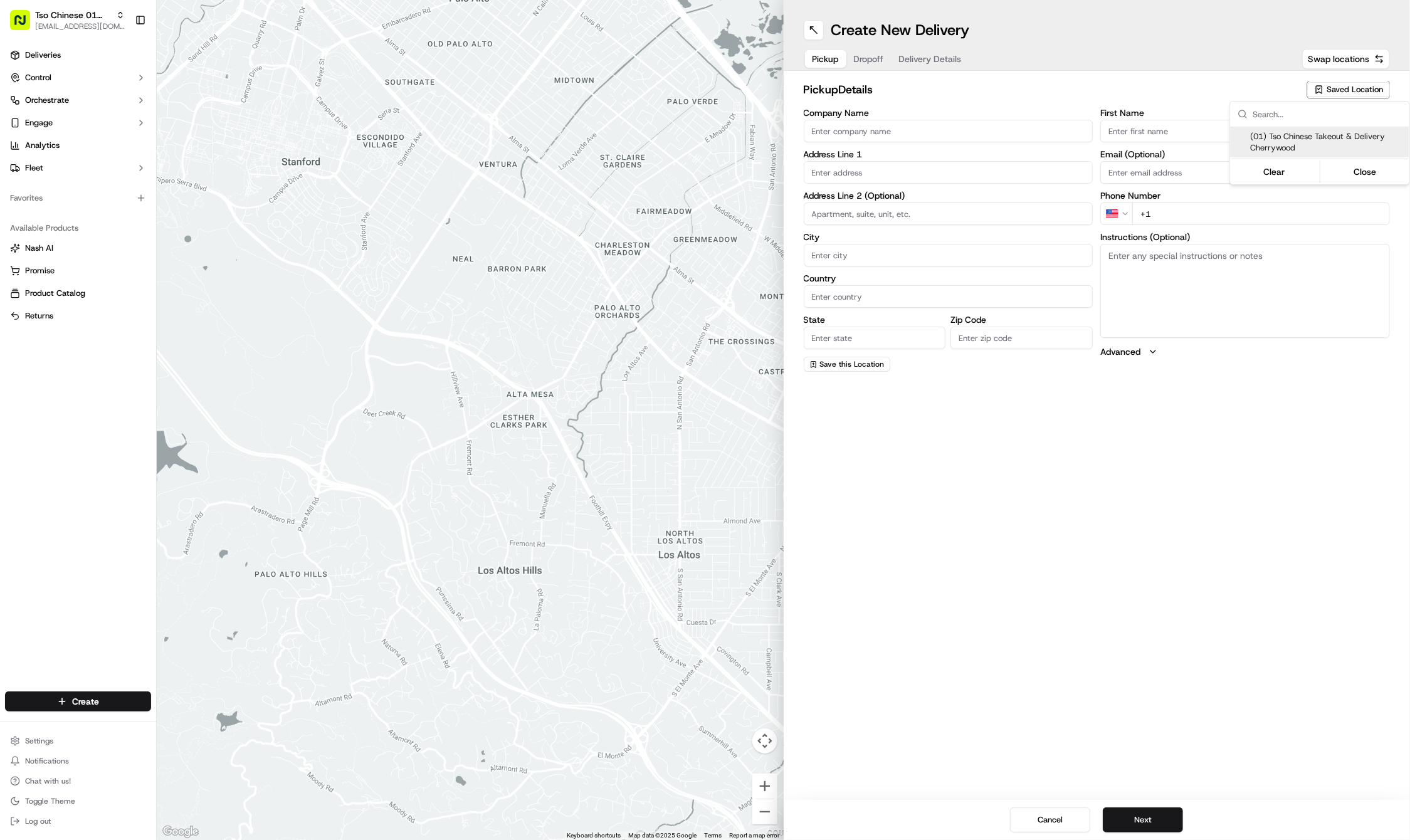
type input "US"
type input "TX"
type input "78722"
type input "Tso Chinese"
type input "Cherrywood Manager"
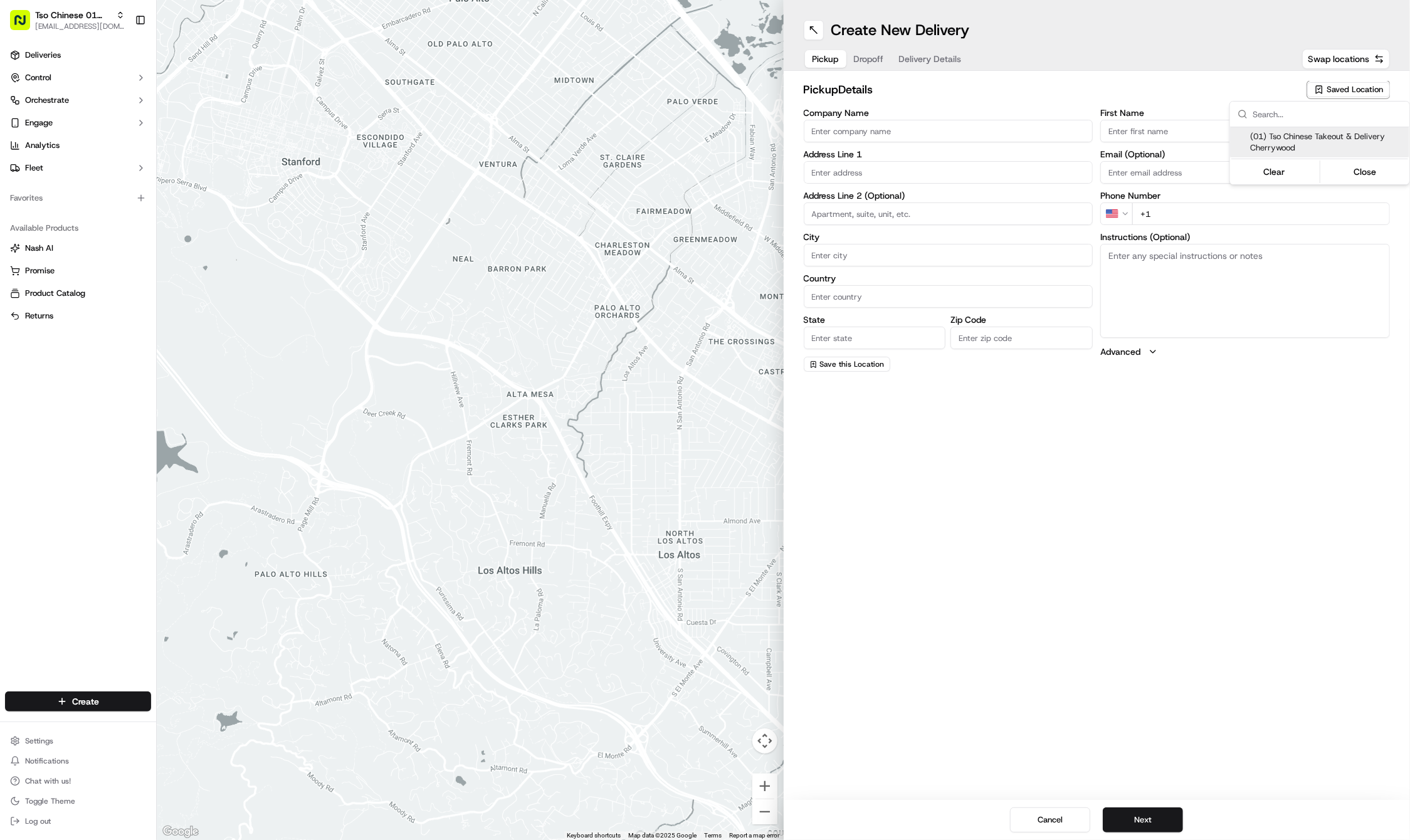
type input "cherrywoodstore@tsochinese.com"
type input "+1 512 401 3232"
type textarea "Submit a picture displaying address & food as Proof of Delivery. Envía una foto…"
type input "3909 N Interstate Hwy 35"
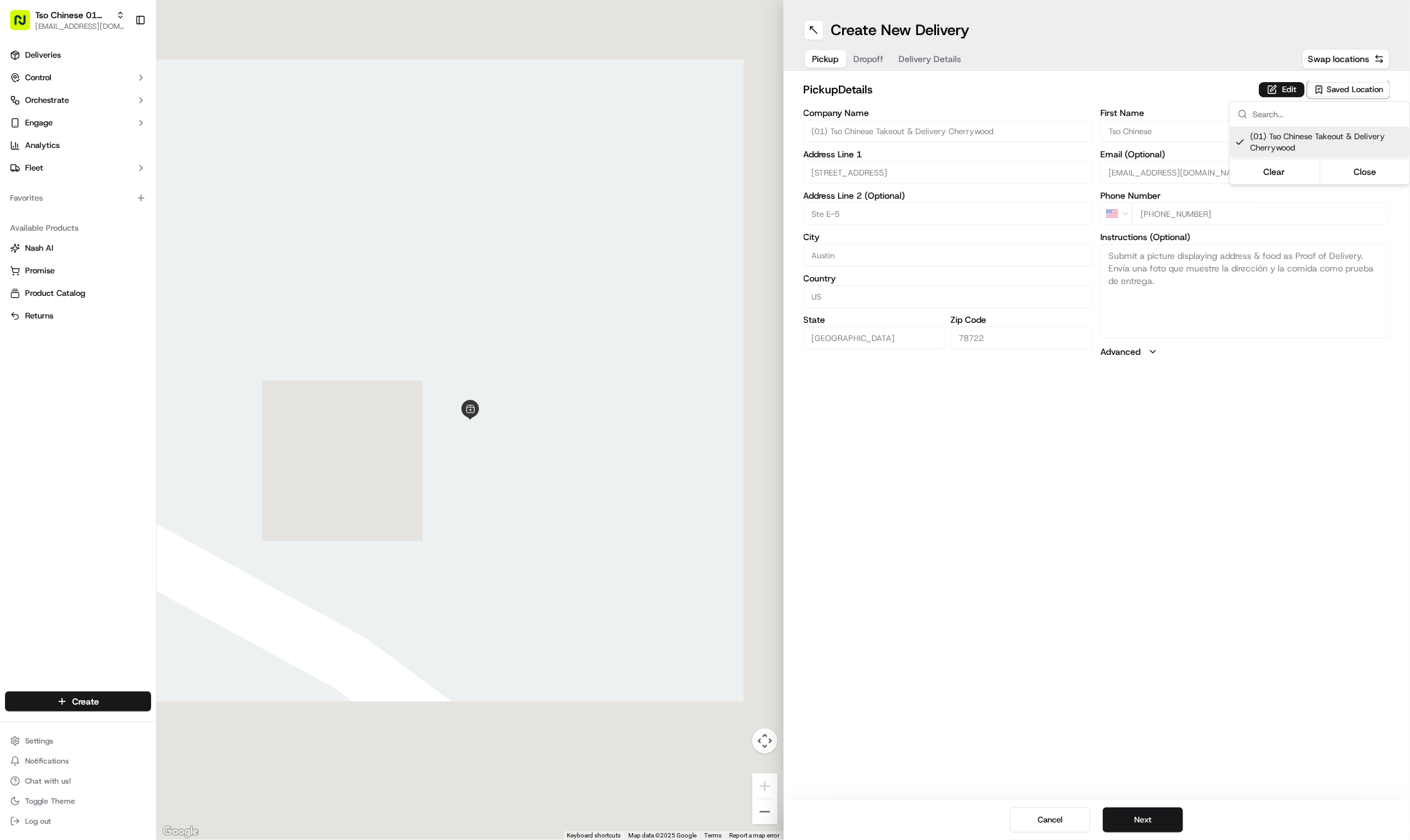
click at [1146, 463] on html "Tso Chinese 01 Cherrywood haran@tsochinese.com Toggle Sidebar Deliveries Contro…" at bounding box center [705, 420] width 1410 height 840
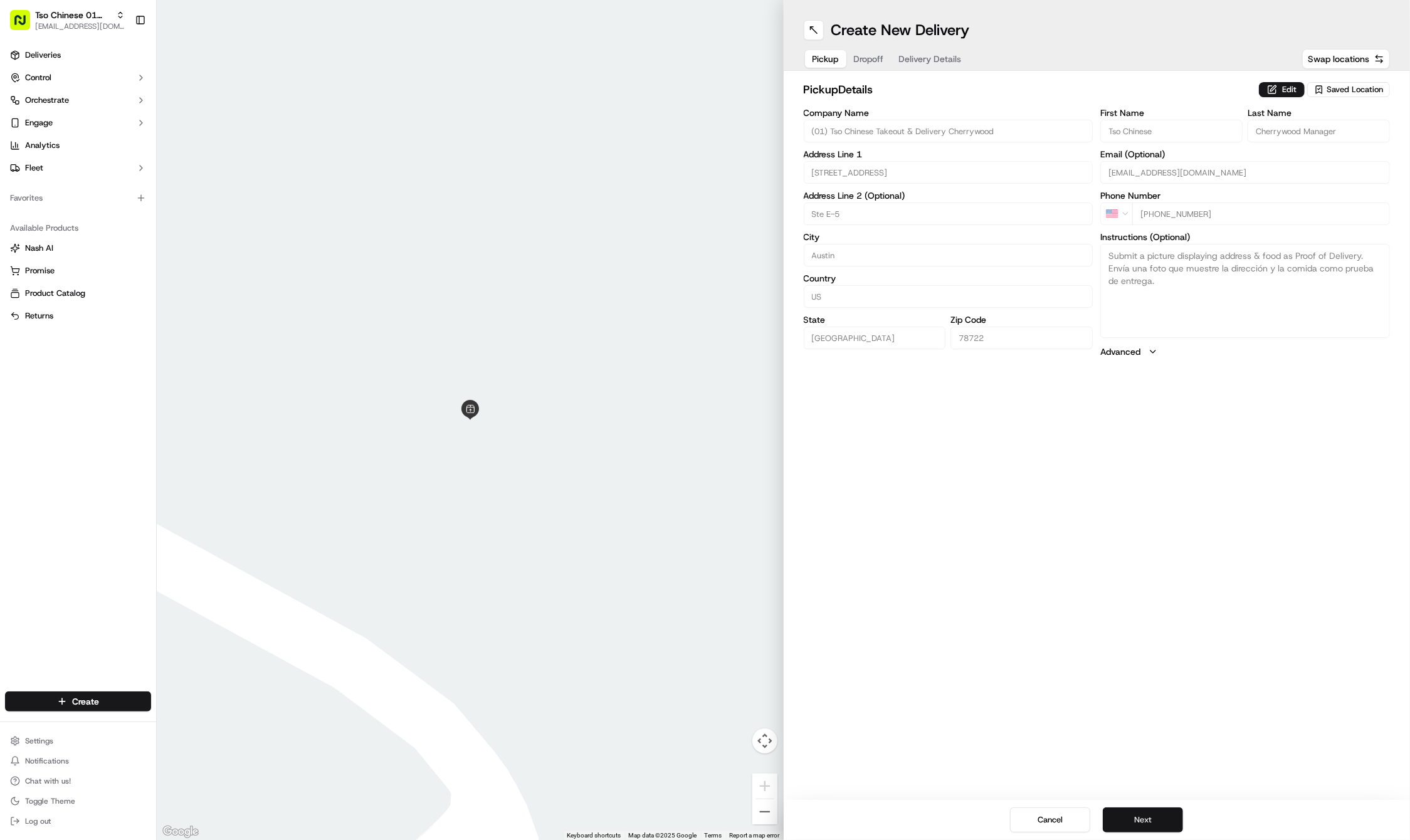
click at [1143, 826] on button "Next" at bounding box center [1143, 819] width 81 height 25
paste input "Christopher"
type input "Christopher"
paste input "Friedman"
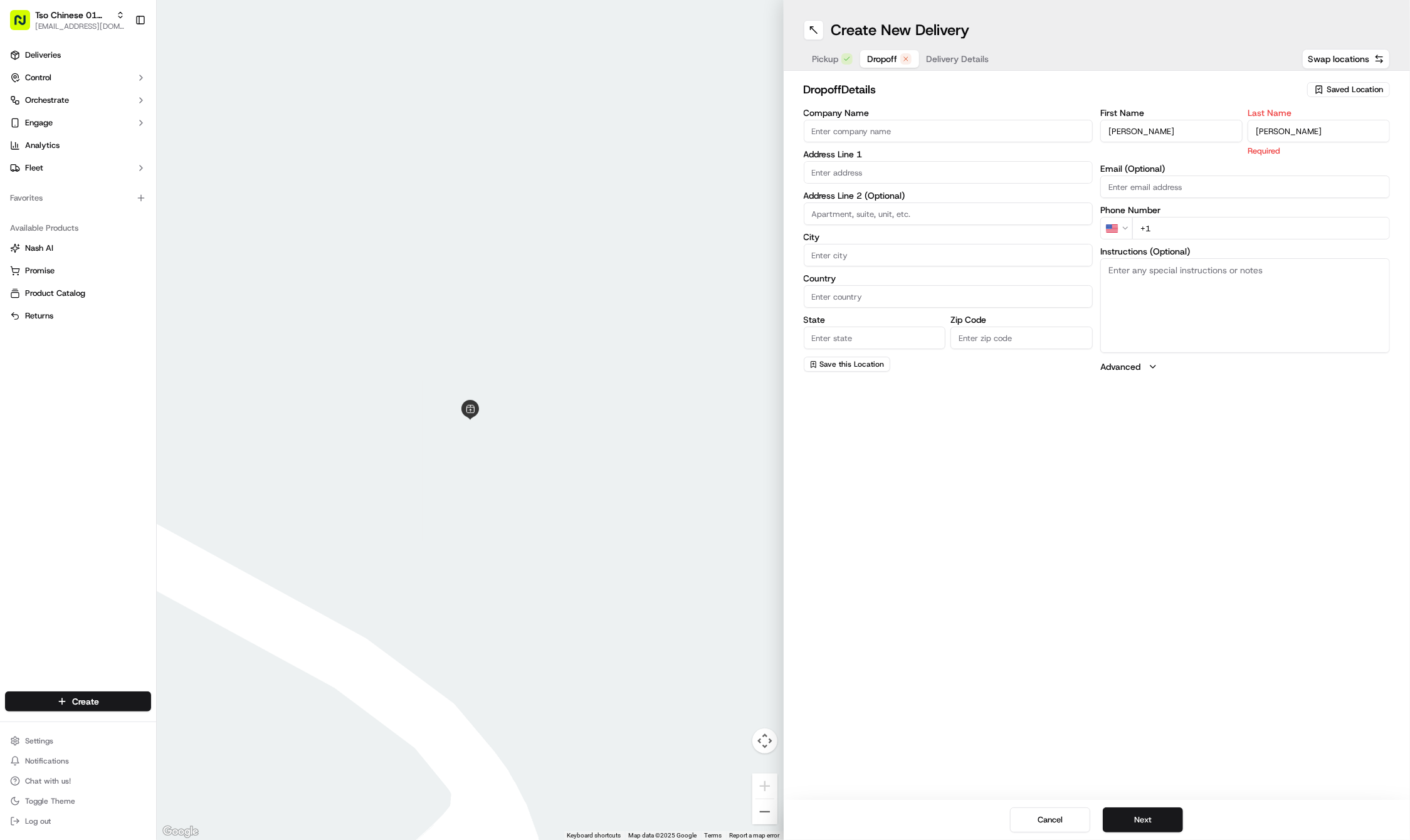
type input "Friedman"
paste input "818 406 8841"
type input "+1 818 406 8841"
paste input "6909 La Salle Dr"
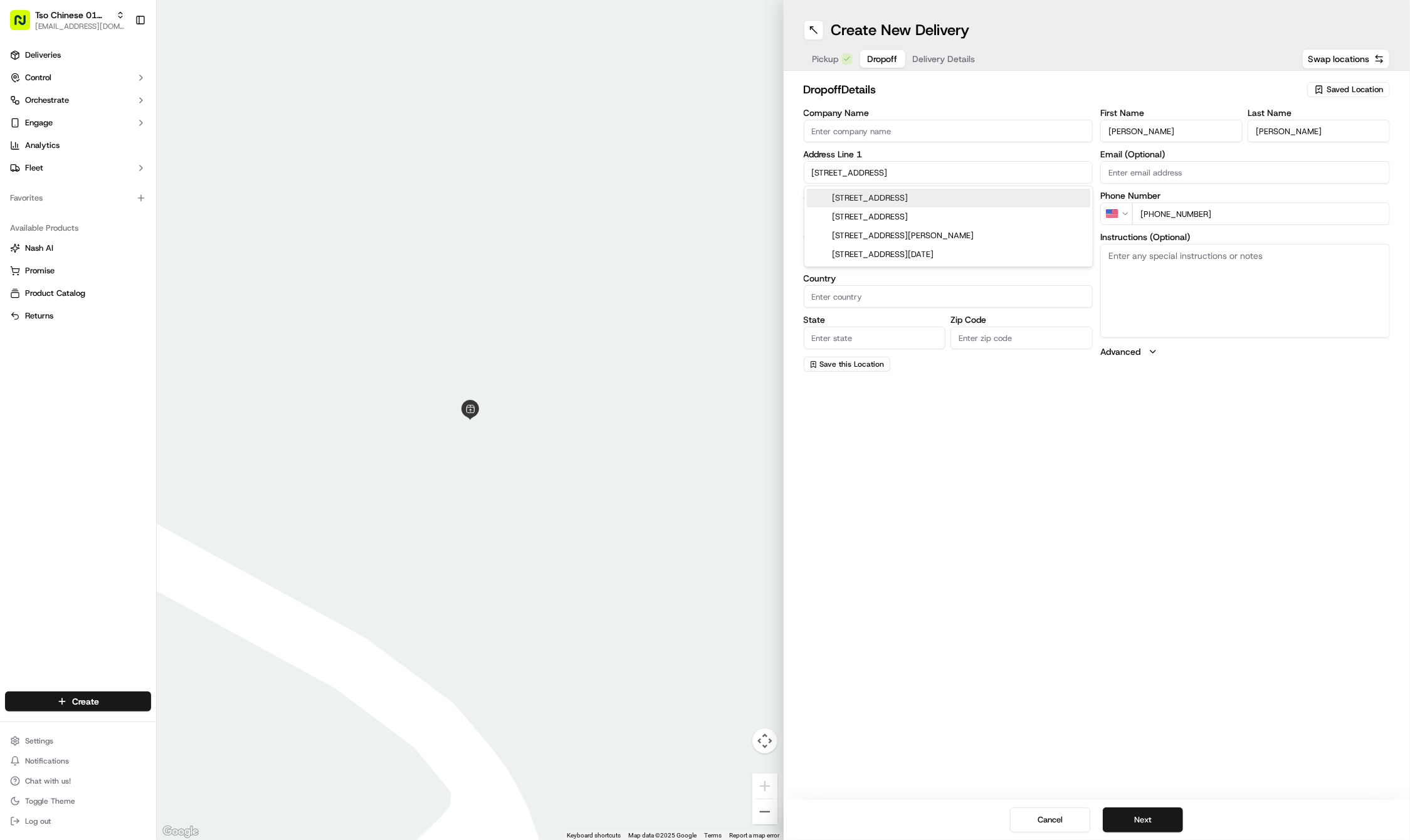
click at [860, 195] on div "6909 La Salle Drive, Austin, TX" at bounding box center [948, 199] width 283 height 19
type input "[STREET_ADDRESS]"
type input "Austin"
type input "United States"
type input "TX"
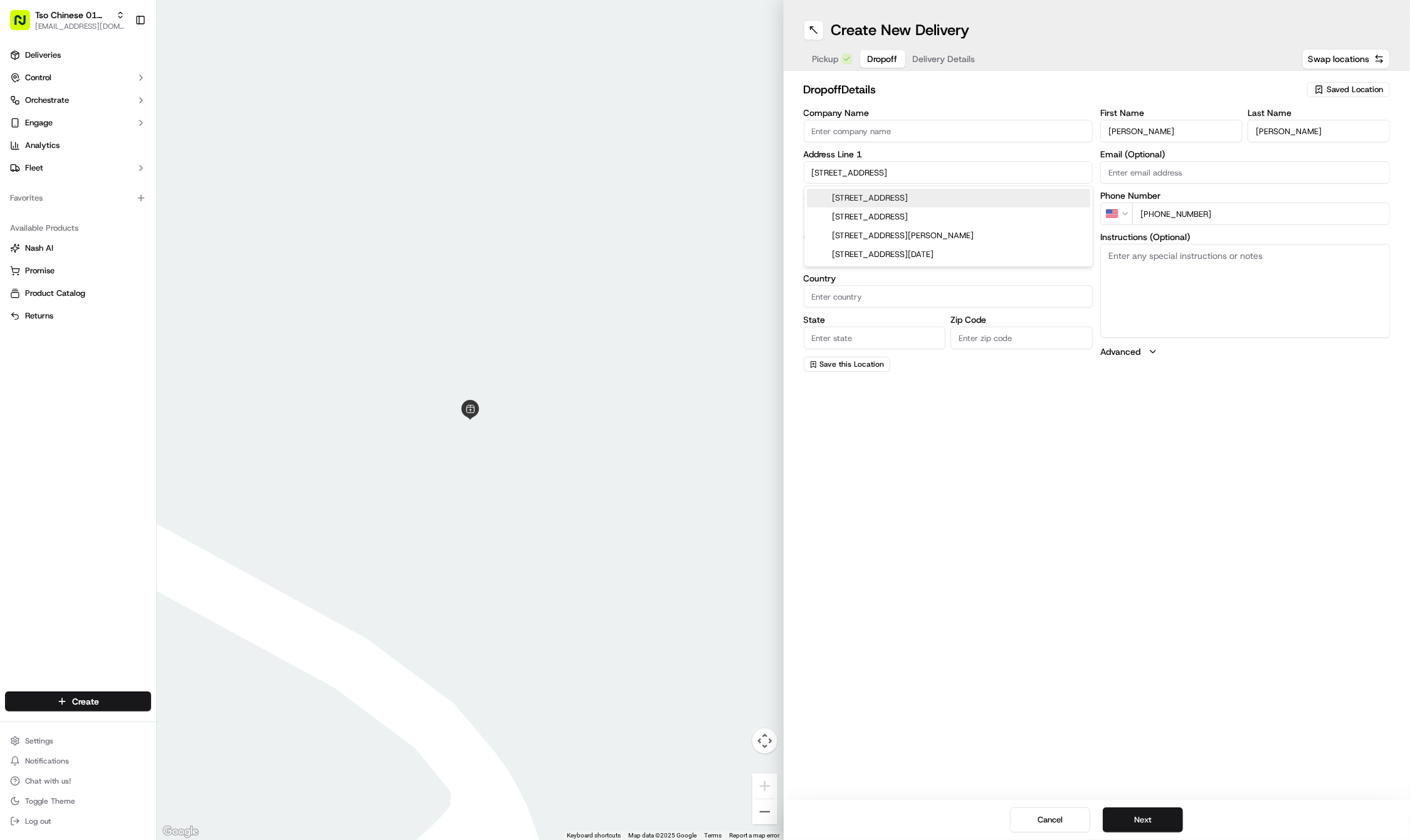
type input "78723"
type input "6909 La Salle Drive"
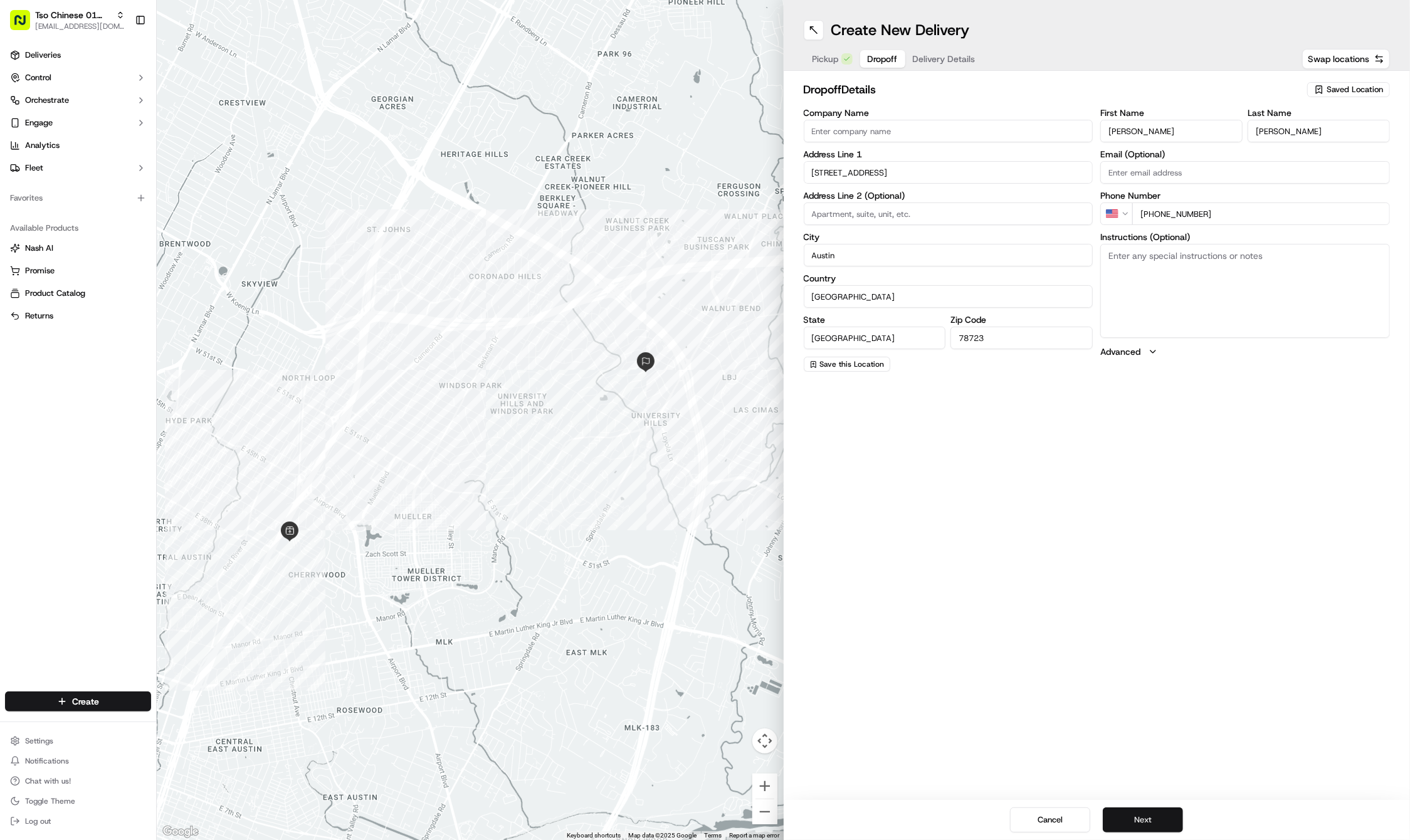
click at [1127, 821] on button "Next" at bounding box center [1143, 819] width 81 height 25
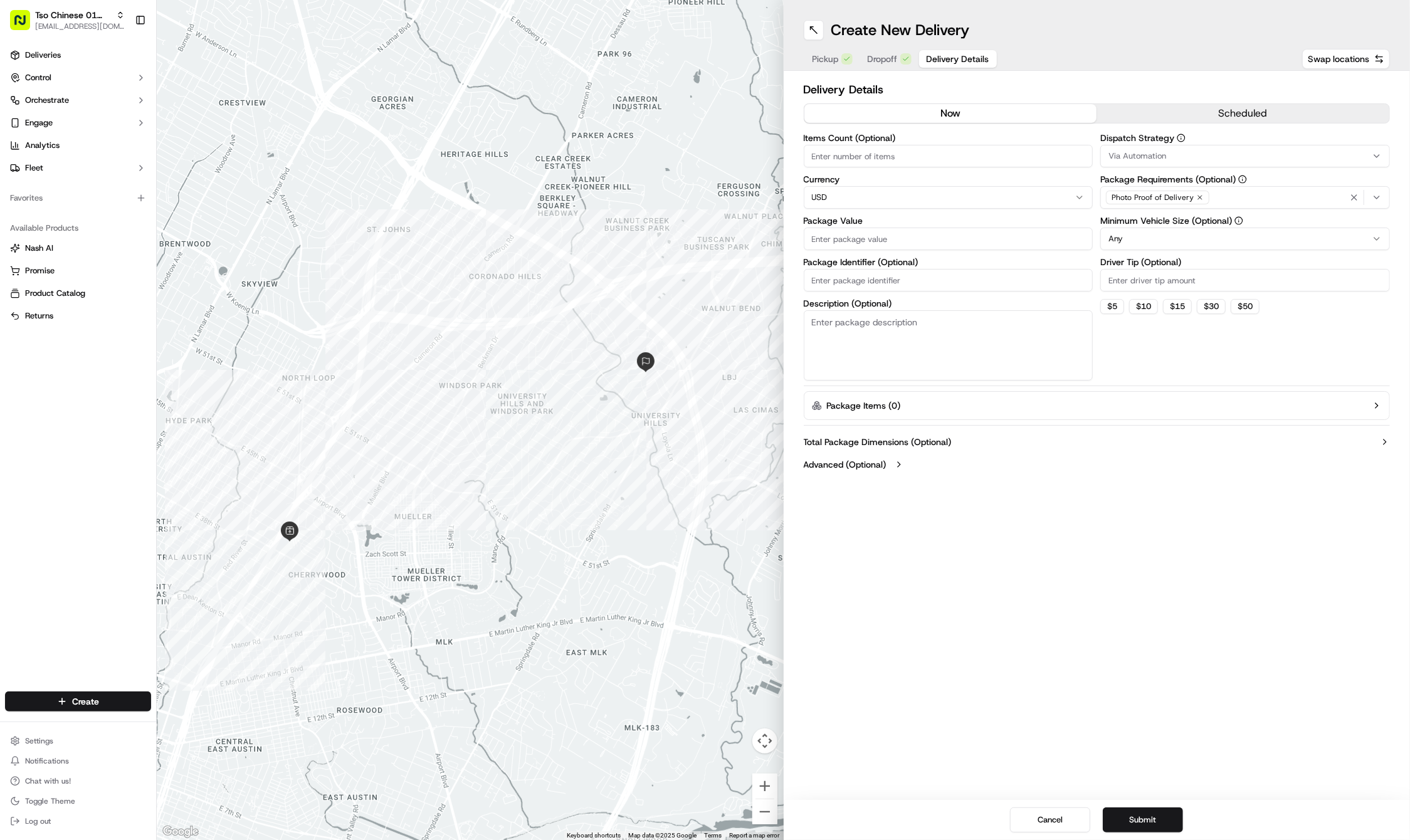
click at [856, 274] on input "Package Identifier (Optional)" at bounding box center [948, 280] width 290 height 22
paste input "NOH6CFW"
type input "NOH6CFW"
click at [839, 242] on input "Package Value" at bounding box center [948, 239] width 290 height 22
type input "34.53"
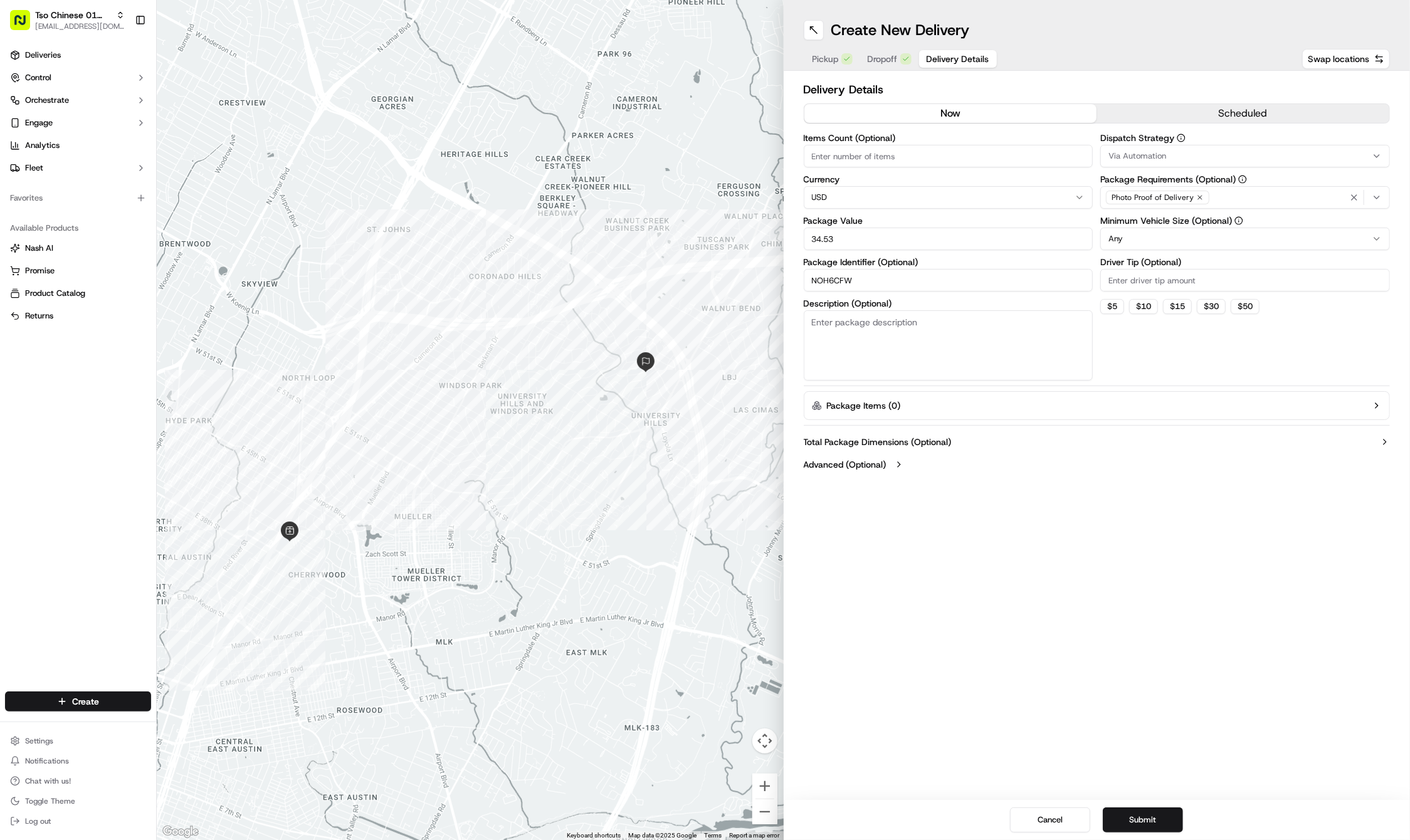
click at [1166, 277] on input "Driver Tip (Optional)" at bounding box center [1245, 280] width 290 height 22
type input "2"
click at [1198, 194] on icon "button" at bounding box center [1199, 197] width 7 height 7
click at [1198, 194] on div "Select requirements" at bounding box center [1245, 197] width 283 height 11
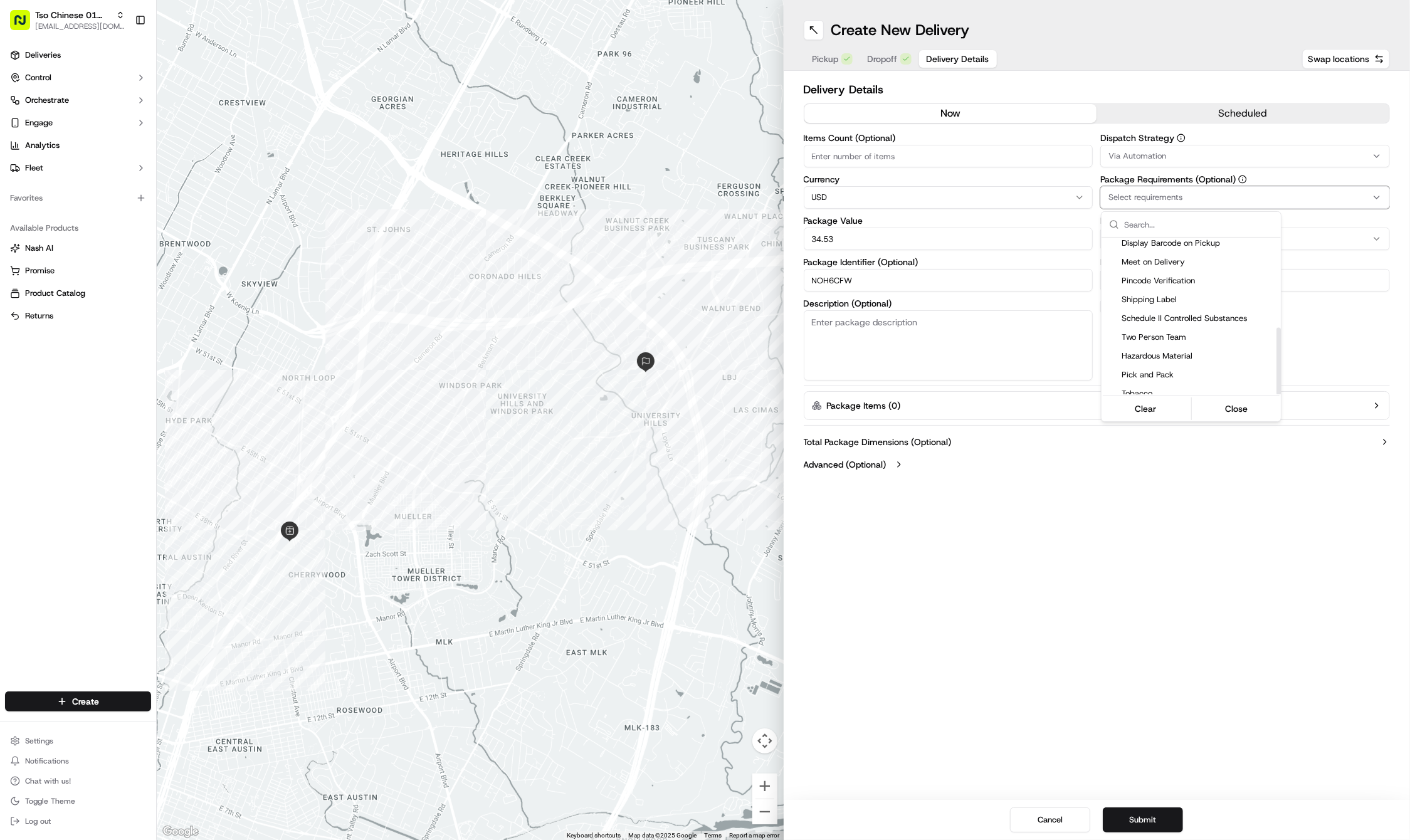
click at [1170, 256] on span "Meet on Delivery" at bounding box center [1199, 262] width 154 height 11
click at [1155, 156] on html "Tso Chinese 01 Cherrywood haran@tsochinese.com Toggle Sidebar Deliveries Contro…" at bounding box center [705, 420] width 1410 height 840
click at [1155, 156] on span "Via Automation" at bounding box center [1137, 156] width 57 height 11
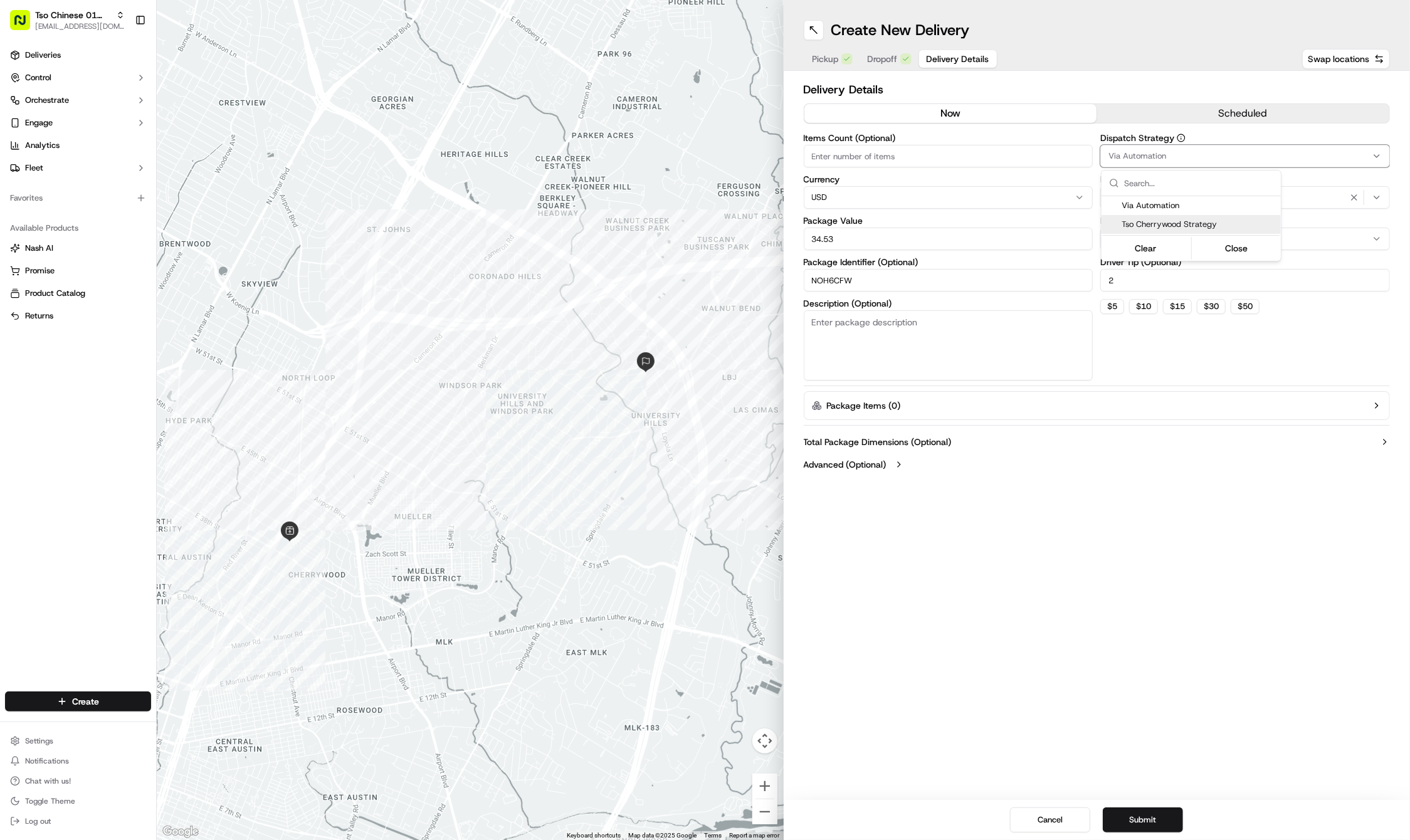
click at [1152, 221] on span "Tso Cherrywood Strategy" at bounding box center [1199, 224] width 154 height 11
click at [1114, 579] on html "Tso Chinese 01 Cherrywood haran@tsochinese.com Toggle Sidebar Deliveries Contro…" at bounding box center [705, 420] width 1410 height 840
click at [1142, 683] on div "Create New Delivery Pickup Dropoff Delivery Details Swap locations Delivery Det…" at bounding box center [1097, 420] width 627 height 840
click at [1122, 813] on button "Submit" at bounding box center [1143, 819] width 81 height 25
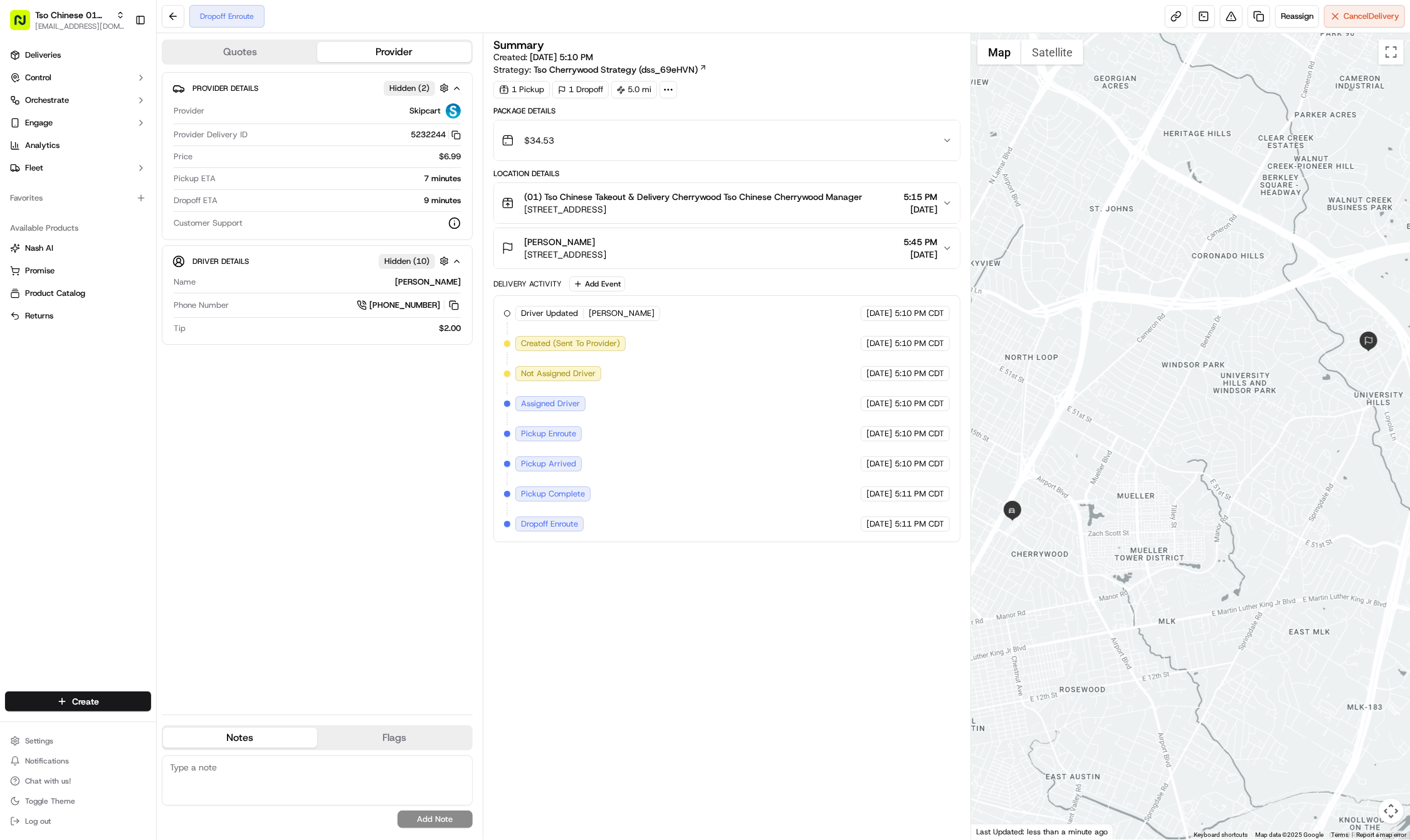
click at [131, 628] on div "Deliveries Control Orchestrate Engage Analytics Fleet Favorites Available Produ…" at bounding box center [78, 361] width 156 height 641
click at [101, 700] on html "Tso Chinese 01 Cherrywood haran@tsochinese.com Toggle Sidebar Deliveries Contro…" at bounding box center [705, 420] width 1410 height 840
click at [186, 727] on link "Delivery" at bounding box center [226, 724] width 140 height 22
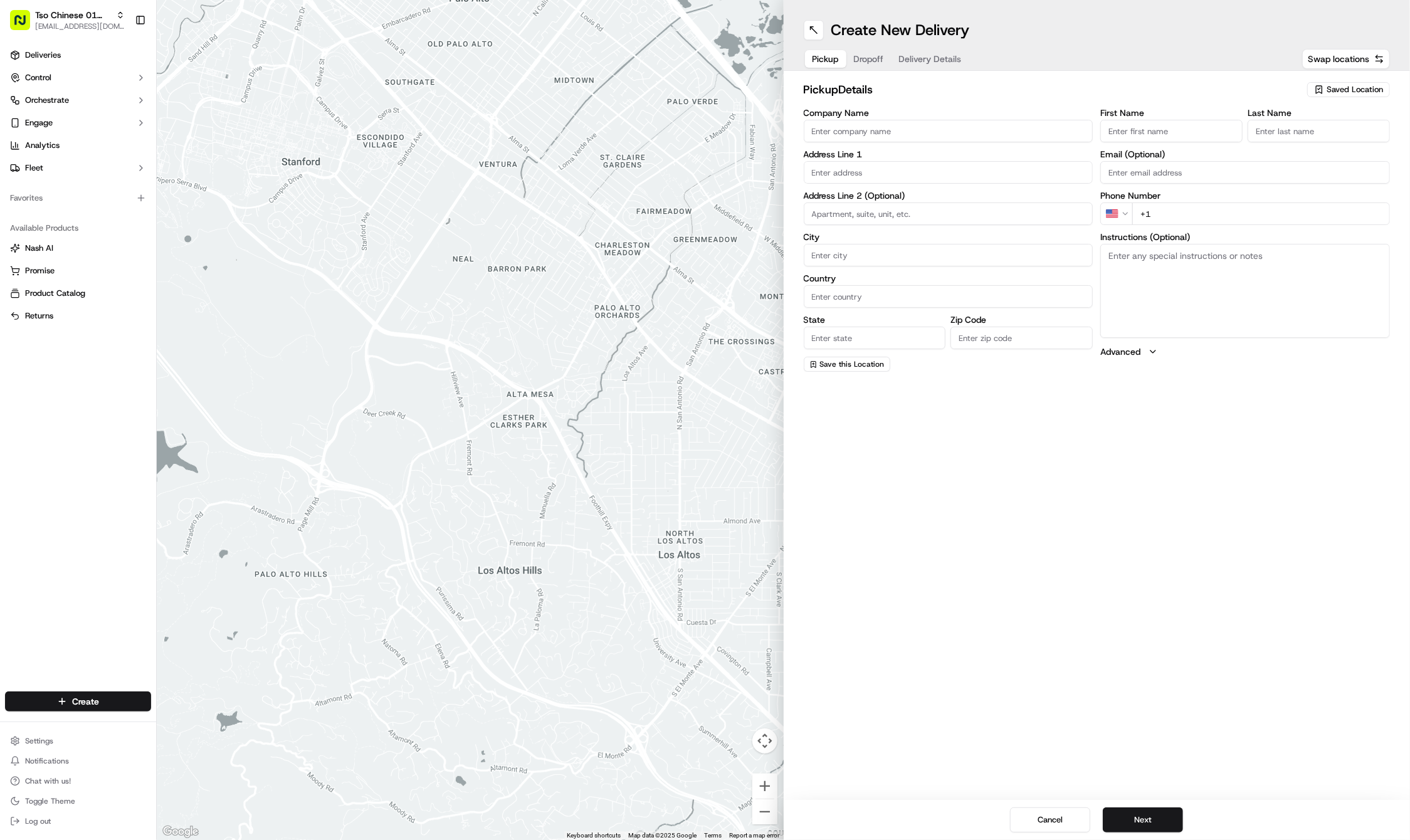
click at [1333, 86] on span "Saved Location" at bounding box center [1355, 89] width 57 height 11
click at [1295, 139] on span "(01) Tso Chinese Takeout & Delivery Cherrywood" at bounding box center [1327, 142] width 154 height 22
type input "(01) Tso Chinese Takeout & Delivery Cherrywood"
type input "Ste E-5"
type input "Austin"
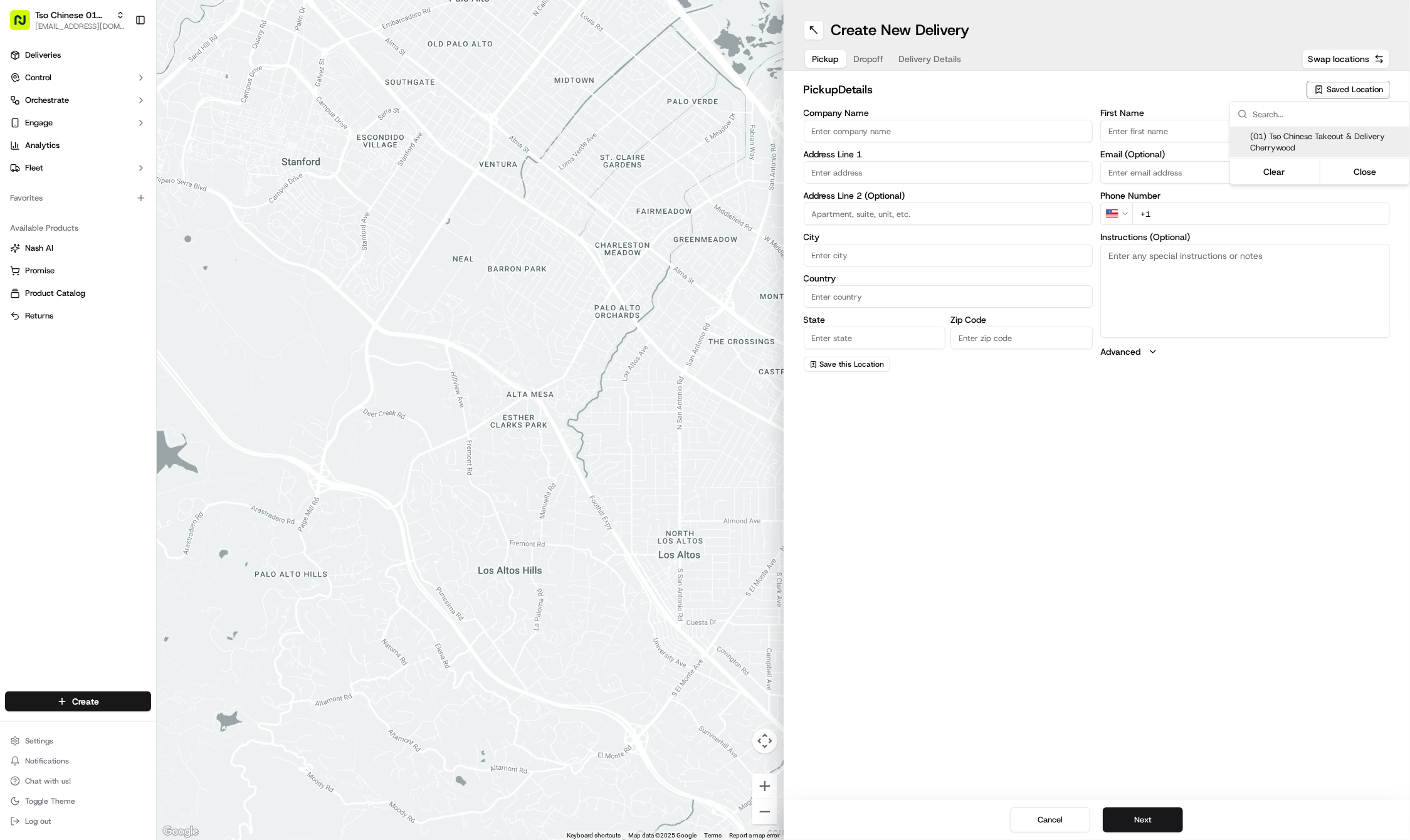
type input "US"
type input "TX"
type input "78722"
type input "Tso Chinese"
type input "Cherrywood Manager"
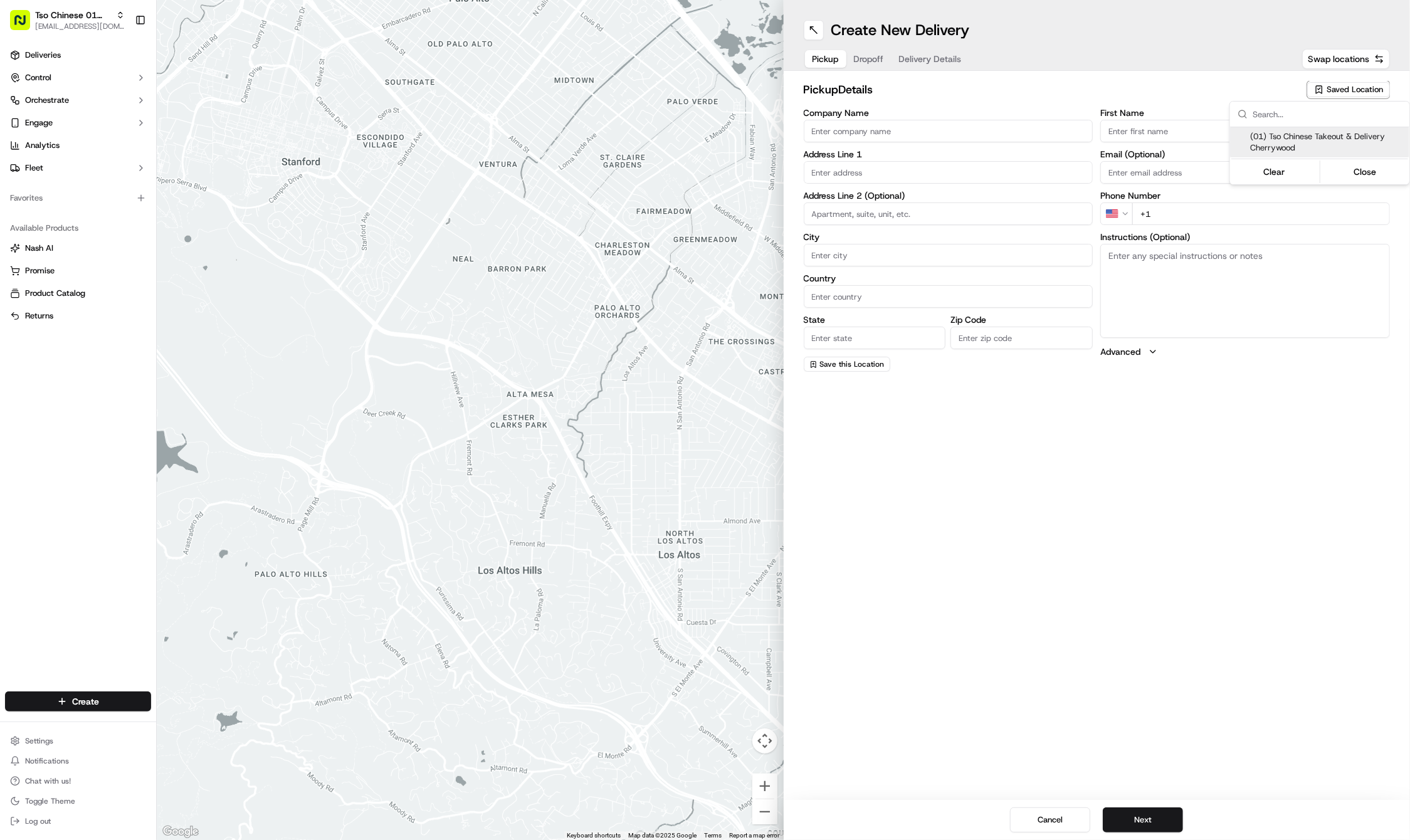
type input "cherrywoodstore@tsochinese.com"
type input "+1 512 401 3232"
type textarea "Submit a picture displaying address & food as Proof of Delivery. Envía una foto…"
type input "3909 N Interstate Hwy 35"
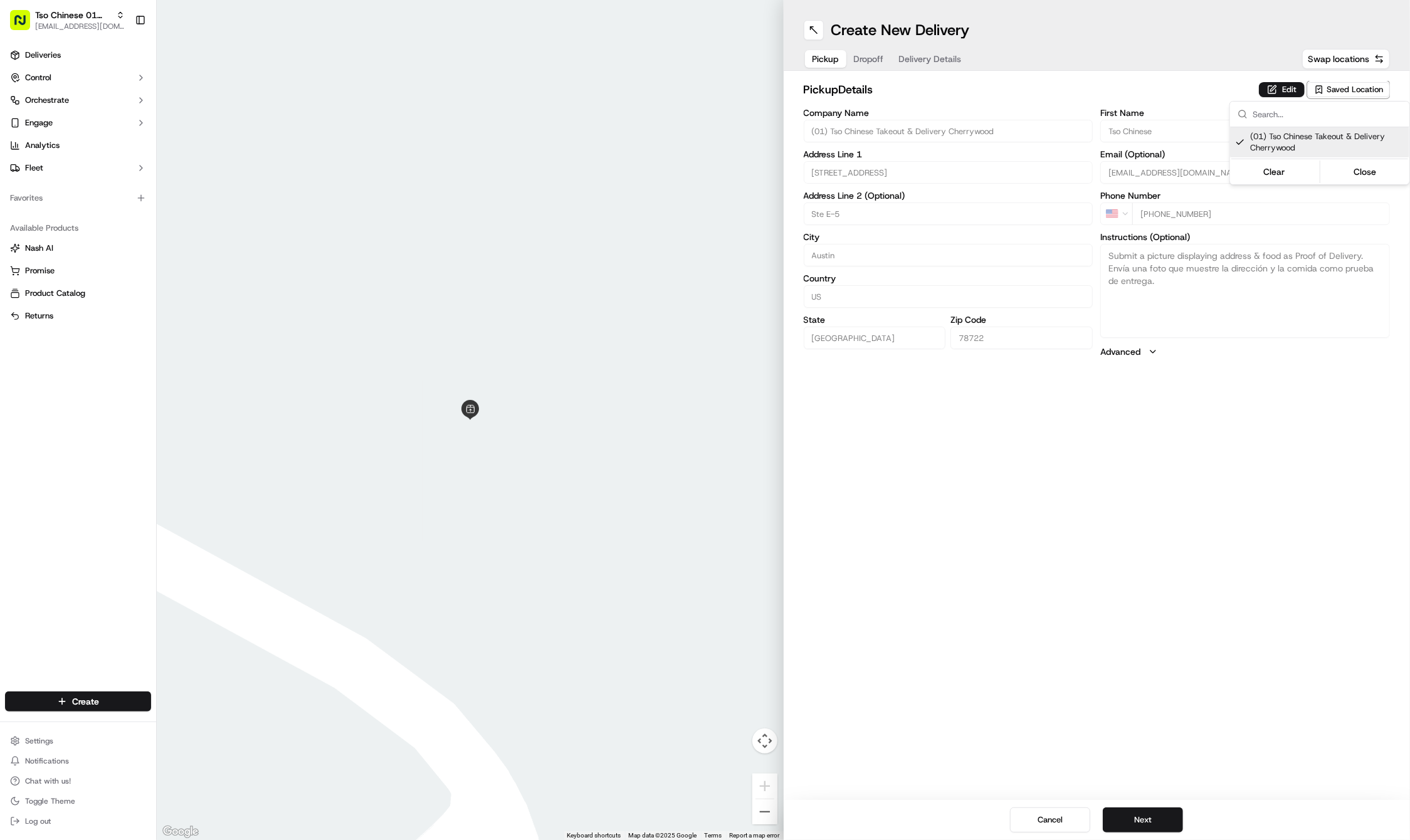
click at [1134, 547] on html "Tso Chinese 01 Cherrywood haran@tsochinese.com Toggle Sidebar Deliveries Contro…" at bounding box center [705, 420] width 1410 height 840
click at [1127, 818] on button "Next" at bounding box center [1143, 819] width 81 height 25
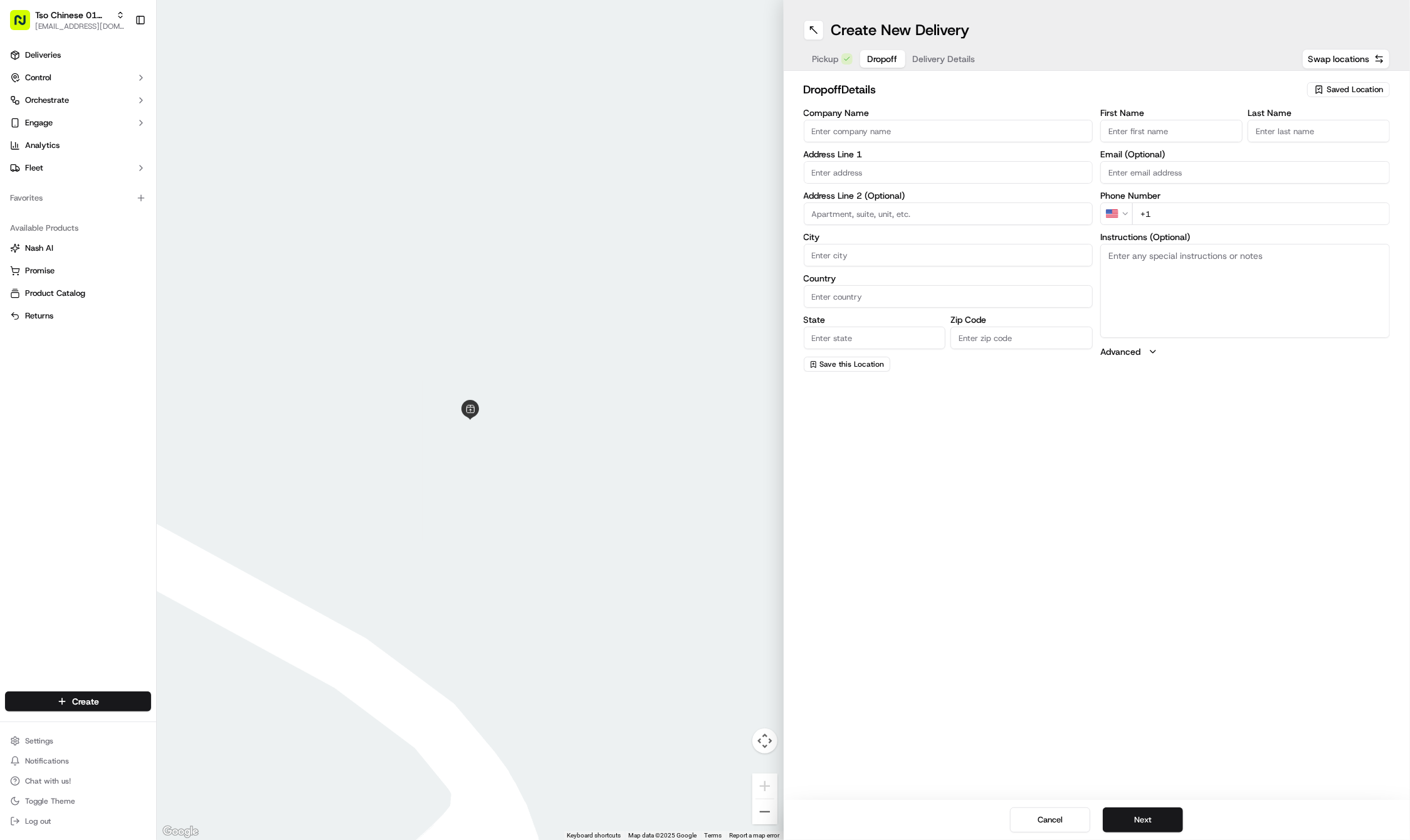
paste input "Steve"
type input "Steve"
click at [1325, 144] on div "First Name Steve Last Name Email (Optional) Phone Number US +1 Instructions (Op…" at bounding box center [1245, 240] width 290 height 263
paste input "Whichard"
type input "Whichard"
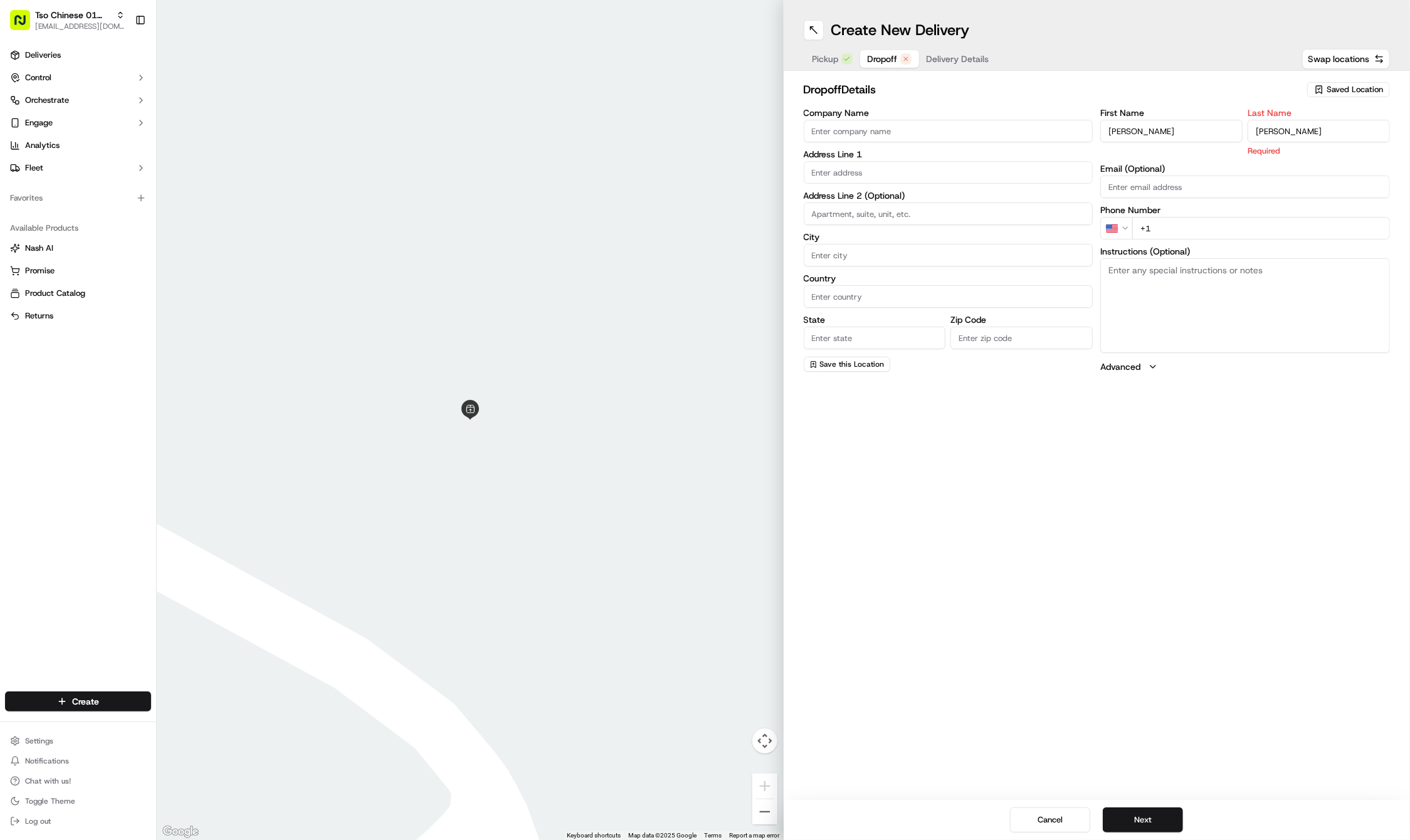
paste input "5225 Jain Ln"
click at [883, 191] on div "5225 Jain Ln, Austin, TX" at bounding box center [948, 199] width 283 height 19
type input "5225 Jain Ln, Austin, TX 78721, USA"
type input "Austin"
type input "United States"
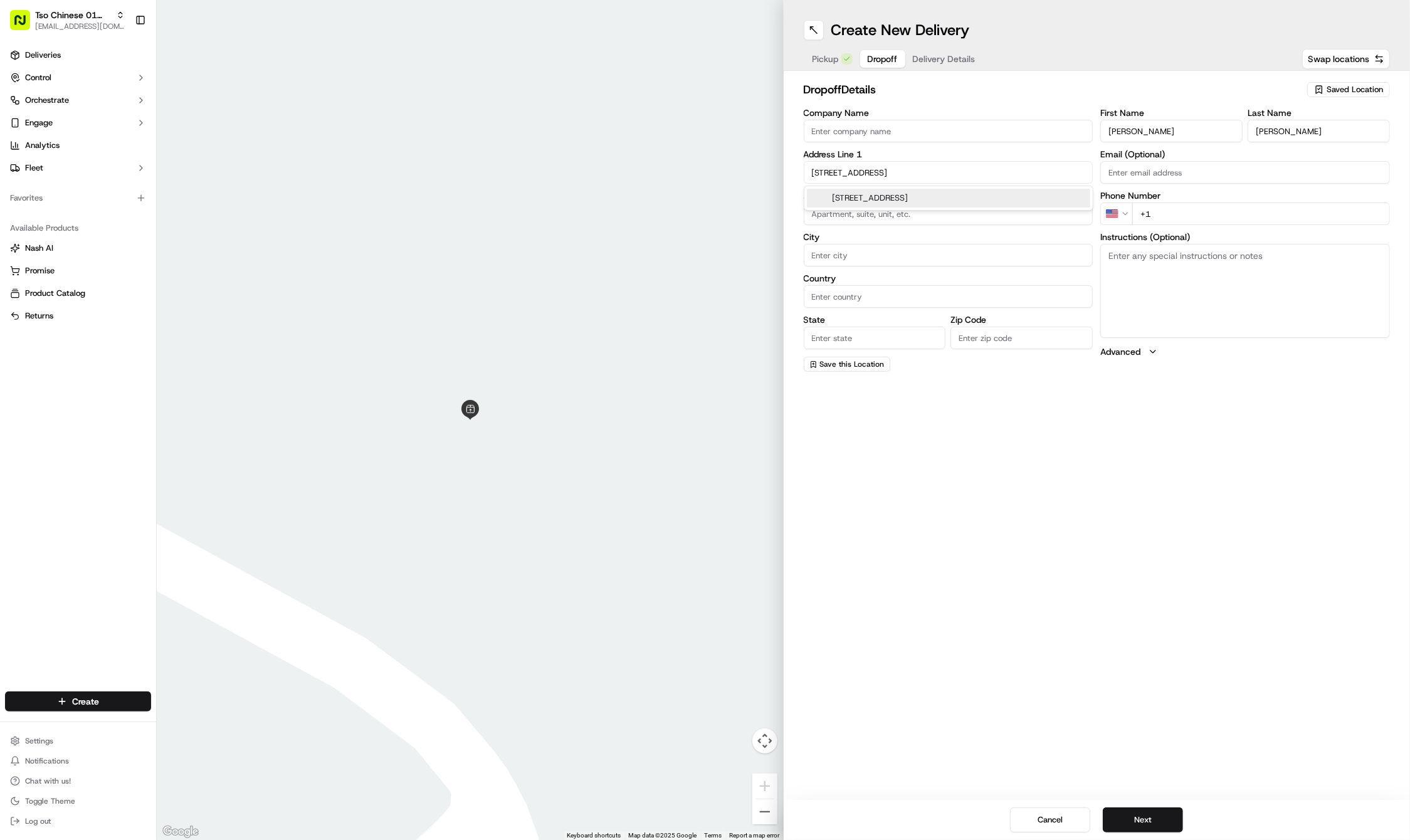
type input "TX"
type input "78721"
type input "5225 Jain Lane"
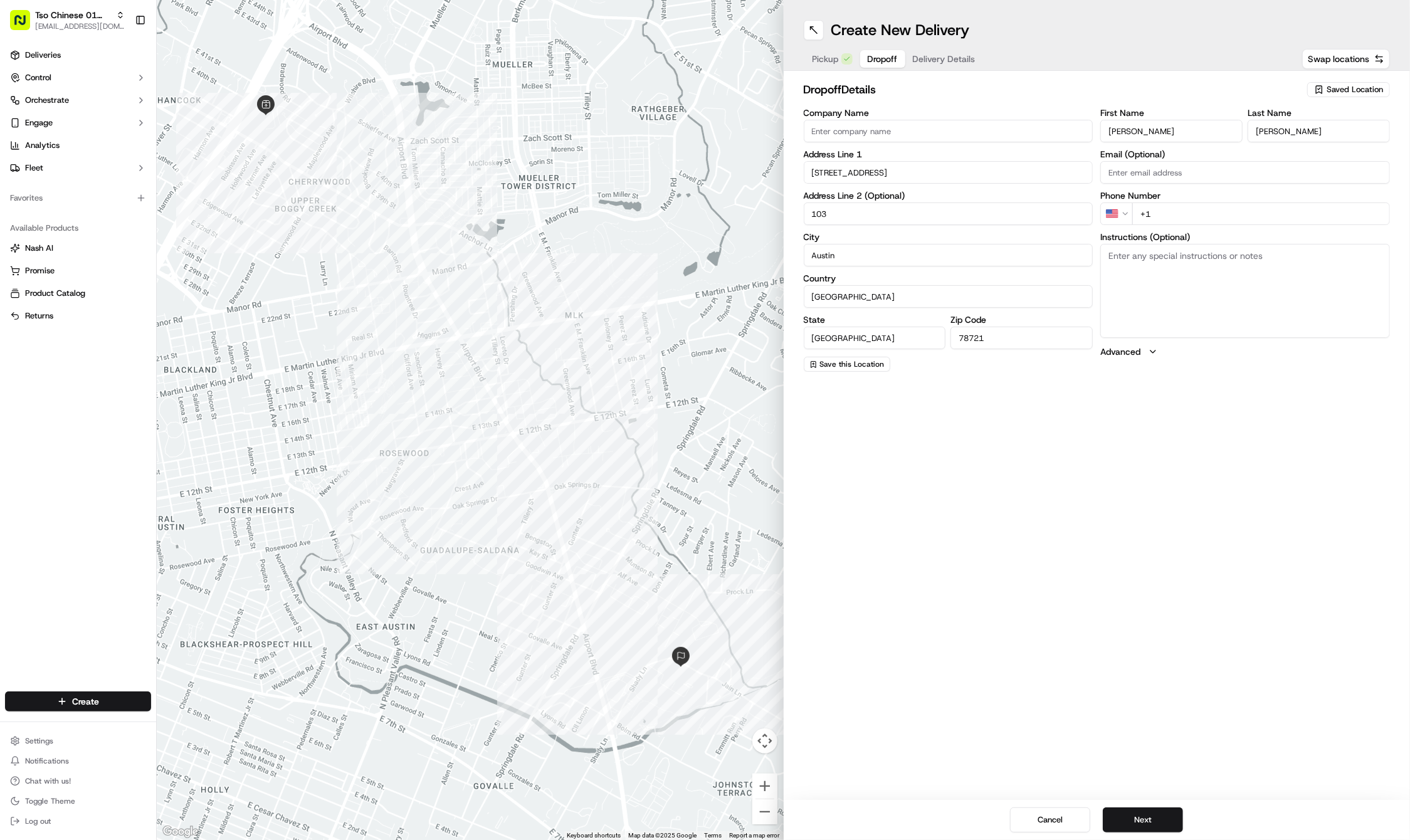
type input "103"
click at [1272, 337] on div "First Name Steve Last Name Whichard Email (Optional) Phone Number US +1 Instruc…" at bounding box center [1245, 240] width 290 height 263
click at [1250, 321] on textarea "Instructions (Optional)" at bounding box center [1245, 291] width 290 height 94
paste textarea "call box code is 1184"
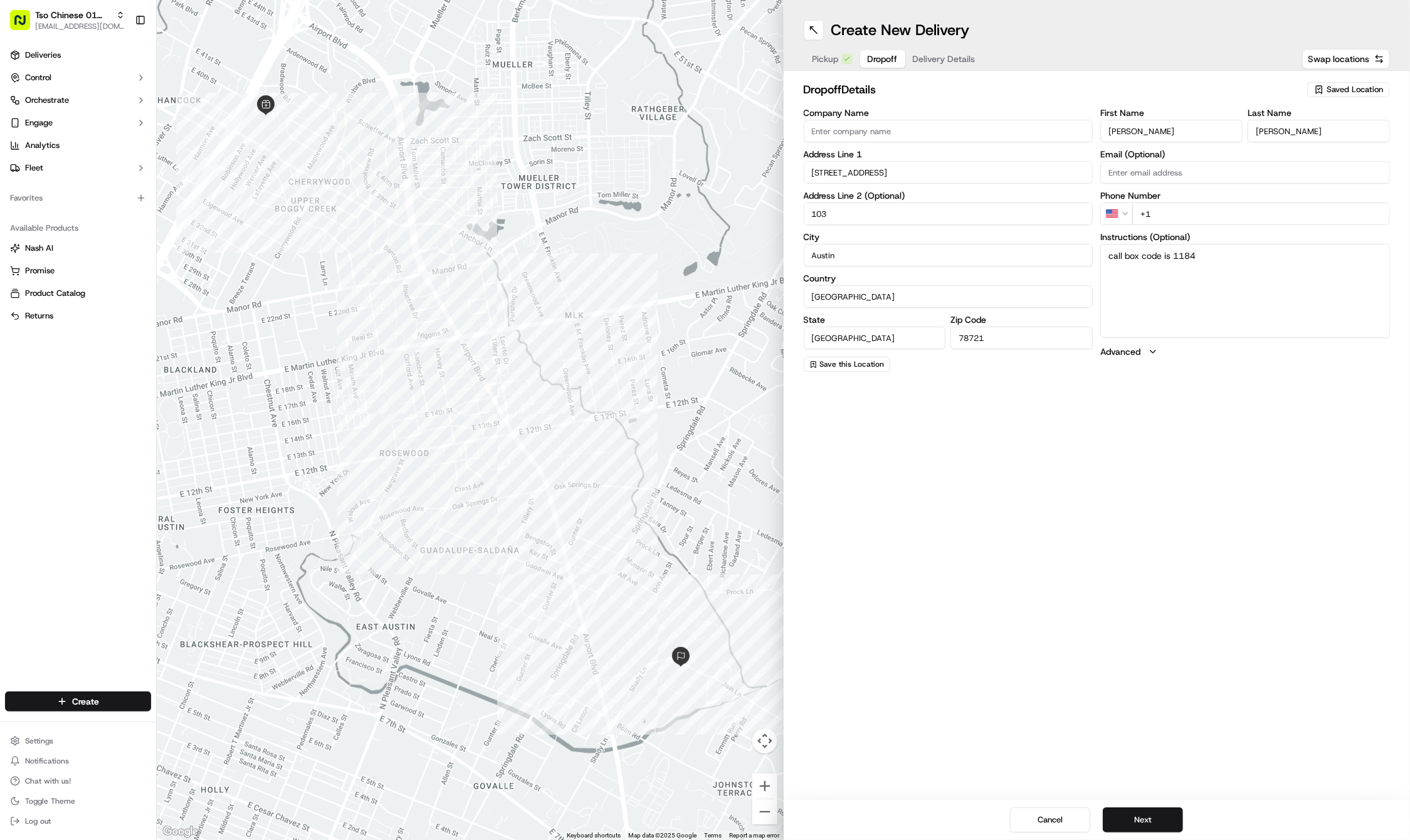
type textarea "call box code is 1184"
paste input "512 701 7582"
type input "+1 512 701 7582"
click at [1259, 827] on div "Cancel Next" at bounding box center [1097, 820] width 627 height 40
click at [1175, 815] on button "Next" at bounding box center [1143, 819] width 81 height 25
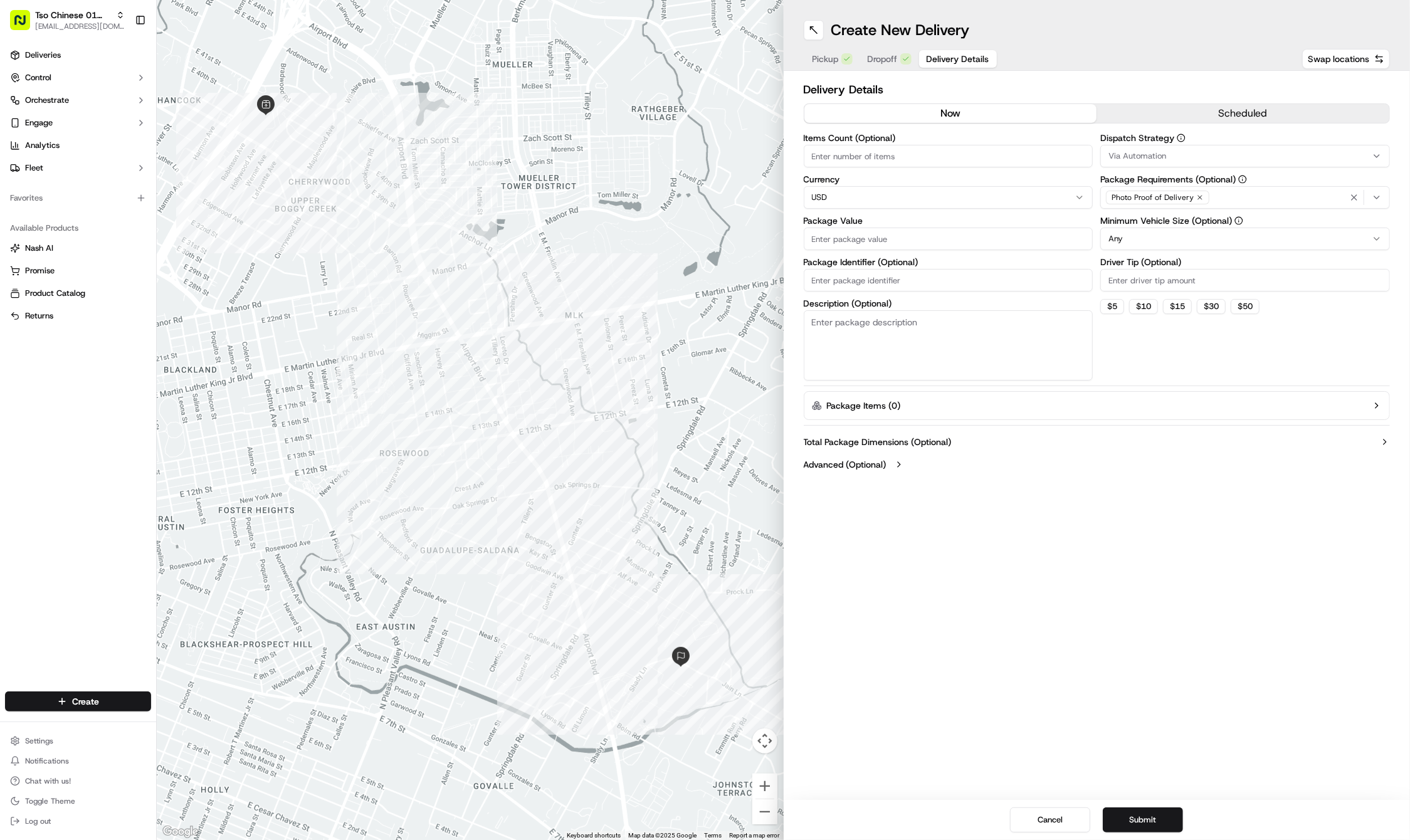
click at [926, 274] on input "Package Identifier (Optional)" at bounding box center [948, 280] width 290 height 22
paste input "#TZCUM1N"
type input "#TZCUM1N"
click at [884, 239] on input "Package Value" at bounding box center [948, 239] width 290 height 22
type input "28.04"
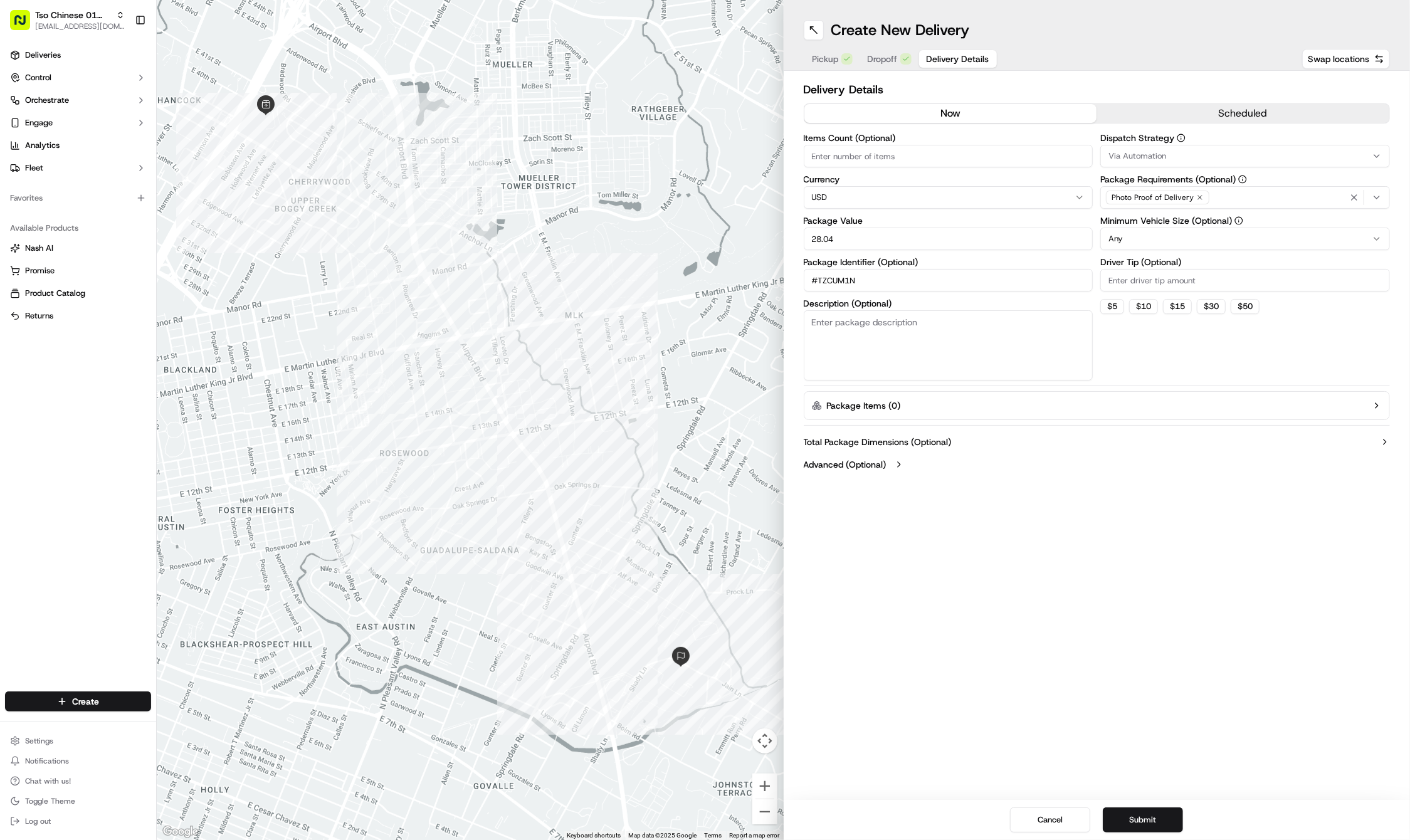
click at [1151, 281] on input "Driver Tip (Optional)" at bounding box center [1245, 280] width 290 height 22
type input "2"
click at [1199, 199] on icon "button" at bounding box center [1200, 197] width 4 height 4
click at [1199, 199] on div "Select requirements" at bounding box center [1245, 197] width 283 height 11
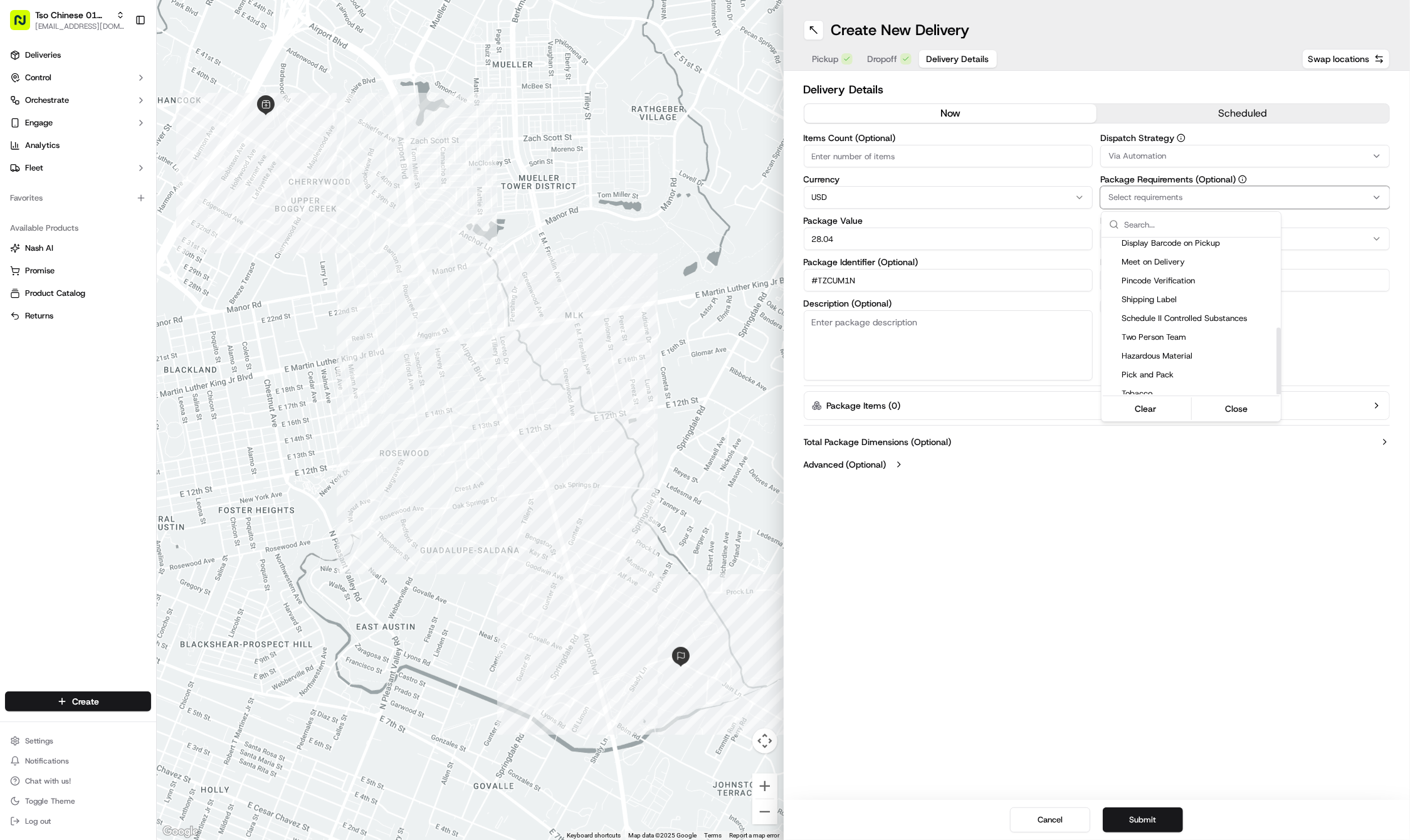
click at [1195, 256] on span "Meet on Delivery" at bounding box center [1199, 262] width 154 height 11
click at [1254, 165] on html "Tso Chinese 01 Cherrywood haran@tsochinese.com Toggle Sidebar Deliveries Contro…" at bounding box center [705, 420] width 1410 height 840
click at [1240, 156] on div "Via Automation" at bounding box center [1245, 156] width 283 height 11
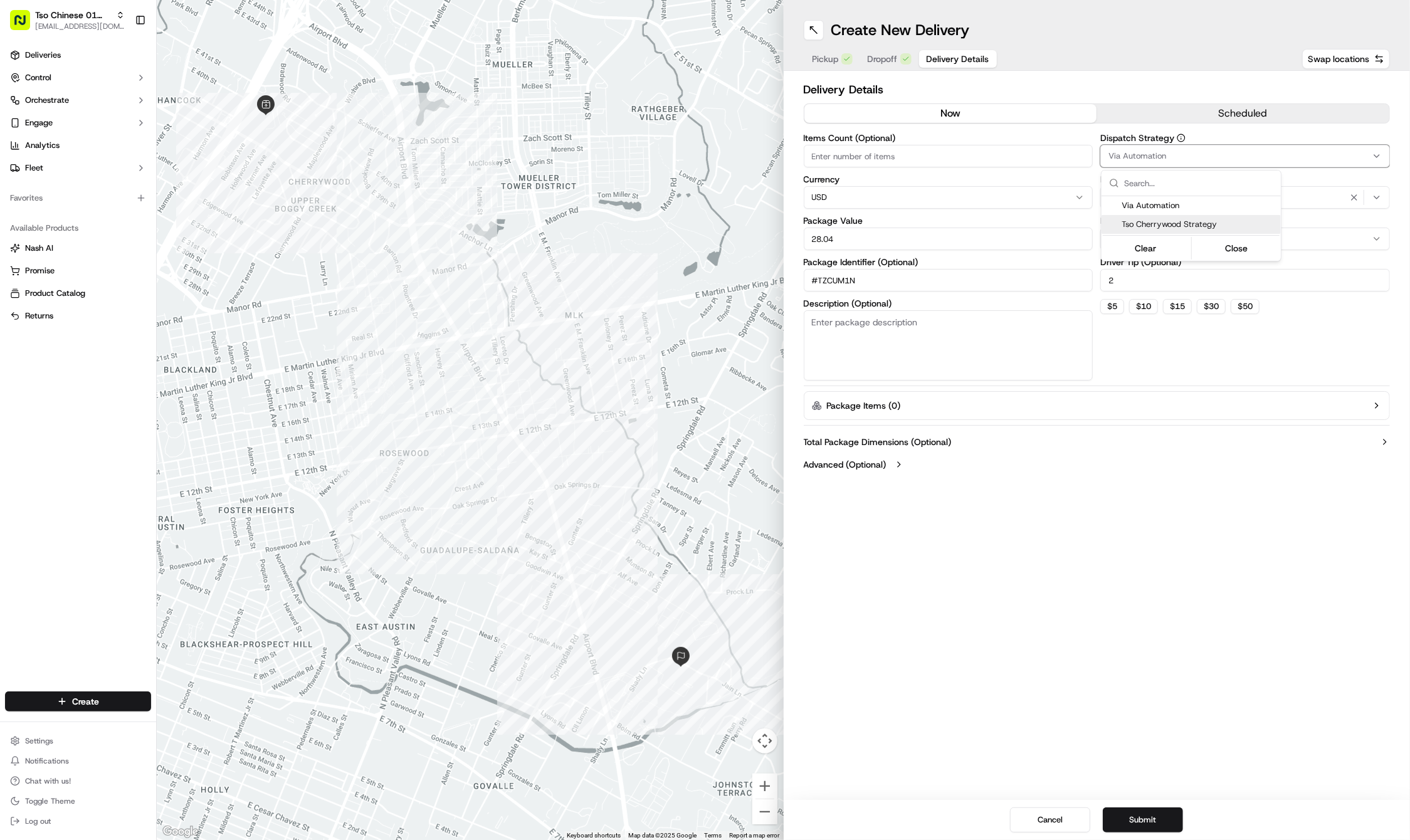
click at [1210, 228] on span "Tso Cherrywood Strategy" at bounding box center [1199, 224] width 154 height 11
click at [1139, 534] on html "Tso Chinese 01 Cherrywood haran@tsochinese.com Toggle Sidebar Deliveries Contro…" at bounding box center [705, 420] width 1410 height 840
click at [1142, 826] on button "Submit" at bounding box center [1143, 819] width 81 height 25
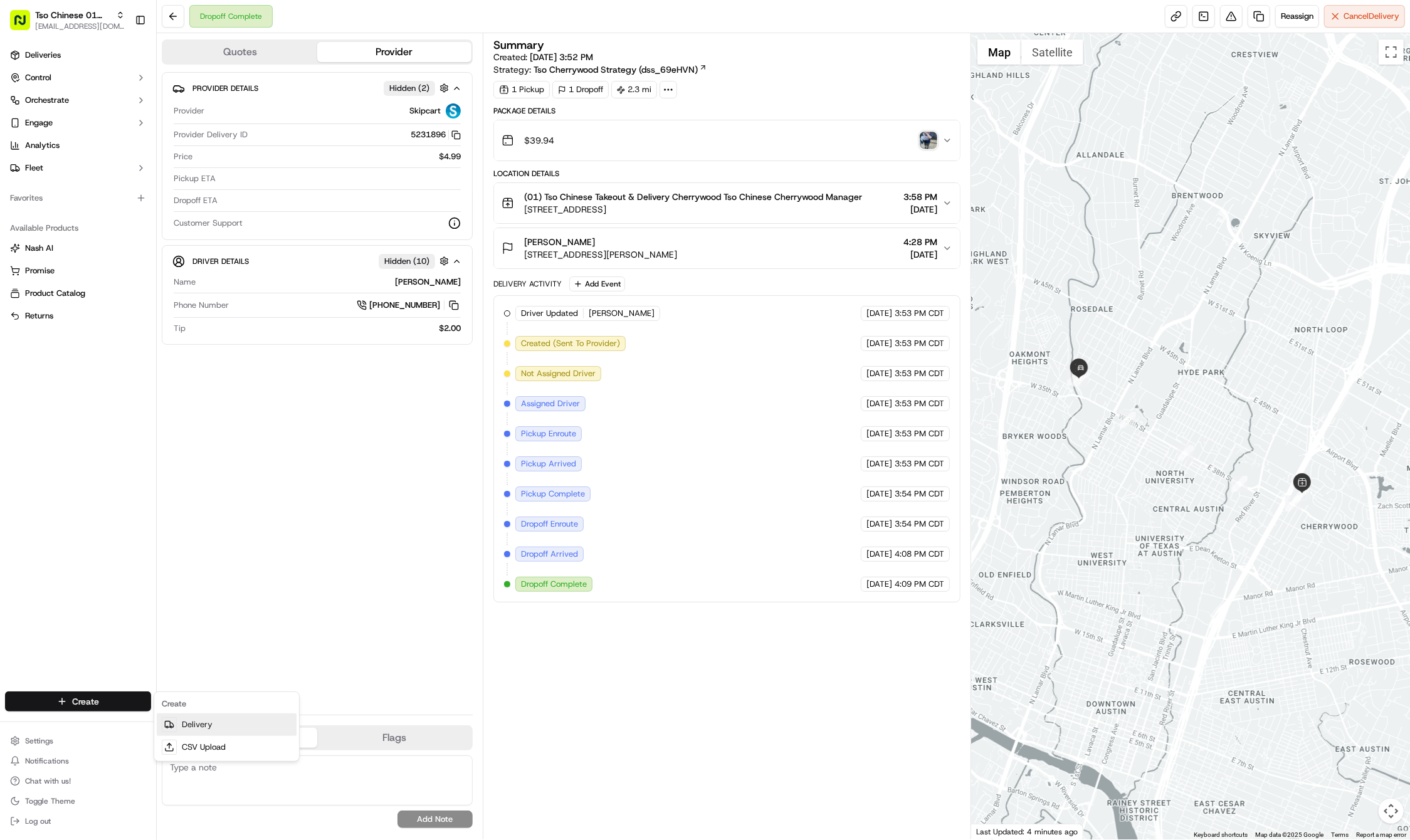
click at [182, 732] on link "Delivery" at bounding box center [226, 724] width 140 height 22
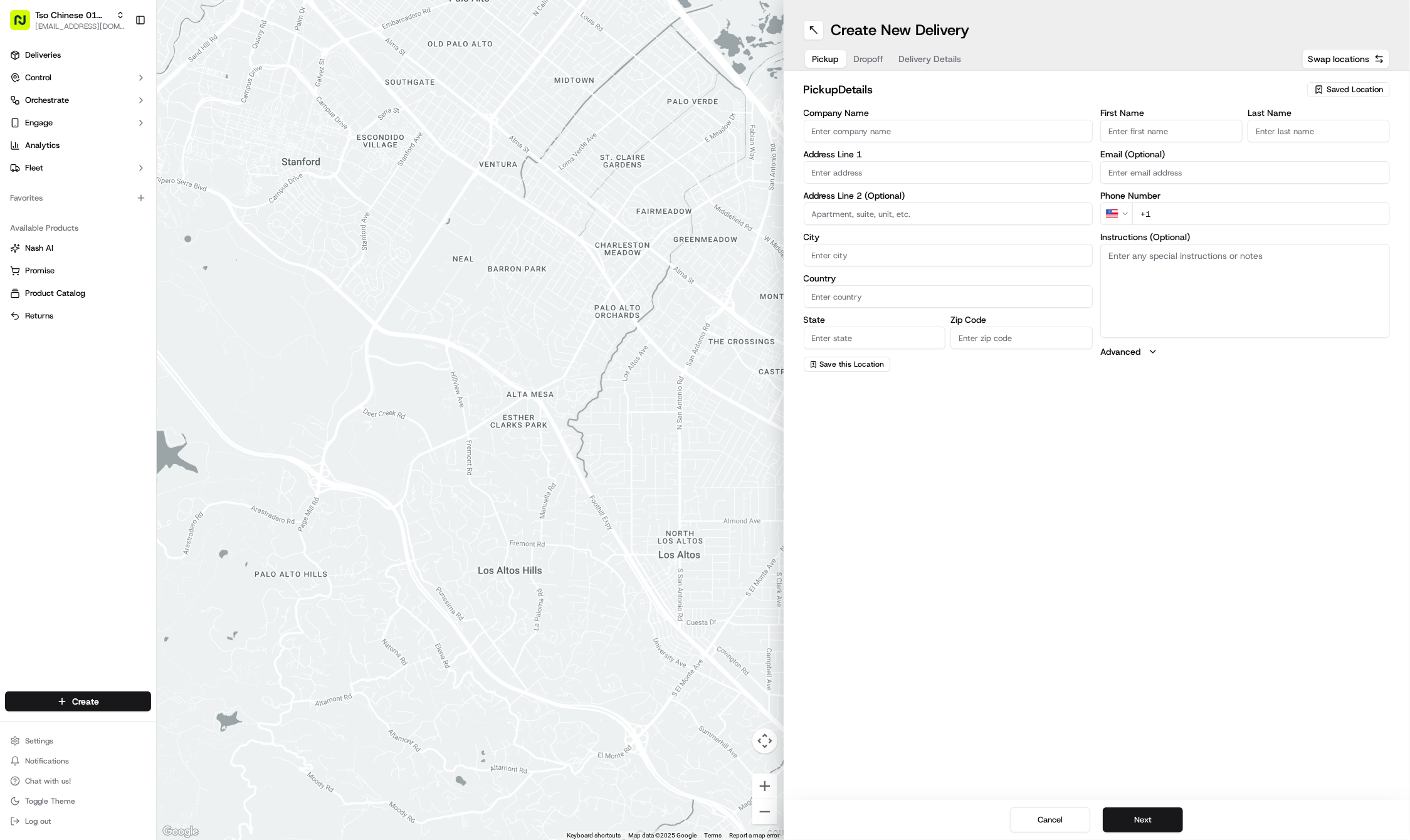
click at [1360, 88] on span "Saved Location" at bounding box center [1355, 89] width 57 height 11
click at [1317, 138] on span "(01) Tso Chinese Takeout & Delivery Cherrywood" at bounding box center [1327, 142] width 154 height 22
type input "(01) Tso Chinese Takeout & Delivery Cherrywood"
type input "Ste E-5"
type input "Austin"
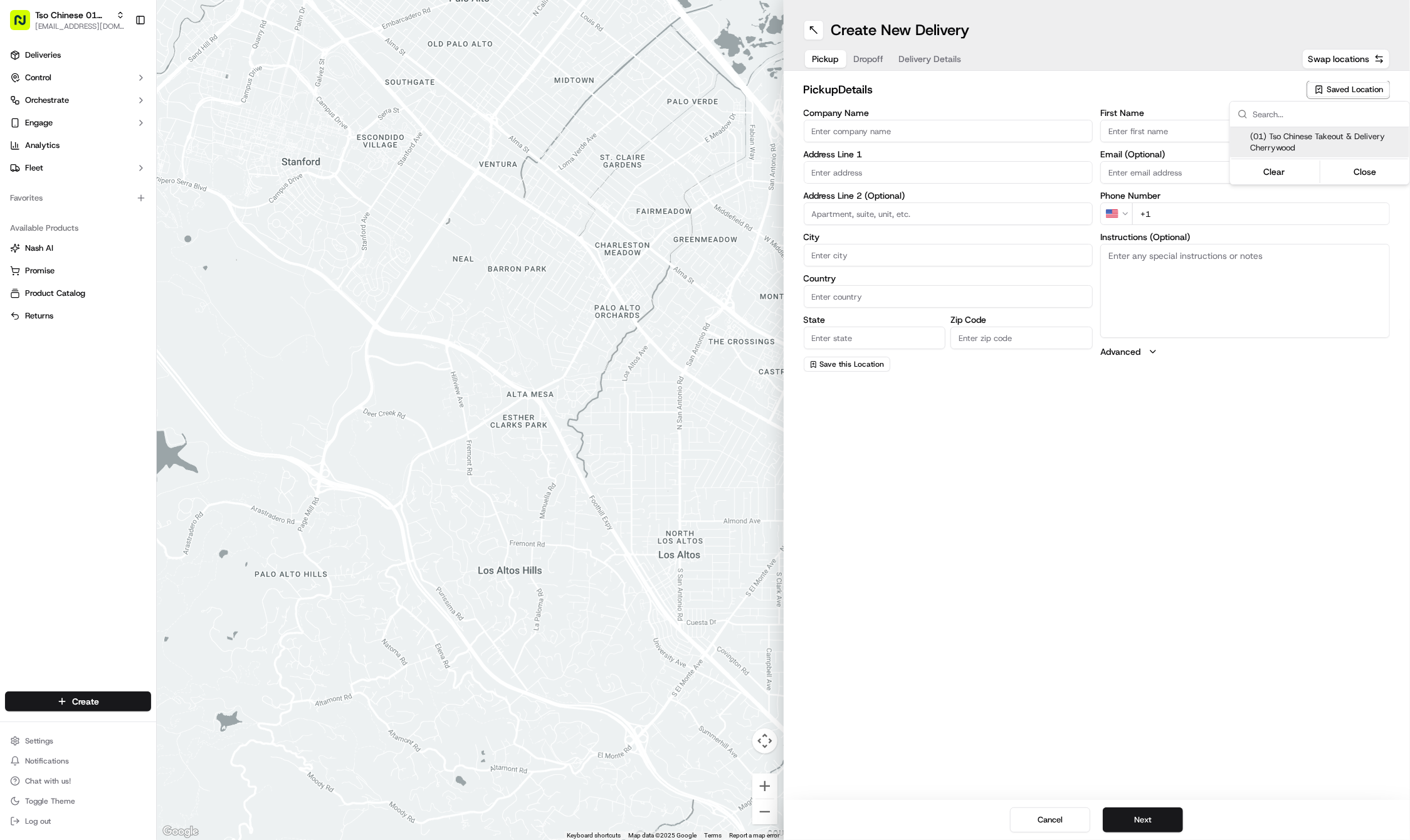
type input "US"
type input "[GEOGRAPHIC_DATA]"
type input "78722"
type input "Tso Chinese"
type input "Cherrywood Manager"
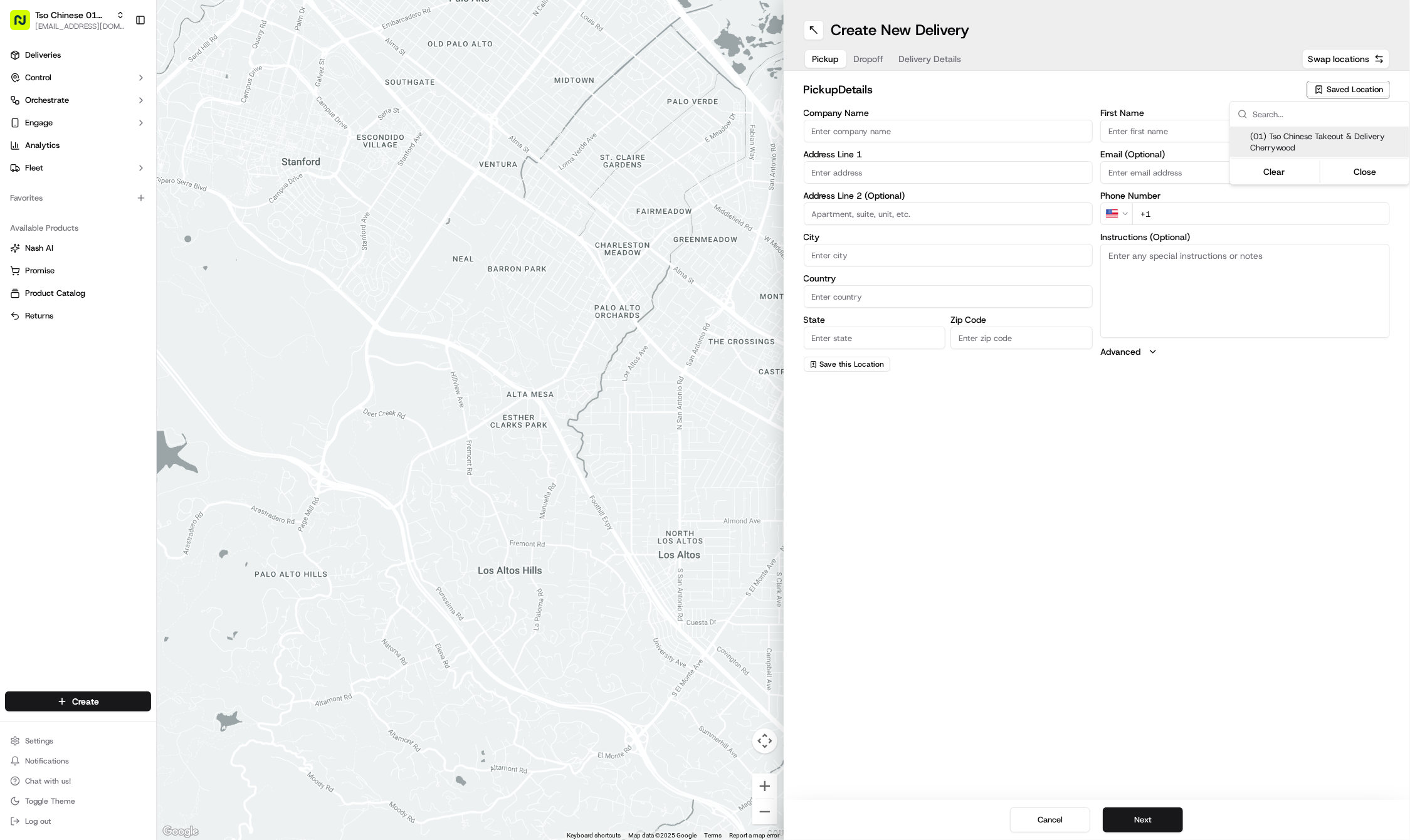
type input "[EMAIL_ADDRESS][DOMAIN_NAME]"
type input "[PHONE_NUMBER]"
type textarea "Submit a picture displaying address & food as Proof of Delivery. Envía una foto…"
type input "[STREET_ADDRESS]"
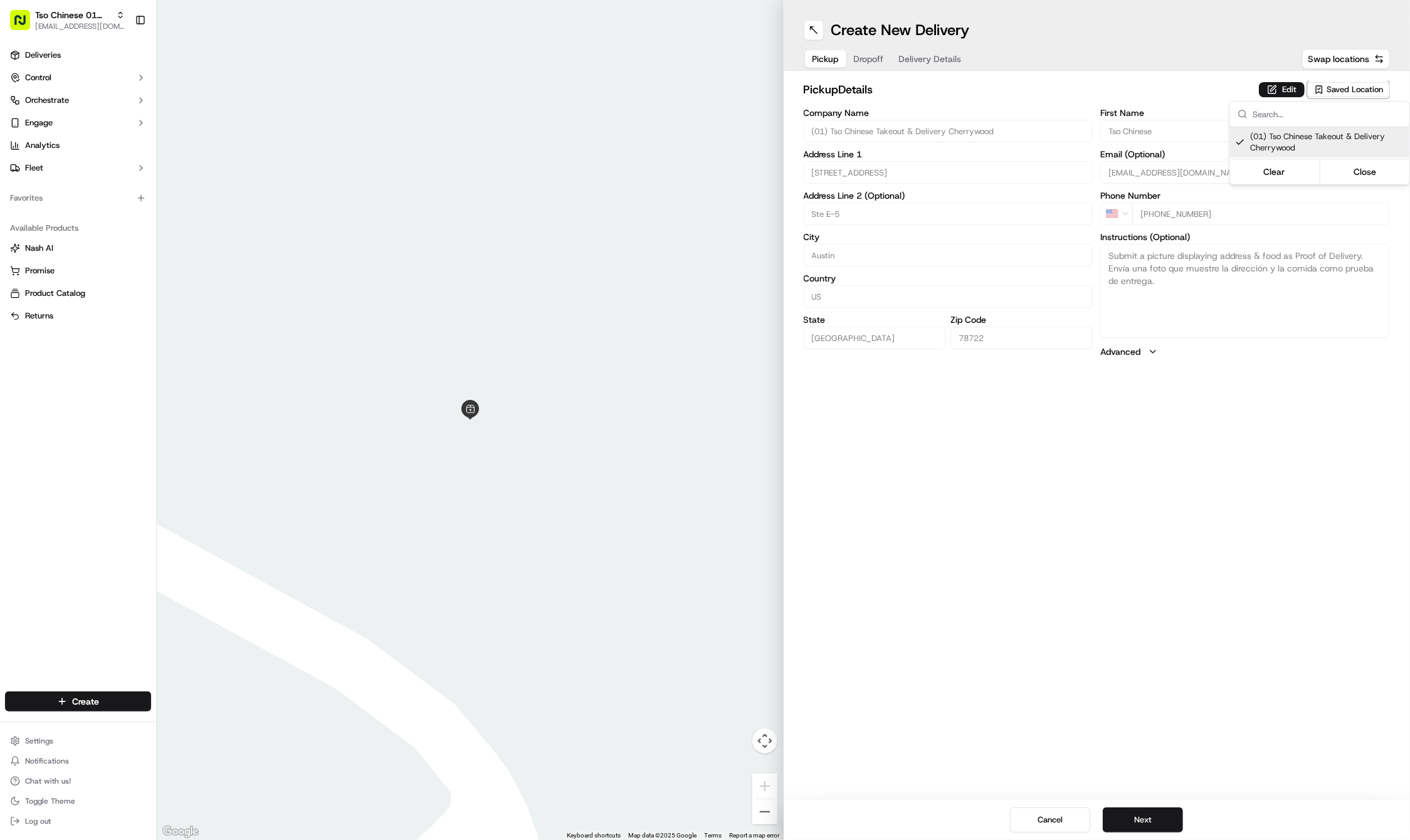
click at [1157, 661] on html "Tso Chinese 01 Cherrywood [EMAIL_ADDRESS][DOMAIN_NAME] Toggle Sidebar Deliverie…" at bounding box center [705, 420] width 1410 height 840
click at [1159, 822] on button "Next" at bounding box center [1143, 819] width 81 height 25
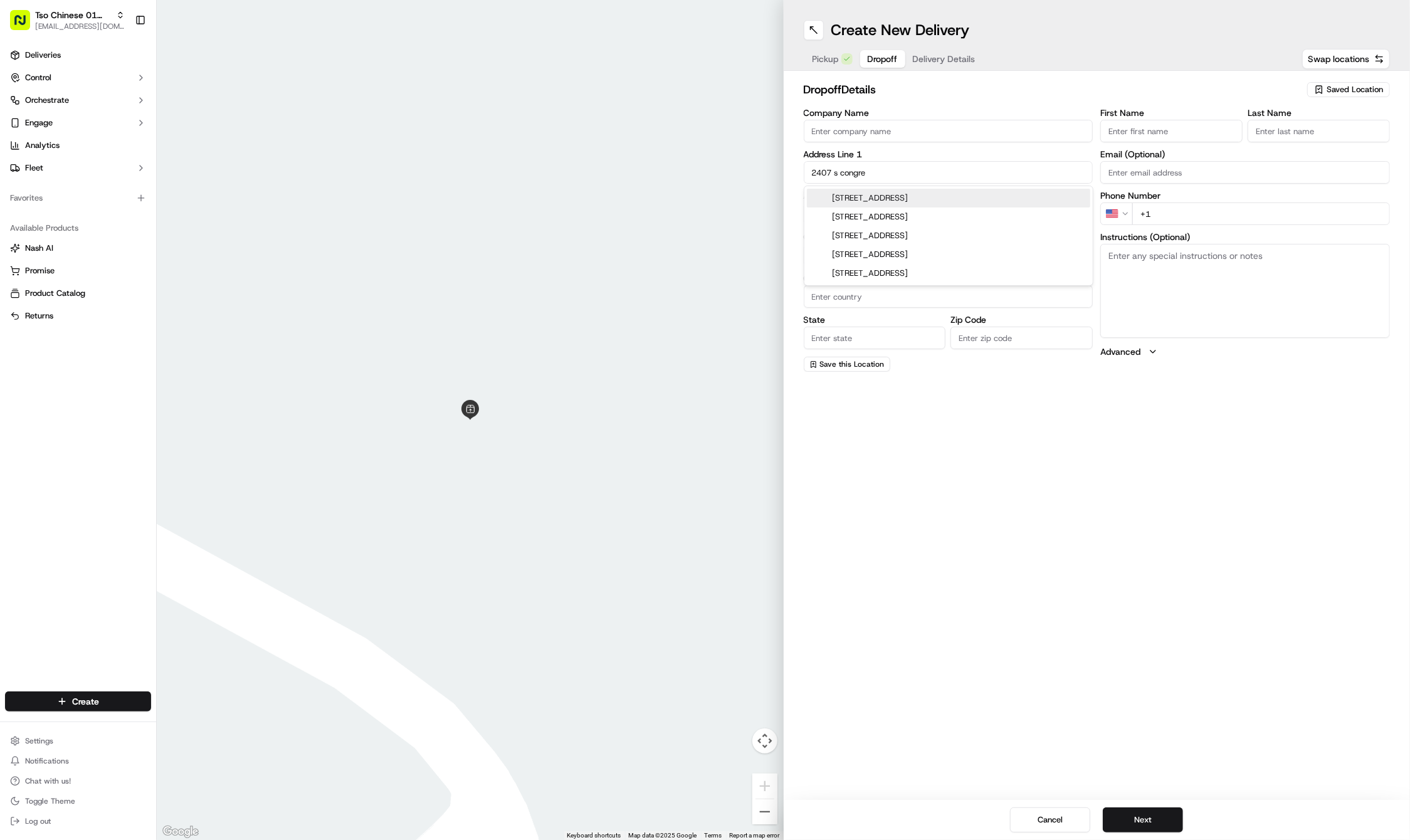
click at [1009, 196] on div "[STREET_ADDRESS]" at bounding box center [948, 199] width 283 height 19
type input "[STREET_ADDRESS]"
type input "Austin"
type input "[GEOGRAPHIC_DATA]"
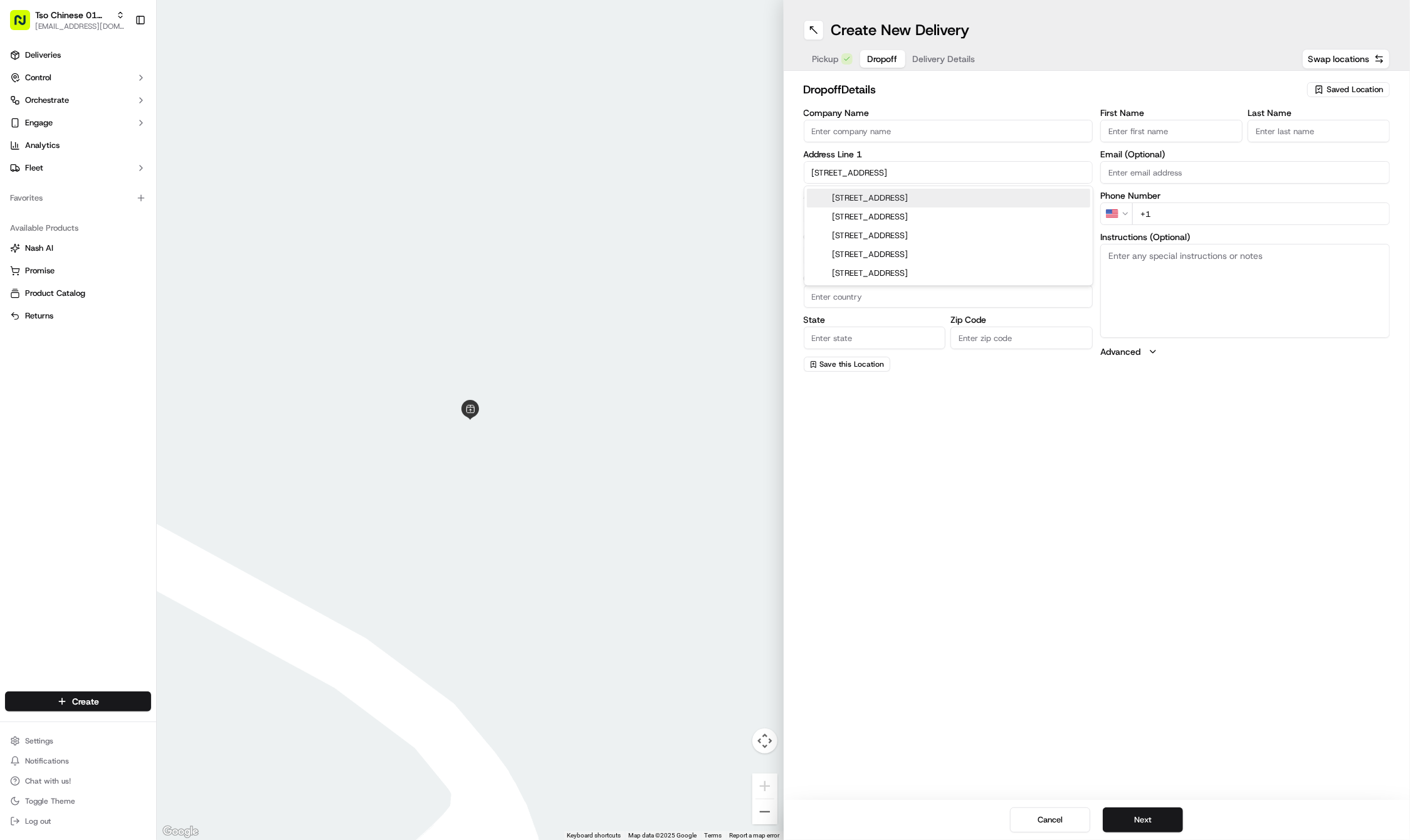
type input "78704"
type input "[STREET_ADDRESS]"
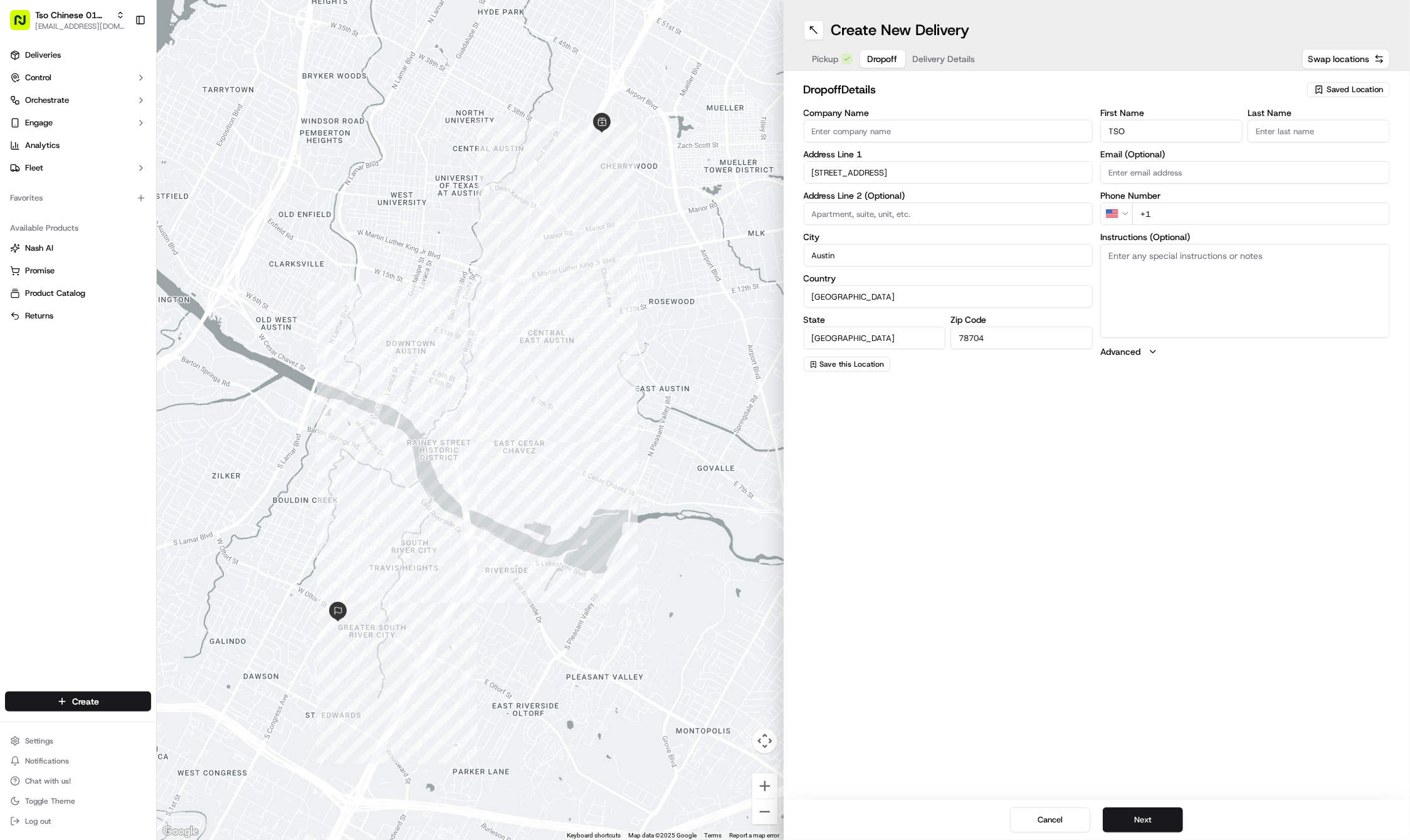
type input "TSO"
type input "[DEMOGRAPHIC_DATA]"
click at [1149, 279] on textarea "Instructions (Optional)" at bounding box center [1245, 306] width 290 height 94
type textarea "PLEASE DELIVER INSIDE STORE>"
type input "[PHONE_NUMBER]"
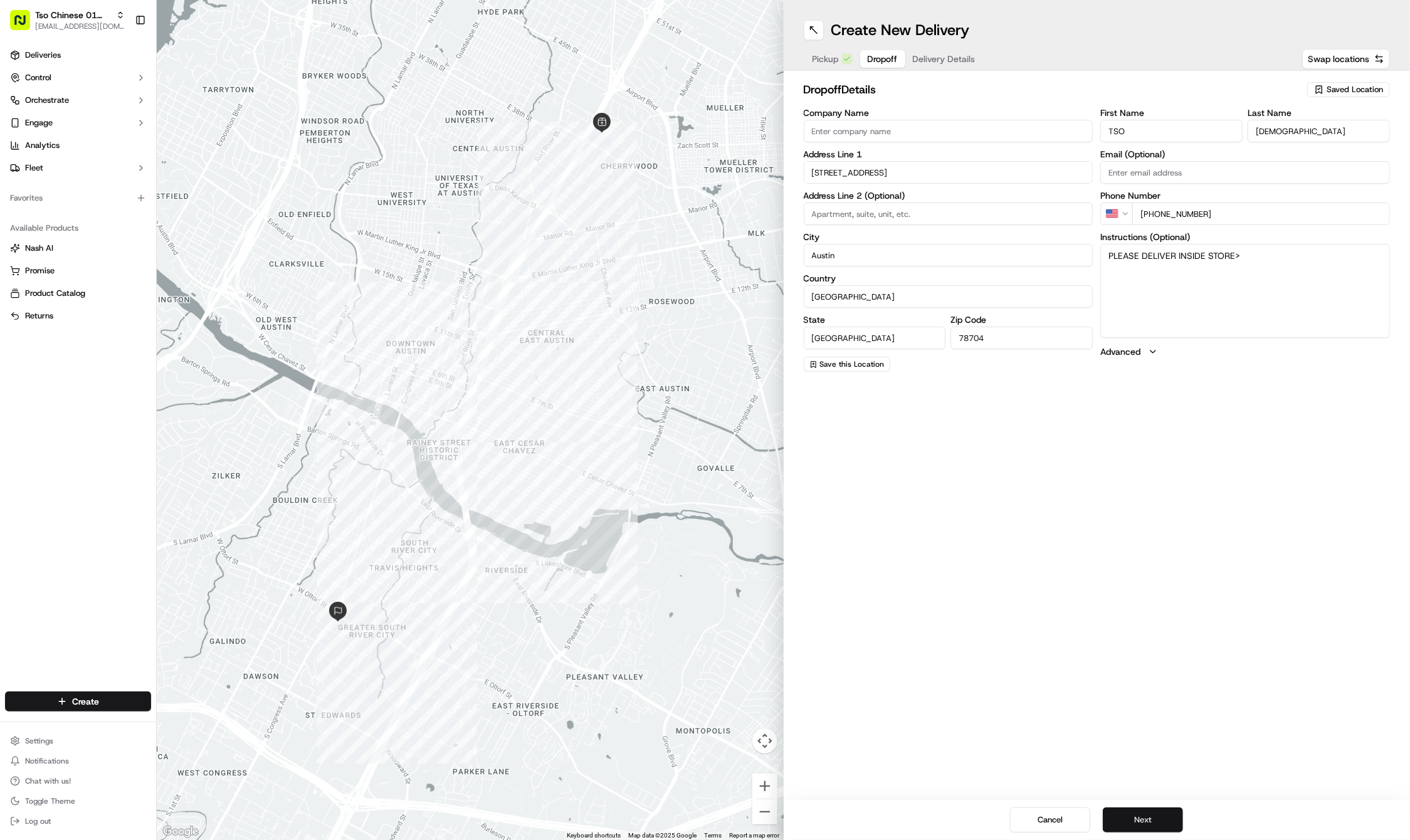
click at [1130, 810] on button "Next" at bounding box center [1143, 819] width 81 height 25
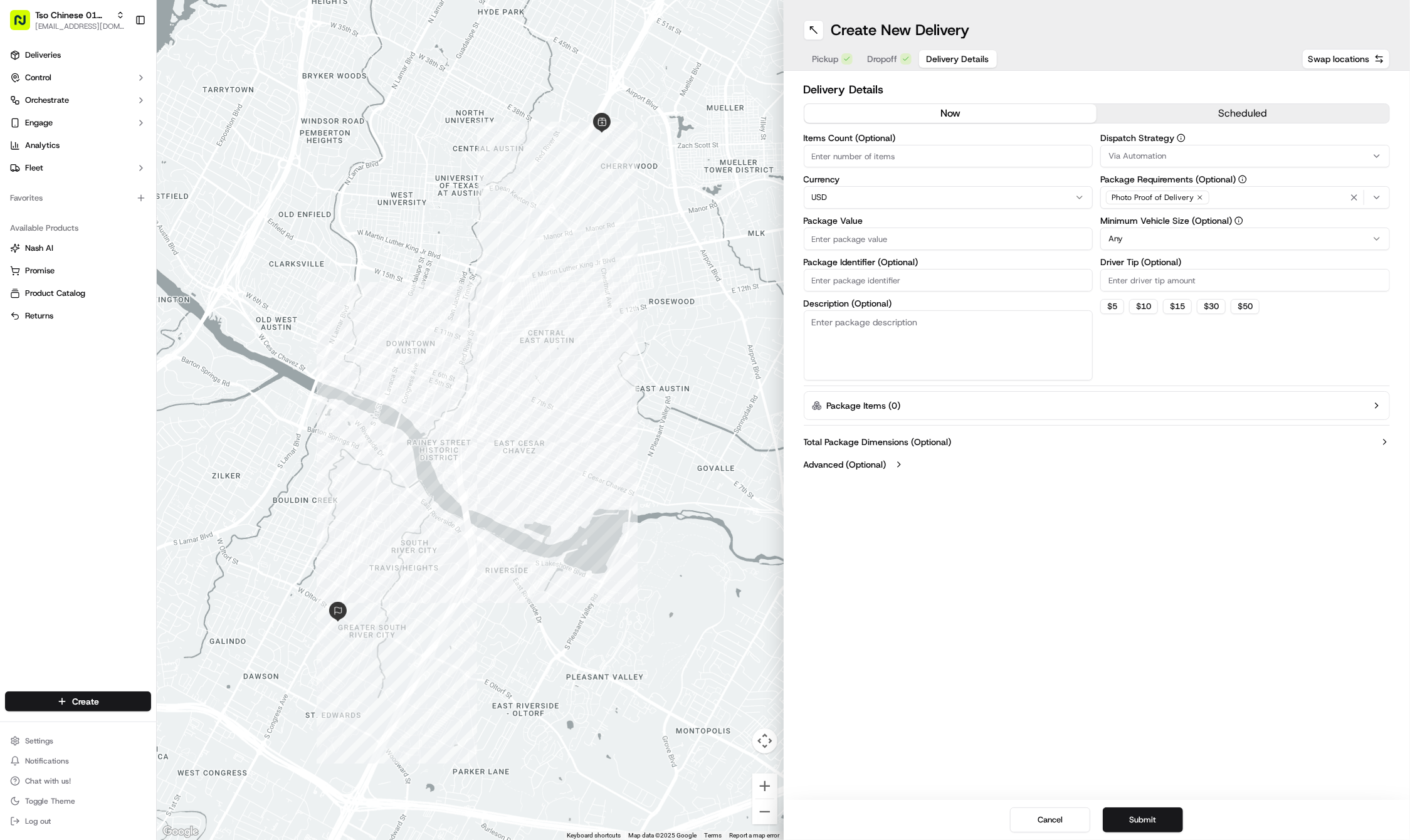
click at [1143, 283] on input "Driver Tip (Optional)" at bounding box center [1245, 280] width 290 height 22
click at [1169, 160] on div "Via Automation" at bounding box center [1245, 156] width 283 height 11
click at [1167, 223] on span "Tso Cherrywood Strategy" at bounding box center [1199, 224] width 154 height 11
click at [1126, 303] on html "Tso Chinese 01 Cherrywood [EMAIL_ADDRESS][DOMAIN_NAME] Toggle Sidebar Deliverie…" at bounding box center [705, 420] width 1410 height 840
click at [1121, 266] on label "Driver Tip (Optional)" at bounding box center [1245, 262] width 290 height 9
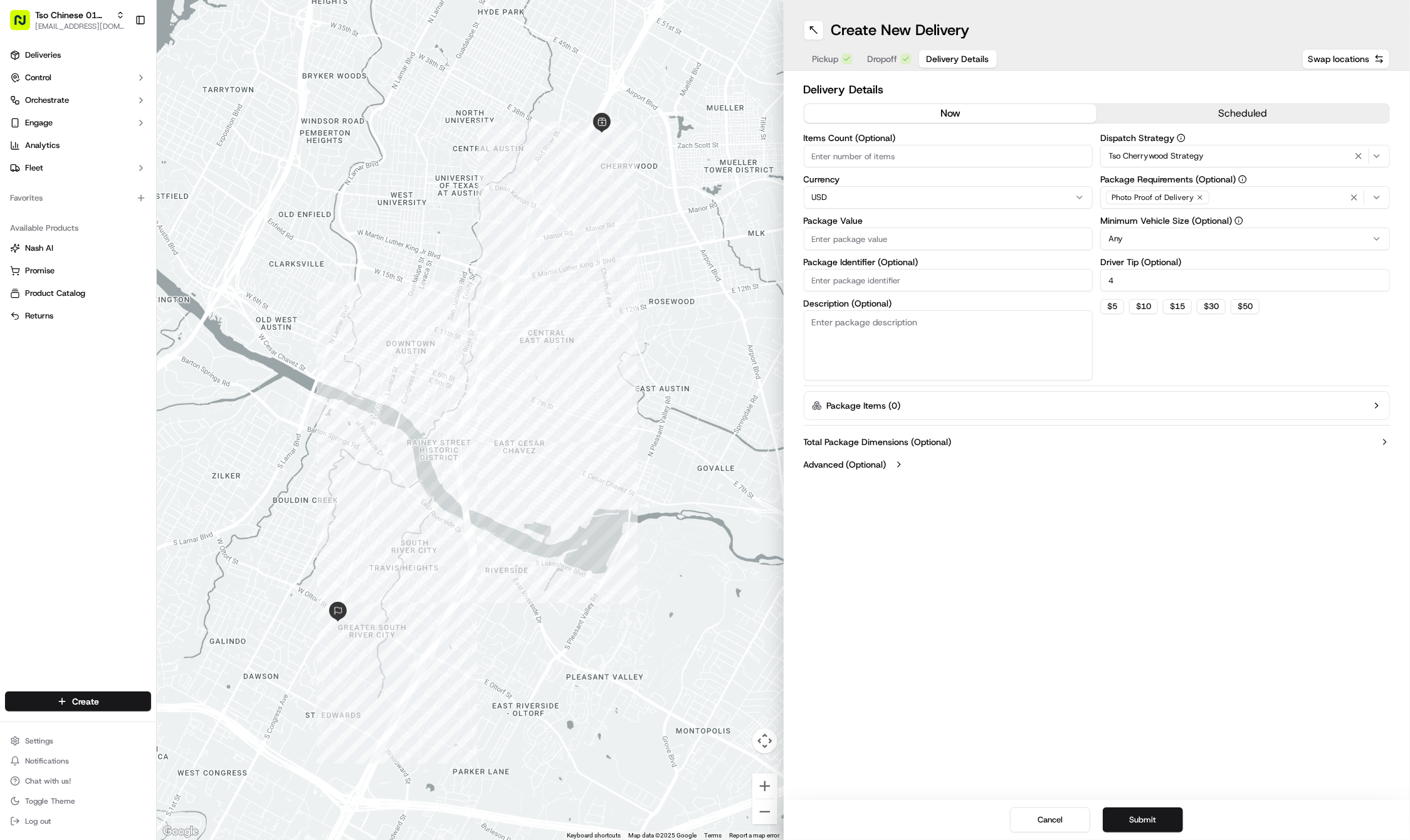
click at [1121, 269] on input "4" at bounding box center [1245, 280] width 290 height 22
click at [1121, 266] on label "Driver Tip (Optional)" at bounding box center [1245, 262] width 290 height 9
click at [1121, 269] on input "4" at bounding box center [1245, 280] width 290 height 22
click at [1119, 277] on input "4" at bounding box center [1245, 280] width 290 height 22
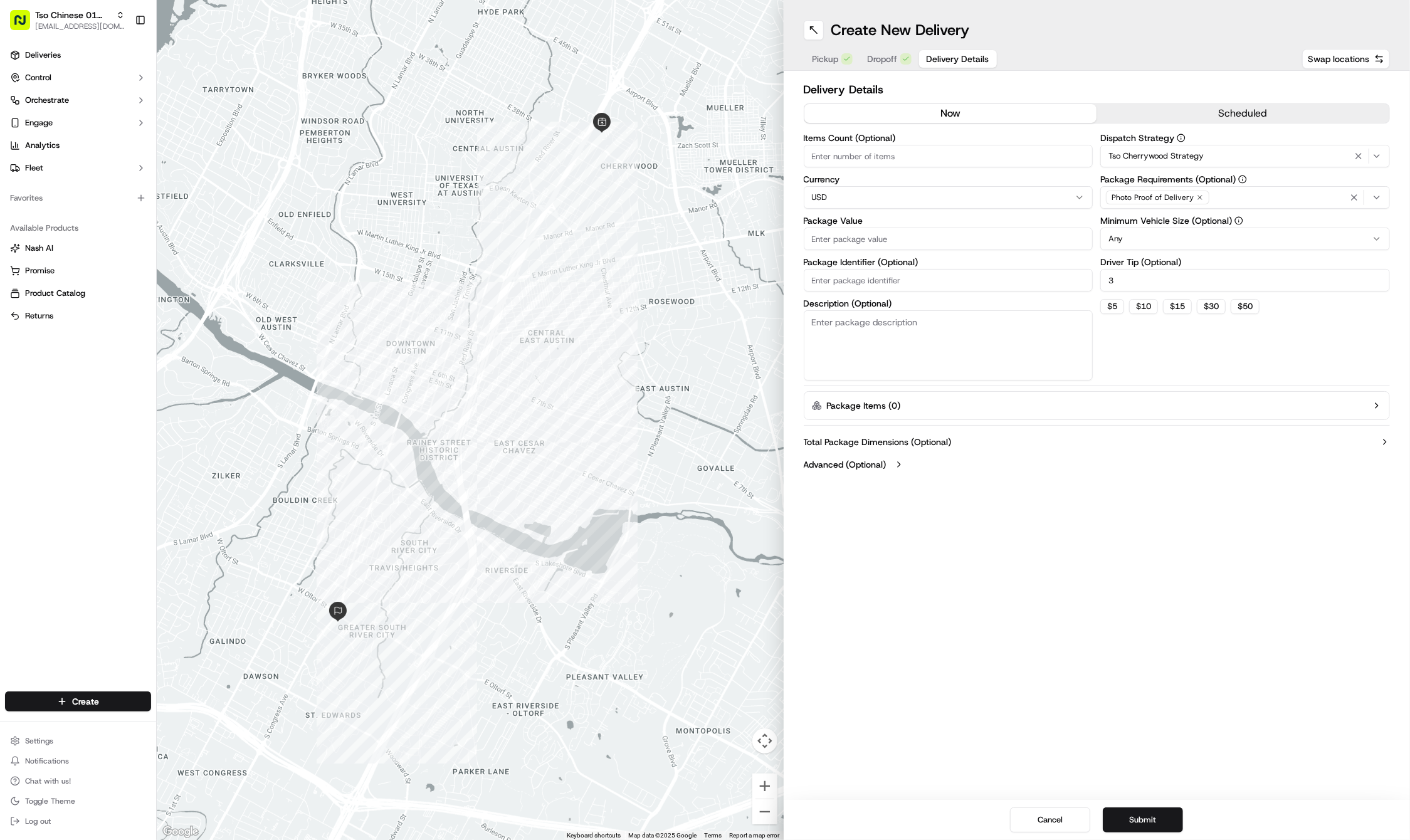
type input "3"
click at [928, 276] on input "Package Identifier (Optional)" at bounding box center [948, 280] width 290 height 22
type input "JFY^#Hj"
click at [934, 241] on input "Package Value" at bounding box center [948, 239] width 290 height 22
type input "30"
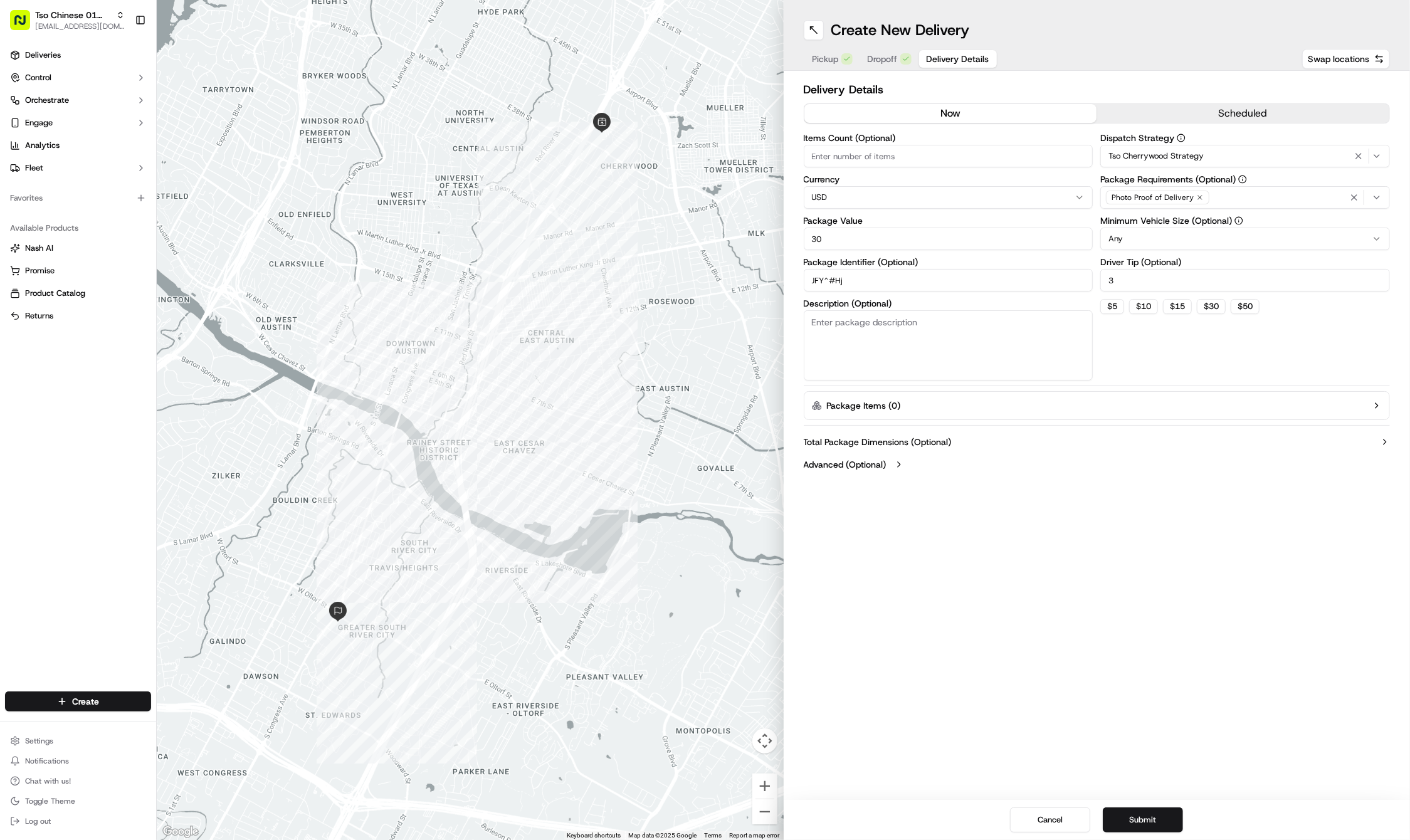
click at [1199, 199] on icon "button" at bounding box center [1199, 197] width 7 height 7
click at [1199, 199] on div "Photo Proof of Delivery" at bounding box center [1245, 198] width 283 height 19
click at [1187, 300] on span "Photo Proof of Pickup" at bounding box center [1199, 303] width 154 height 11
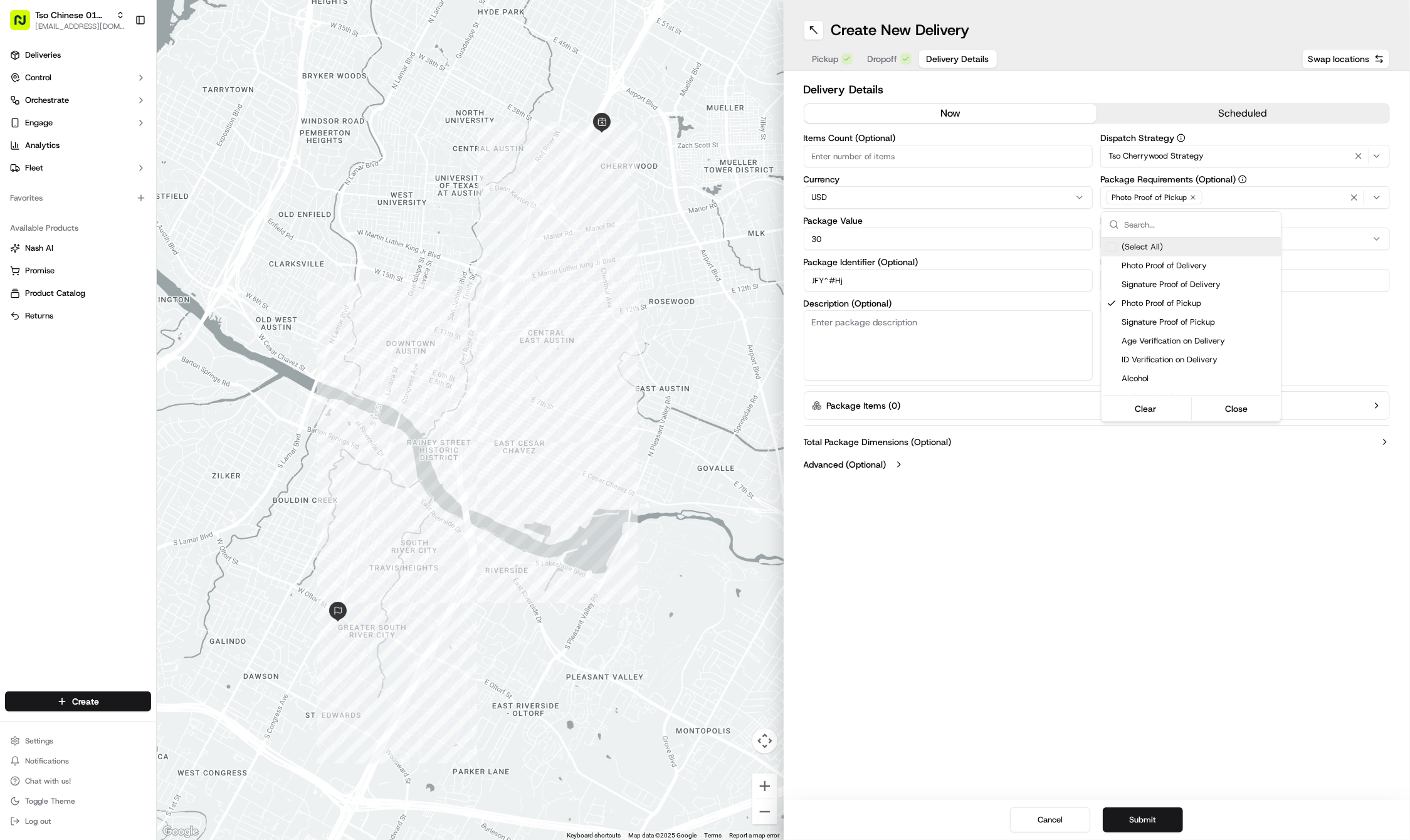
click at [1226, 197] on html "Tso Chinese 01 Cherrywood [EMAIL_ADDRESS][DOMAIN_NAME] Toggle Sidebar Deliverie…" at bounding box center [705, 420] width 1410 height 840
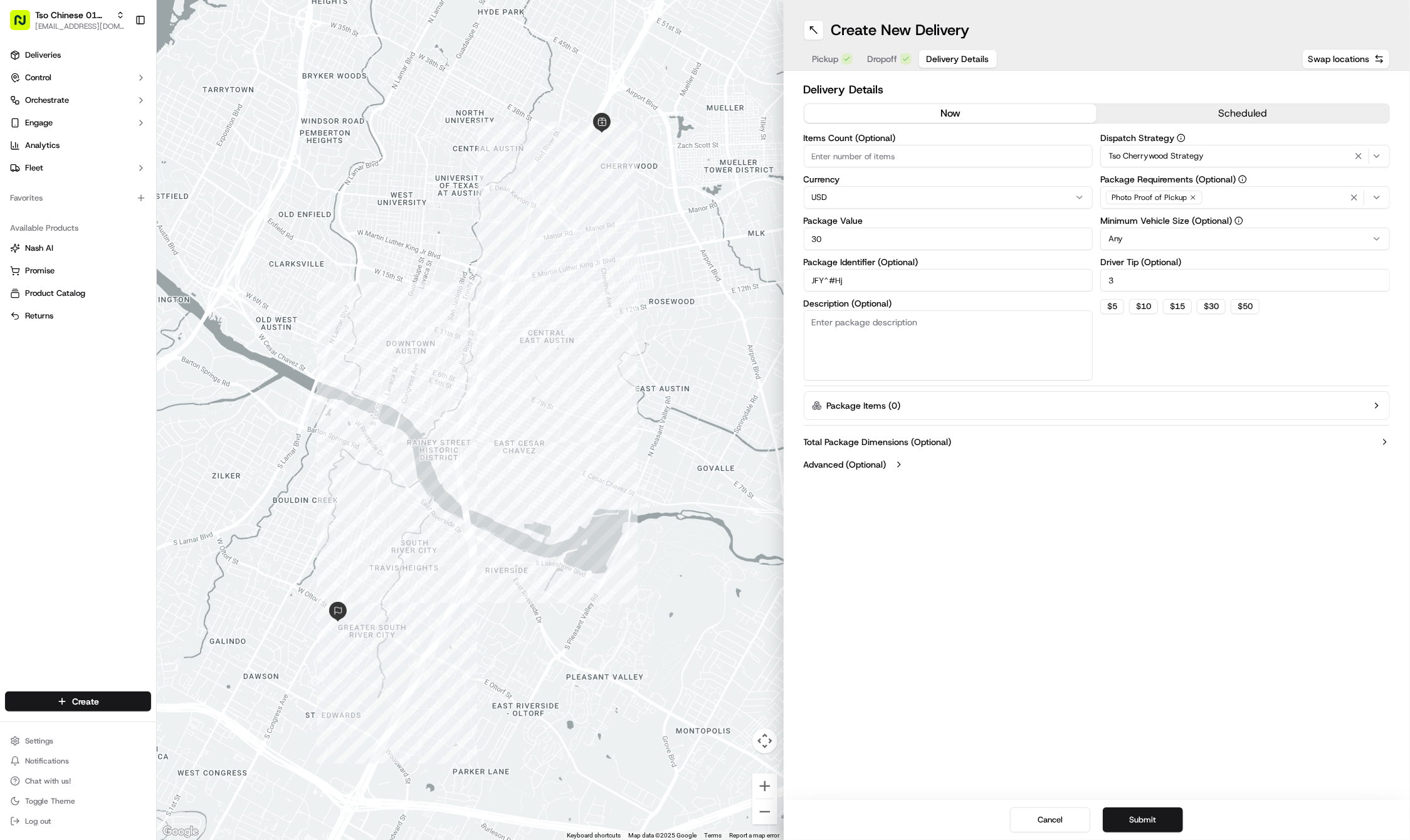
click at [1226, 197] on div "Photo Proof of Pickup" at bounding box center [1245, 198] width 283 height 19
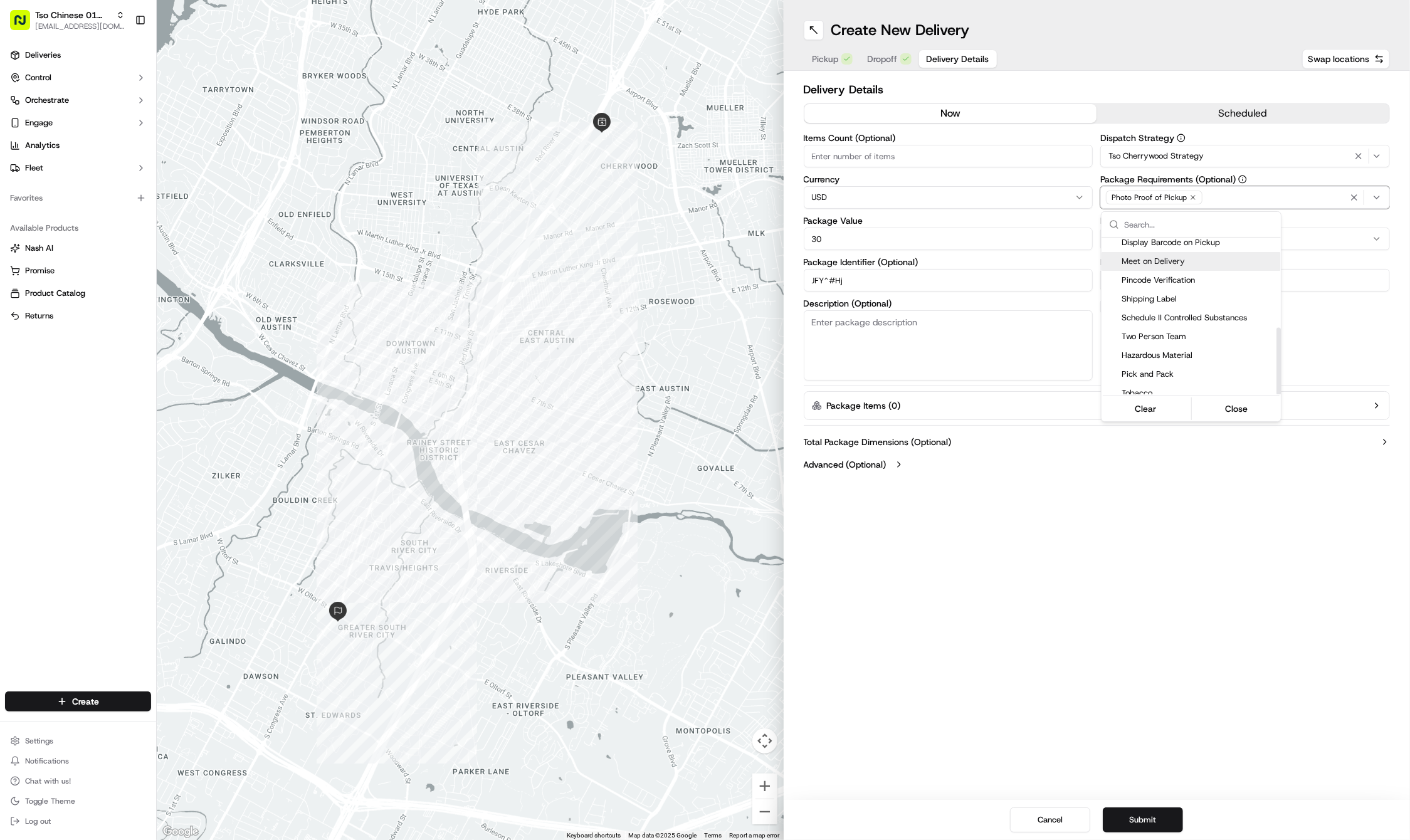
scroll to position [211, 0]
click at [1178, 256] on span "Meet on Delivery" at bounding box center [1199, 262] width 154 height 11
click at [1128, 465] on html "Tso Chinese 01 Cherrywood [EMAIL_ADDRESS][DOMAIN_NAME] Toggle Sidebar Deliverie…" at bounding box center [705, 420] width 1410 height 840
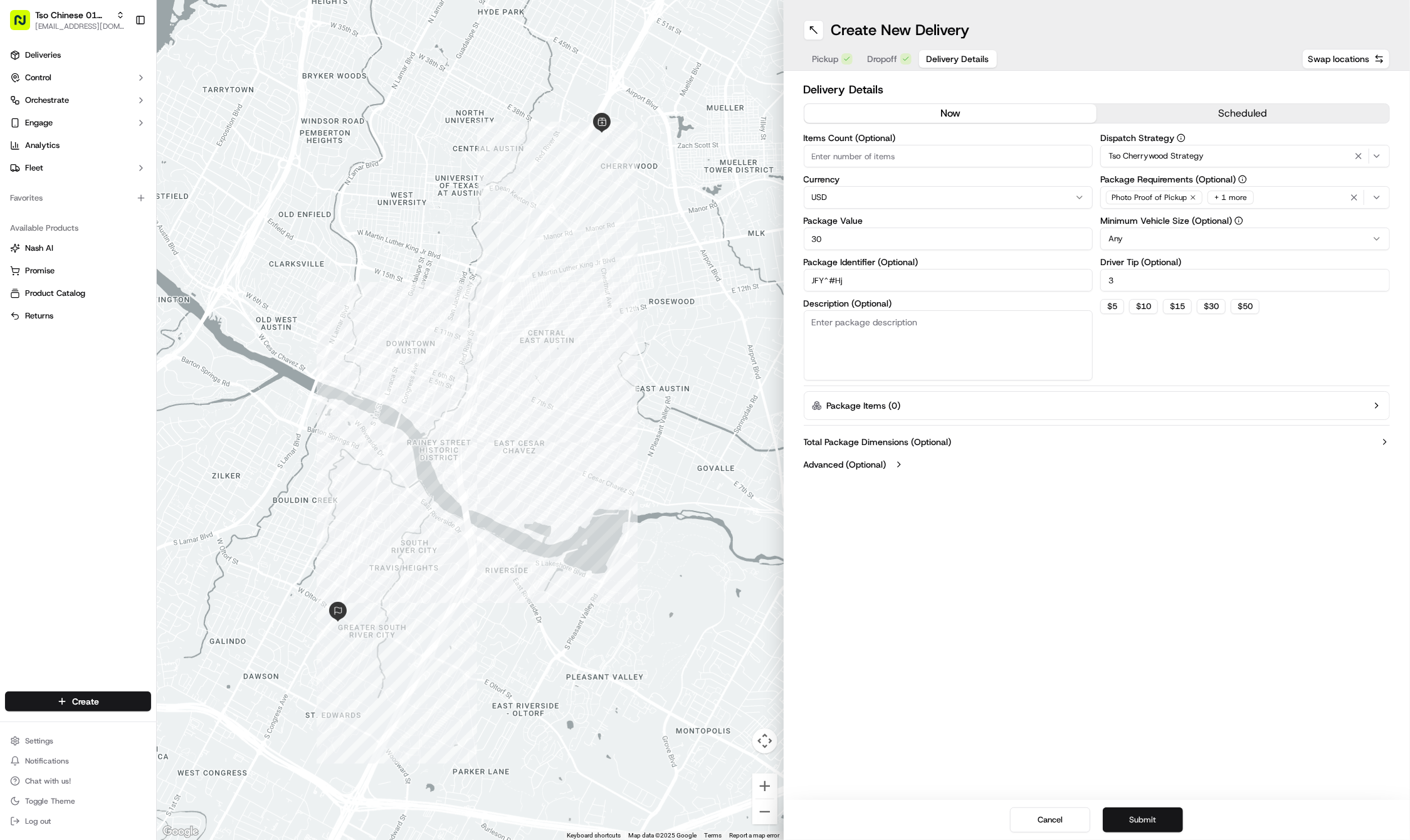
click at [1139, 816] on button "Submit" at bounding box center [1143, 819] width 81 height 25
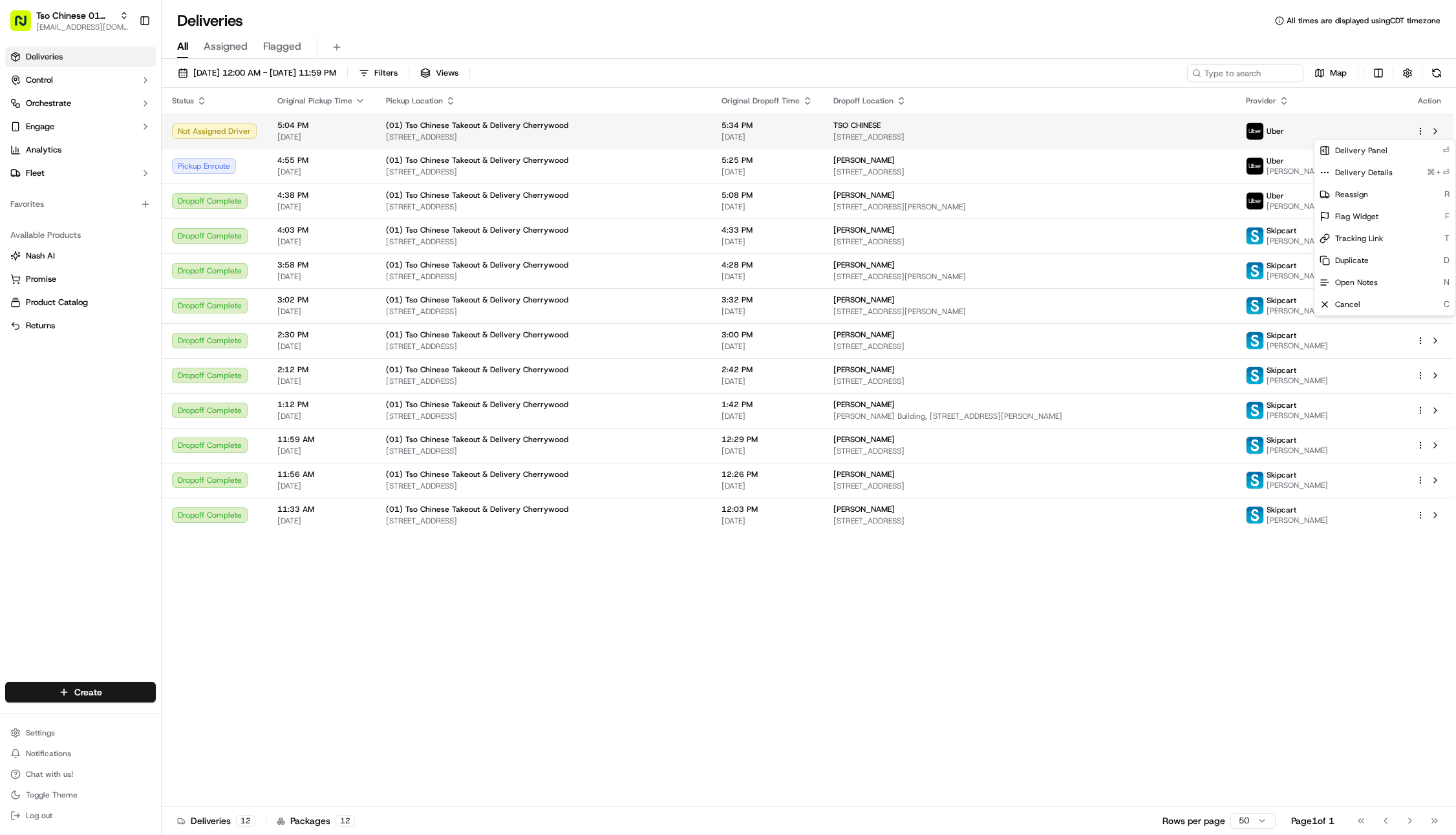
click at [1420, 133] on html "Tso Chinese 01 Cherrywood [EMAIL_ADDRESS][DOMAIN_NAME] Toggle Sidebar Deliverie…" at bounding box center [728, 417] width 1456 height 835
click at [1389, 197] on div "Reassign R" at bounding box center [1384, 194] width 141 height 22
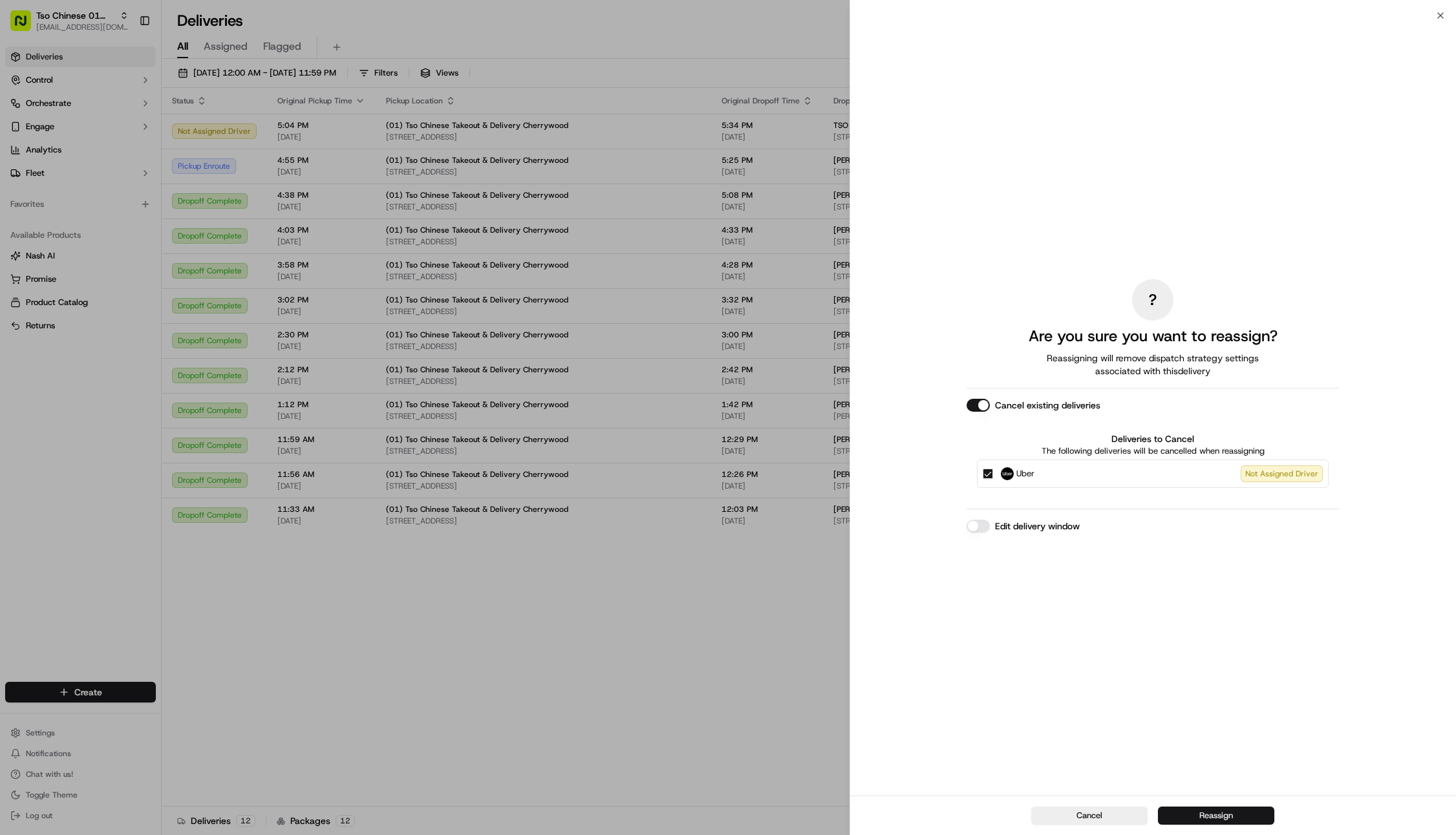
click at [1203, 813] on button "Reassign" at bounding box center [1215, 816] width 116 height 18
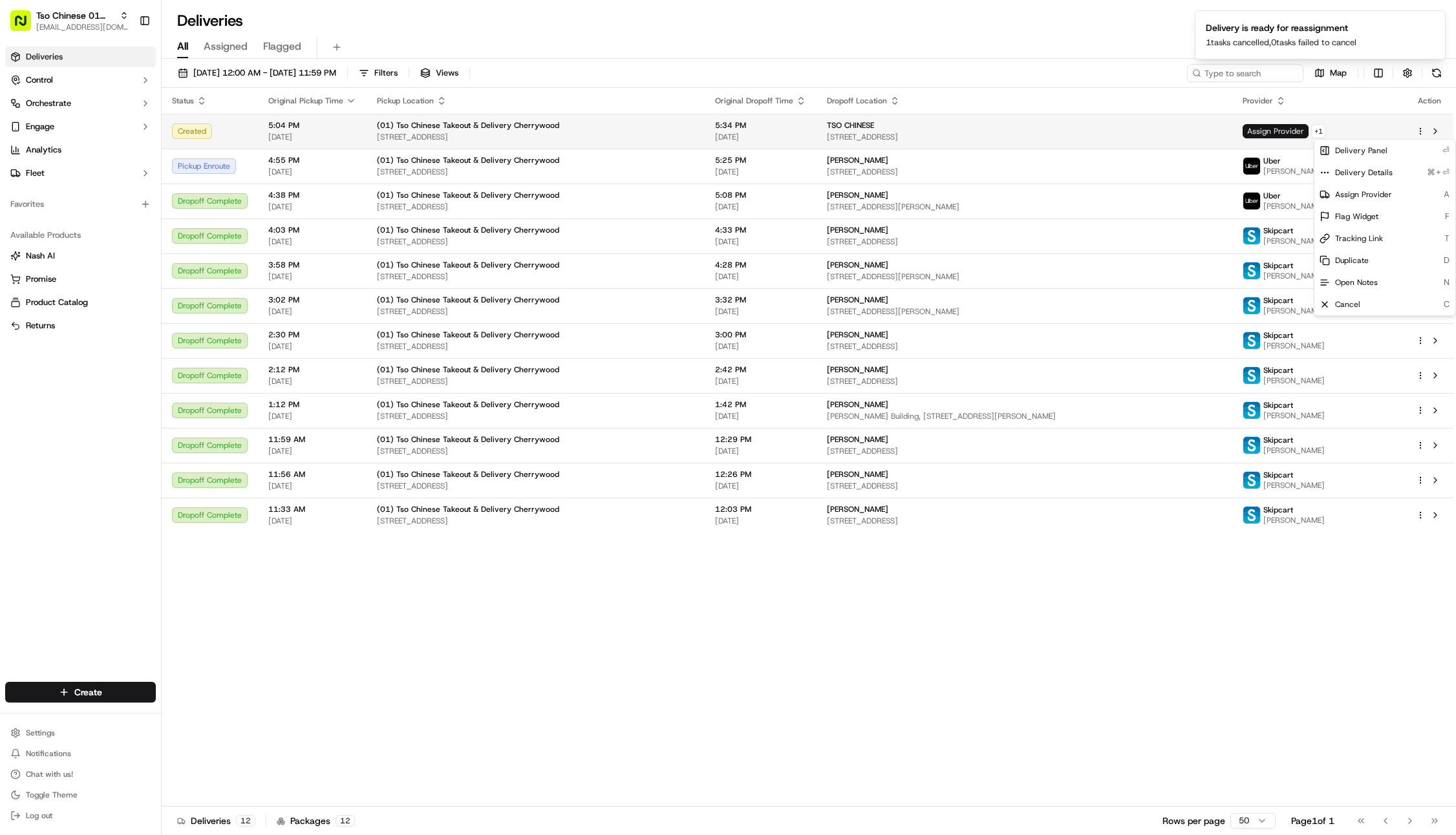
click at [1257, 133] on span "Assign Provider" at bounding box center [1275, 131] width 66 height 14
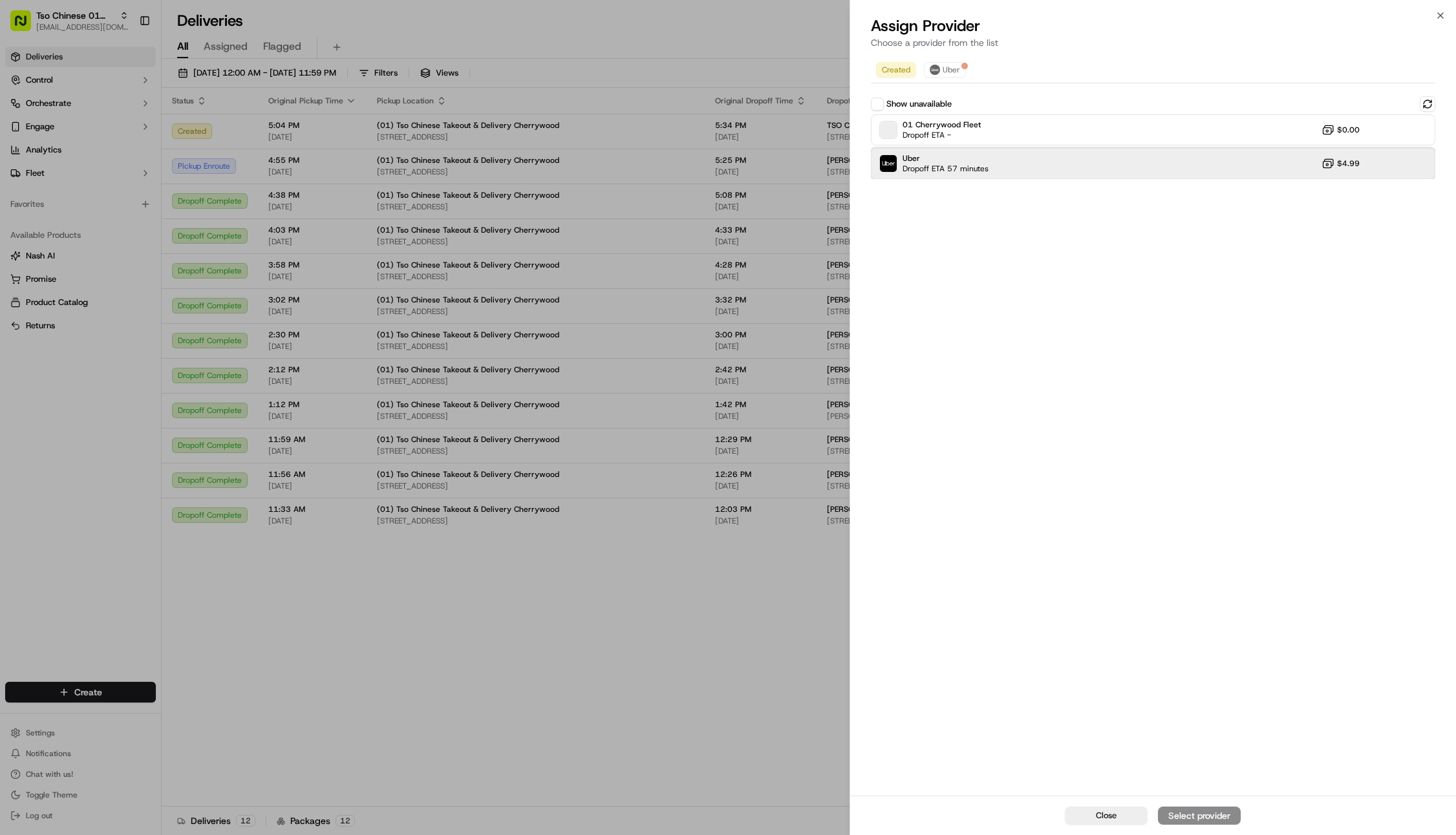
click at [1162, 165] on div "Uber Dropoff ETA 57 minutes $4.99" at bounding box center [1152, 164] width 564 height 31
click at [1193, 818] on div "Assign Provider" at bounding box center [1199, 816] width 63 height 13
click at [1100, 817] on span "Close" at bounding box center [1106, 816] width 21 height 12
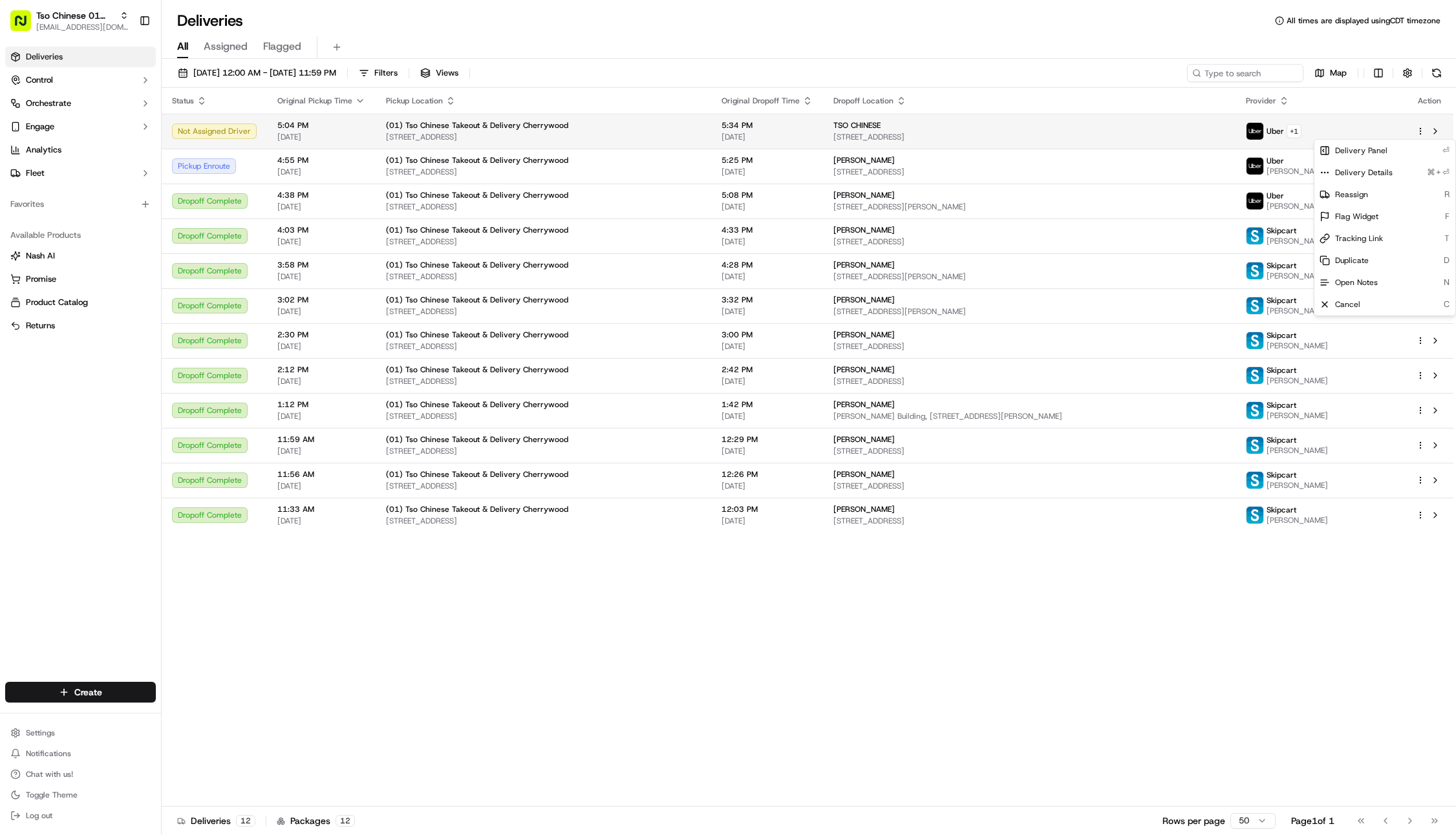
click at [1420, 129] on html "Tso Chinese 01 Cherrywood [EMAIL_ADDRESS][DOMAIN_NAME] Toggle Sidebar Deliverie…" at bounding box center [728, 417] width 1456 height 835
click at [1353, 299] on span "Cancel" at bounding box center [1347, 304] width 26 height 11
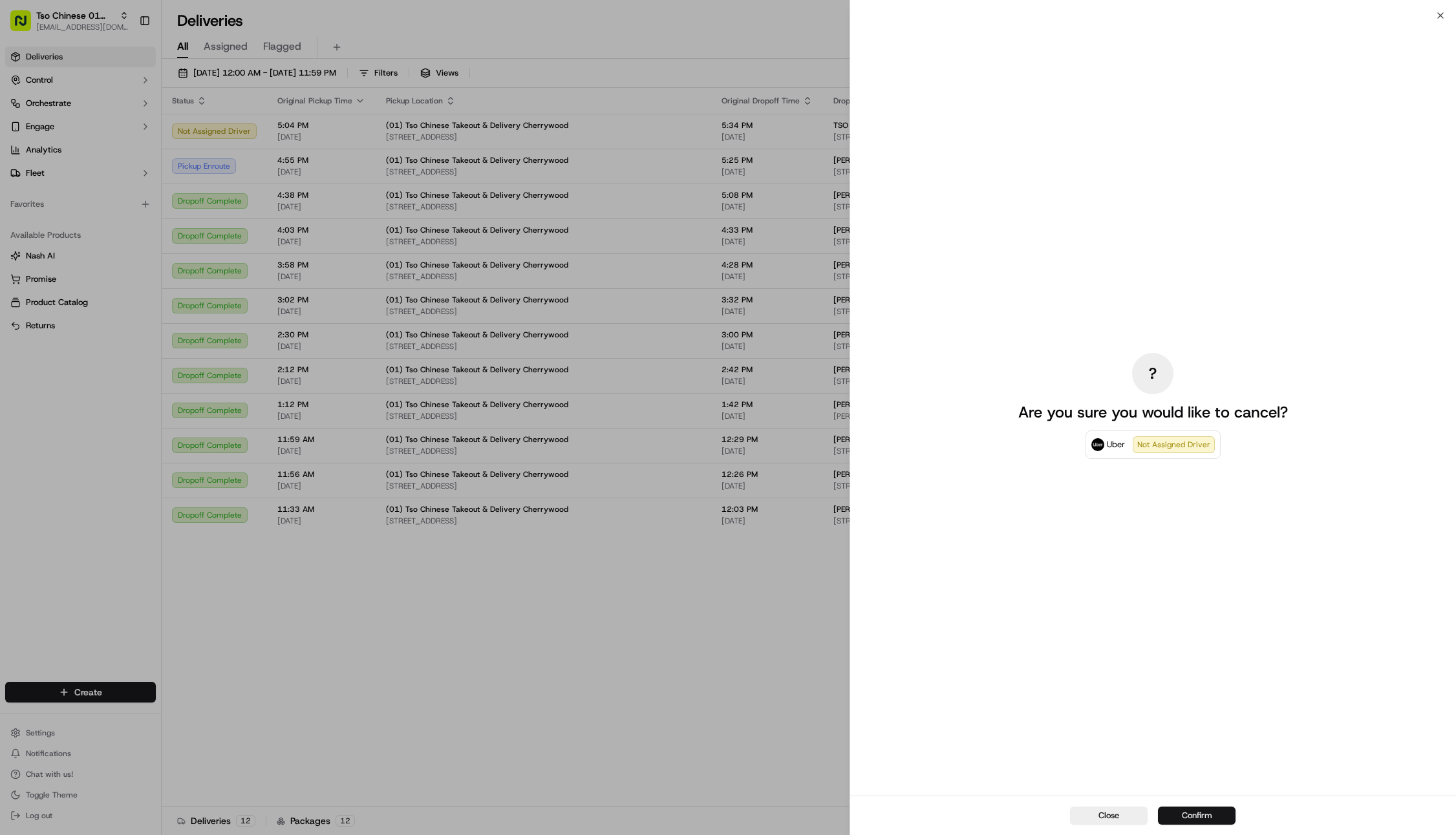
click at [1214, 820] on button "Confirm" at bounding box center [1196, 816] width 77 height 18
